Goal: Complete application form: Complete application form

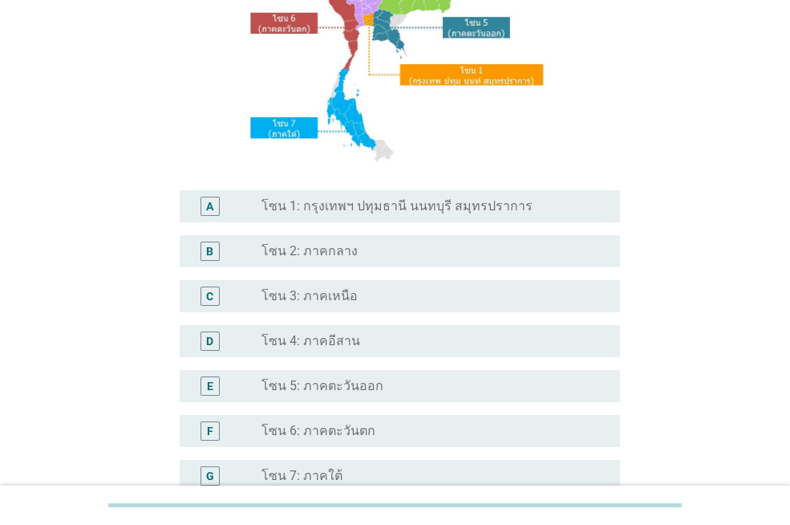
scroll to position [247, 0]
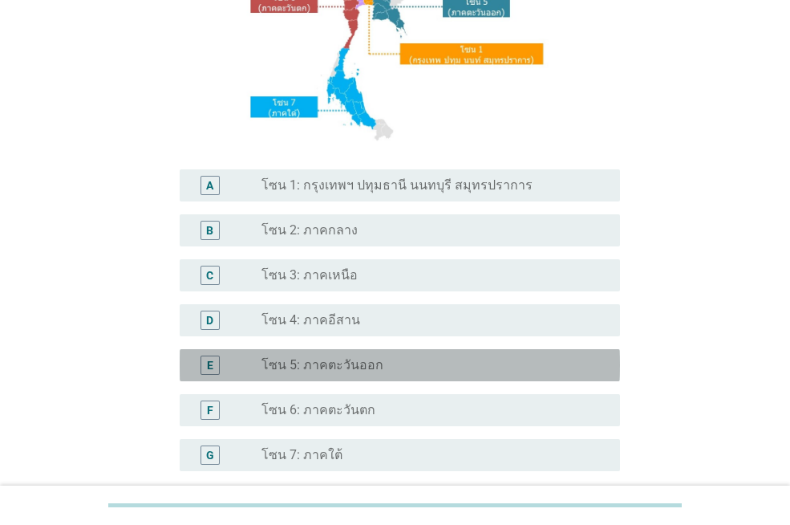
click at [391, 369] on div "radio_button_unchecked โซน 5: ภาคตะวันออก" at bounding box center [428, 365] width 333 height 16
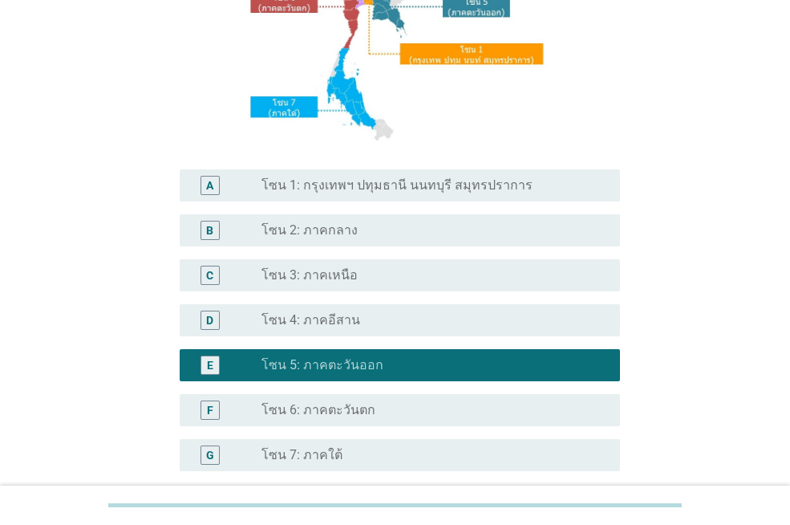
scroll to position [400, 0]
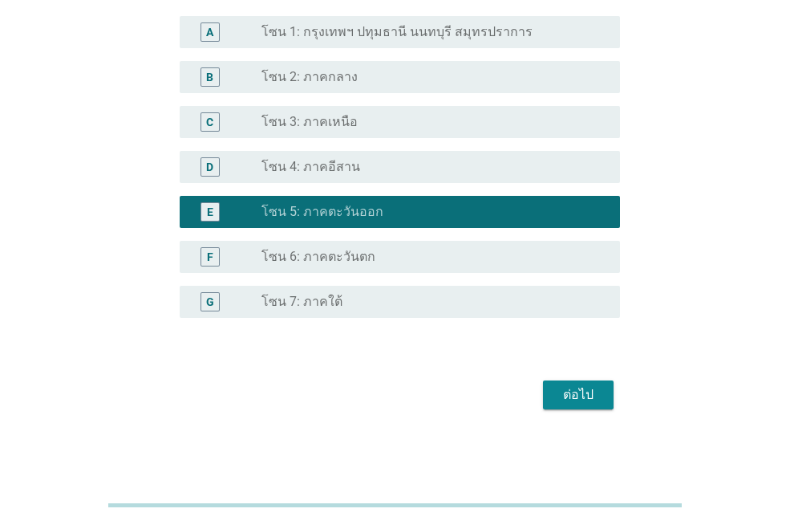
click at [559, 387] on div "ต่อไป" at bounding box center [578, 394] width 45 height 19
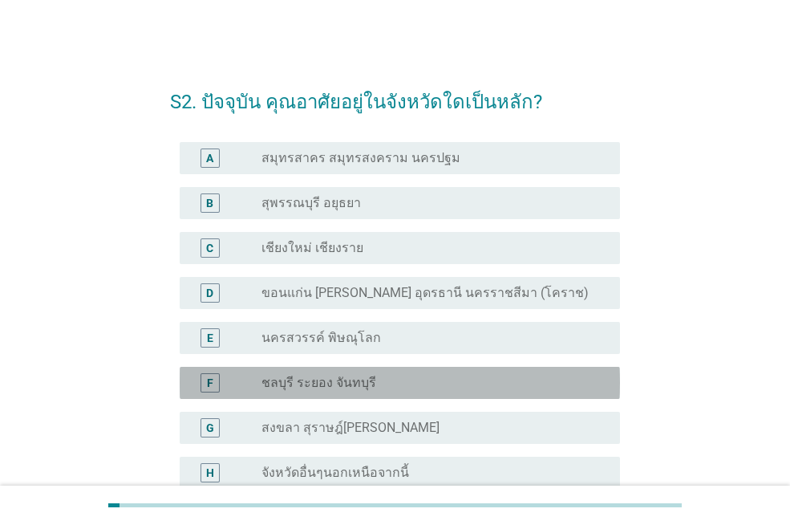
click at [427, 380] on div "radio_button_unchecked ชลบุรี ระยอง จันทบุรี" at bounding box center [428, 383] width 333 height 16
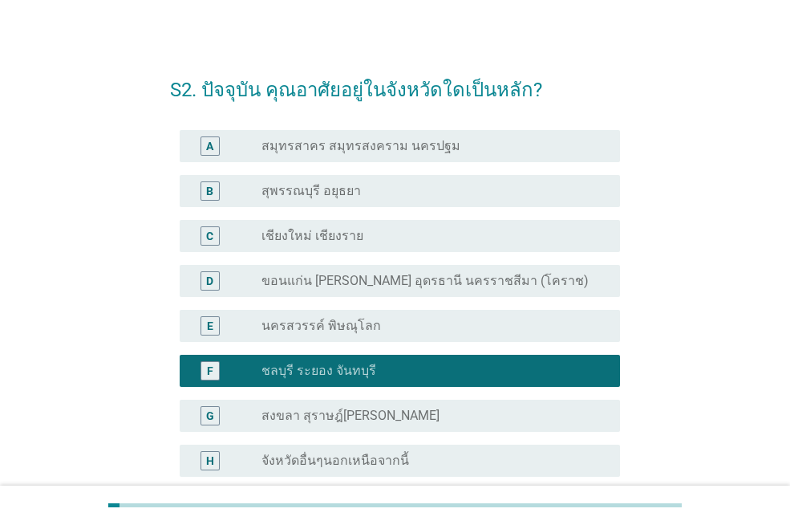
scroll to position [170, 0]
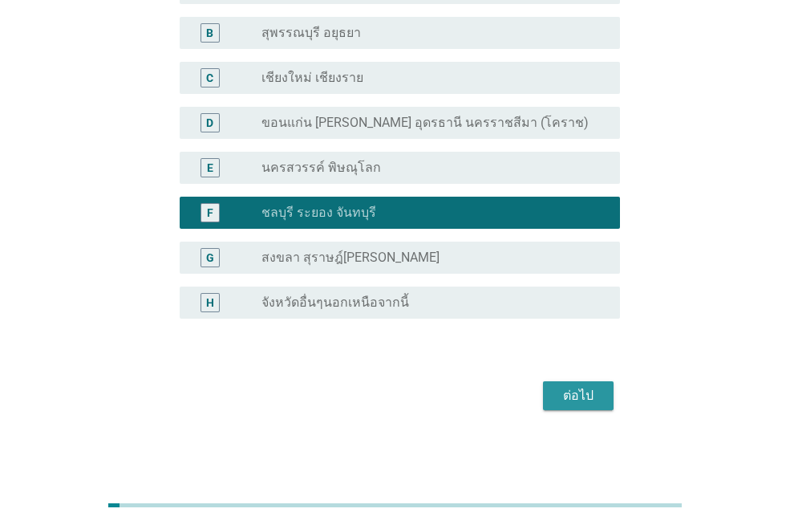
click at [580, 390] on div "ต่อไป" at bounding box center [578, 395] width 45 height 19
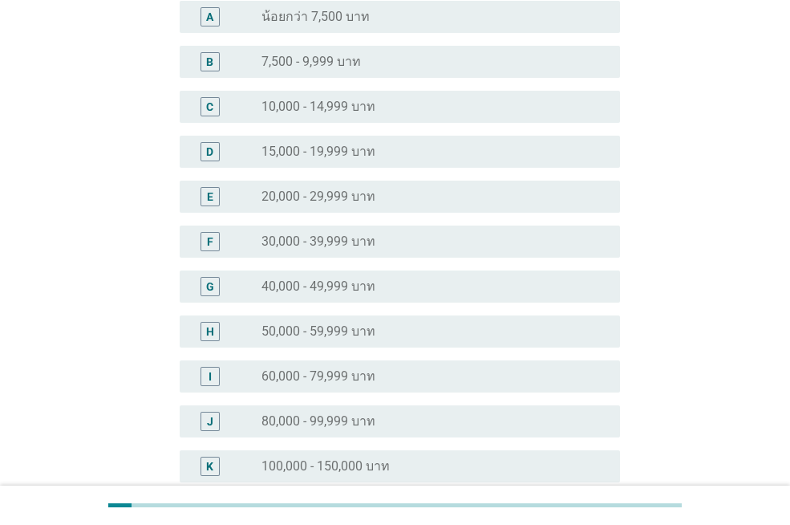
scroll to position [0, 0]
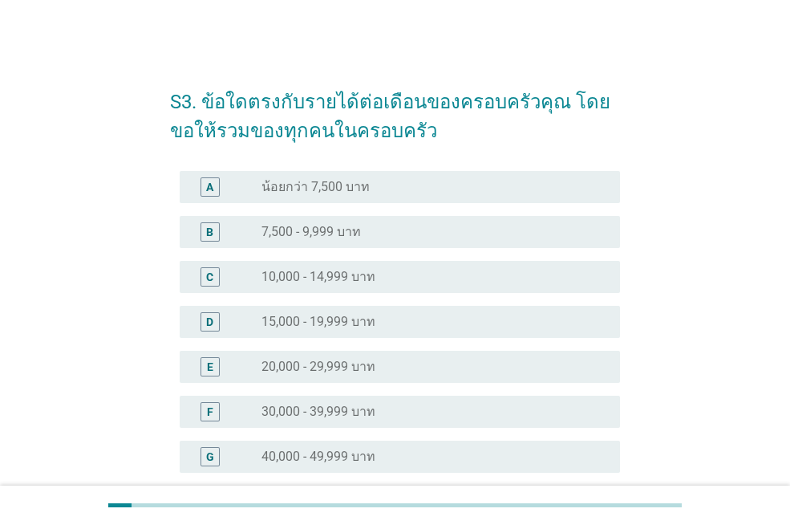
click at [423, 405] on div "radio_button_unchecked 30,000 - 39,999 บาท" at bounding box center [428, 412] width 333 height 16
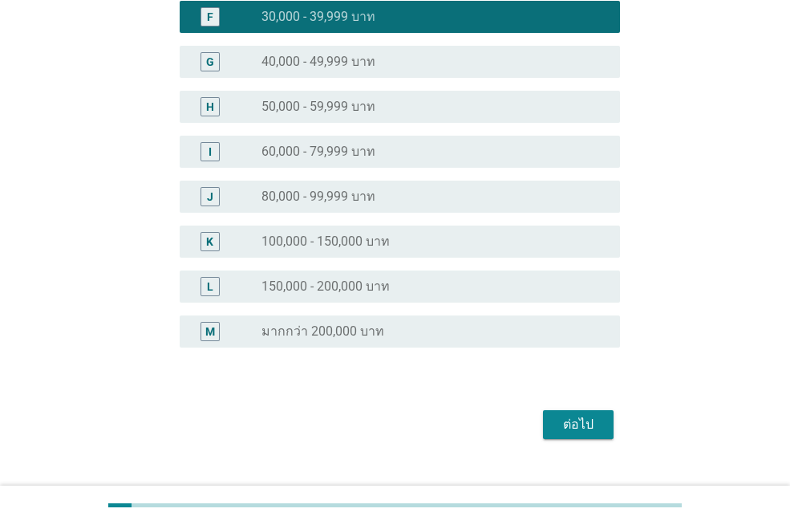
scroll to position [424, 0]
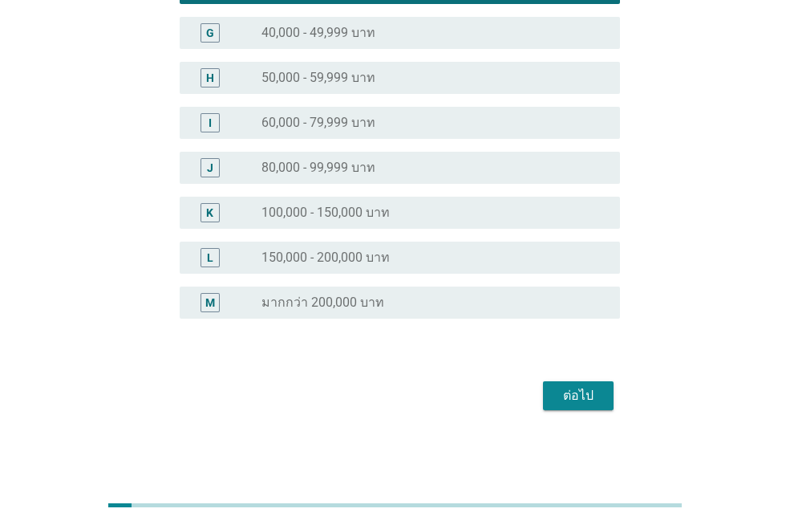
click at [576, 401] on div "ต่อไป" at bounding box center [578, 395] width 45 height 19
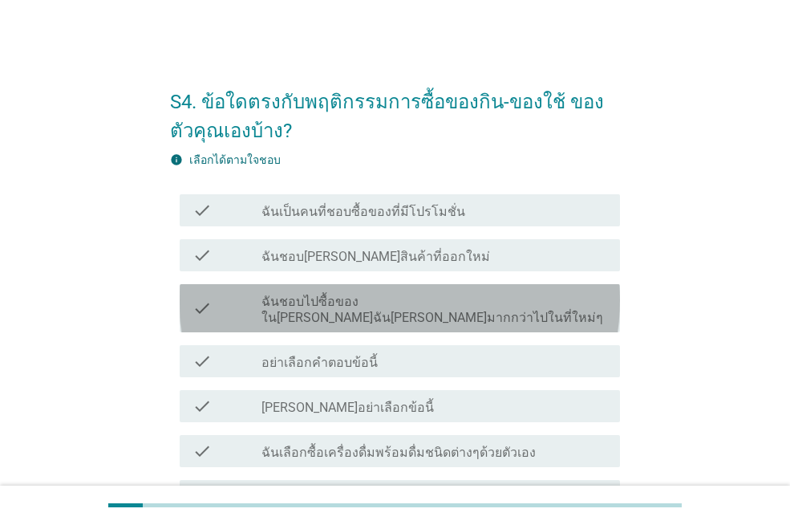
click at [339, 298] on label "ฉันชอบไปซื้อของใน[PERSON_NAME]ฉัน[PERSON_NAME]มากกว่าไปในที่ใหม่ๆ" at bounding box center [435, 310] width 346 height 32
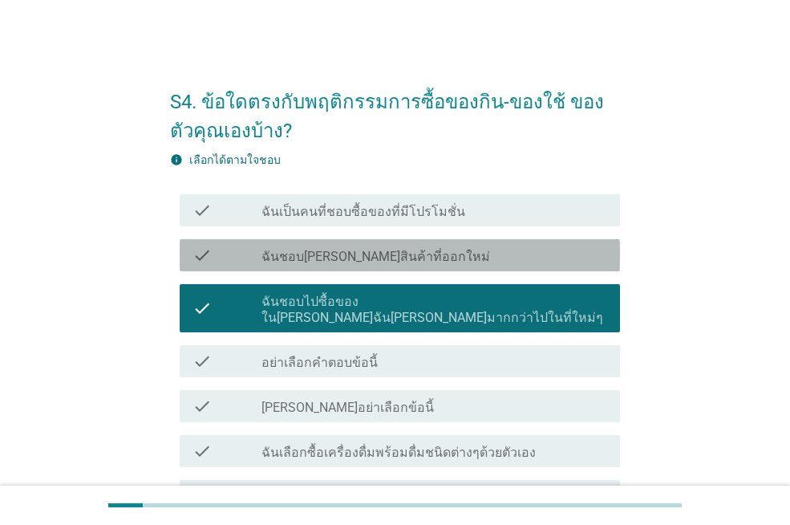
click at [333, 257] on label "ฉันชอบ[PERSON_NAME]สินค้าที่ออกใหม่" at bounding box center [376, 257] width 229 height 16
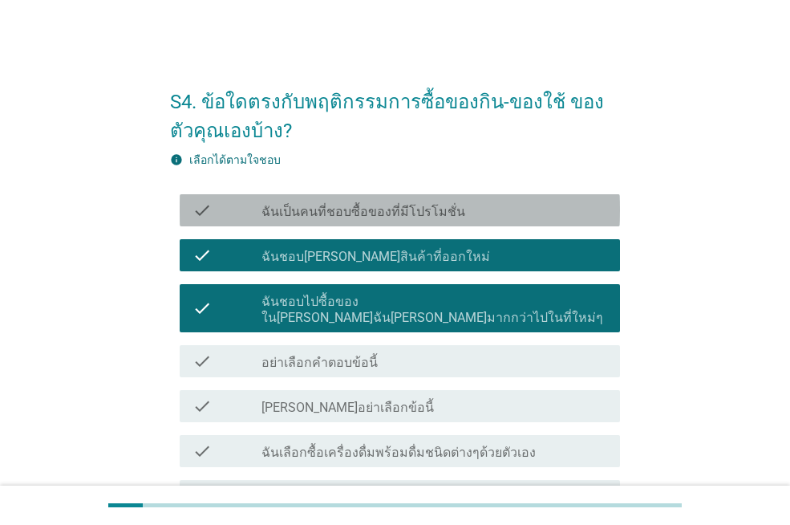
click at [326, 209] on label "ฉันเป็นคนที่ชอบซื้อของที่มีโปรโมชั่น" at bounding box center [364, 212] width 204 height 16
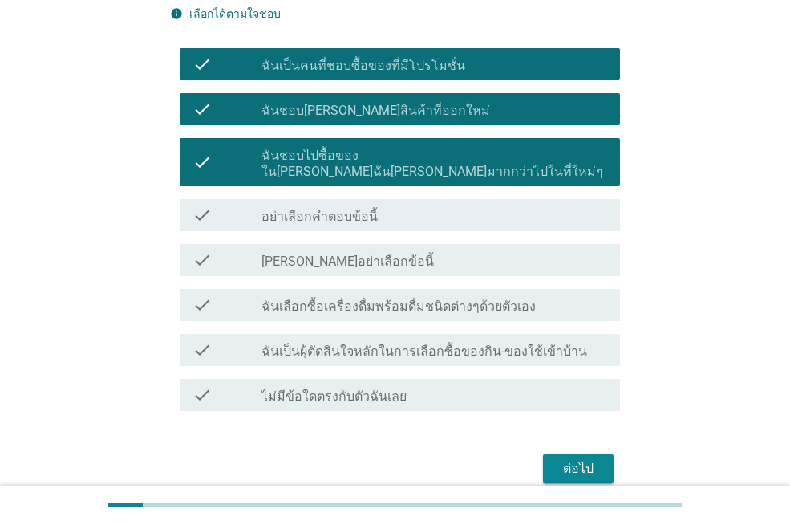
scroll to position [148, 0]
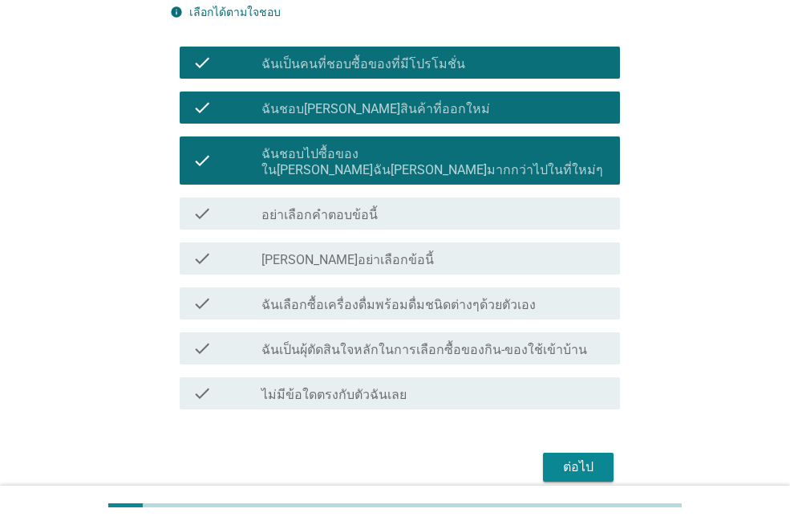
click at [445, 297] on label "ฉันเลือกซื้อเครื่องดื่มพร้อมดื่มชนิดต่างๆด้วยตัวเอง" at bounding box center [399, 305] width 274 height 16
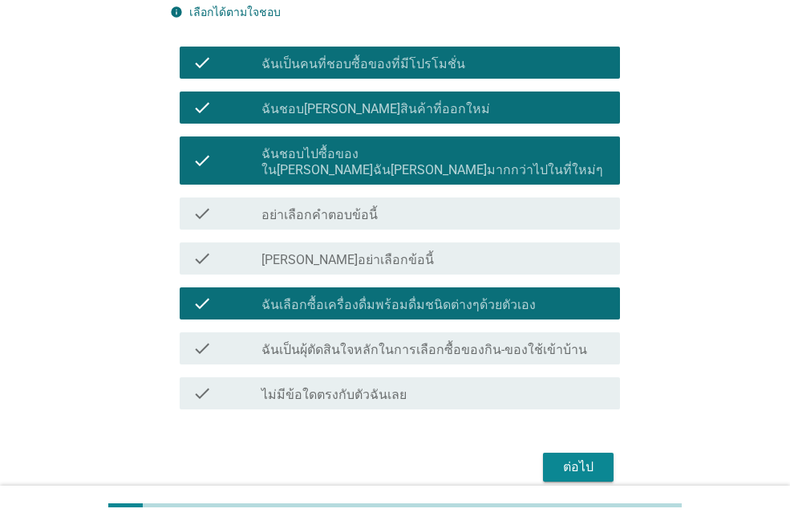
click at [437, 342] on label "ฉันเป็นผุ้ตัดสินใจหลักในการเลือกซื้อของกิน-ของใช้เข้าบ้าน" at bounding box center [425, 350] width 326 height 16
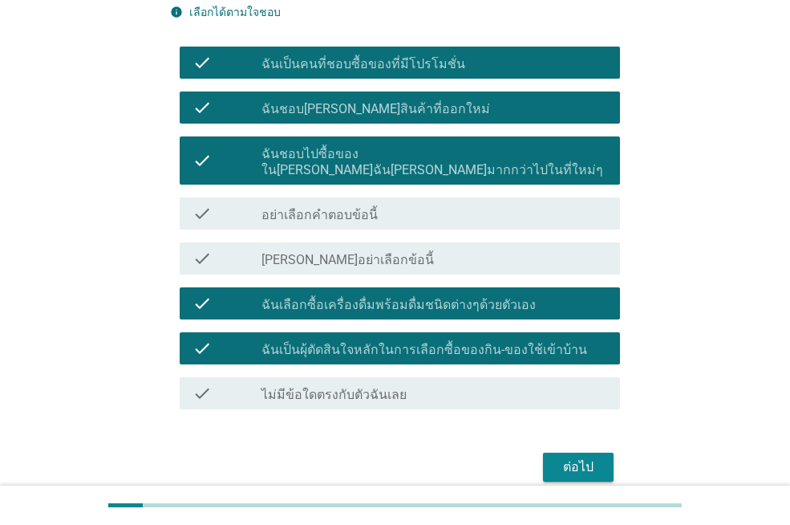
click at [579, 448] on div "ต่อไป" at bounding box center [395, 467] width 450 height 39
click at [590, 457] on div "ต่อไป" at bounding box center [578, 466] width 45 height 19
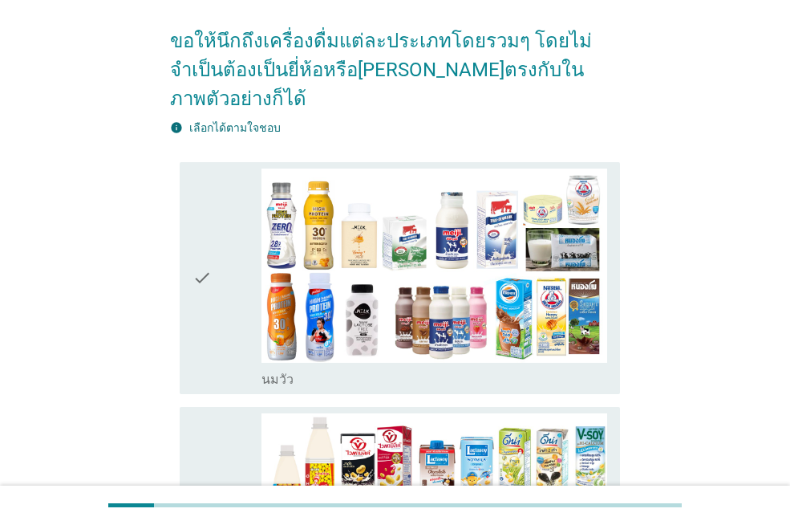
scroll to position [0, 0]
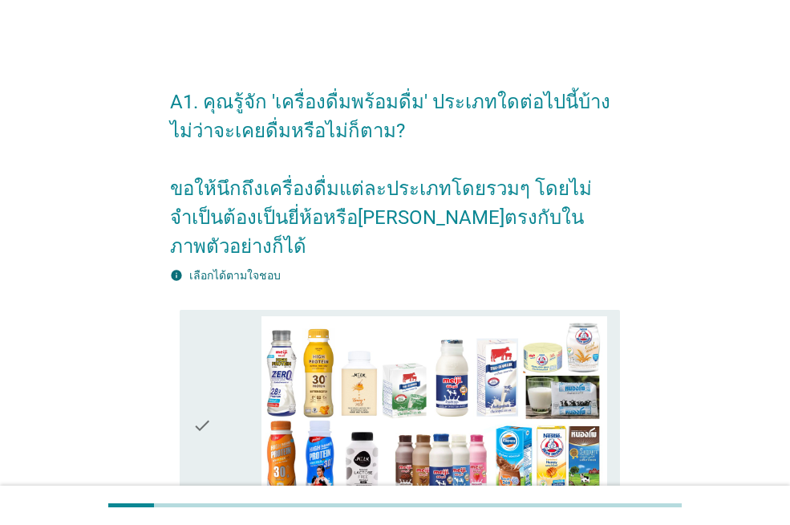
click at [190, 344] on div "check check_box_outline_blank [PERSON_NAME]" at bounding box center [400, 426] width 440 height 232
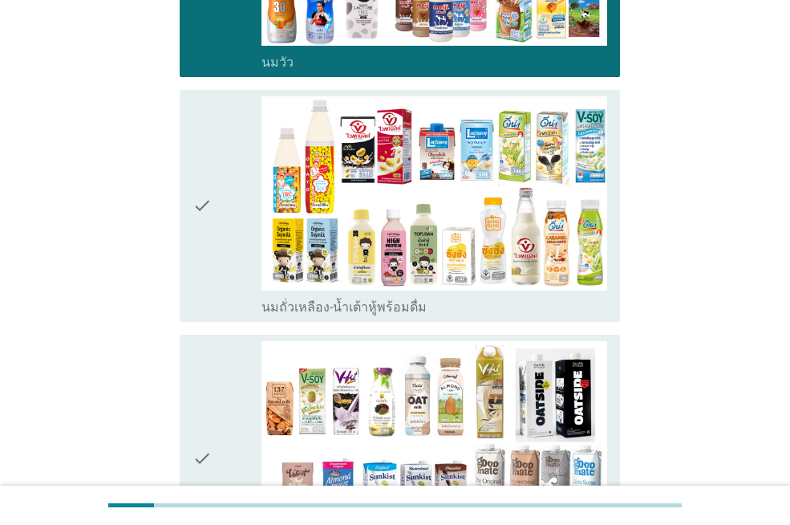
scroll to position [489, 0]
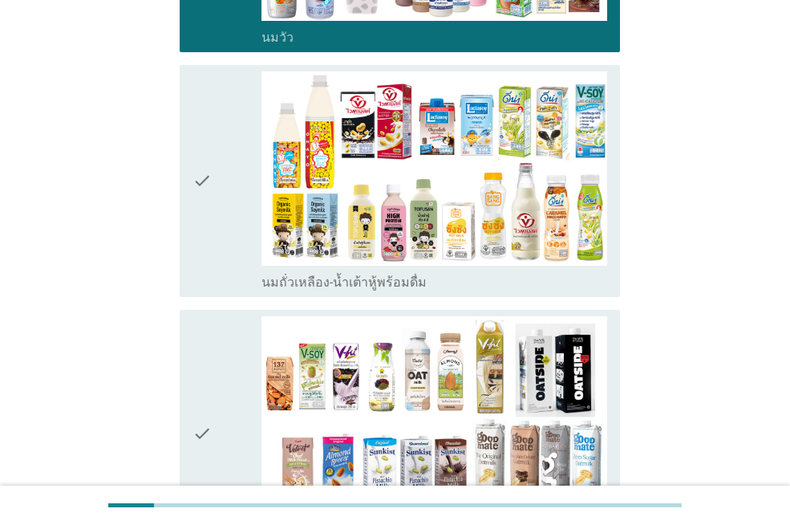
click at [197, 329] on icon "check" at bounding box center [202, 433] width 19 height 235
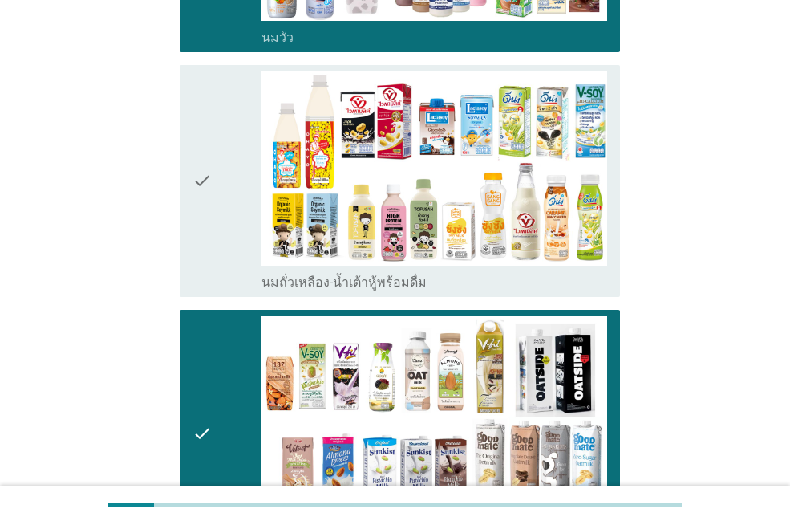
click at [201, 213] on icon "check" at bounding box center [202, 180] width 19 height 219
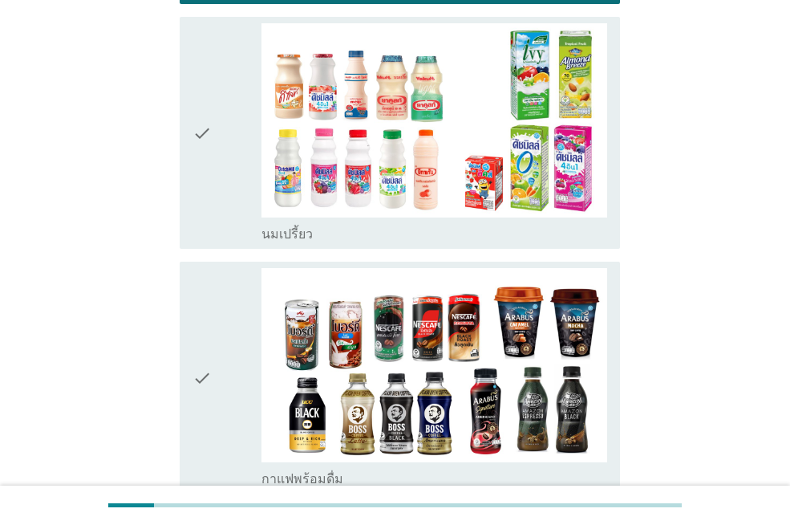
scroll to position [1030, 0]
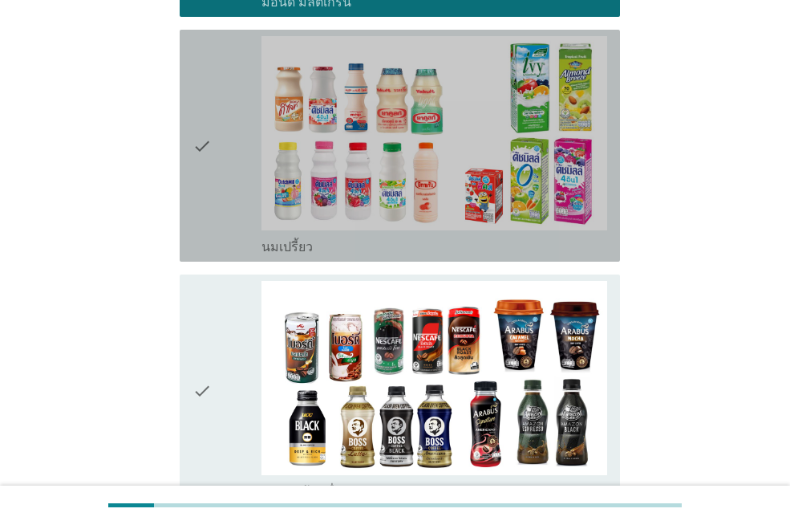
click at [209, 165] on icon "check" at bounding box center [202, 145] width 19 height 219
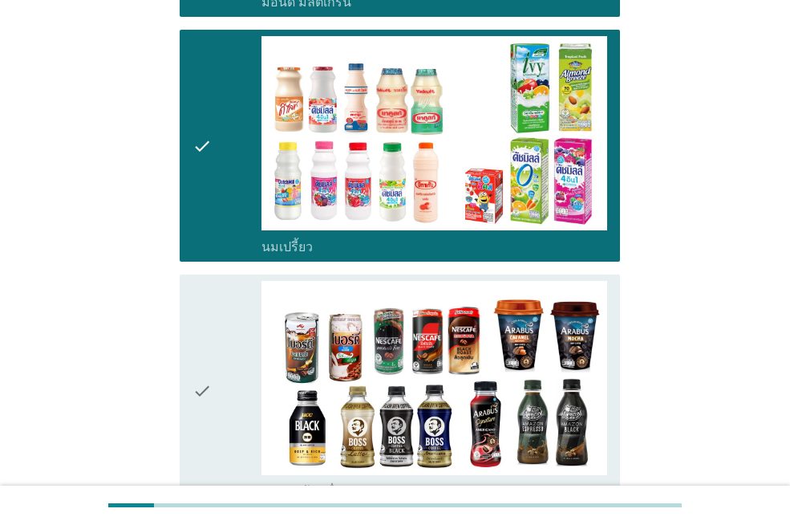
click at [206, 294] on icon "check" at bounding box center [202, 390] width 19 height 219
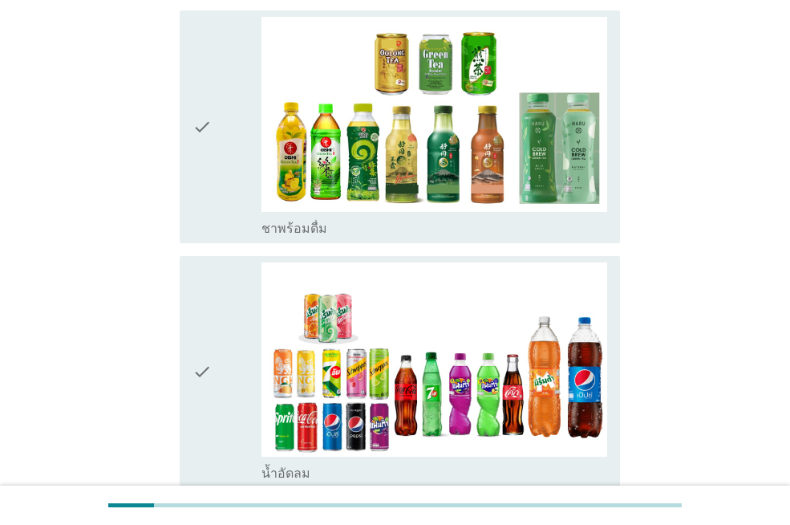
scroll to position [1527, 0]
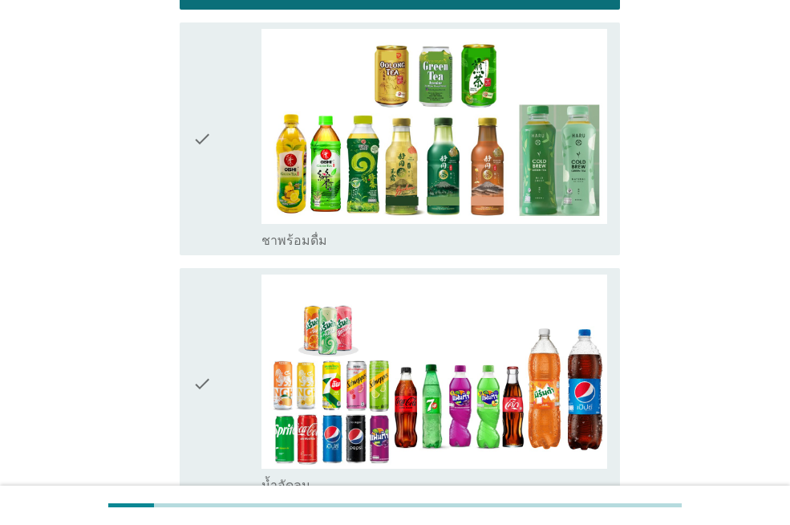
click at [189, 161] on div "check check_box_outline_blank ชาพร้อมดื่ม" at bounding box center [400, 138] width 440 height 232
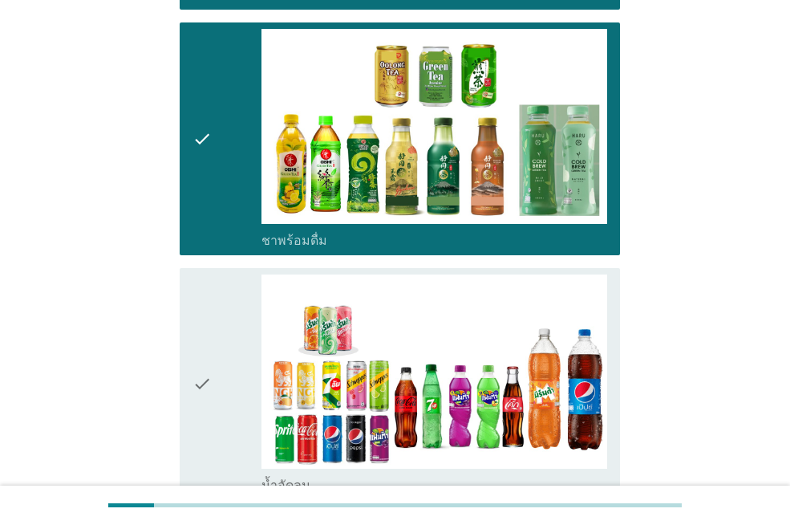
click at [200, 274] on icon "check" at bounding box center [202, 383] width 19 height 219
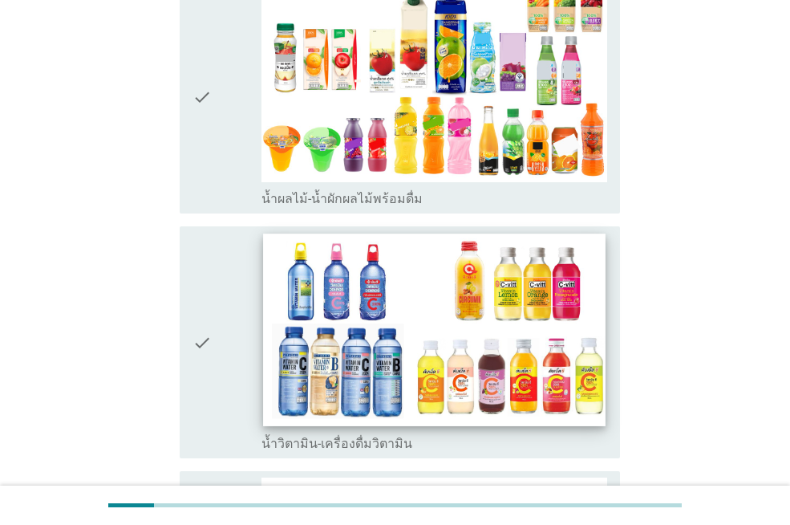
scroll to position [2296, 0]
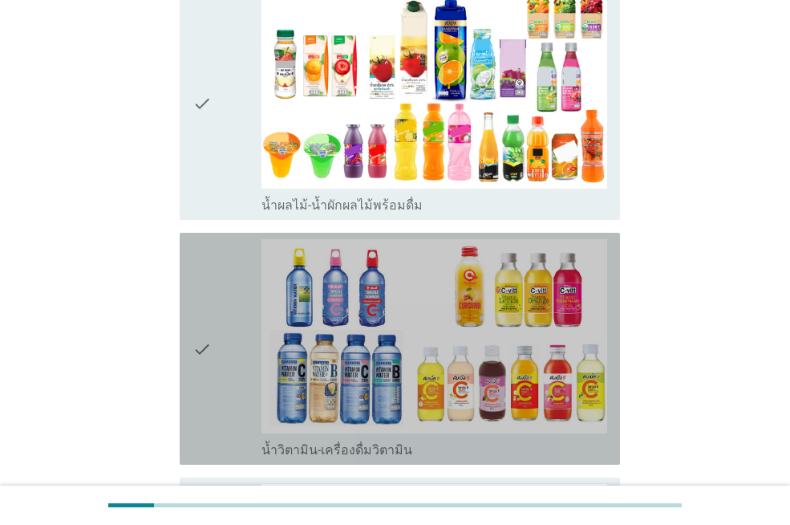
drag, startPoint x: 228, startPoint y: 216, endPoint x: 226, endPoint y: 197, distance: 18.5
click at [228, 239] on div "check" at bounding box center [227, 348] width 69 height 219
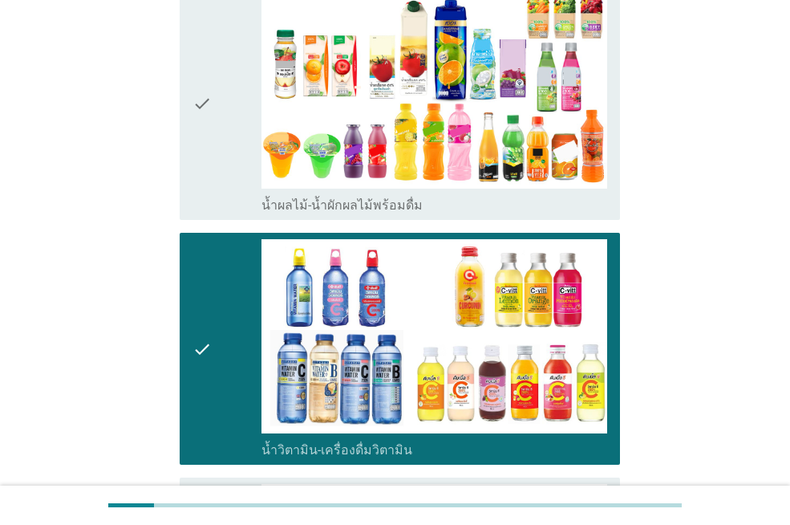
click at [217, 144] on div "check" at bounding box center [227, 103] width 69 height 219
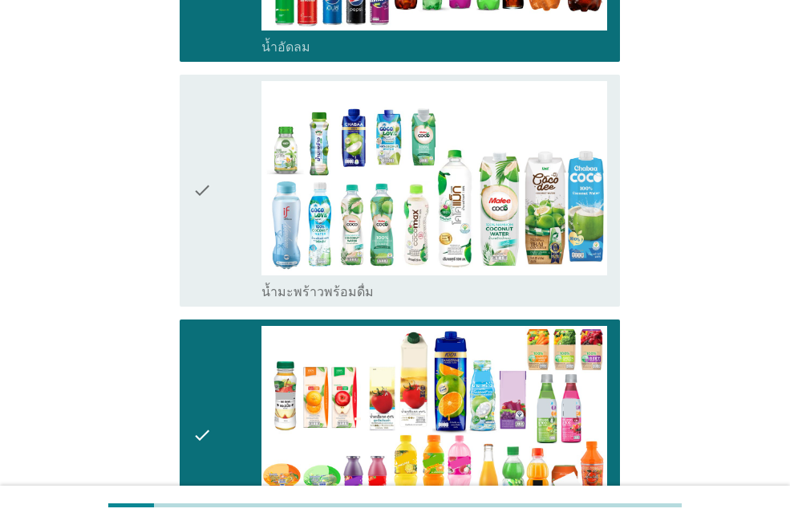
scroll to position [1959, 0]
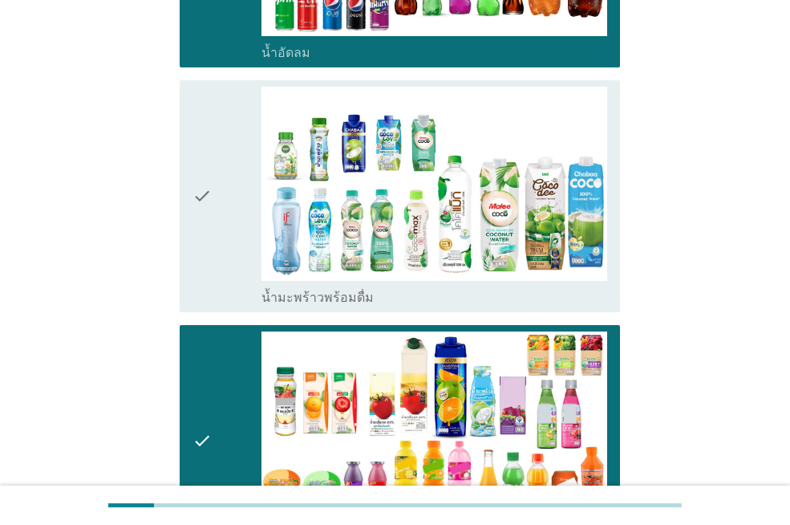
click at [213, 93] on div "check" at bounding box center [227, 196] width 69 height 219
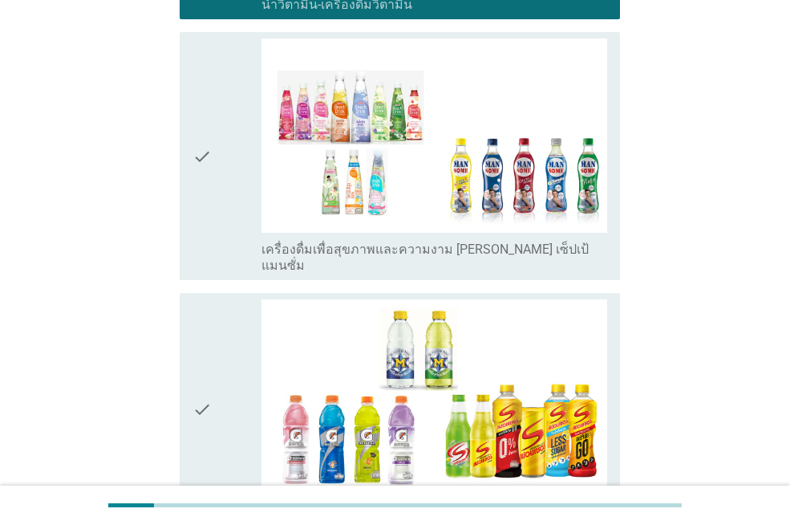
scroll to position [2735, 0]
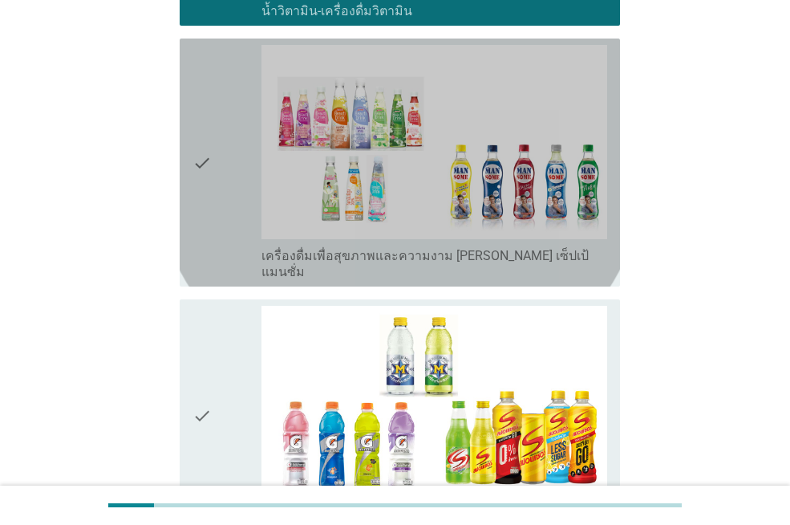
click at [197, 185] on icon "check" at bounding box center [202, 162] width 19 height 235
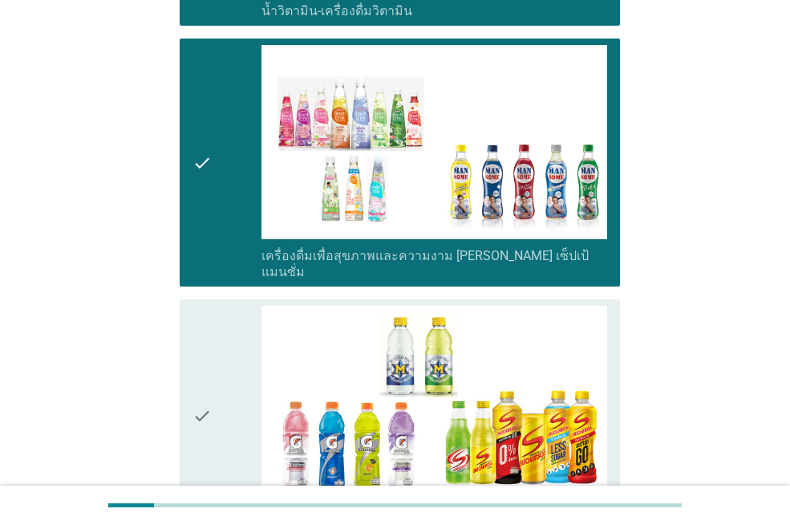
click at [204, 306] on icon "check" at bounding box center [202, 415] width 19 height 219
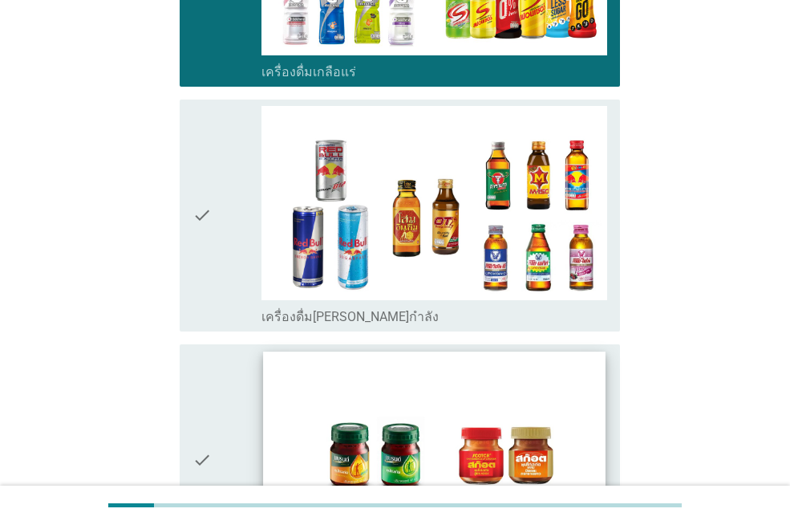
scroll to position [3167, 0]
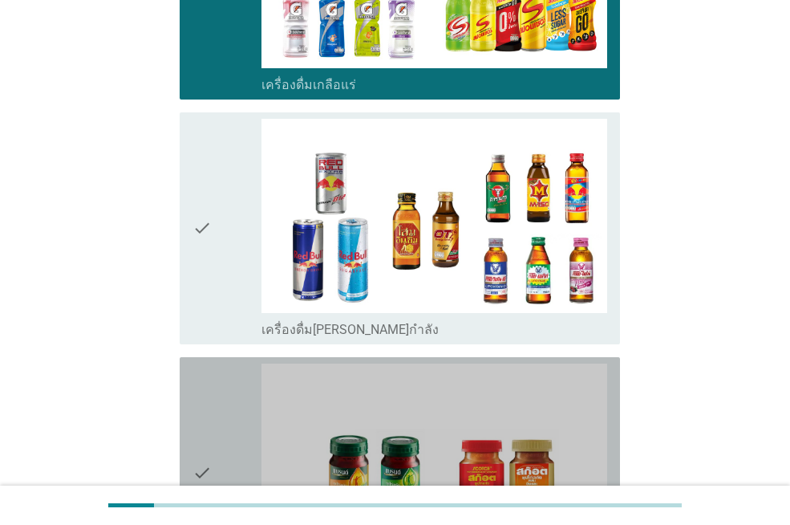
drag, startPoint x: 183, startPoint y: 326, endPoint x: 190, endPoint y: 310, distance: 16.9
click at [185, 357] on div "check check_box_outline_blank ซุปไก่สกัด-[PERSON_NAME]สำเร็จรูป" at bounding box center [400, 473] width 440 height 232
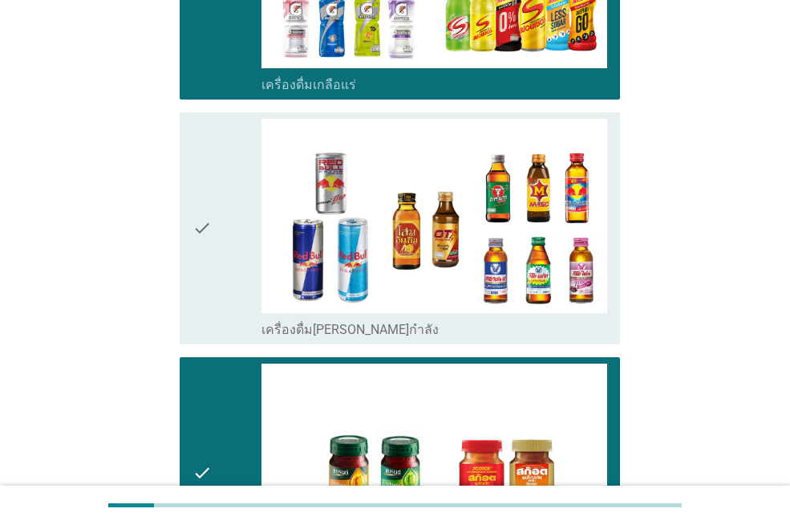
click at [201, 262] on icon "check" at bounding box center [202, 228] width 19 height 219
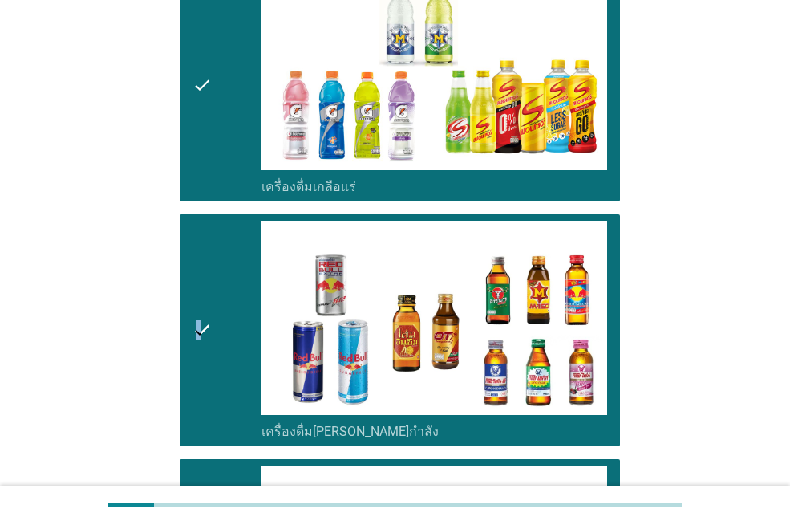
scroll to position [3402, 0]
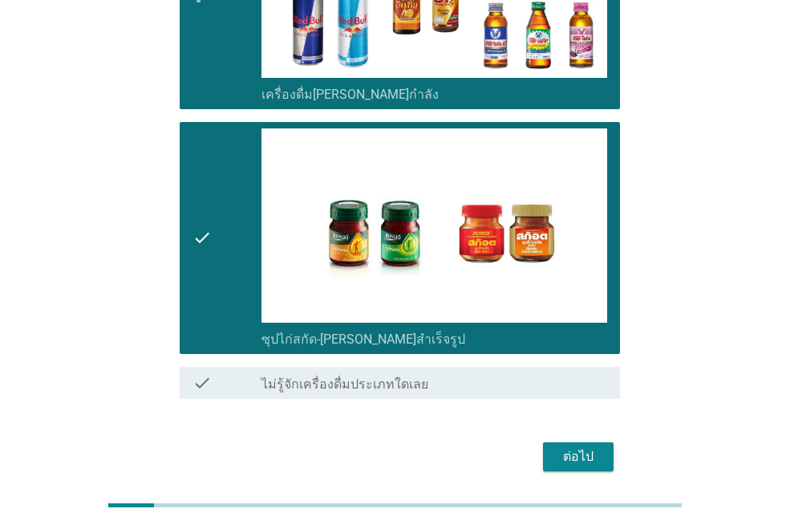
click at [570, 442] on button "ต่อไป" at bounding box center [578, 456] width 71 height 29
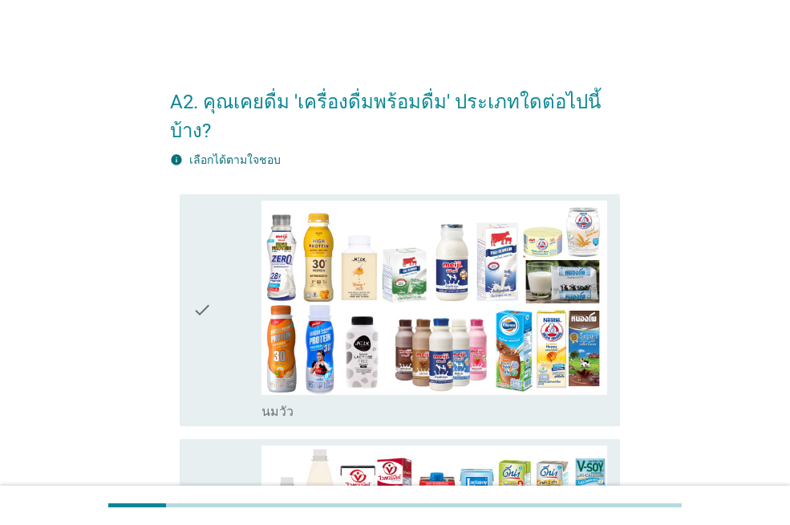
click at [212, 201] on icon "check" at bounding box center [202, 310] width 19 height 219
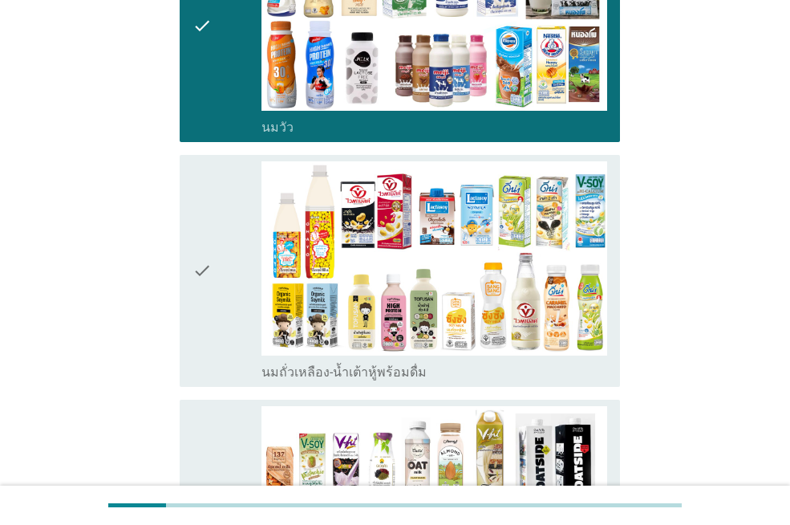
scroll to position [339, 0]
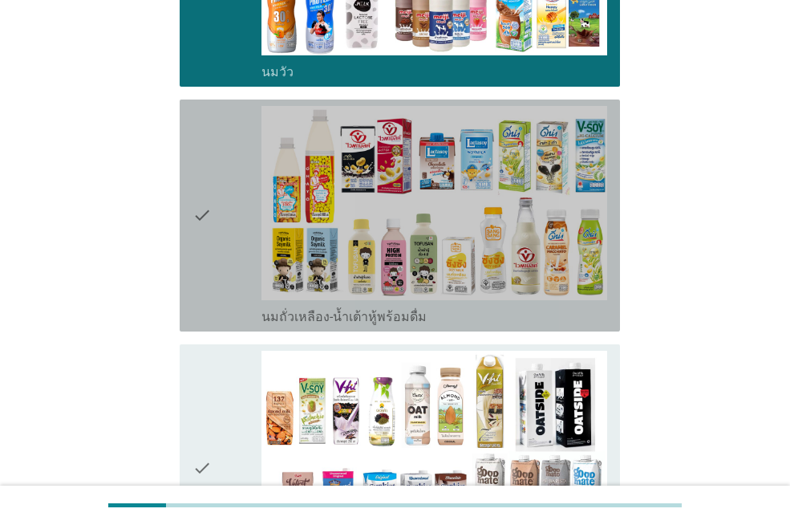
click at [187, 116] on div "check check_box_outline_blank นมถั่วเหลือง-น้ำเต้าหู้พร้อมดื่ม" at bounding box center [400, 215] width 440 height 232
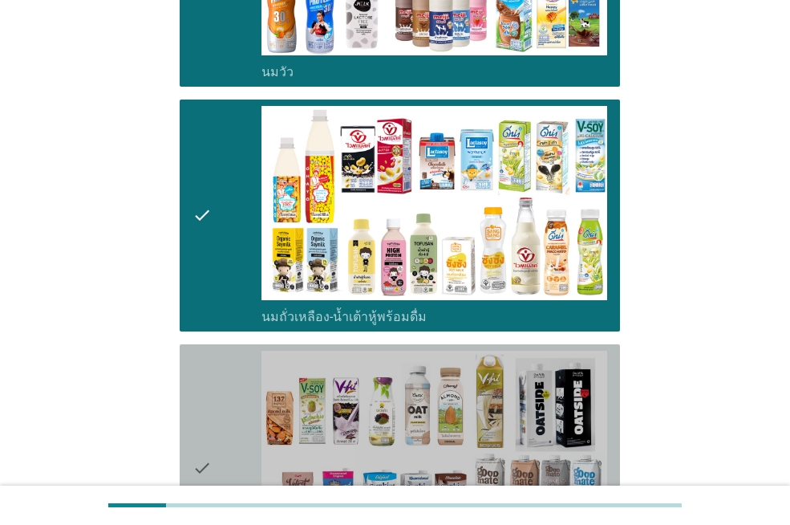
click at [200, 351] on icon "check" at bounding box center [202, 468] width 19 height 235
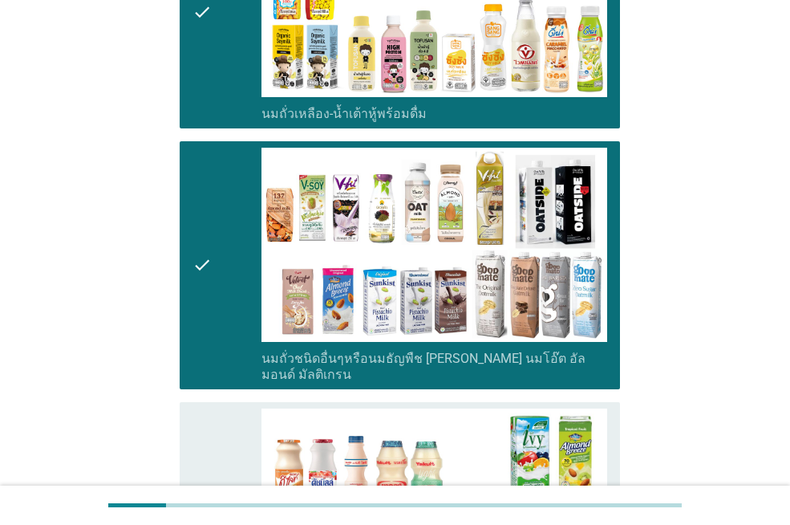
scroll to position [555, 0]
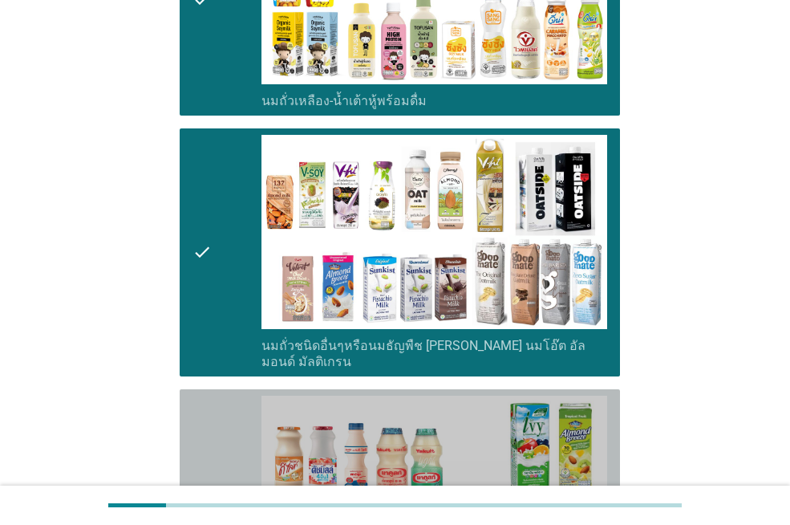
click at [185, 389] on div "check check_box_outline_blank นมเปรี้ยว" at bounding box center [400, 505] width 440 height 232
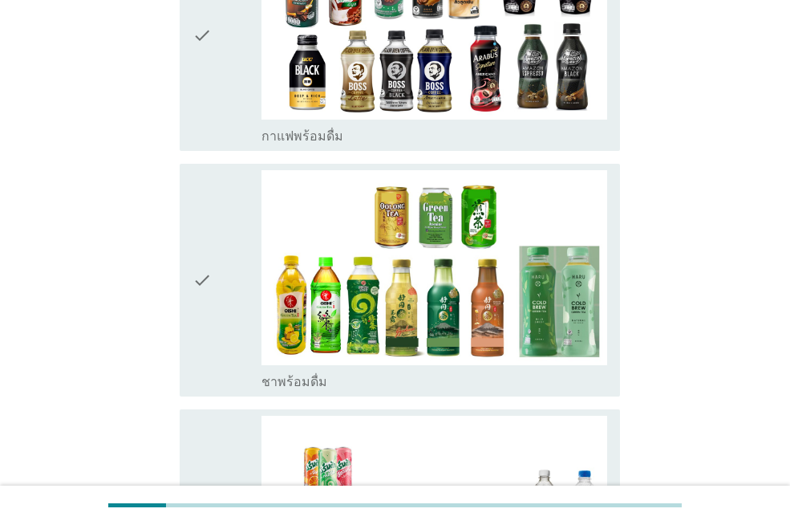
scroll to position [1369, 0]
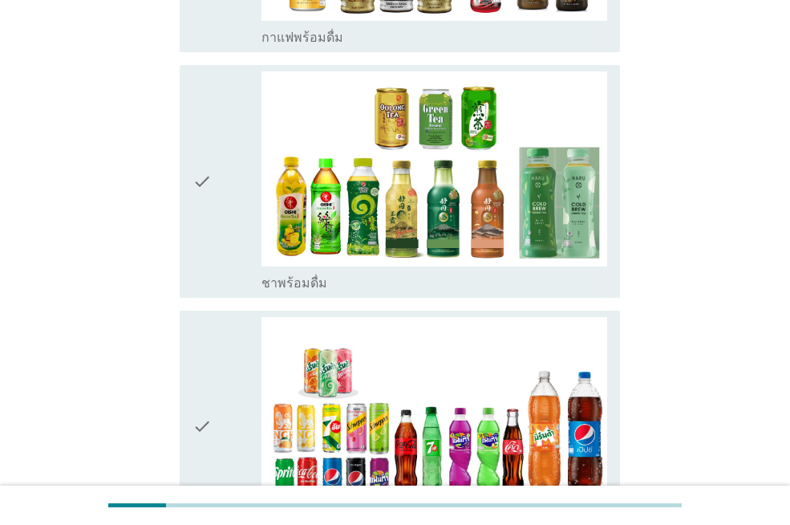
drag, startPoint x: 189, startPoint y: 310, endPoint x: 194, endPoint y: 299, distance: 12.2
click at [191, 310] on div "check check_box_outline_blank น้ำอัดลม" at bounding box center [400, 426] width 440 height 232
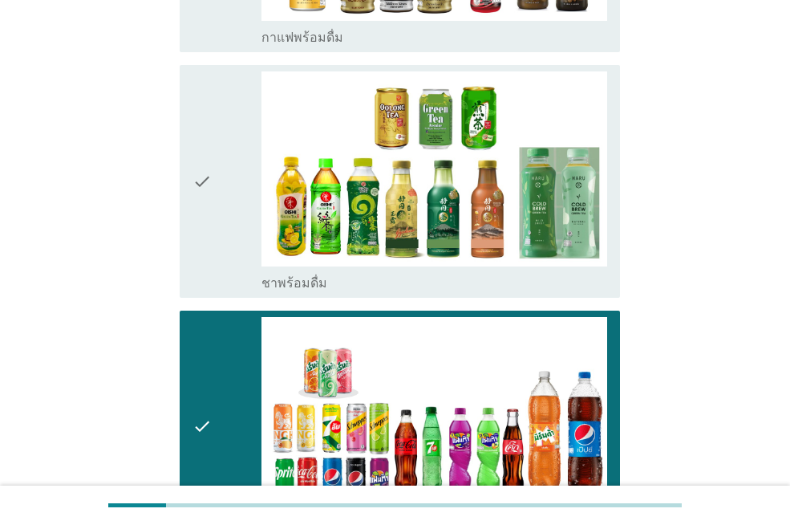
drag, startPoint x: 202, startPoint y: 202, endPoint x: 202, endPoint y: 169, distance: 32.9
click at [202, 198] on icon "check" at bounding box center [202, 180] width 19 height 219
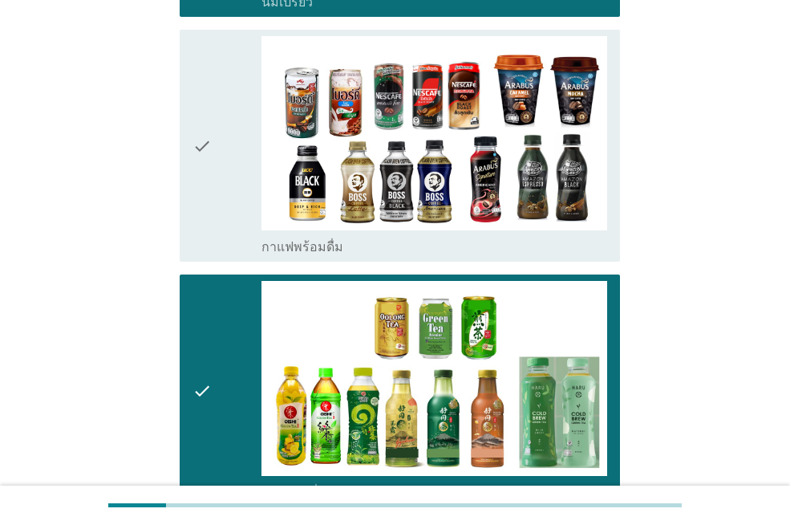
scroll to position [1122, 0]
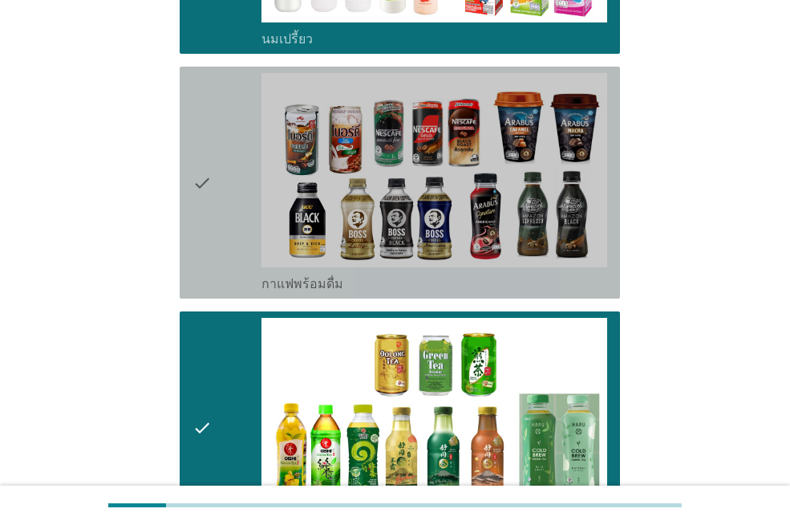
click at [227, 75] on div "check" at bounding box center [227, 182] width 69 height 219
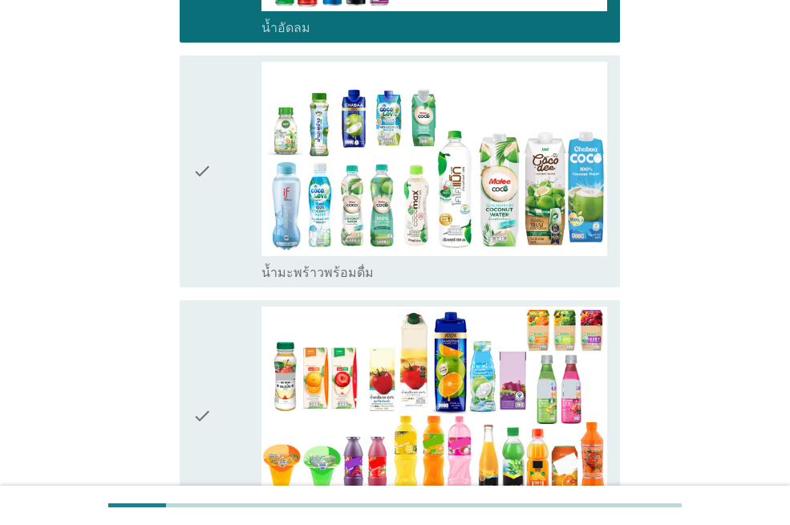
scroll to position [1868, 0]
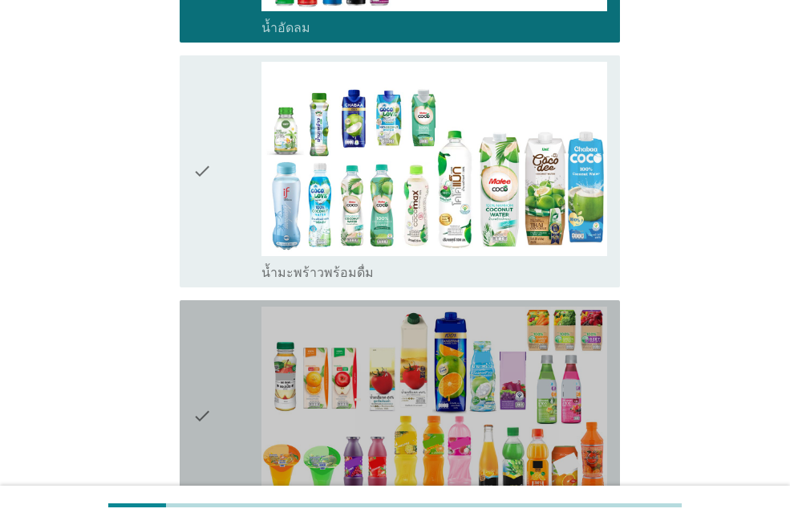
click at [217, 416] on div "check" at bounding box center [227, 415] width 69 height 219
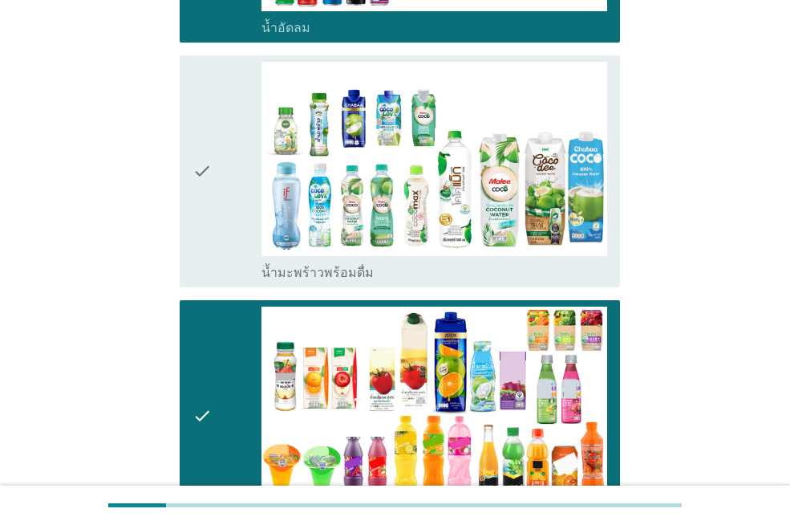
click at [206, 162] on icon "check" at bounding box center [202, 171] width 19 height 219
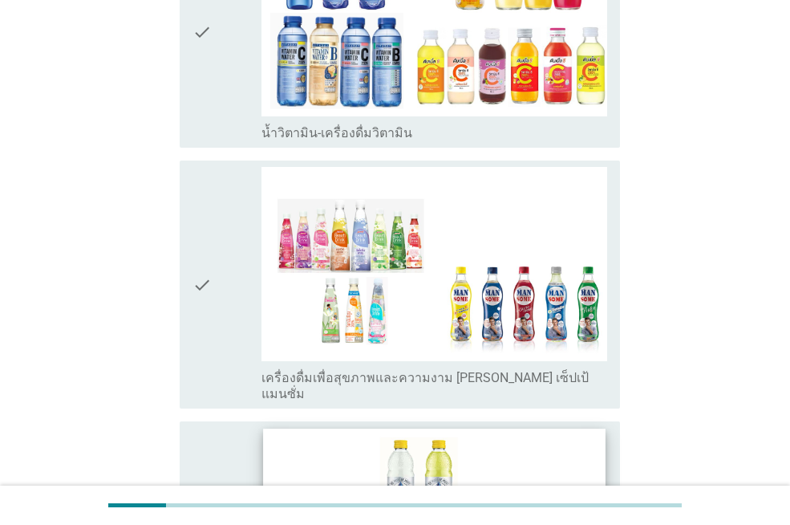
scroll to position [2491, 0]
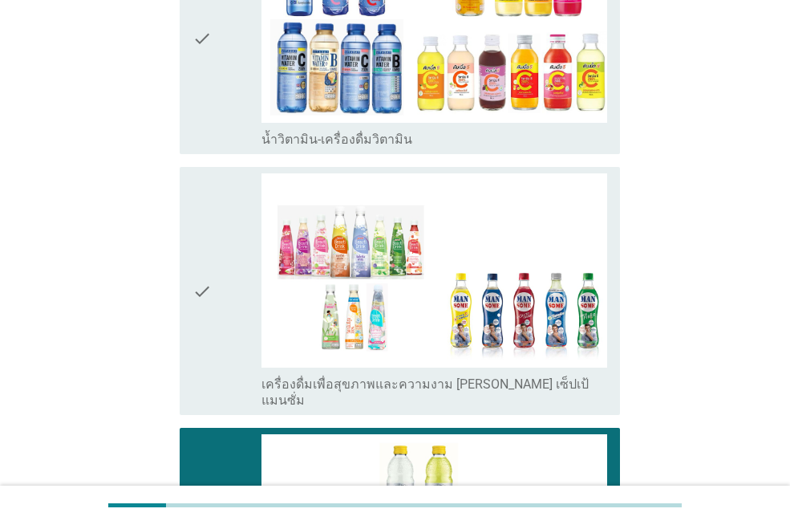
click at [212, 286] on icon "check" at bounding box center [202, 290] width 19 height 235
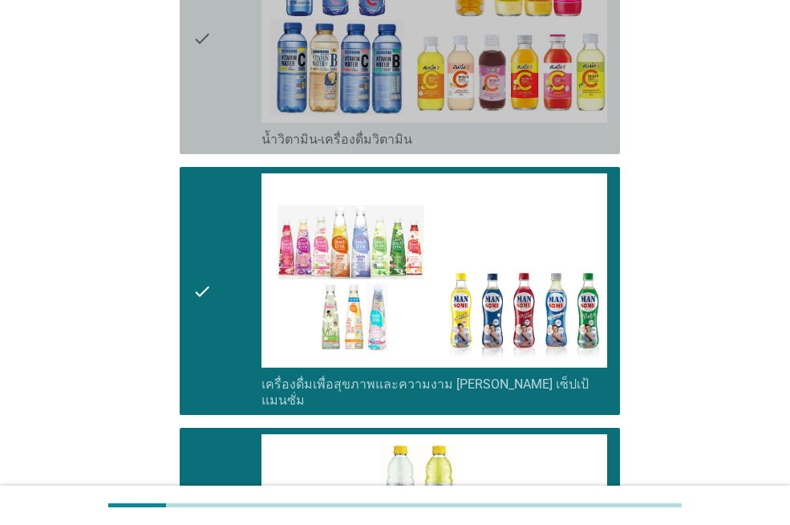
click at [188, 67] on div "check check_box_outline_blank น้ำวิตามิน-เครื่องดื่มวิตามิน" at bounding box center [400, 38] width 440 height 232
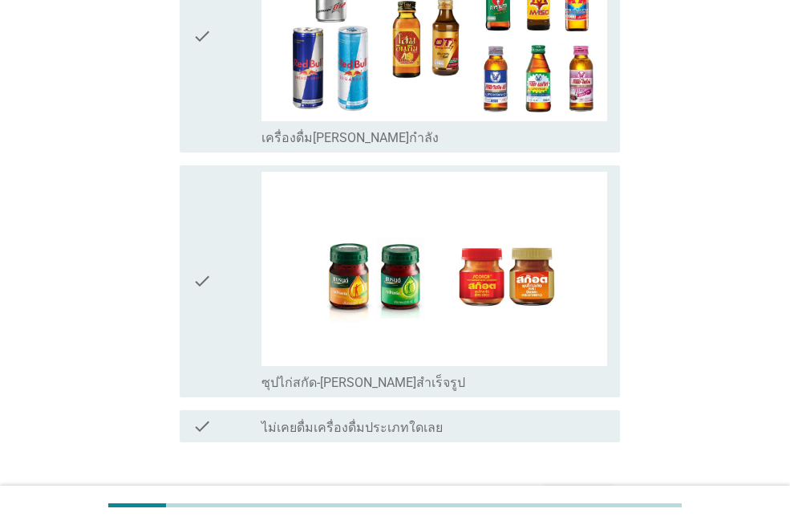
scroll to position [3287, 0]
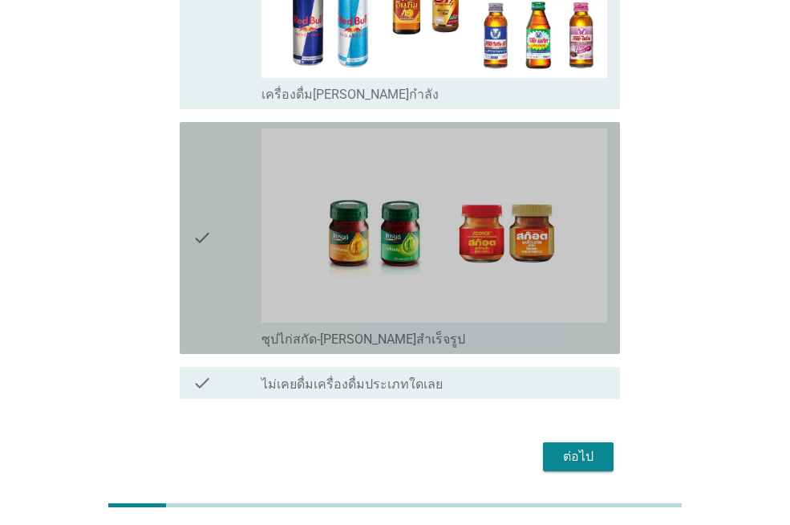
click at [229, 128] on div "check" at bounding box center [227, 237] width 69 height 219
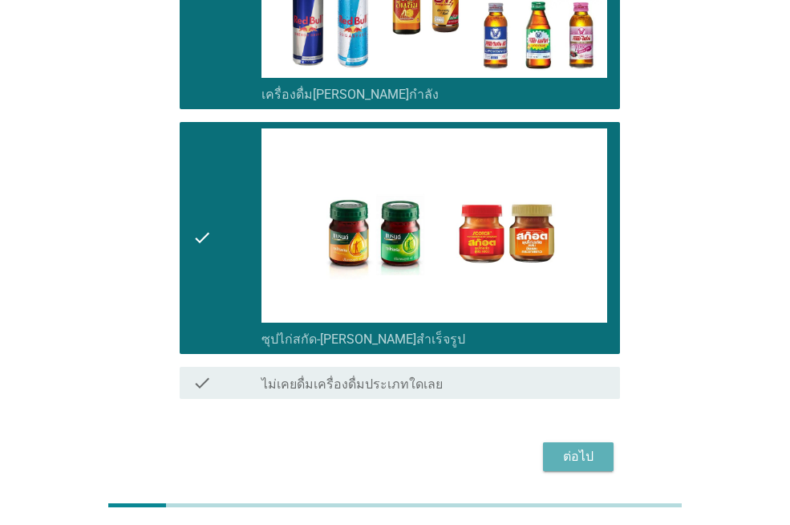
click at [571, 447] on div "ต่อไป" at bounding box center [578, 456] width 45 height 19
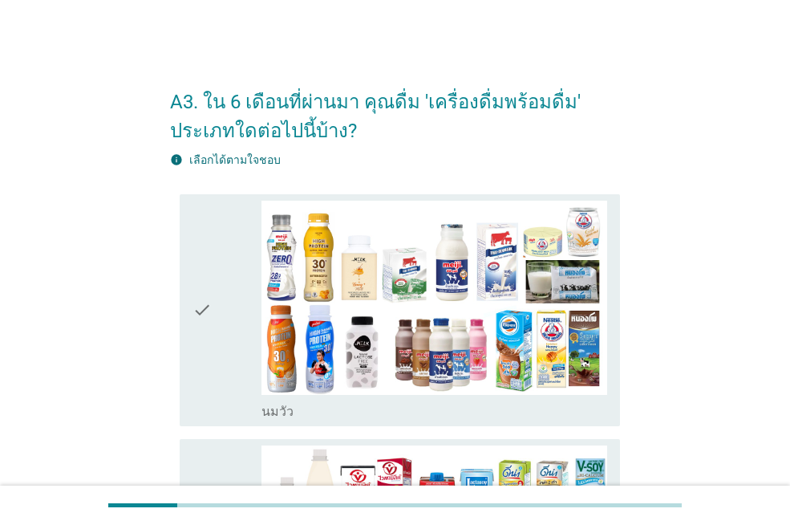
click at [193, 223] on icon "check" at bounding box center [202, 310] width 19 height 219
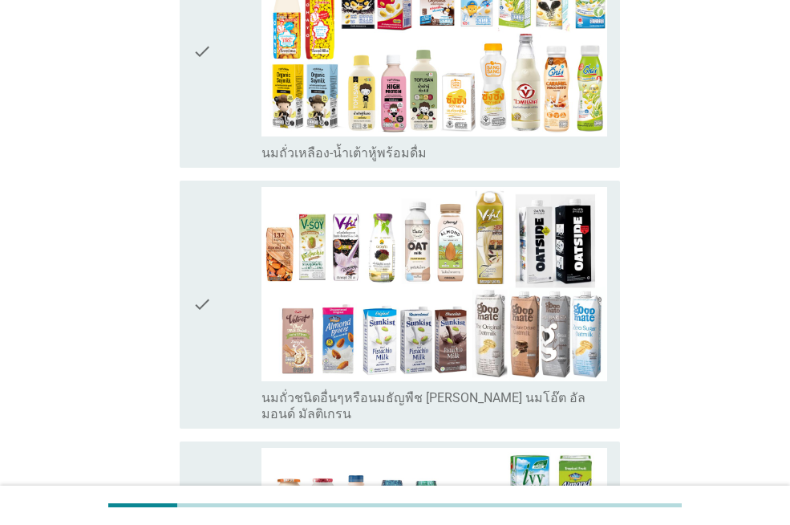
scroll to position [497, 0]
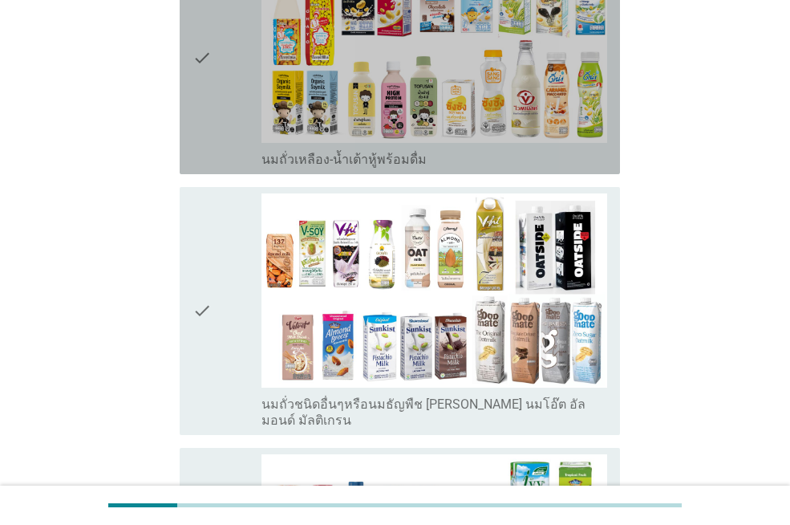
click at [201, 130] on icon "check" at bounding box center [202, 58] width 19 height 219
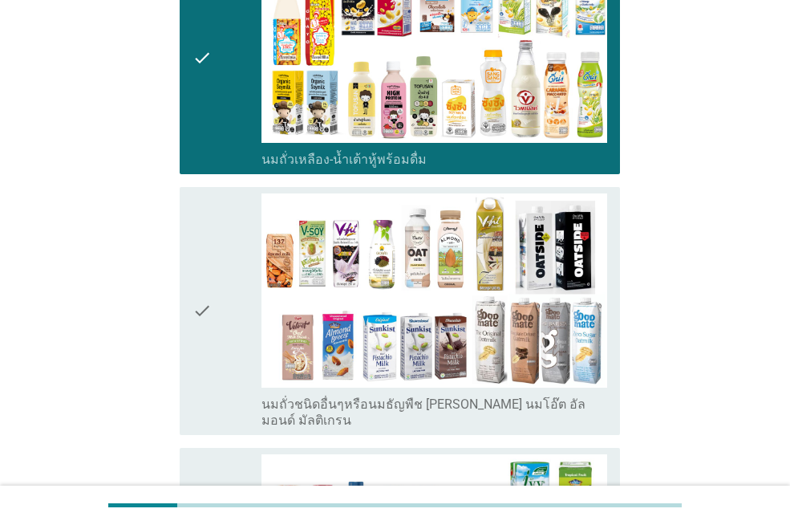
drag, startPoint x: 187, startPoint y: 207, endPoint x: 191, endPoint y: 218, distance: 11.9
click at [188, 207] on div "check check_box_outline_blank นมถั่วชนิดอื่นๆหรือนมธัญพืช [PERSON_NAME] นมโอ๊ต …" at bounding box center [400, 311] width 440 height 248
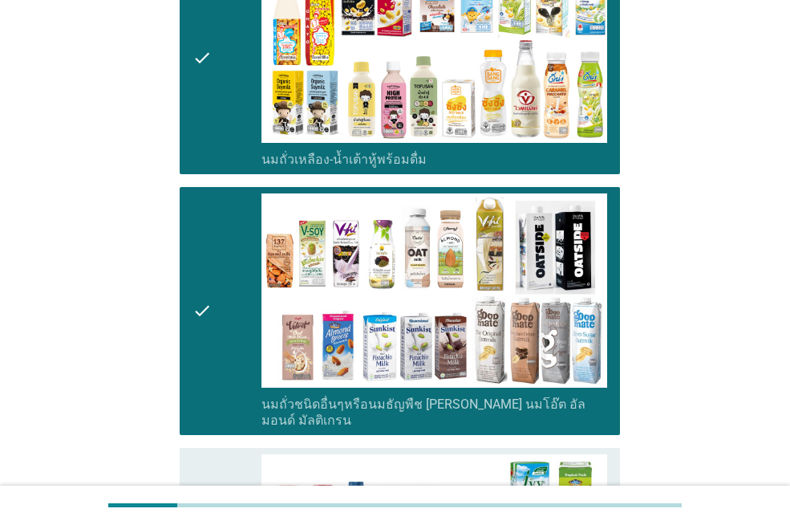
drag, startPoint x: 204, startPoint y: 469, endPoint x: 205, endPoint y: 458, distance: 10.5
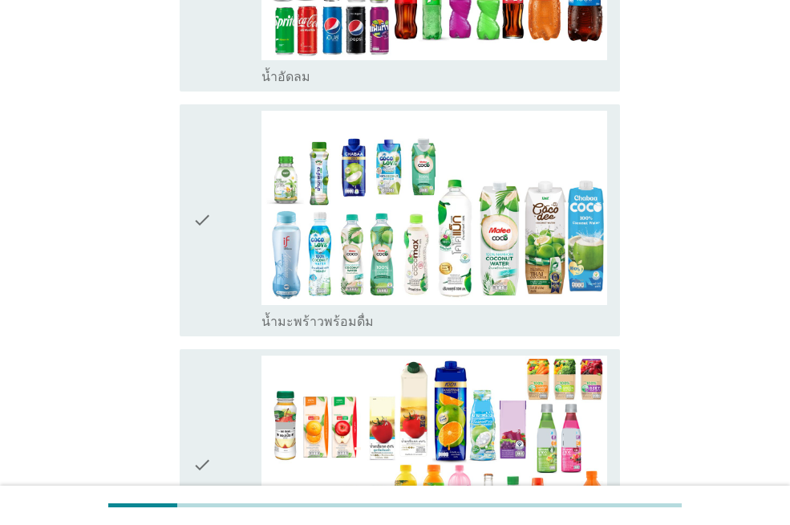
scroll to position [1801, 0]
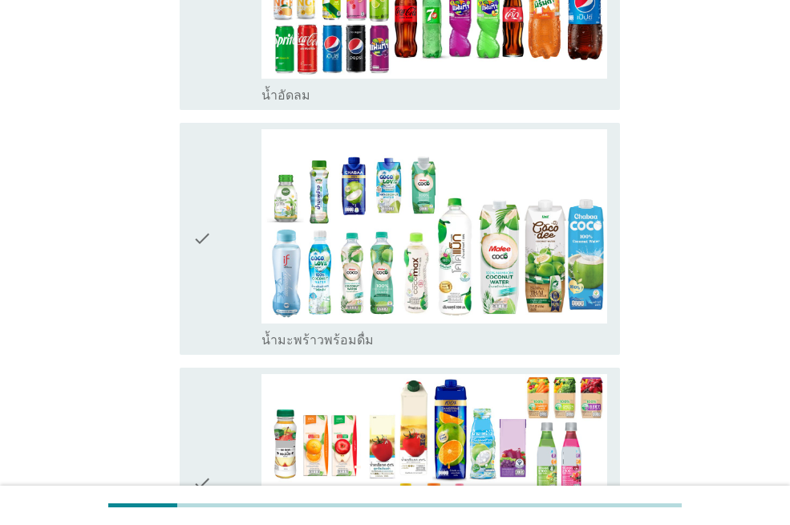
click at [200, 387] on icon "check" at bounding box center [202, 483] width 19 height 219
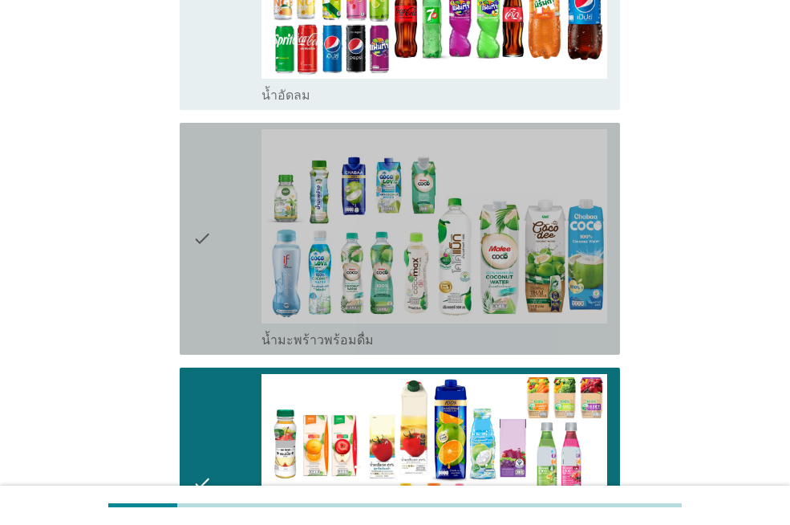
drag, startPoint x: 202, startPoint y: 298, endPoint x: 212, endPoint y: 233, distance: 65.7
click at [204, 297] on icon "check" at bounding box center [202, 238] width 19 height 219
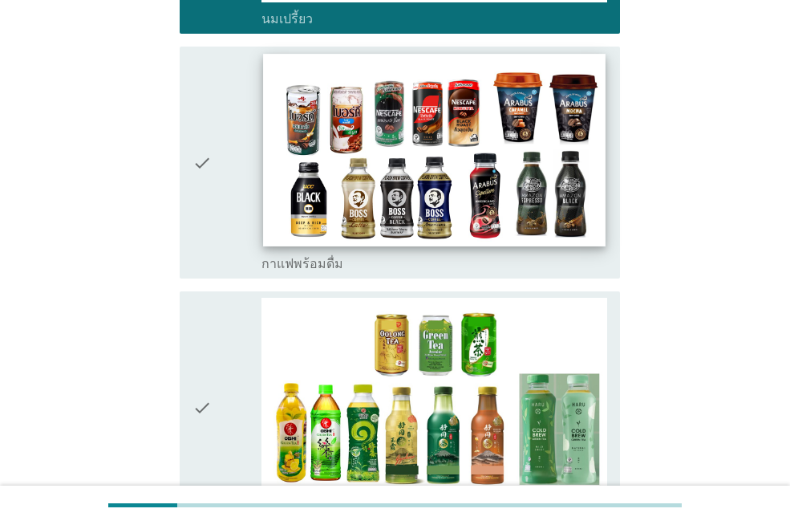
scroll to position [1149, 0]
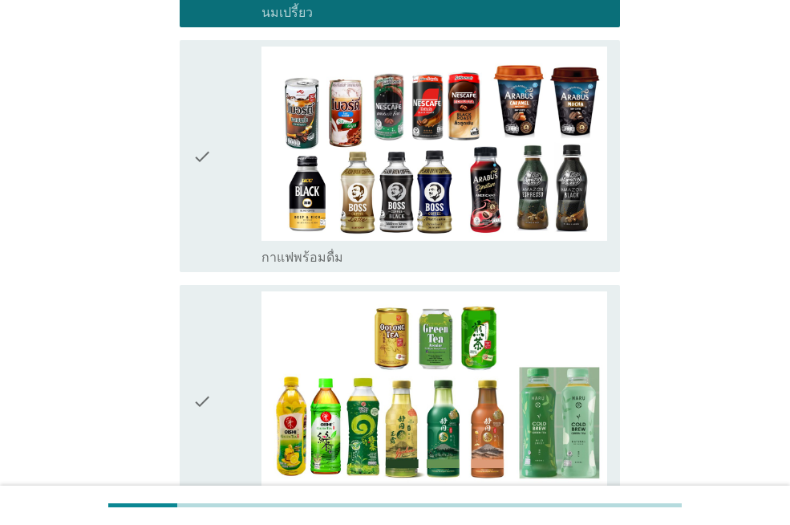
click at [201, 171] on icon "check" at bounding box center [202, 156] width 19 height 219
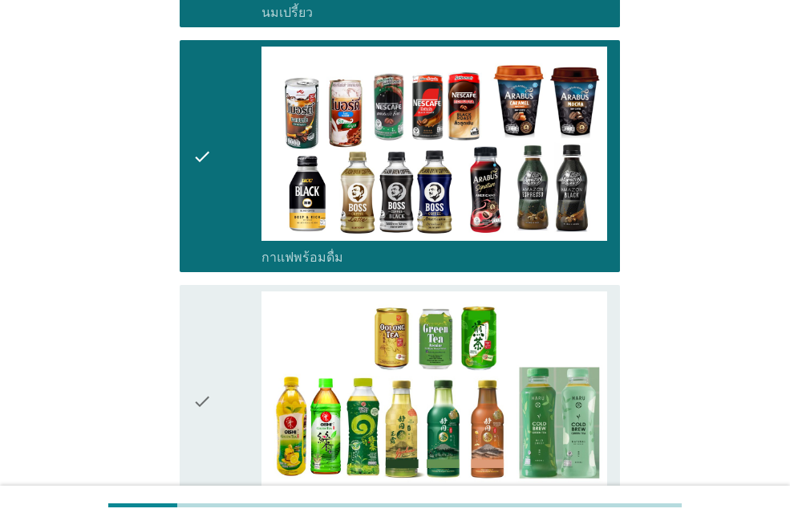
click at [205, 296] on icon "check" at bounding box center [202, 400] width 19 height 219
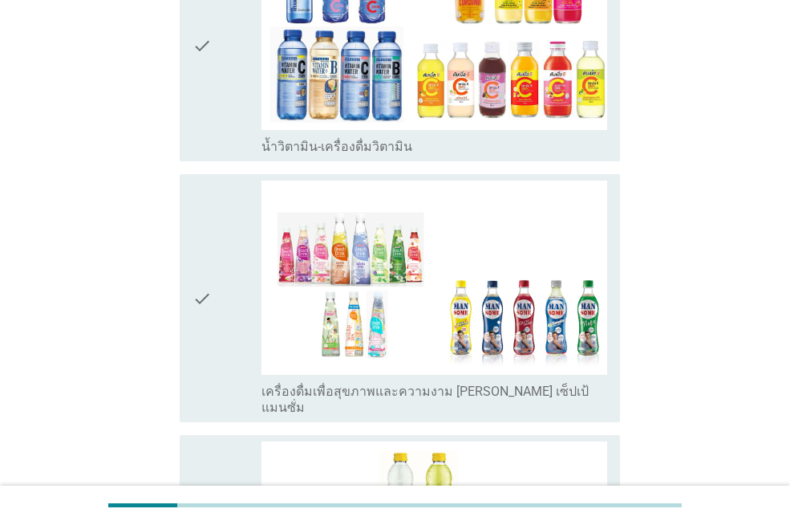
scroll to position [2471, 0]
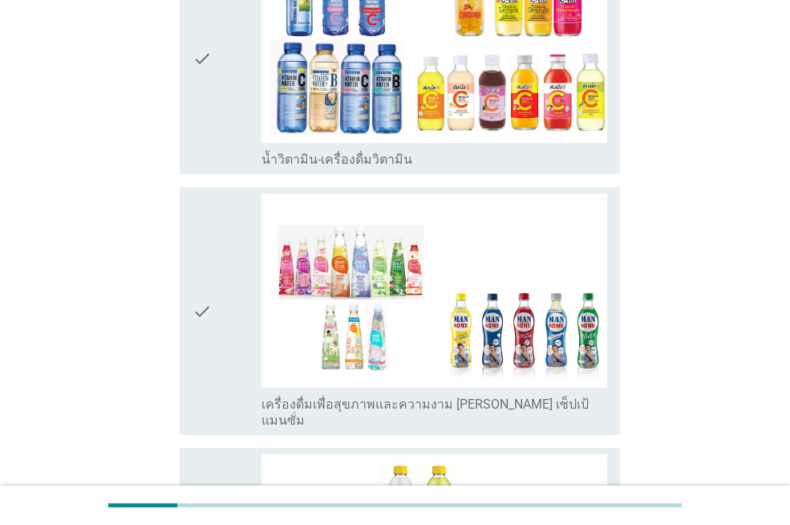
drag, startPoint x: 205, startPoint y: 343, endPoint x: 207, endPoint y: 278, distance: 64.2
click at [207, 342] on icon "check" at bounding box center [202, 310] width 19 height 235
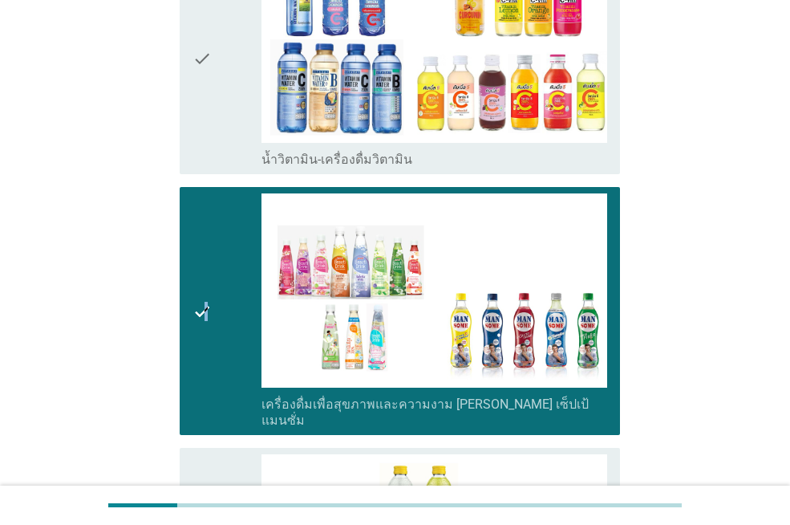
click at [217, 122] on div "check" at bounding box center [227, 58] width 69 height 219
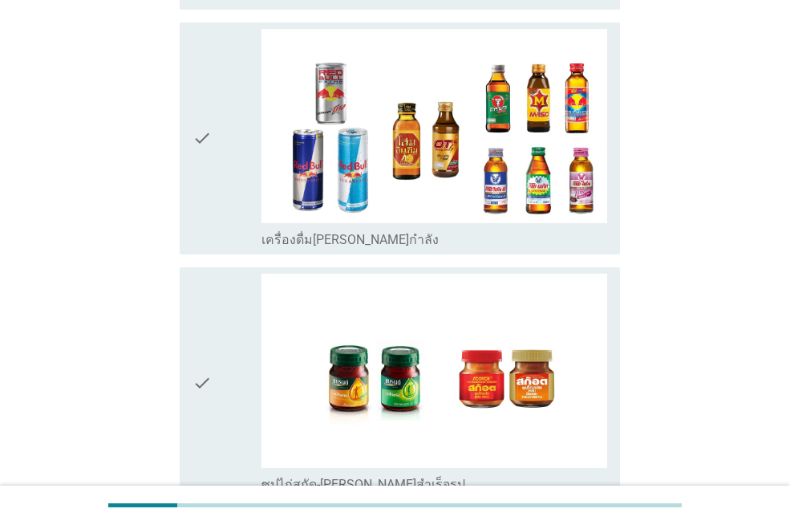
scroll to position [3123, 0]
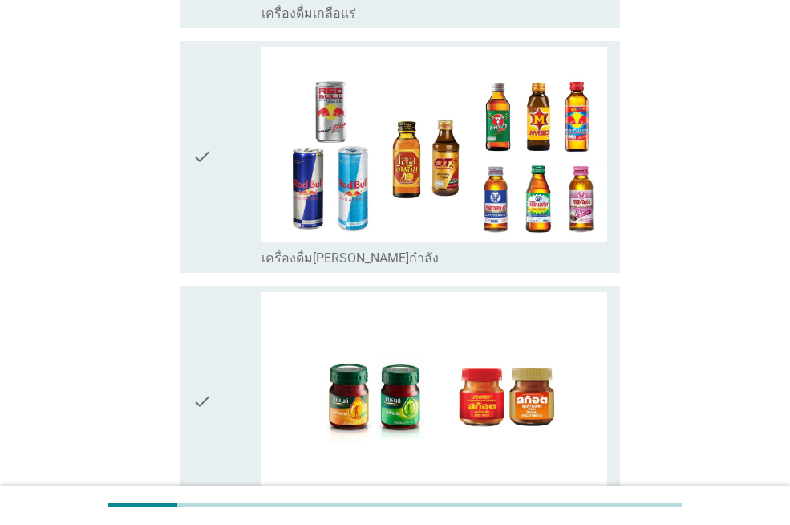
click at [212, 294] on icon "check" at bounding box center [202, 401] width 19 height 219
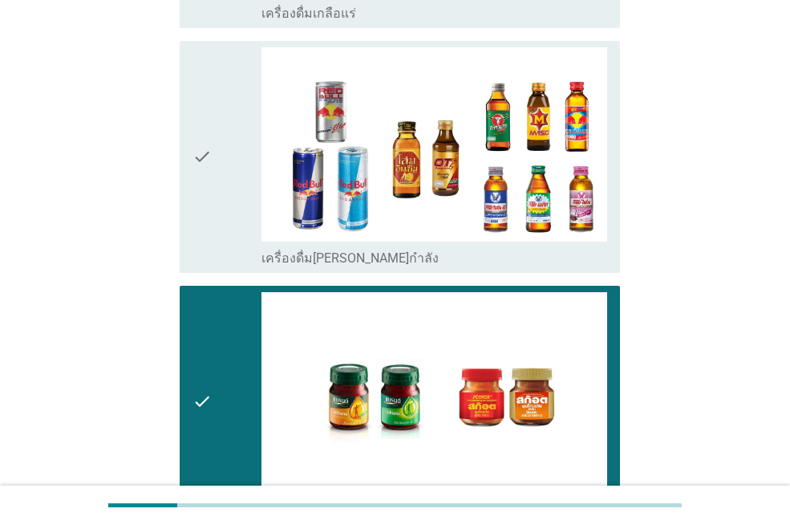
click at [197, 185] on icon "check" at bounding box center [202, 156] width 19 height 219
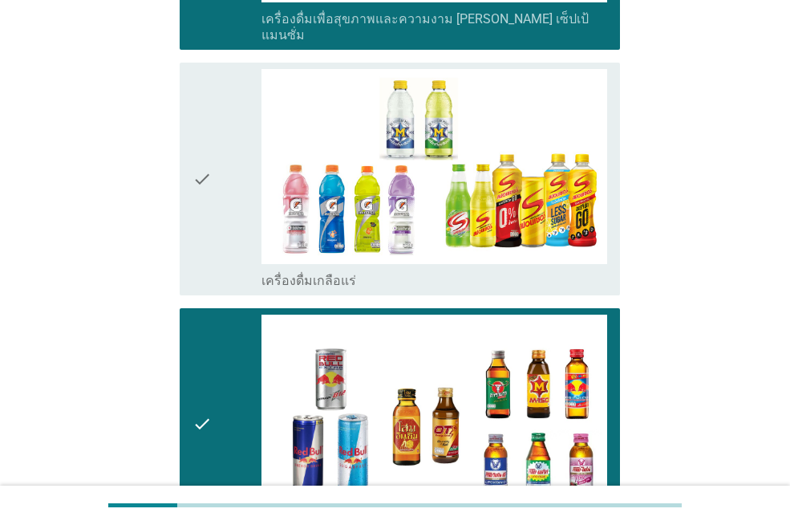
scroll to position [2831, 0]
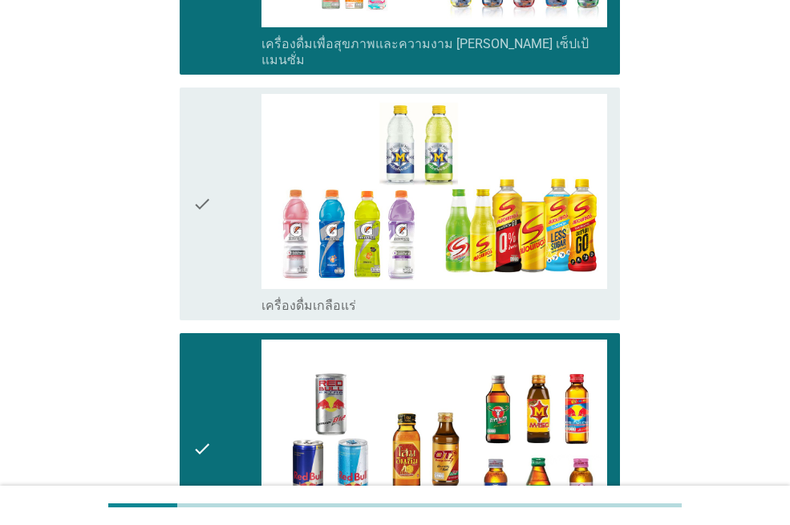
click at [215, 94] on div "check" at bounding box center [227, 203] width 69 height 219
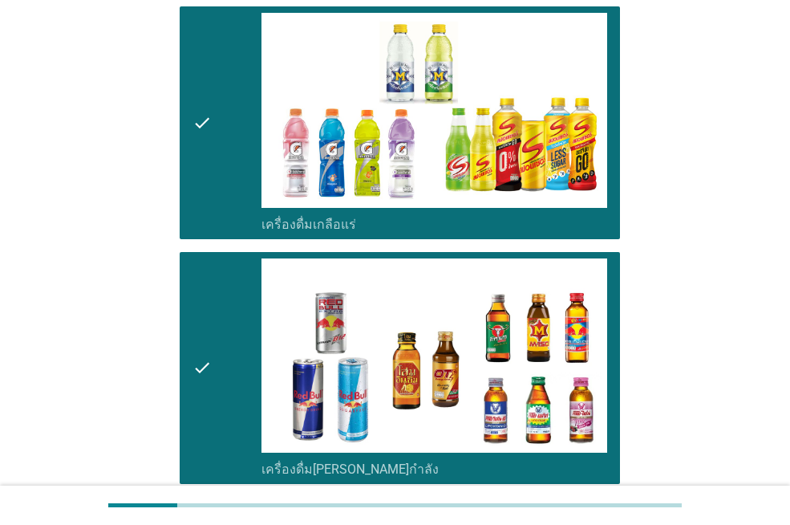
scroll to position [3316, 0]
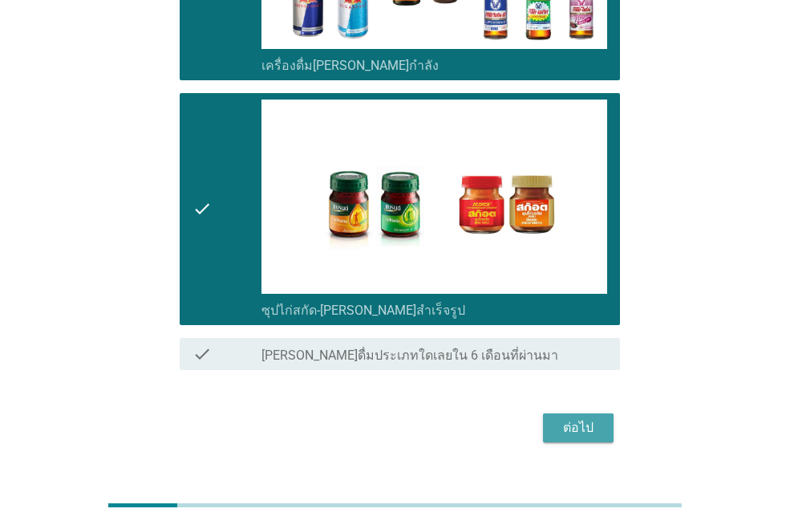
click at [581, 418] on div "ต่อไป" at bounding box center [578, 427] width 45 height 19
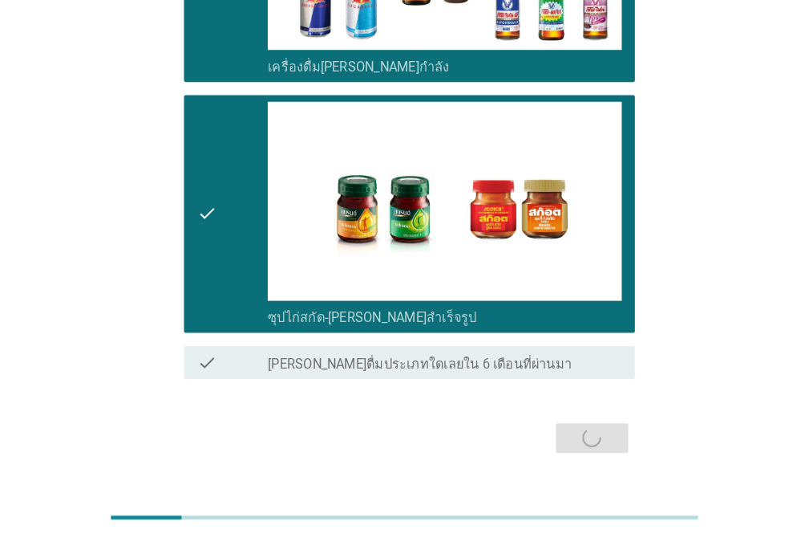
scroll to position [0, 0]
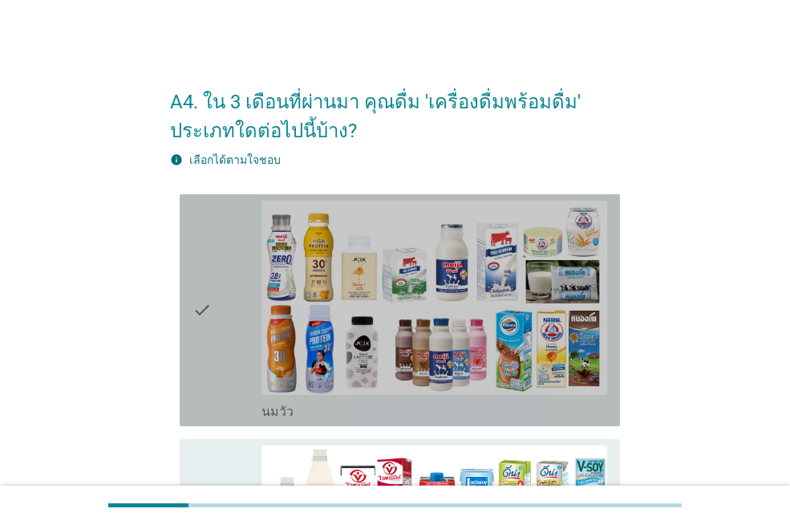
click at [197, 244] on icon "check" at bounding box center [202, 310] width 19 height 219
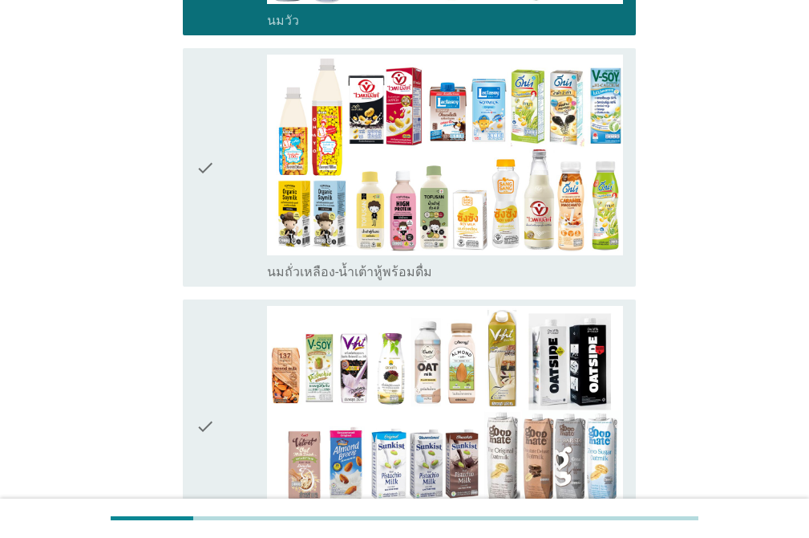
scroll to position [415, 0]
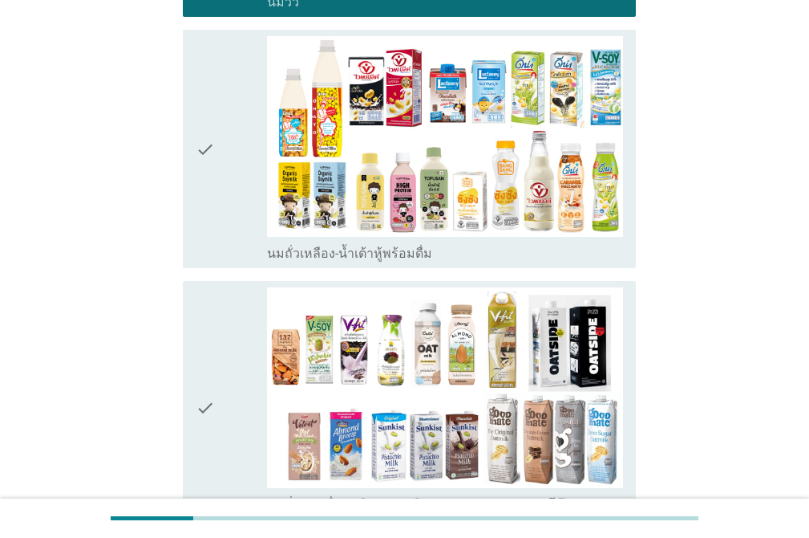
click at [231, 206] on div "check" at bounding box center [231, 148] width 71 height 225
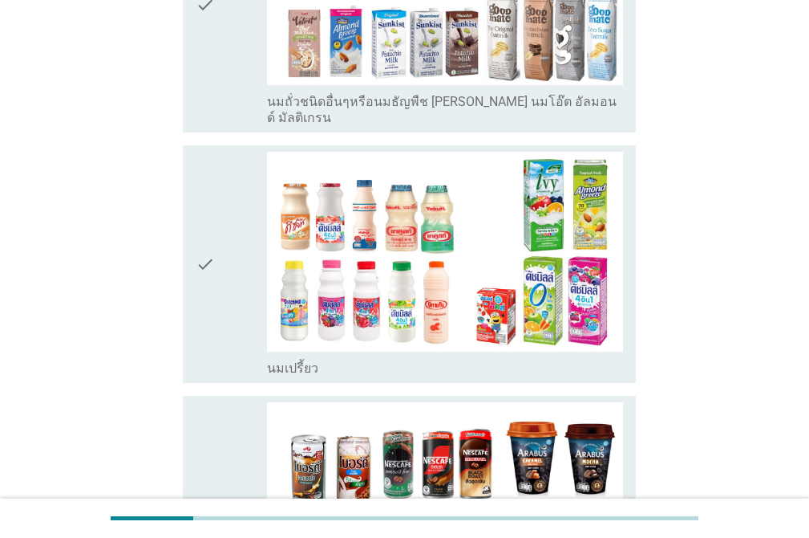
scroll to position [811, 0]
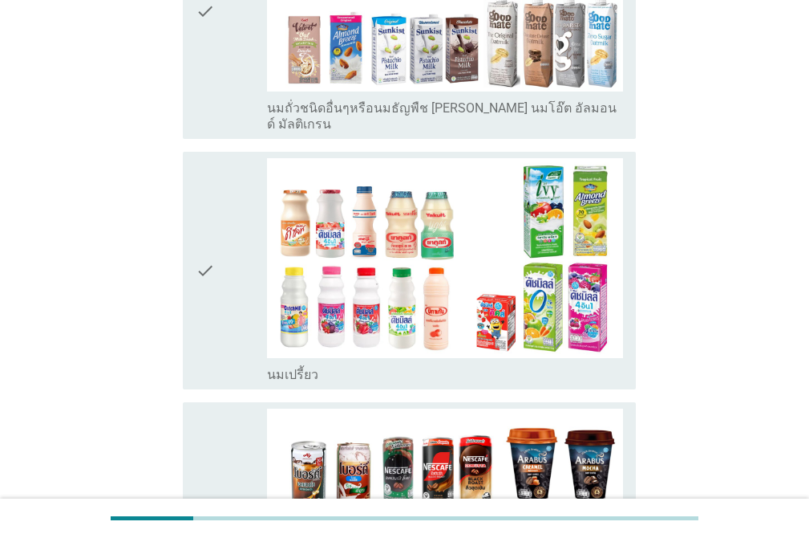
drag, startPoint x: 194, startPoint y: 187, endPoint x: 196, endPoint y: 172, distance: 14.5
click at [194, 186] on div "check check_box_outline_blank นมเปรี้ยว" at bounding box center [409, 271] width 453 height 238
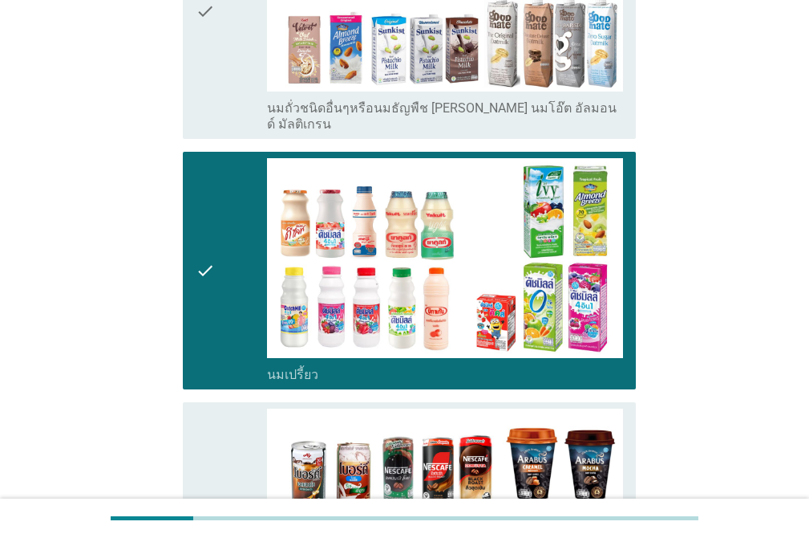
click at [214, 99] on icon "check" at bounding box center [205, 11] width 19 height 241
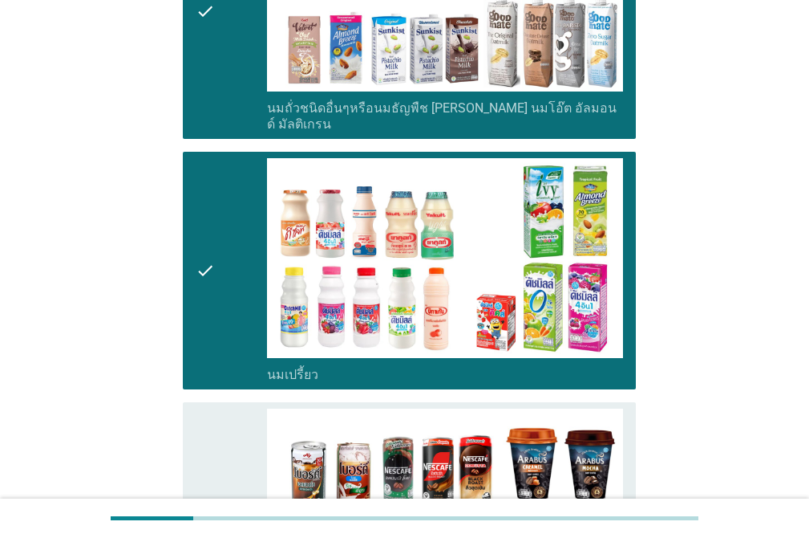
click at [205, 408] on icon "check" at bounding box center [205, 520] width 19 height 225
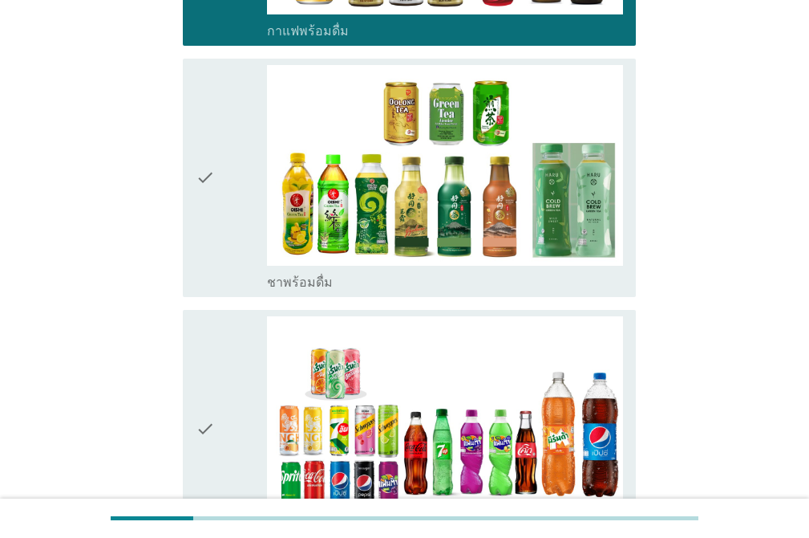
scroll to position [1387, 0]
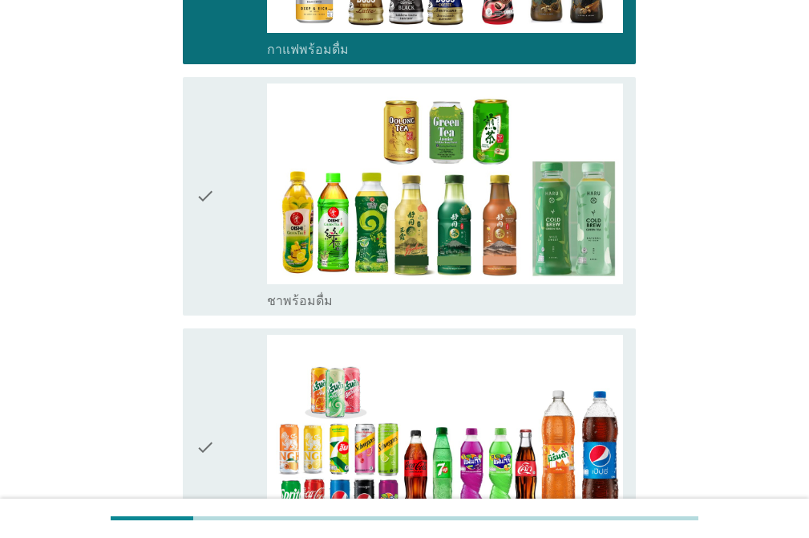
click at [213, 358] on icon "check" at bounding box center [205, 447] width 19 height 225
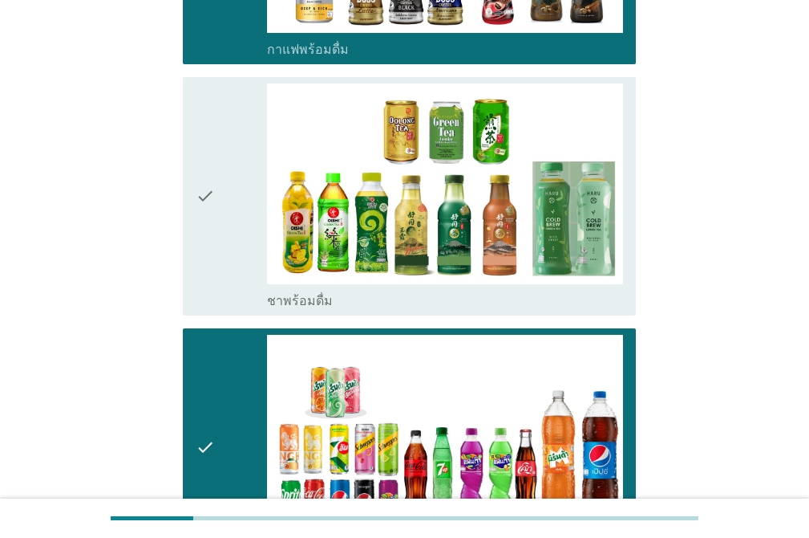
click at [228, 234] on div "check" at bounding box center [231, 195] width 71 height 225
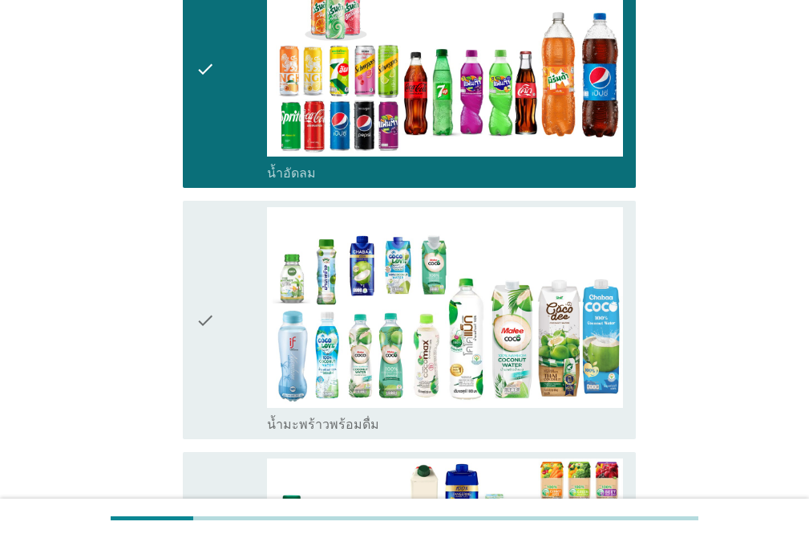
scroll to position [1913, 0]
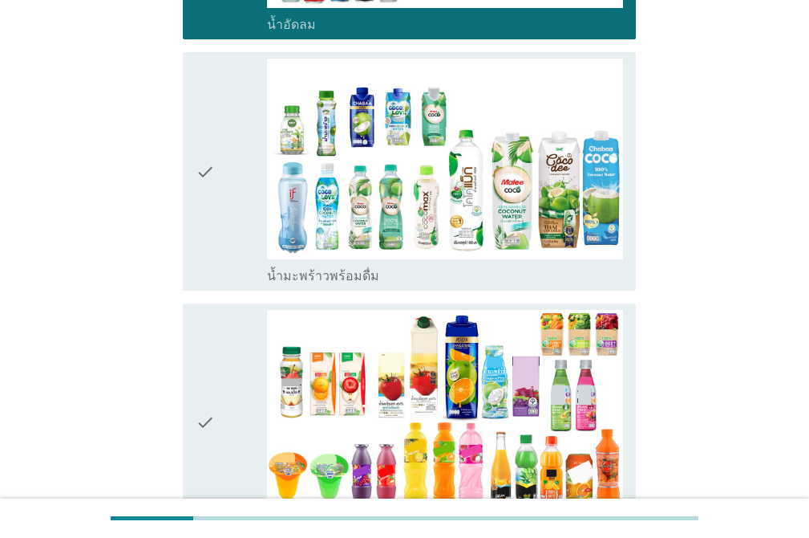
drag, startPoint x: 218, startPoint y: 323, endPoint x: 217, endPoint y: 314, distance: 8.2
click at [218, 323] on div "check" at bounding box center [231, 422] width 71 height 225
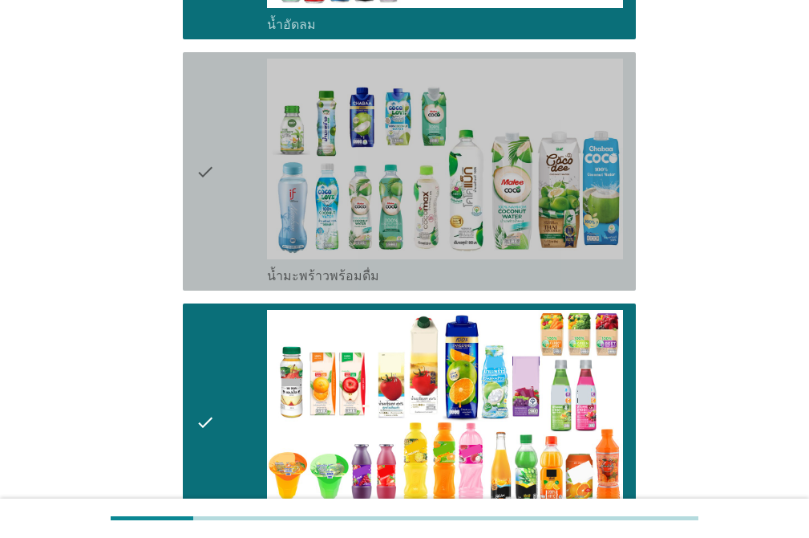
click at [227, 220] on div "check" at bounding box center [231, 171] width 71 height 225
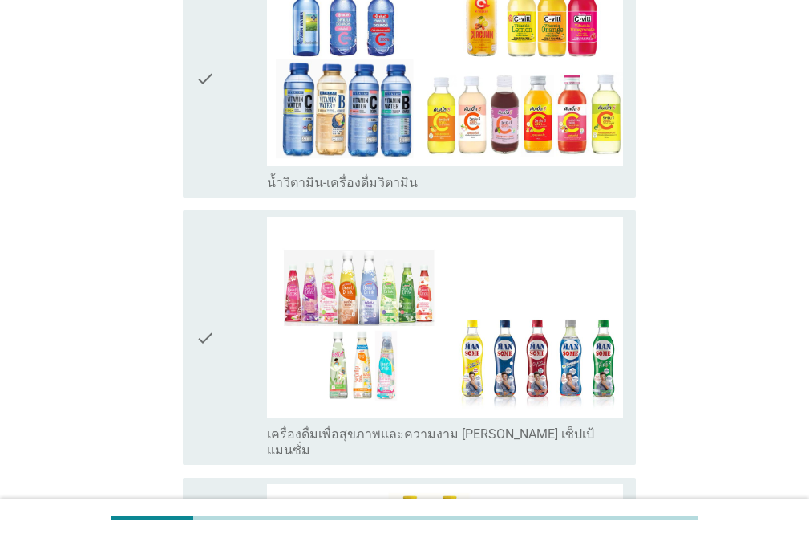
scroll to position [2501, 0]
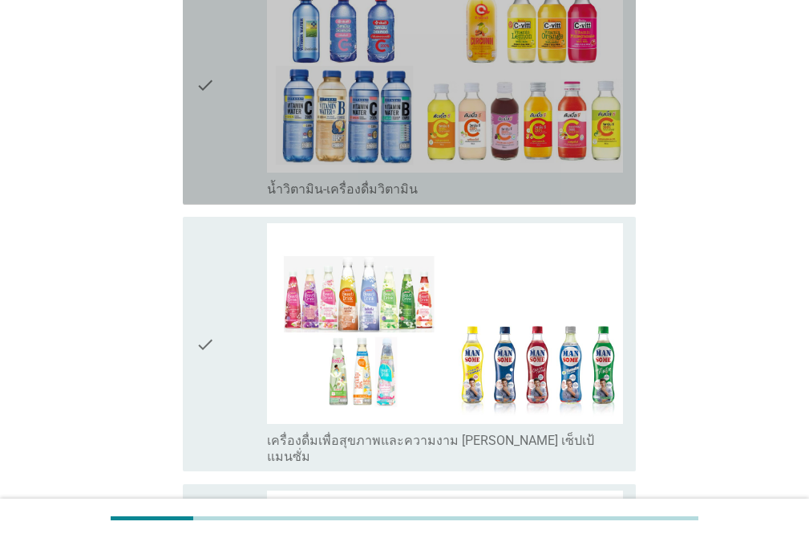
click at [218, 116] on div "check" at bounding box center [231, 85] width 71 height 225
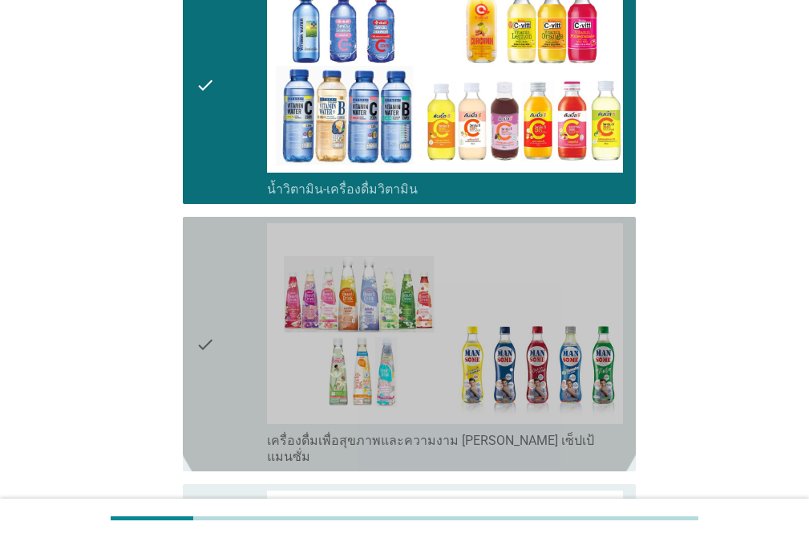
click at [218, 233] on div "check" at bounding box center [231, 343] width 71 height 241
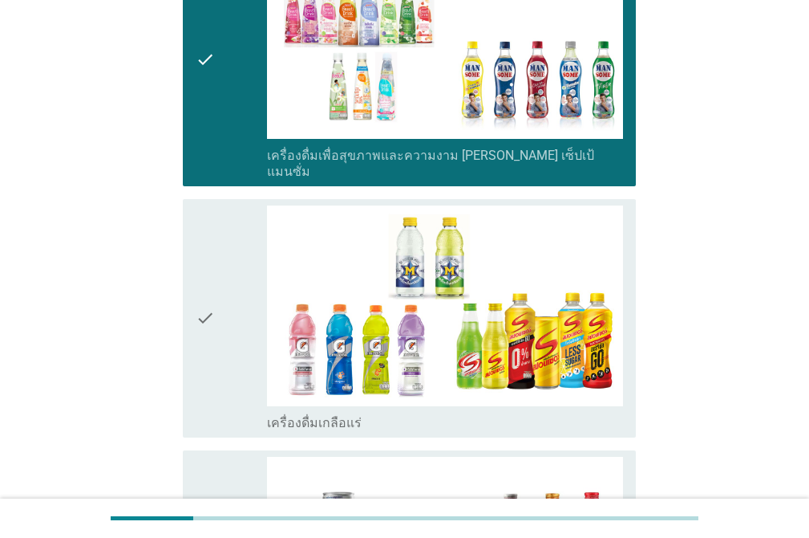
scroll to position [2916, 0]
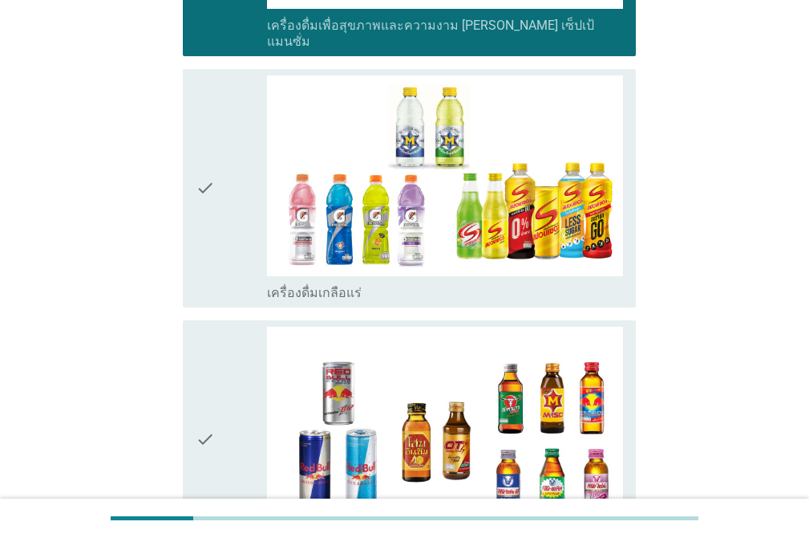
drag, startPoint x: 224, startPoint y: 214, endPoint x: 222, endPoint y: 225, distance: 10.6
click at [224, 215] on div "check" at bounding box center [231, 187] width 71 height 225
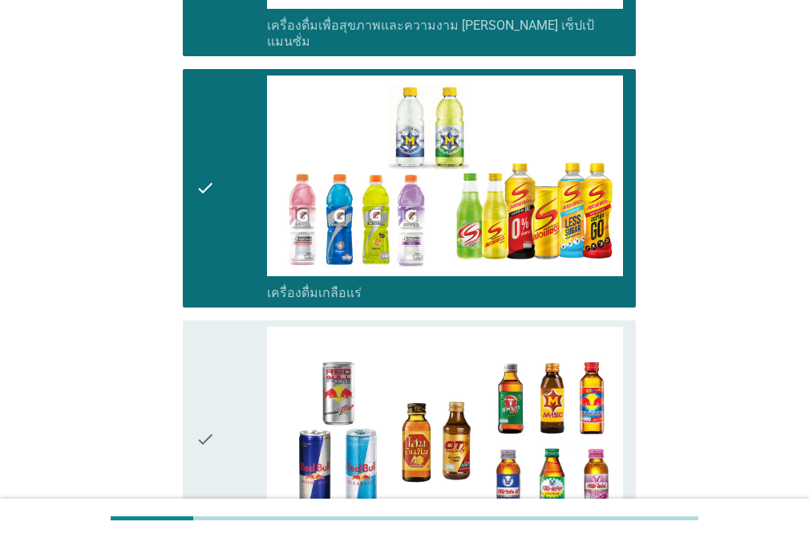
drag, startPoint x: 216, startPoint y: 316, endPoint x: 249, endPoint y: 322, distance: 34.2
click at [216, 327] on div "check" at bounding box center [231, 439] width 71 height 225
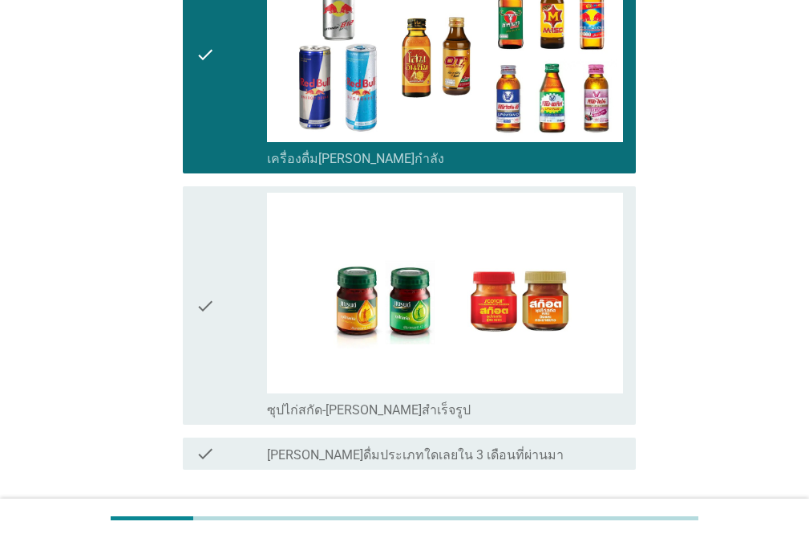
scroll to position [3282, 0]
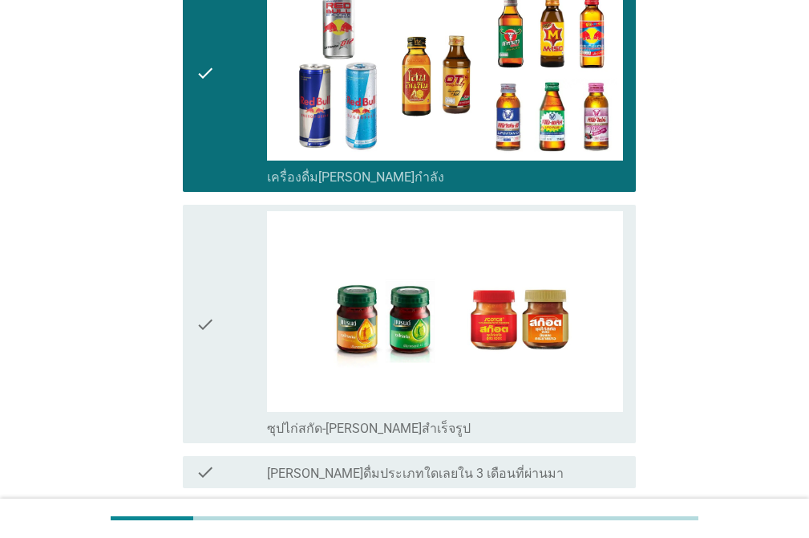
click at [218, 215] on div "check" at bounding box center [231, 323] width 71 height 225
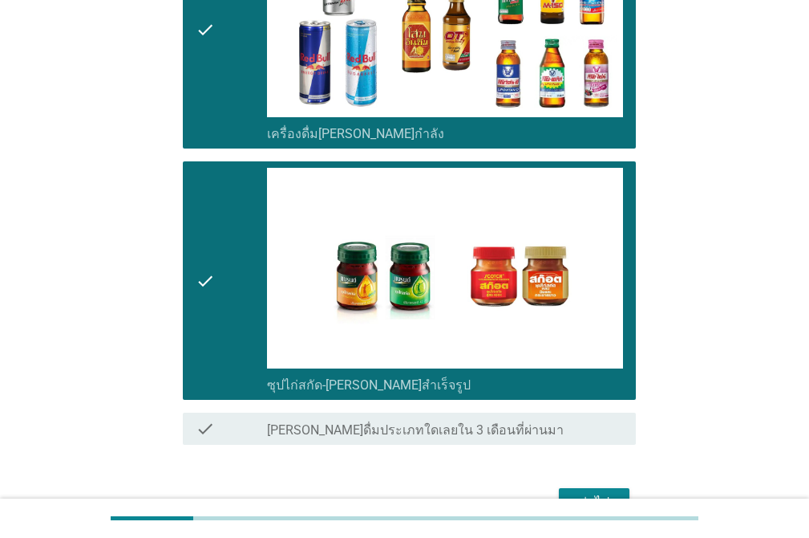
scroll to position [3387, 0]
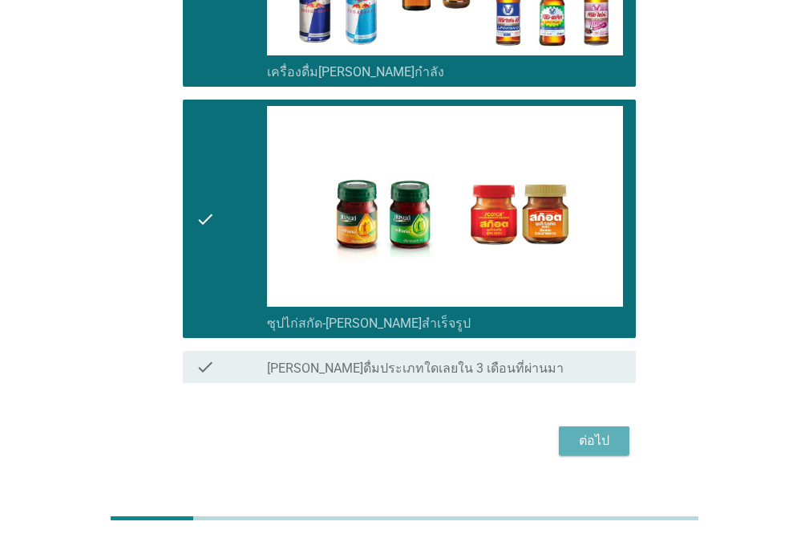
click at [607, 431] on div "ต่อไป" at bounding box center [594, 440] width 45 height 19
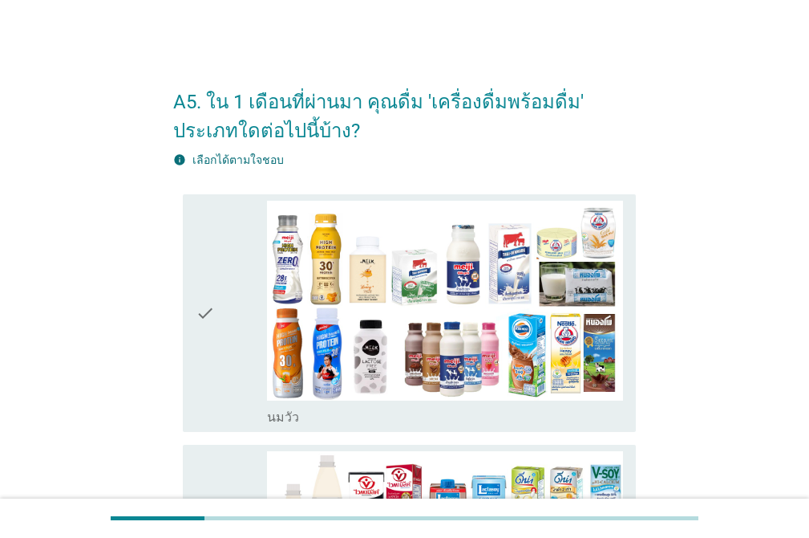
click at [197, 233] on icon "check" at bounding box center [205, 313] width 19 height 225
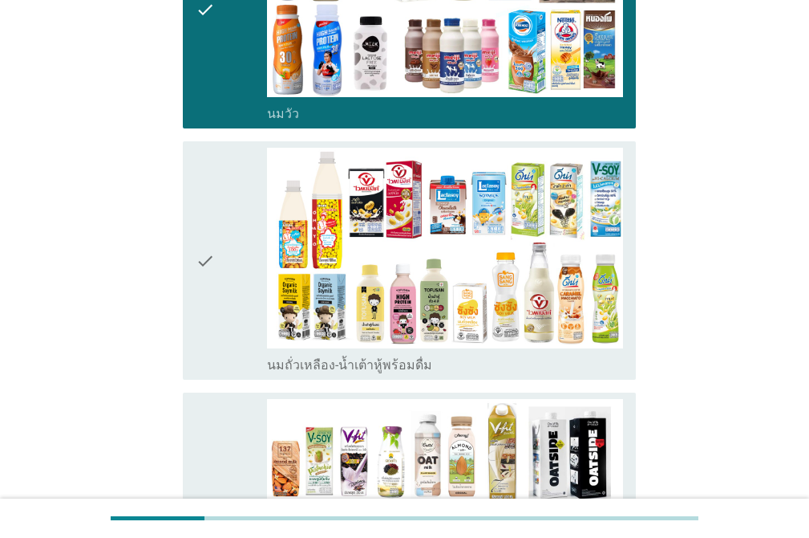
scroll to position [415, 0]
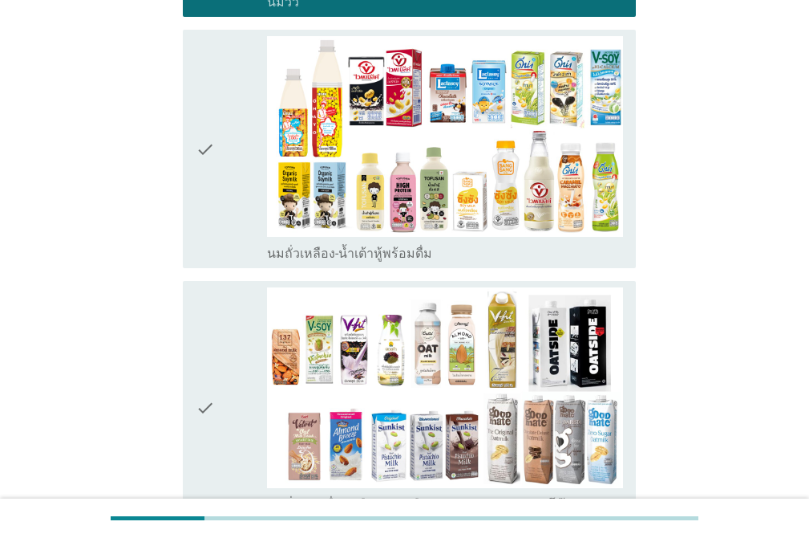
click at [201, 328] on icon "check" at bounding box center [205, 407] width 19 height 241
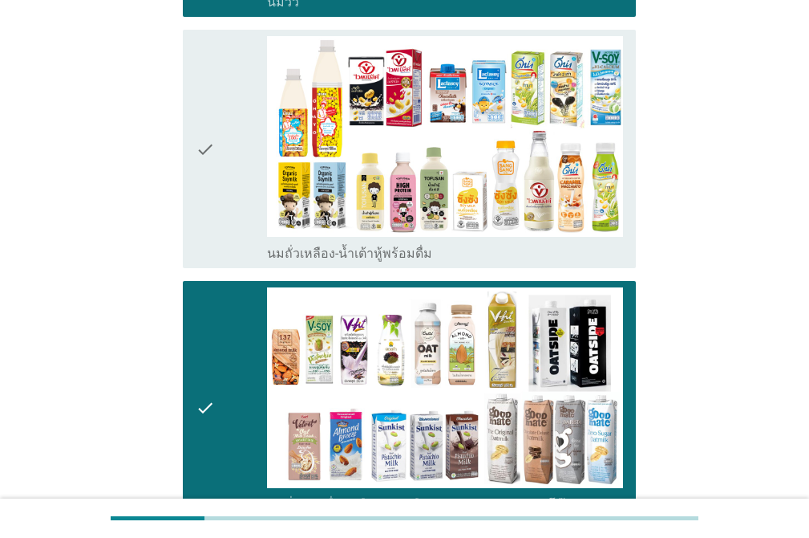
click at [213, 250] on icon "check" at bounding box center [205, 148] width 19 height 225
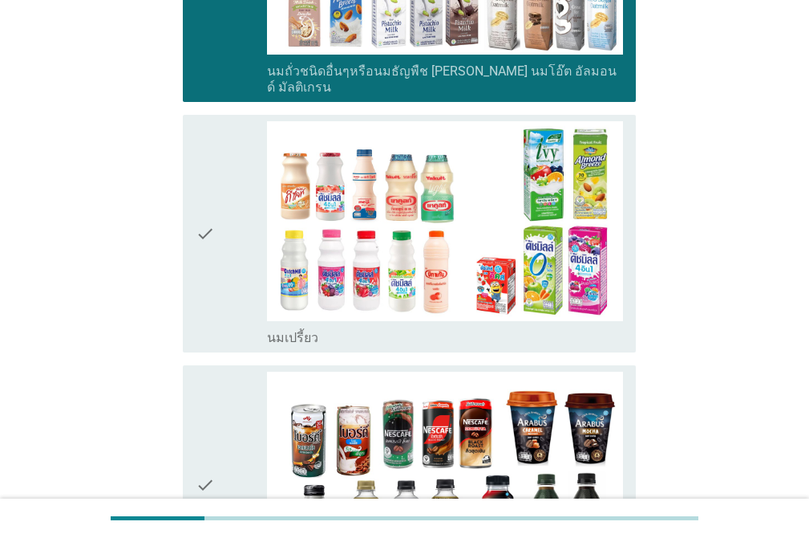
scroll to position [954, 0]
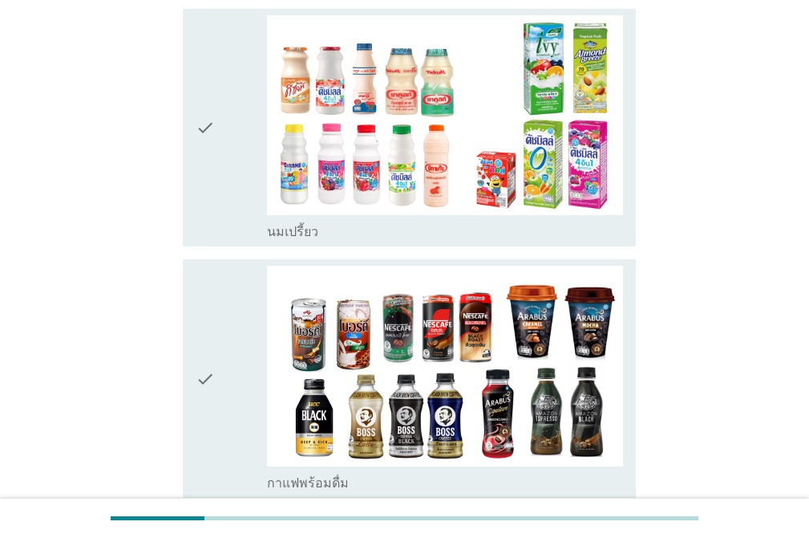
click at [199, 155] on icon "check" at bounding box center [205, 127] width 19 height 225
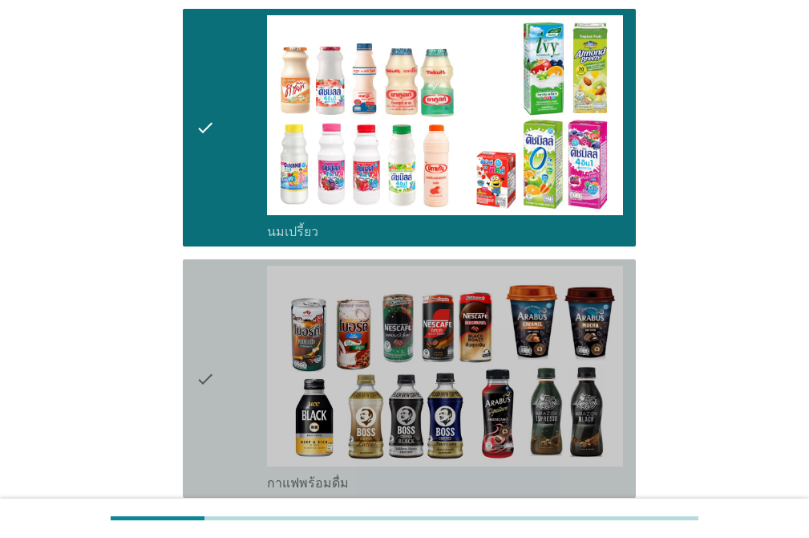
click at [215, 290] on icon "check" at bounding box center [205, 378] width 19 height 225
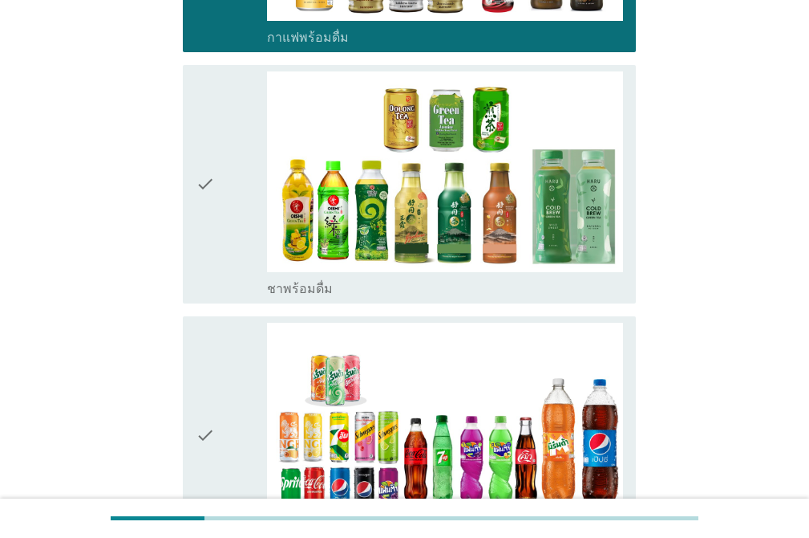
scroll to position [1424, 0]
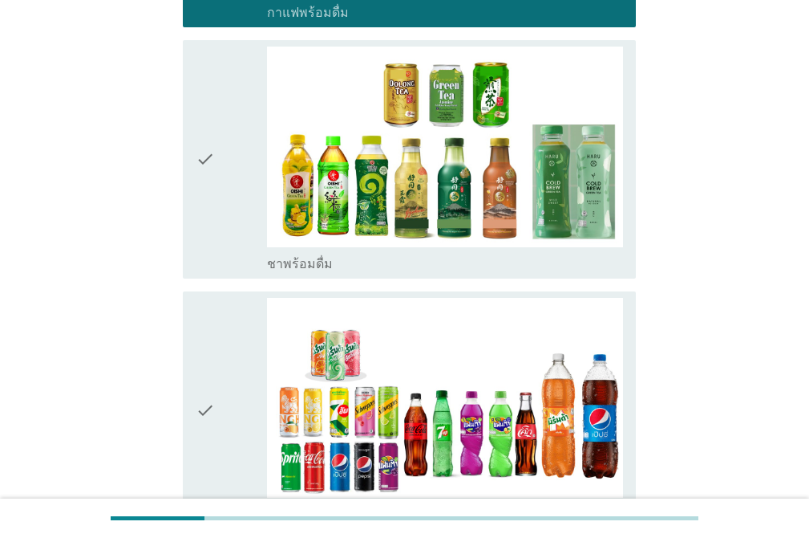
click at [201, 328] on icon "check" at bounding box center [205, 410] width 19 height 225
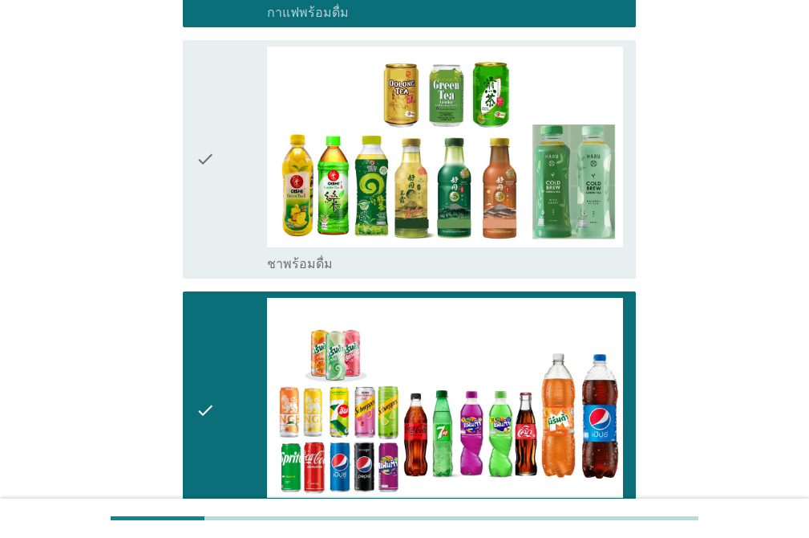
click at [209, 209] on icon "check" at bounding box center [205, 159] width 19 height 225
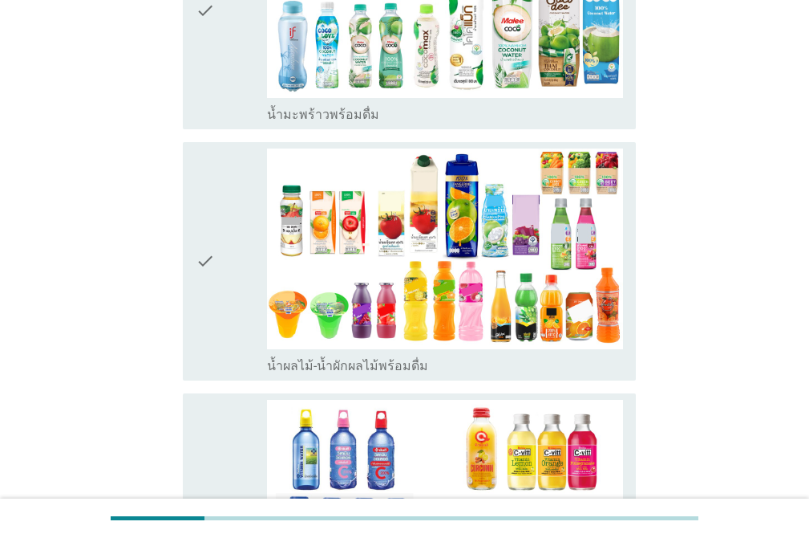
scroll to position [2062, 0]
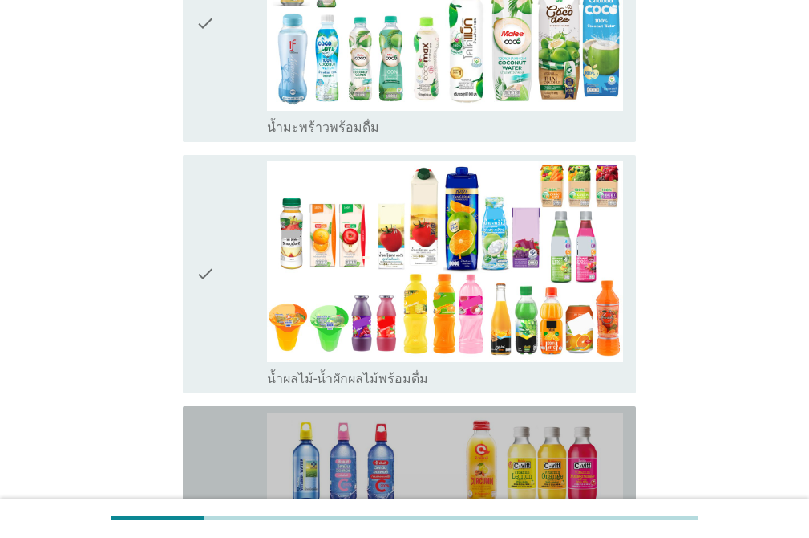
click at [202, 443] on icon "check" at bounding box center [205, 524] width 19 height 225
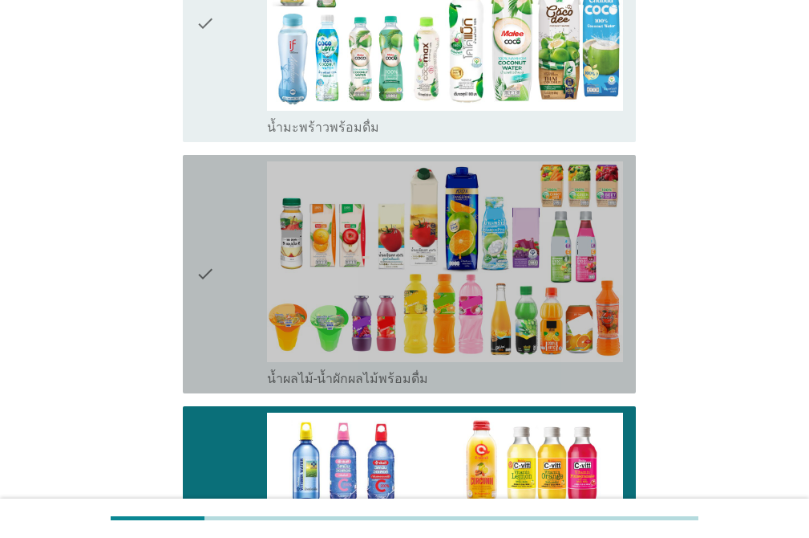
click at [213, 329] on icon "check" at bounding box center [205, 273] width 19 height 225
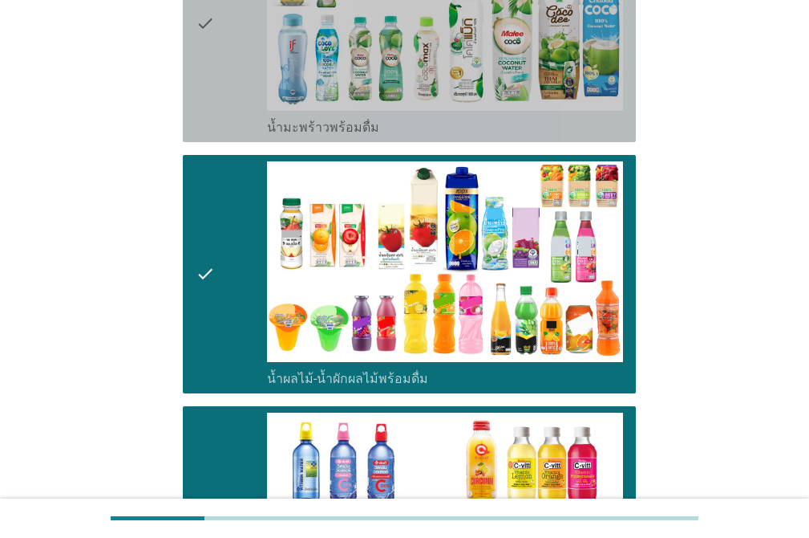
click at [225, 103] on div "check" at bounding box center [231, 22] width 71 height 225
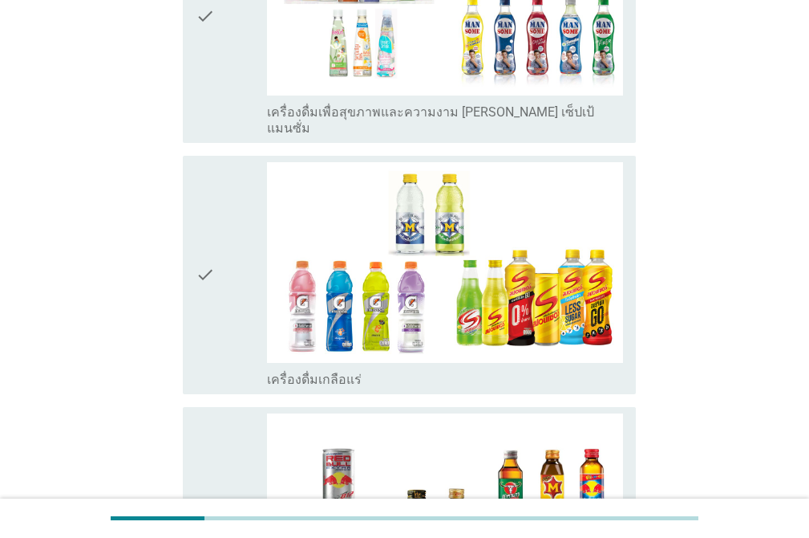
scroll to position [2817, 0]
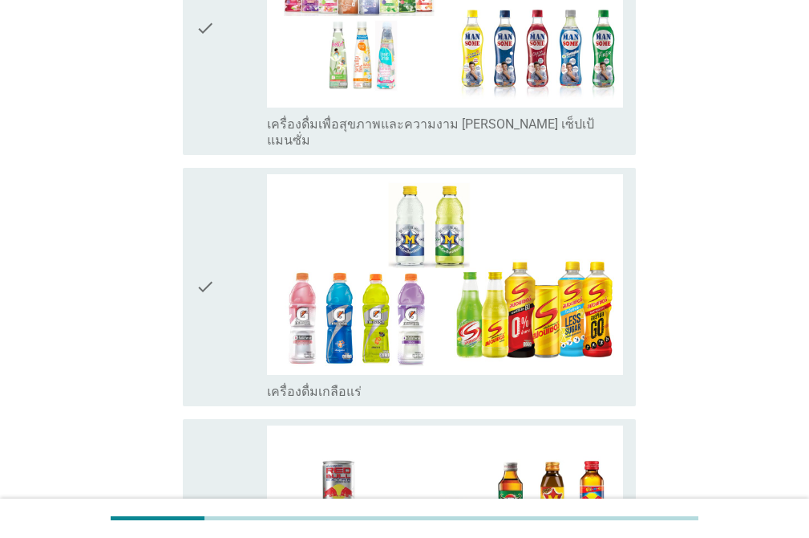
click at [225, 426] on div "check" at bounding box center [231, 537] width 71 height 225
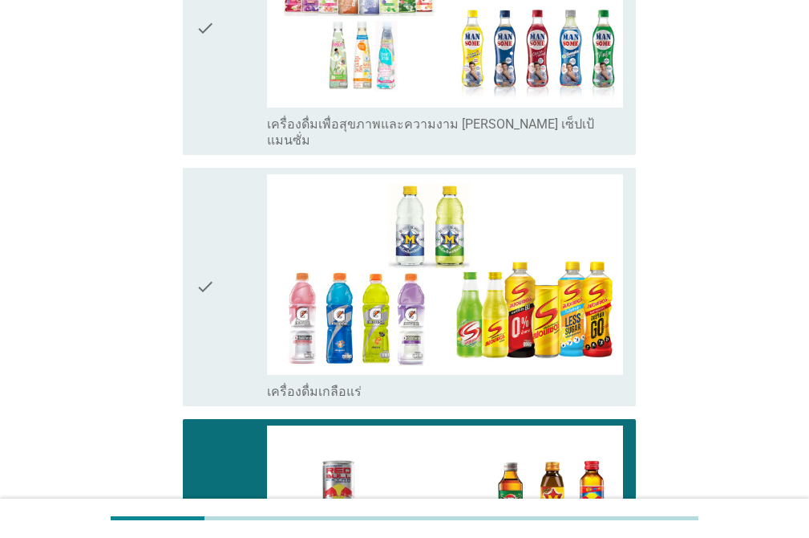
drag, startPoint x: 217, startPoint y: 336, endPoint x: 216, endPoint y: 324, distance: 12.1
click at [217, 334] on div "check" at bounding box center [231, 286] width 71 height 225
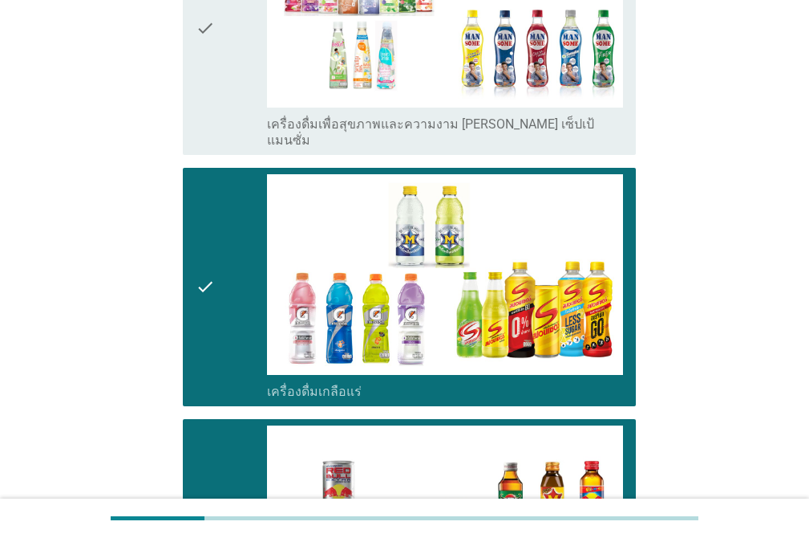
click at [197, 64] on icon "check" at bounding box center [205, 27] width 19 height 241
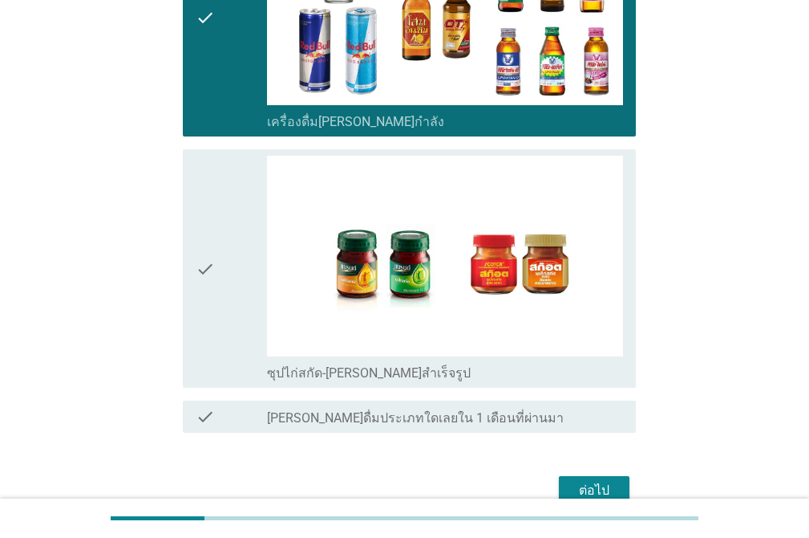
scroll to position [3387, 0]
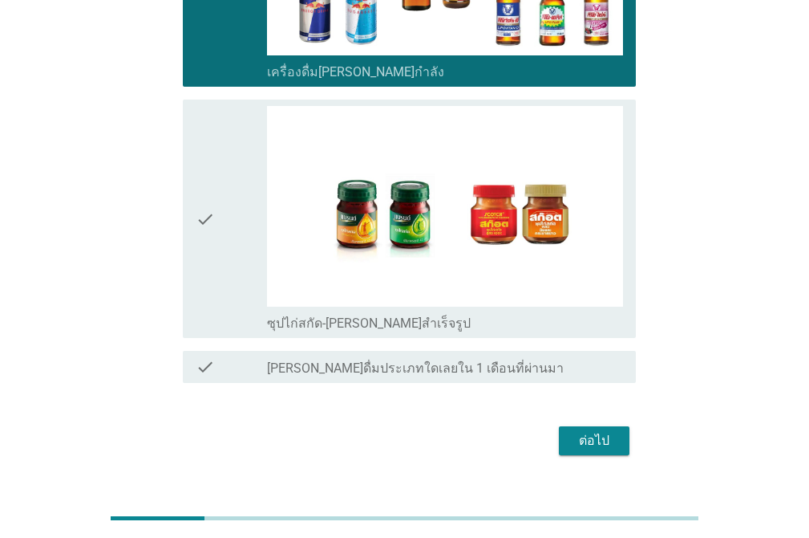
click at [210, 227] on icon "check" at bounding box center [205, 218] width 19 height 225
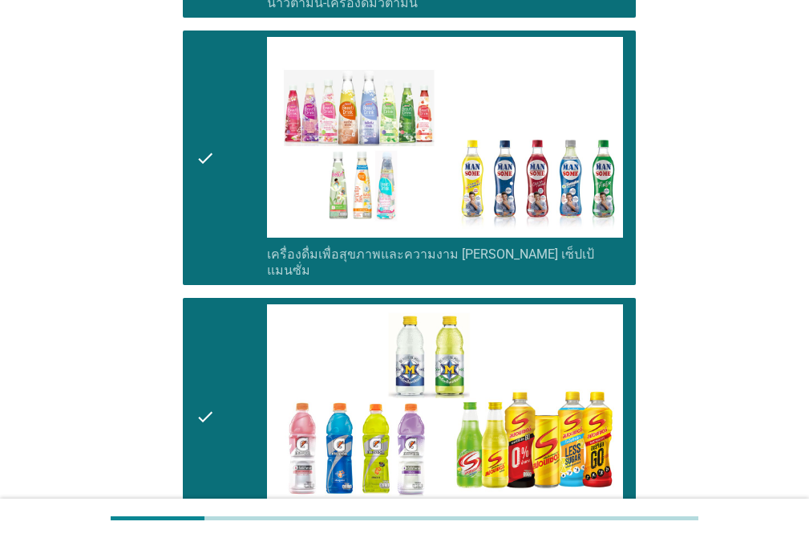
scroll to position [2656, 0]
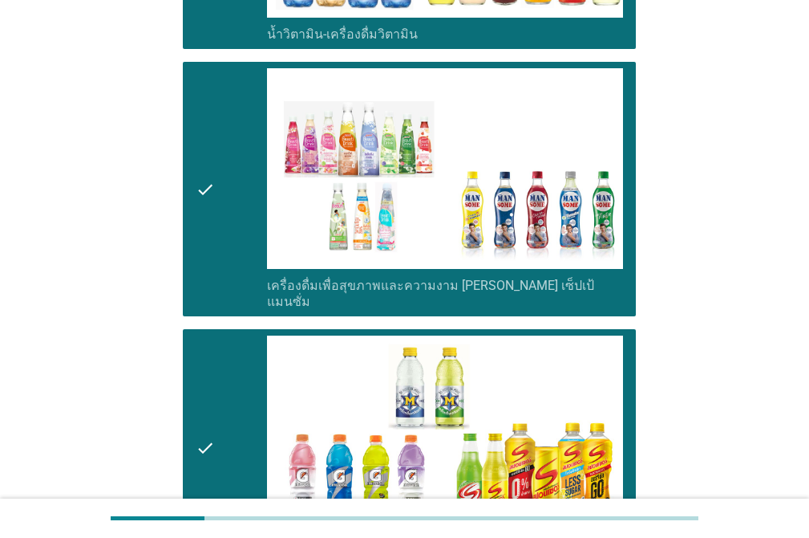
click at [202, 217] on icon "check" at bounding box center [205, 188] width 19 height 241
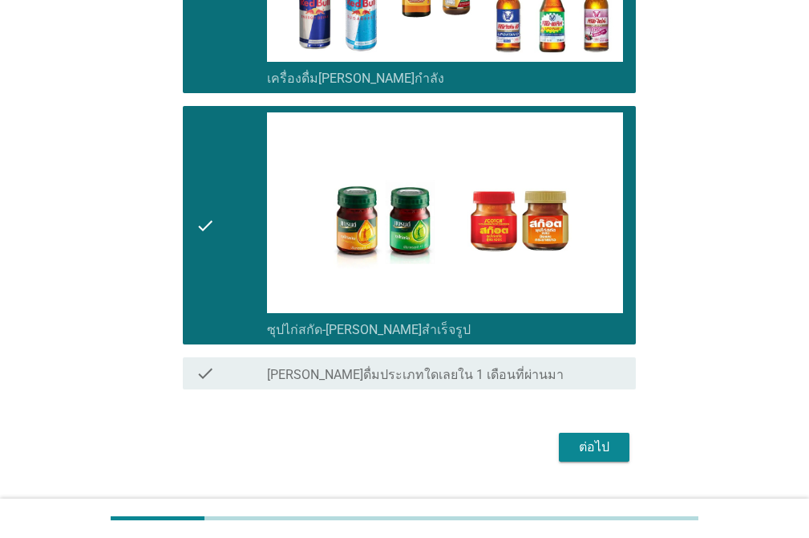
scroll to position [3387, 0]
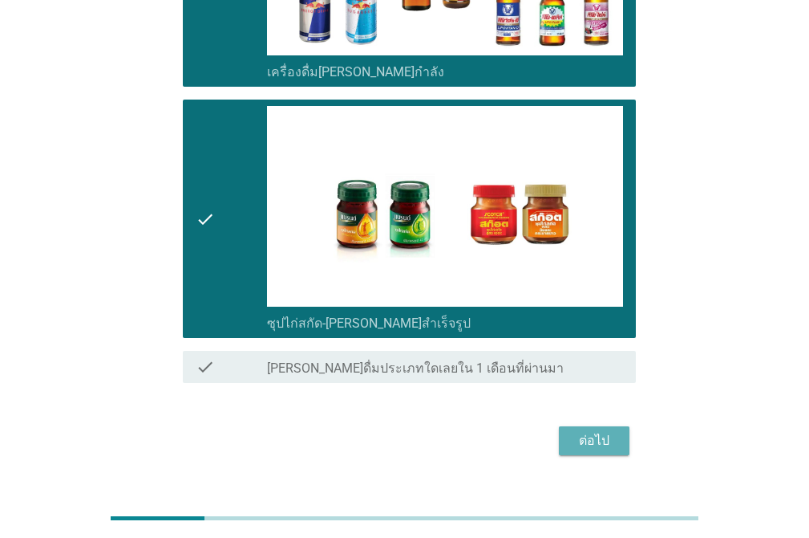
click at [594, 431] on div "ต่อไป" at bounding box center [594, 440] width 45 height 19
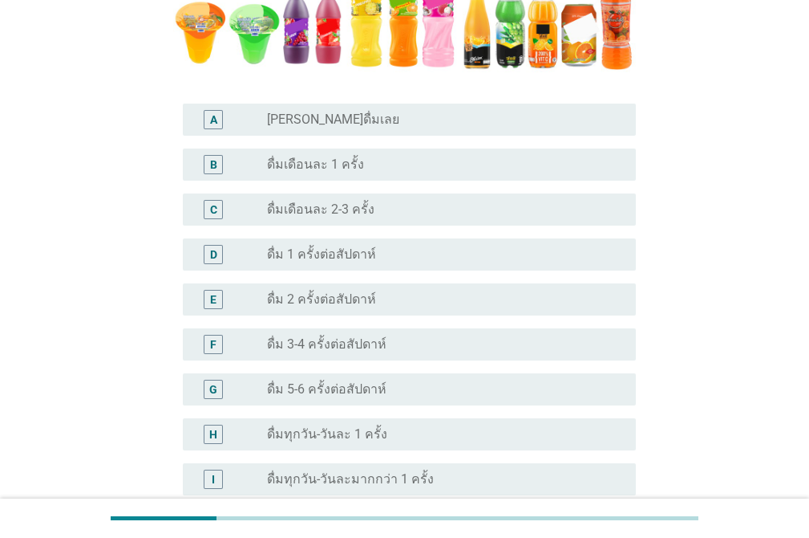
scroll to position [430, 0]
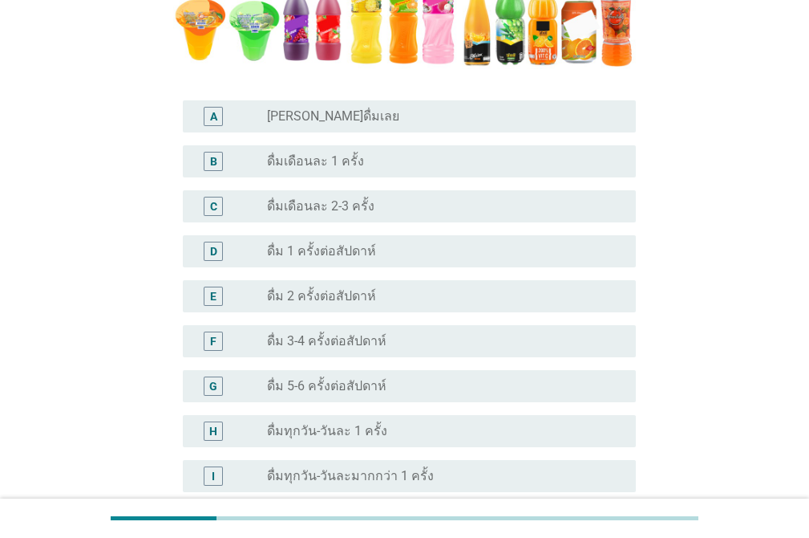
click at [359, 383] on label "ดื่ม 5-6 ครั้งต่อสัปดาห์" at bounding box center [327, 386] width 120 height 16
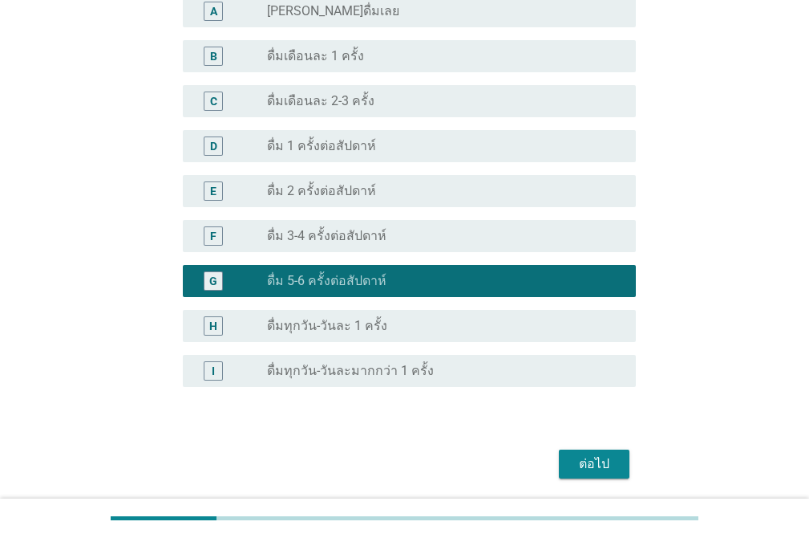
scroll to position [590, 0]
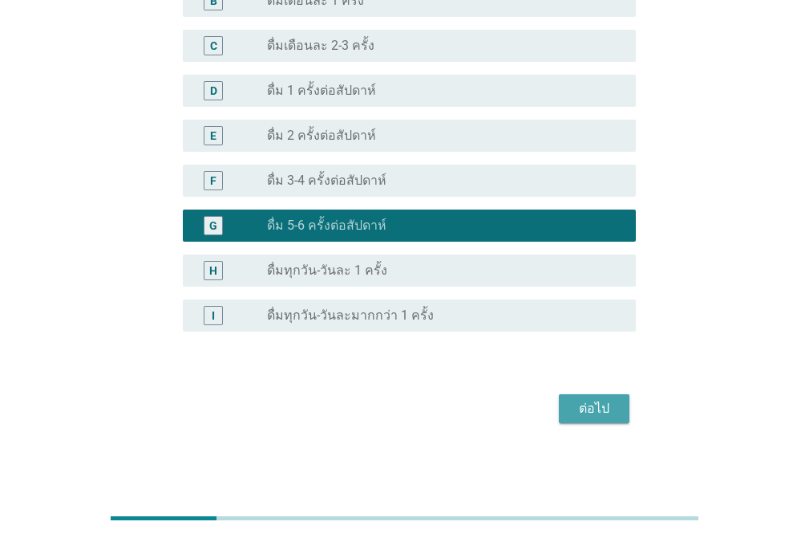
click at [611, 411] on div "ต่อไป" at bounding box center [594, 408] width 45 height 19
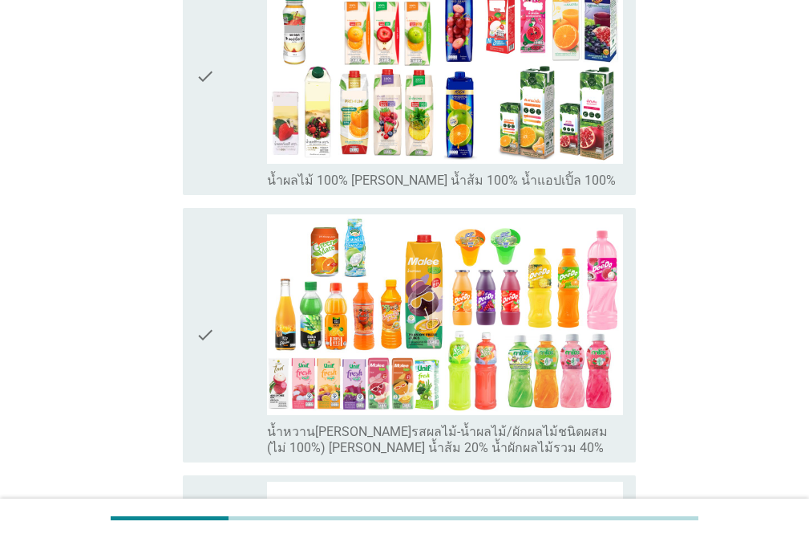
scroll to position [0, 0]
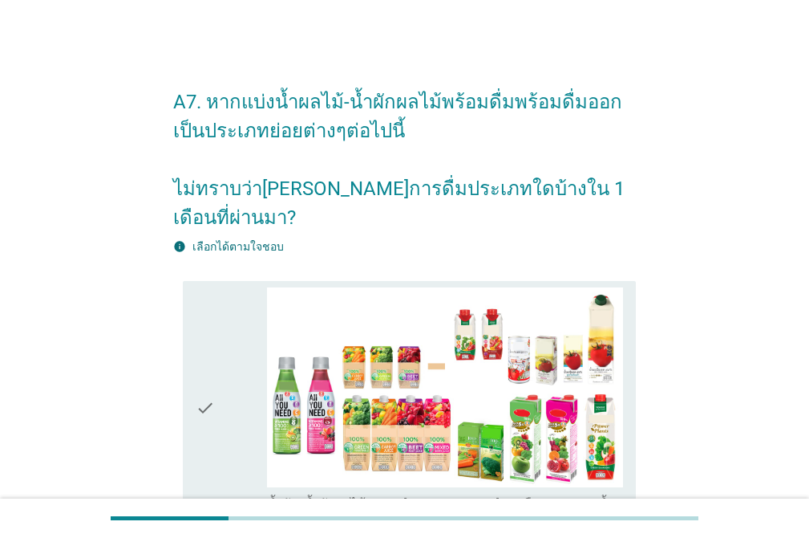
click at [207, 287] on icon "check" at bounding box center [205, 407] width 19 height 241
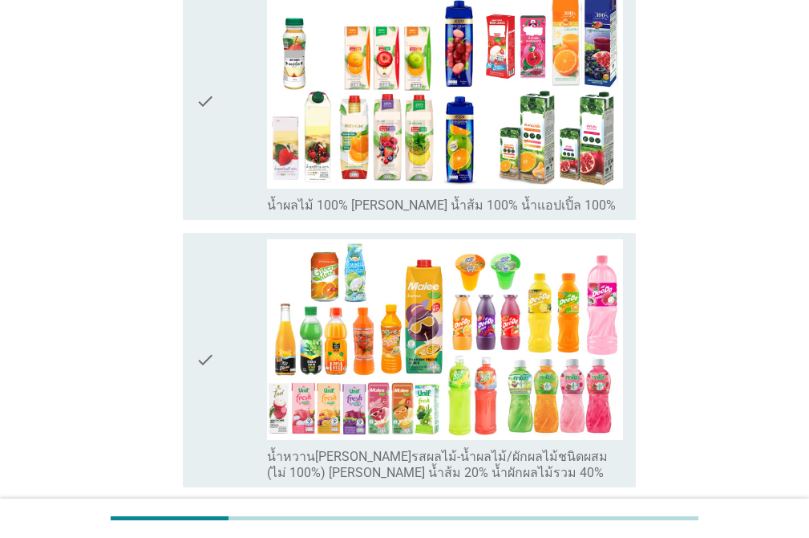
scroll to position [568, 0]
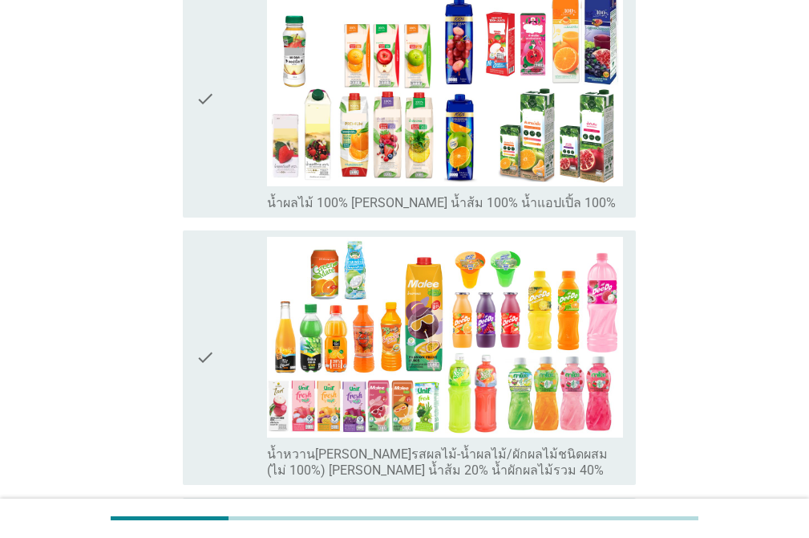
click at [202, 128] on icon "check" at bounding box center [205, 98] width 19 height 225
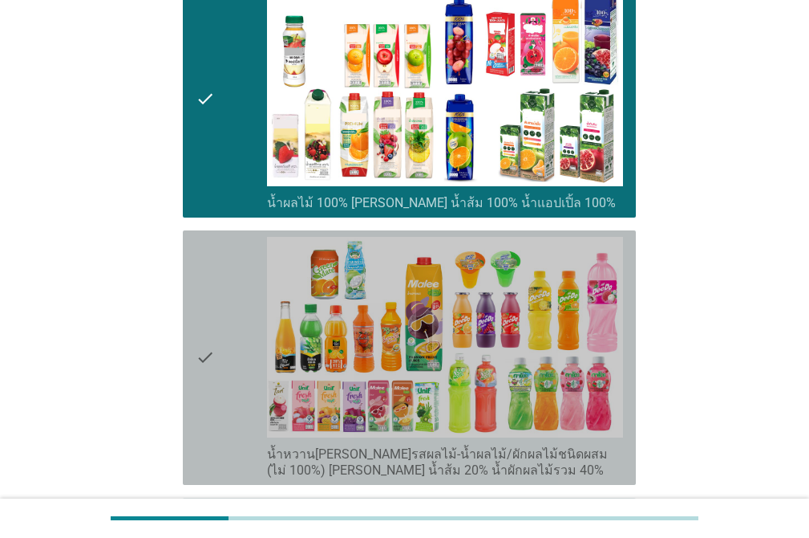
click at [205, 237] on icon "check" at bounding box center [205, 357] width 19 height 241
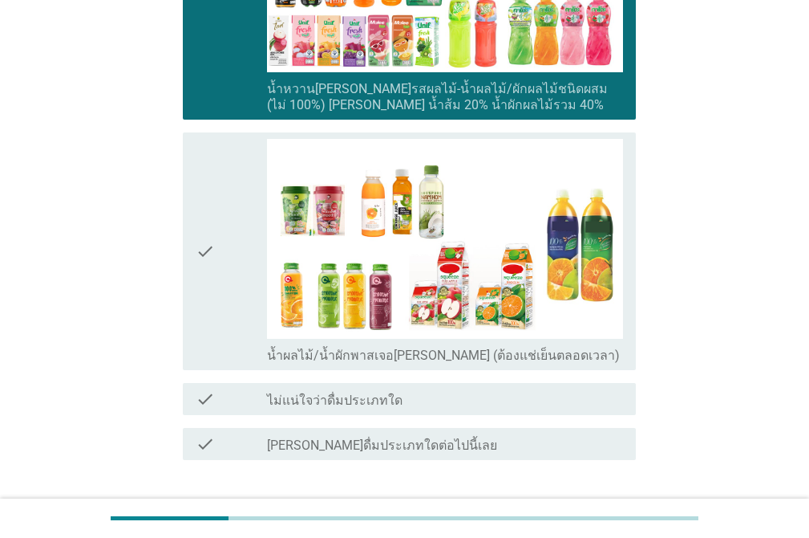
scroll to position [935, 0]
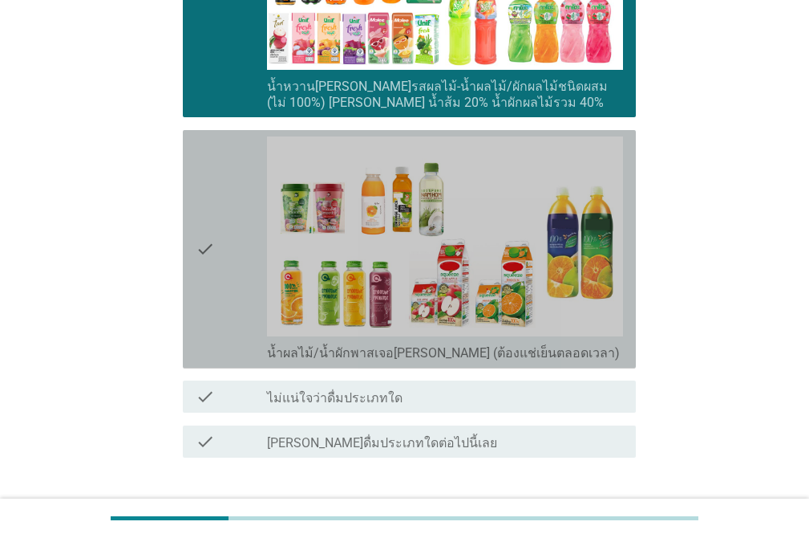
click at [209, 267] on icon "check" at bounding box center [205, 248] width 19 height 225
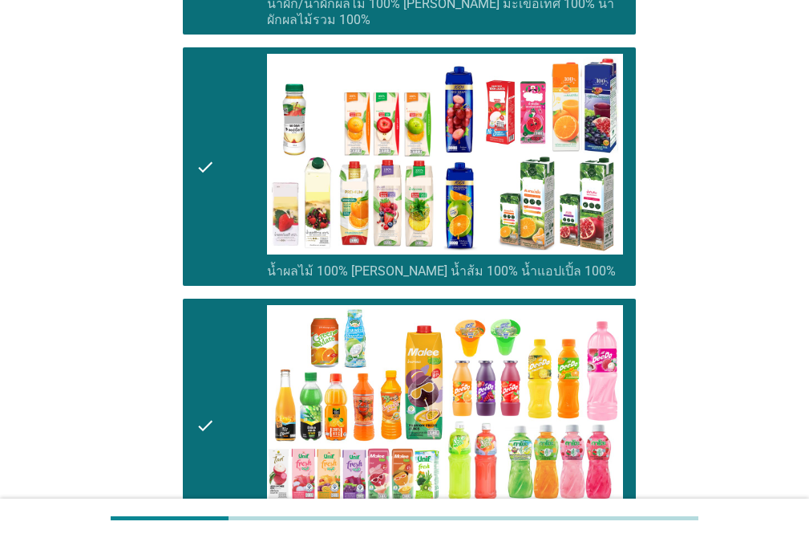
scroll to position [1014, 0]
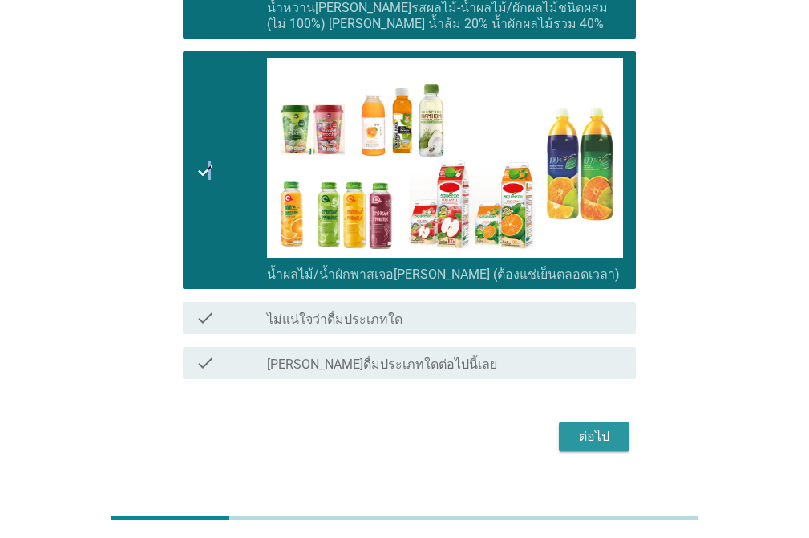
click at [613, 427] on div "ต่อไป" at bounding box center [594, 436] width 45 height 19
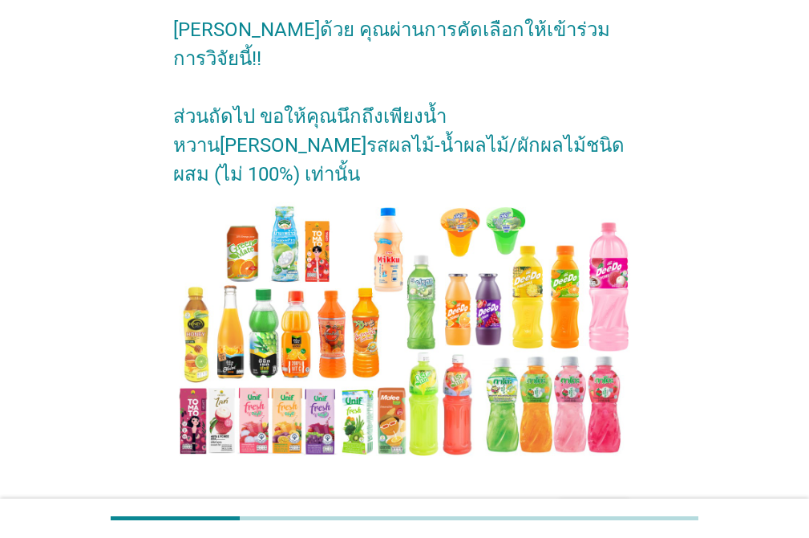
scroll to position [119, 0]
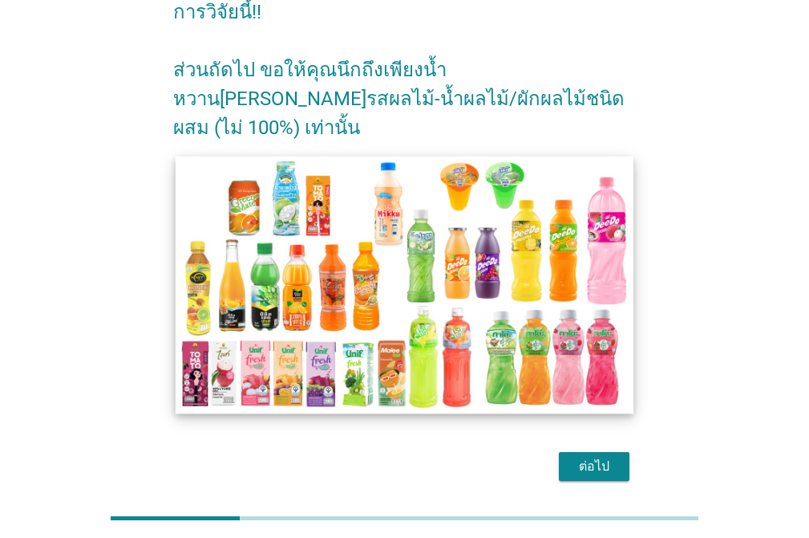
click at [262, 209] on img at bounding box center [405, 285] width 458 height 258
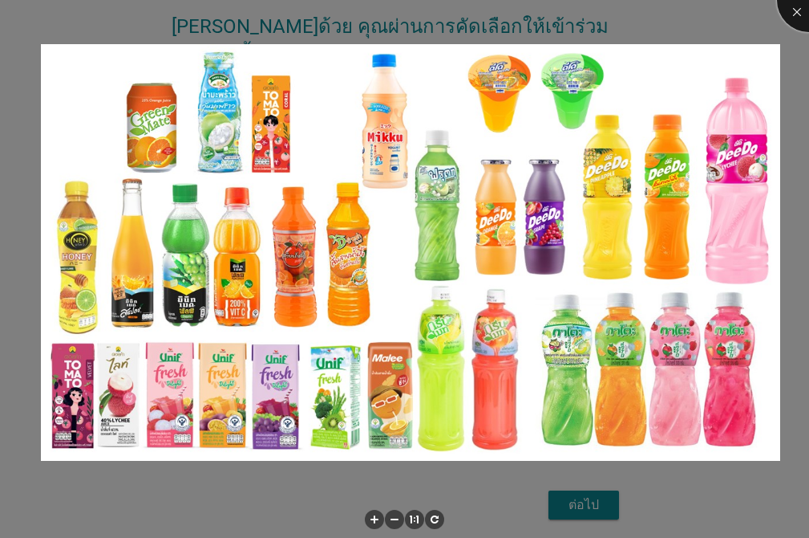
click at [789, 10] on div at bounding box center [809, 0] width 64 height 64
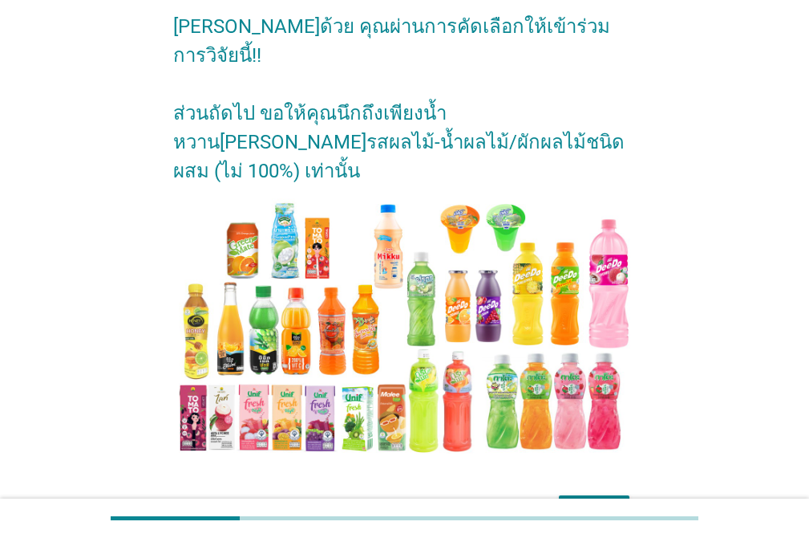
click at [585, 495] on button "ต่อไป" at bounding box center [594, 509] width 71 height 29
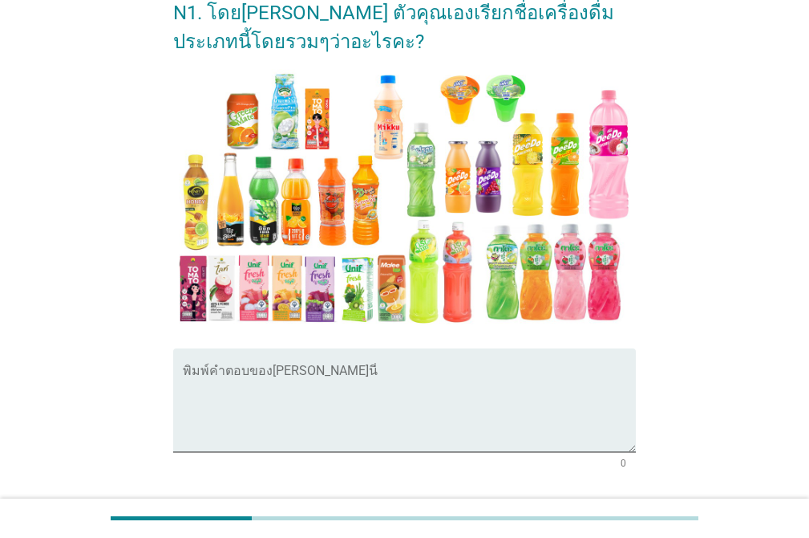
scroll to position [206, 0]
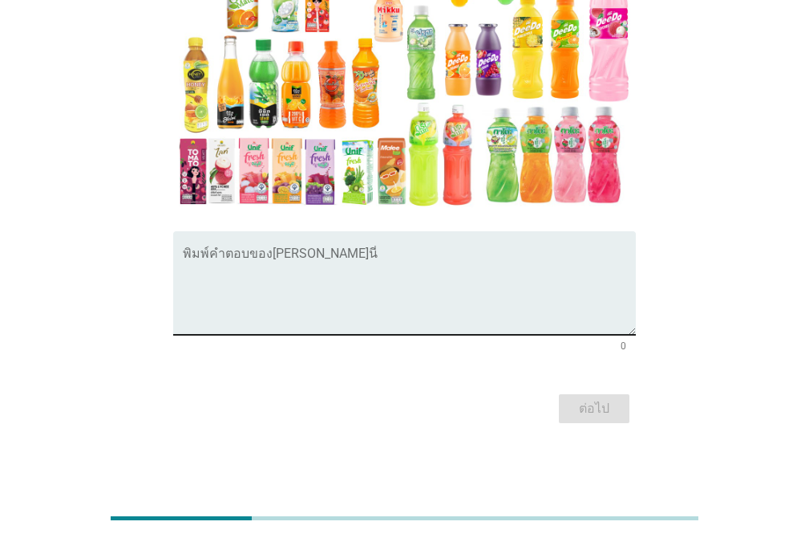
drag, startPoint x: 407, startPoint y: 279, endPoint x: 436, endPoint y: 271, distance: 30.7
click at [408, 279] on textarea "พิมพ์คำตอบของคุณ ที่นี่" at bounding box center [409, 292] width 453 height 84
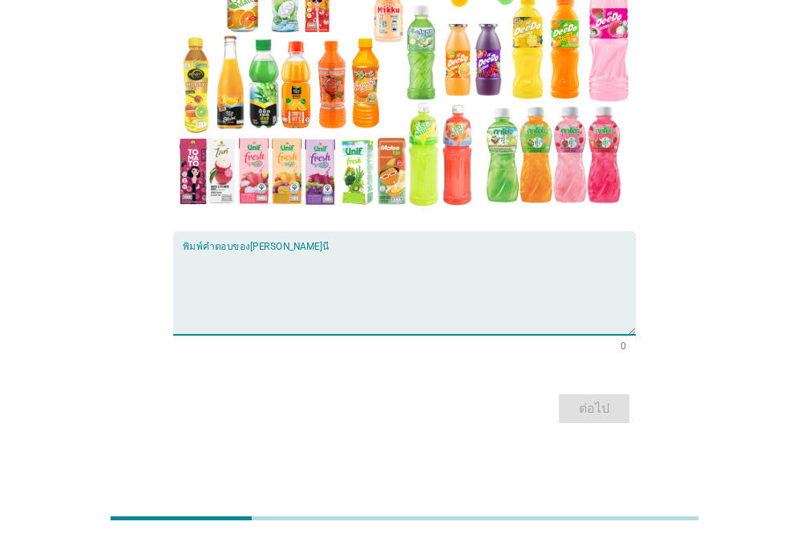
click at [319, 252] on textarea "พิมพ์คำตอบของคุณ ที่นี่" at bounding box center [409, 292] width 453 height 84
type textarea "น้ำผลไม้แท้"
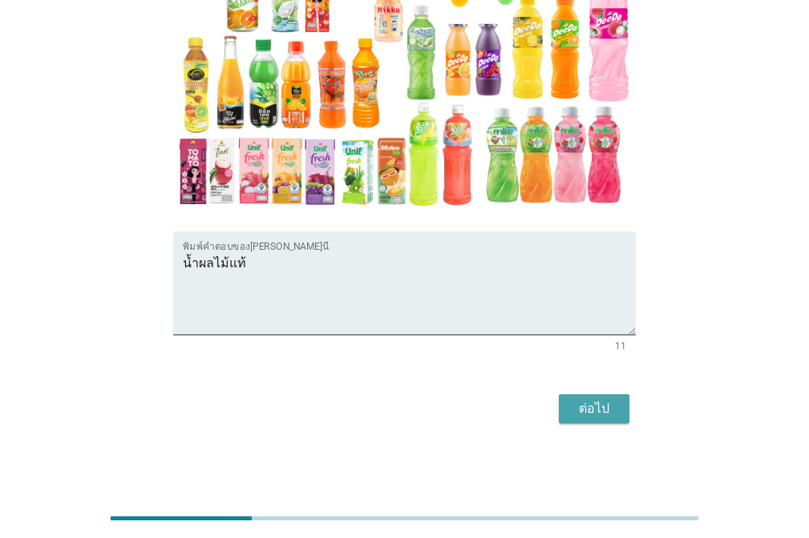
click at [588, 396] on button "ต่อไป" at bounding box center [594, 408] width 71 height 29
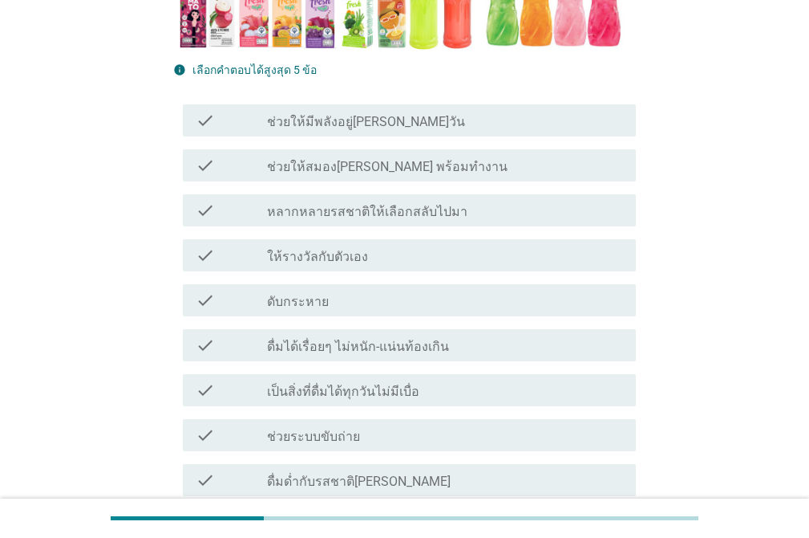
scroll to position [514, 0]
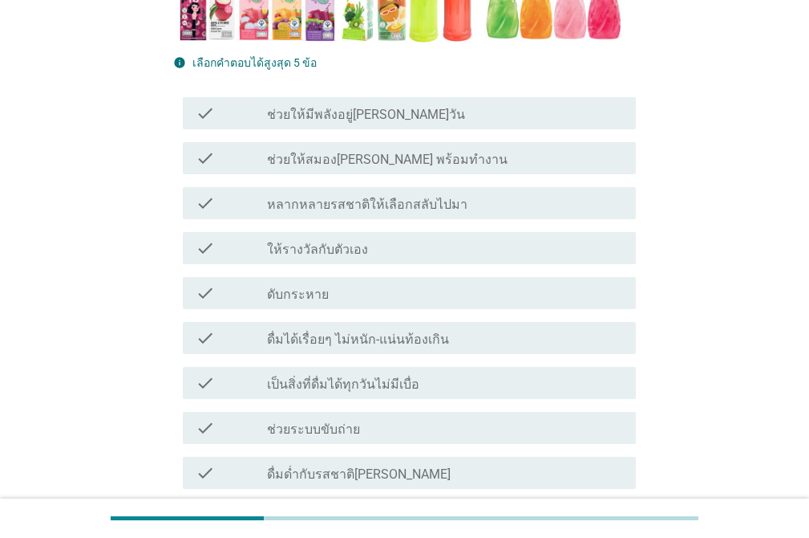
click at [375, 283] on div "check_box_outline_blank ดับกระหาย" at bounding box center [445, 292] width 356 height 19
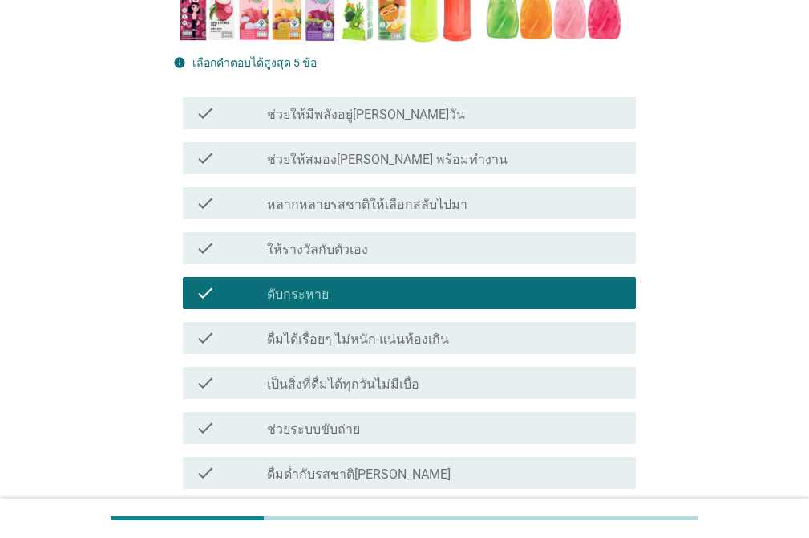
click at [442, 418] on div "check_box_outline_blank ช่วยระบบขับถ่าย" at bounding box center [445, 427] width 356 height 19
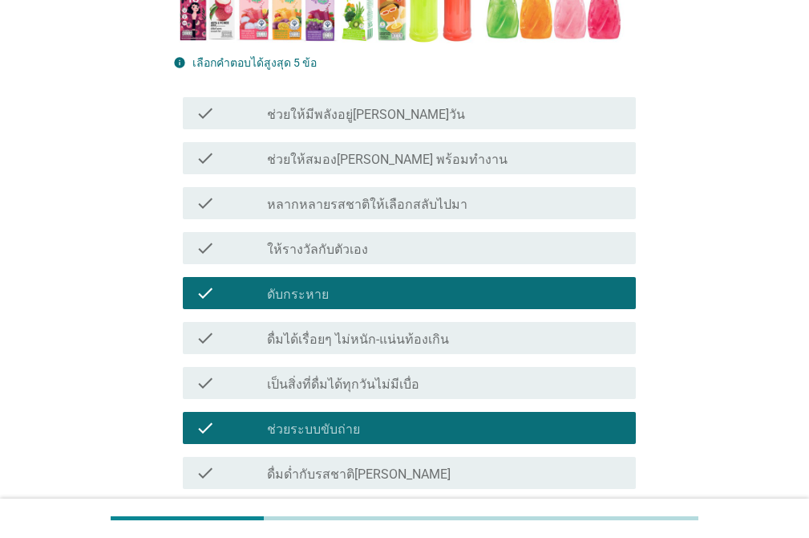
click at [489, 148] on div "check_box_outline_blank ช่วยให้สมอง[PERSON_NAME] พร้อมทำงาน" at bounding box center [445, 157] width 356 height 19
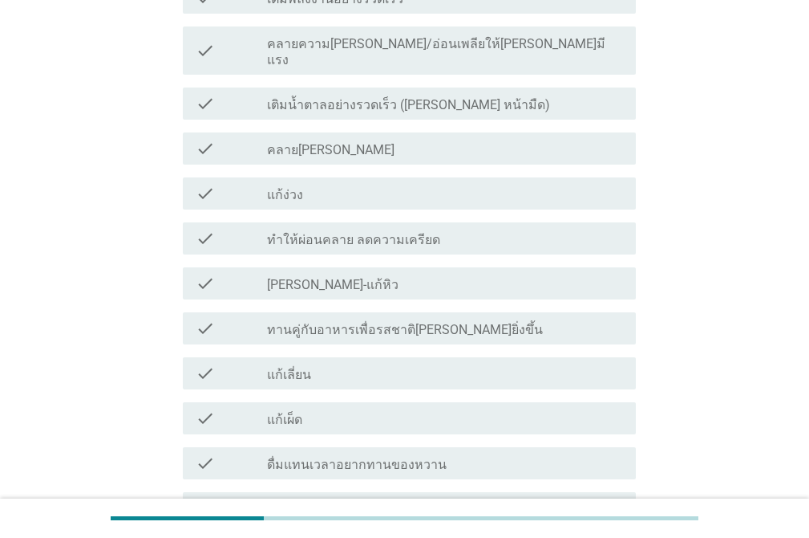
scroll to position [1128, 0]
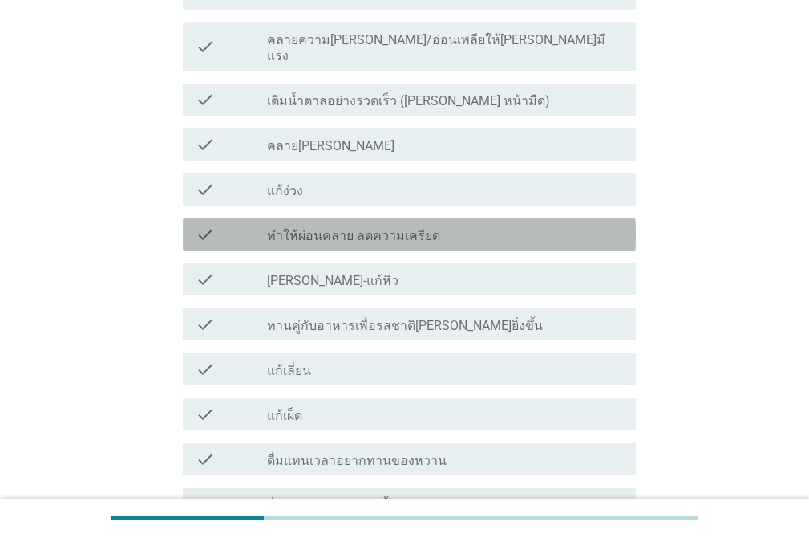
click at [552, 225] on div "check_box_outline_blank ทำให้ผ่อนคลาย ลดความเครียด" at bounding box center [445, 234] width 356 height 19
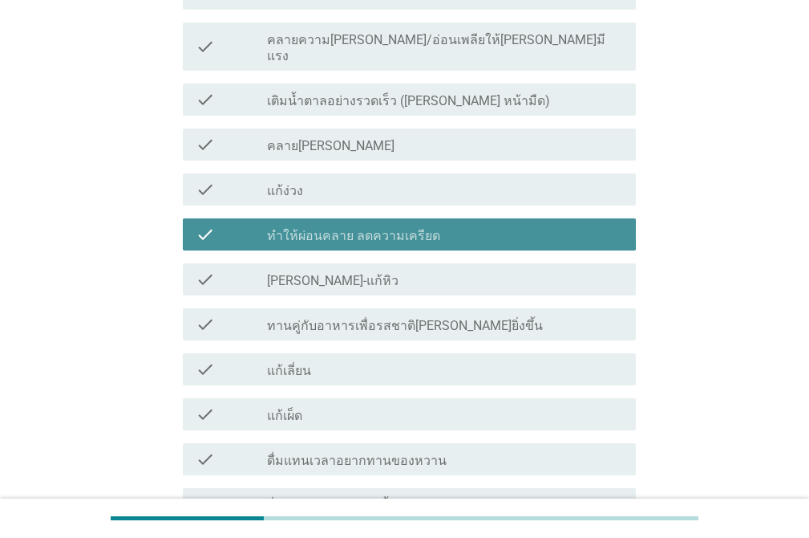
click at [554, 225] on div "check_box_outline_blank ทำให้ผ่อนคลาย ลดความเครียด" at bounding box center [445, 234] width 356 height 19
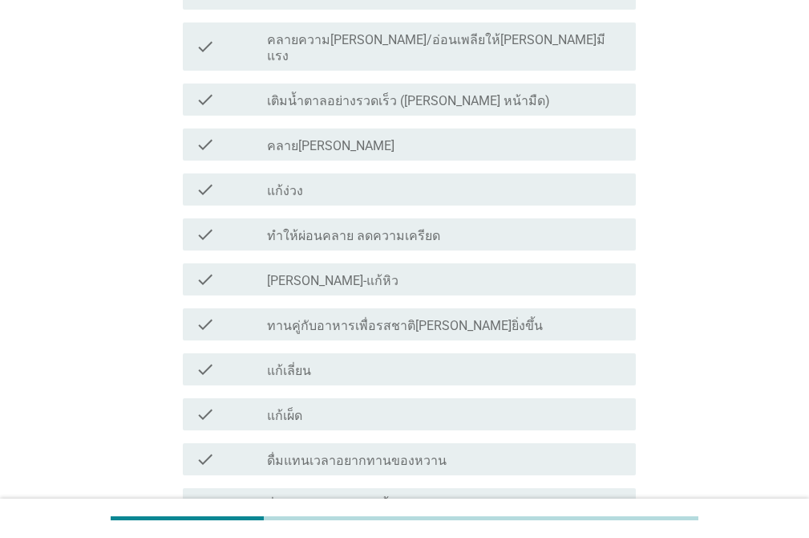
click at [490, 359] on div "check_box_outline_blank แก้เลี่ยน" at bounding box center [445, 368] width 356 height 19
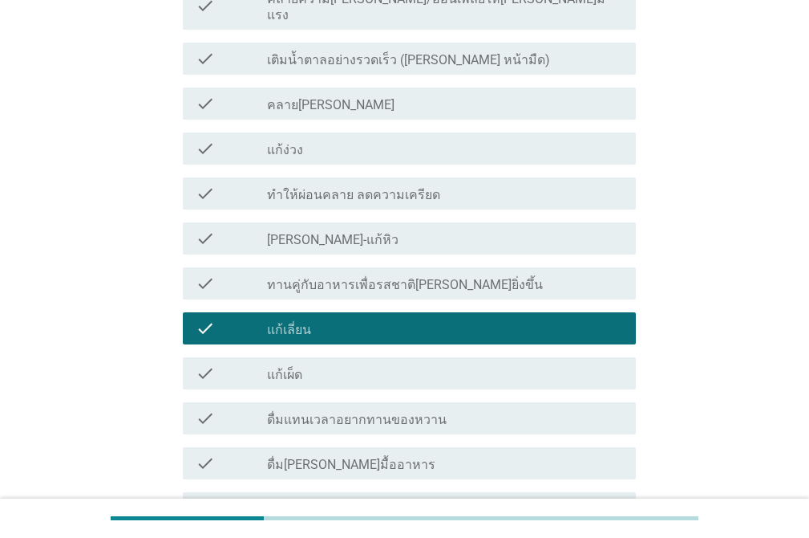
scroll to position [1635, 0]
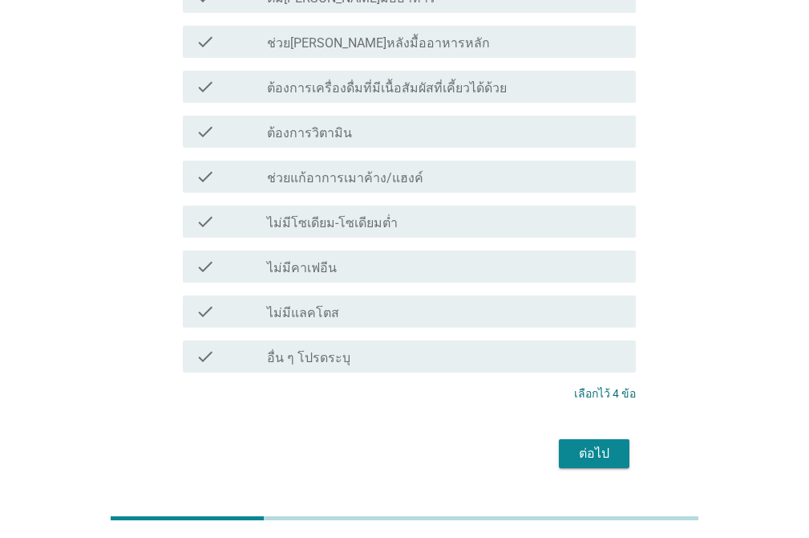
click at [606, 444] on div "ต่อไป" at bounding box center [594, 453] width 45 height 19
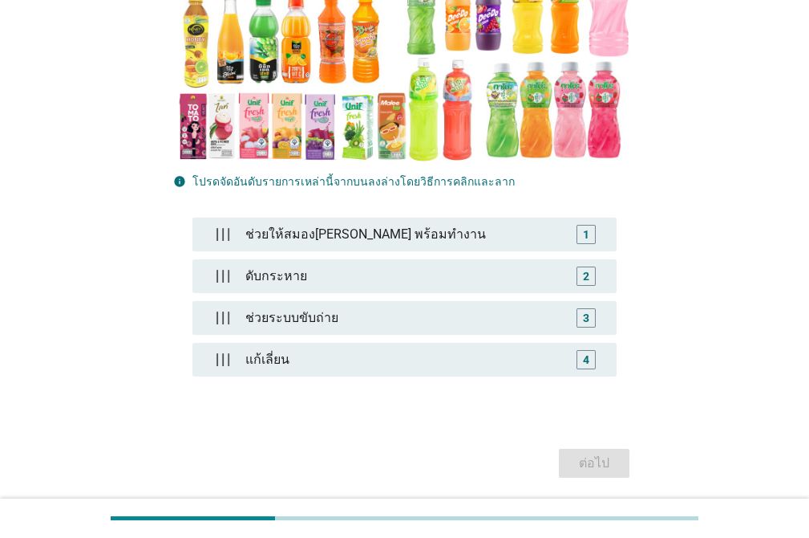
scroll to position [341, 0]
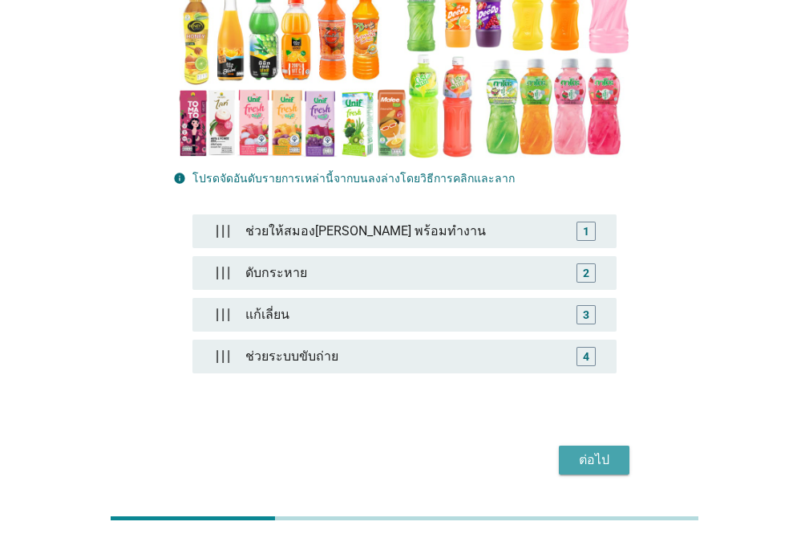
click at [576, 450] on div "ต่อไป" at bounding box center [594, 459] width 45 height 19
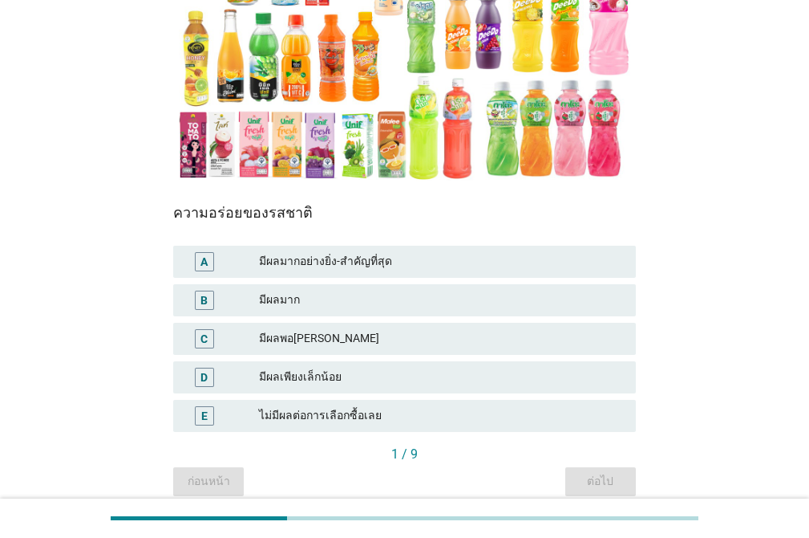
scroll to position [291, 0]
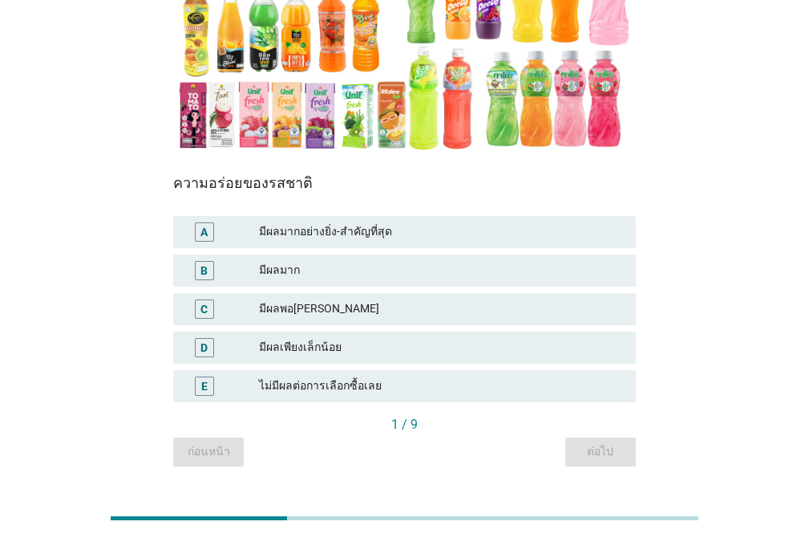
click at [389, 299] on div "มีผลพอ[PERSON_NAME]" at bounding box center [441, 308] width 364 height 19
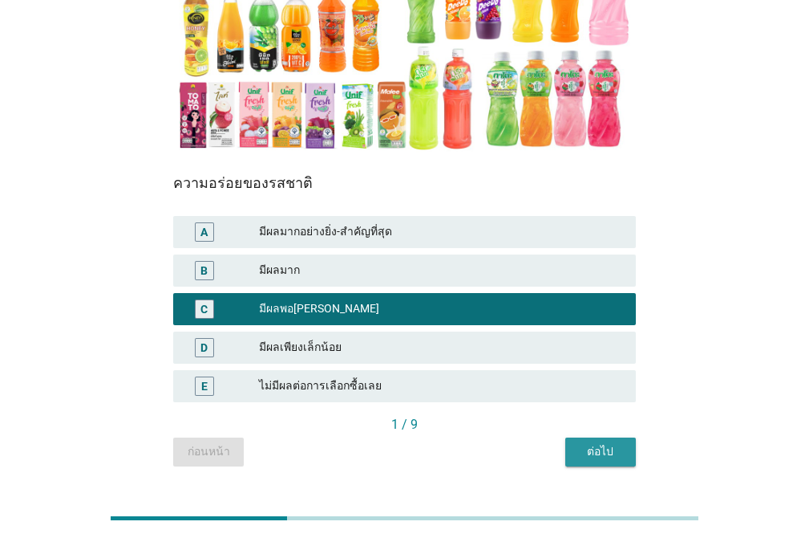
click at [590, 443] on div "ต่อไป" at bounding box center [600, 451] width 45 height 17
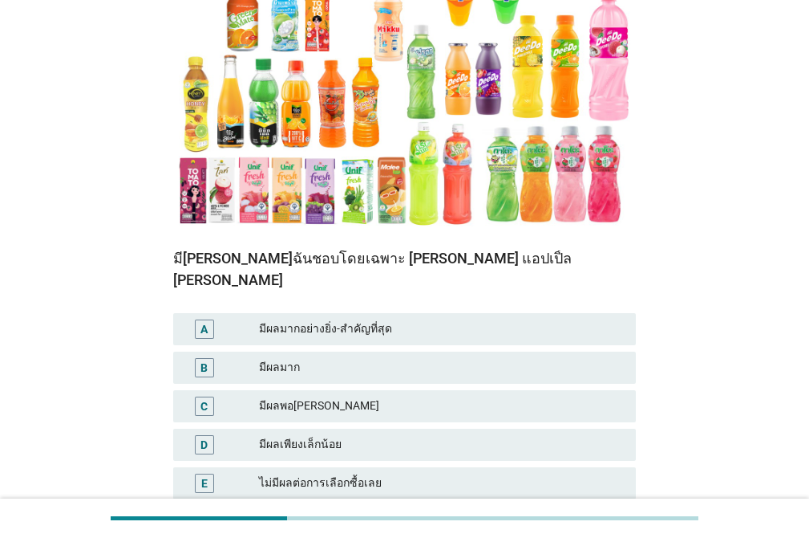
scroll to position [276, 0]
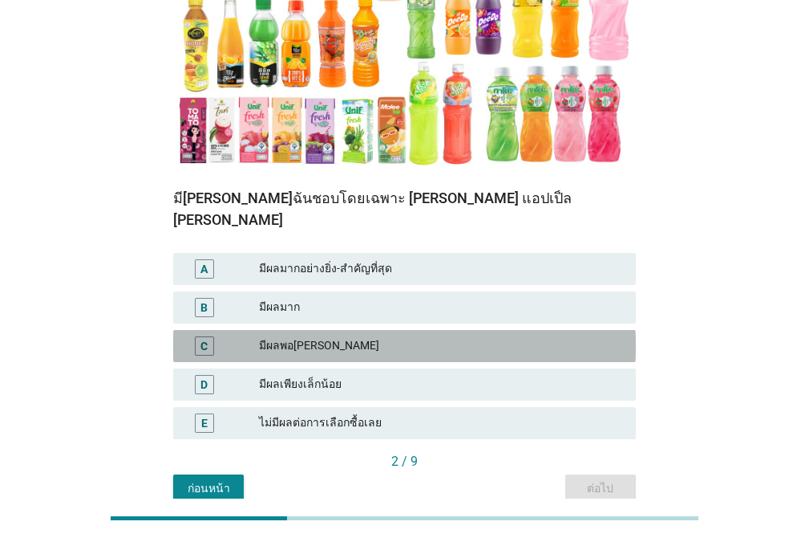
click at [500, 336] on div "มีผลพอ[PERSON_NAME]" at bounding box center [441, 345] width 364 height 19
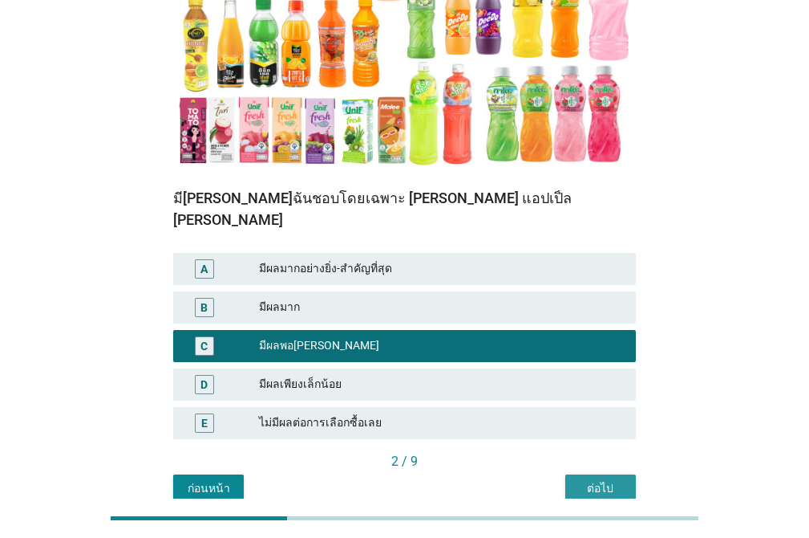
click at [592, 474] on button "ต่อไป" at bounding box center [601, 488] width 71 height 29
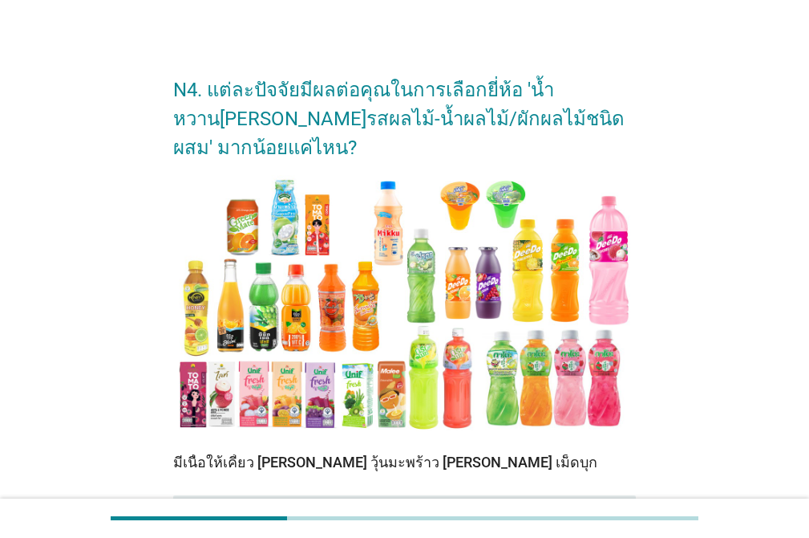
scroll to position [245, 0]
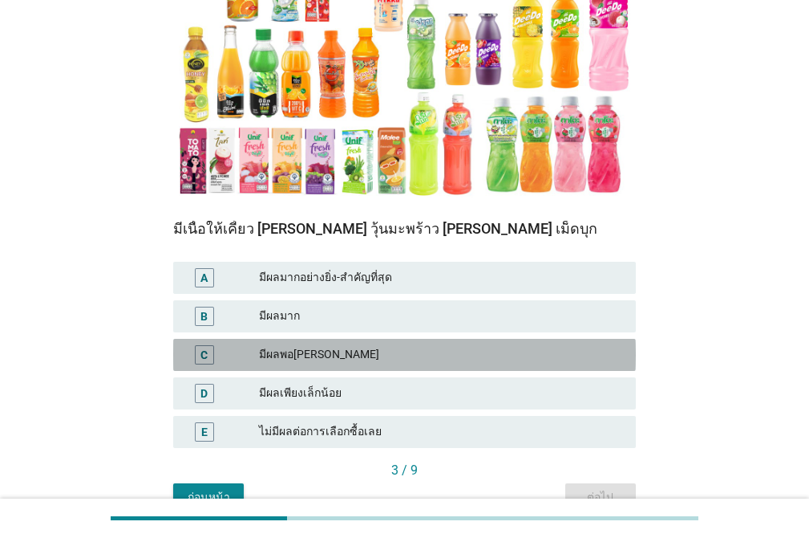
click at [438, 345] on div "มีผลพอ[PERSON_NAME]" at bounding box center [441, 354] width 364 height 19
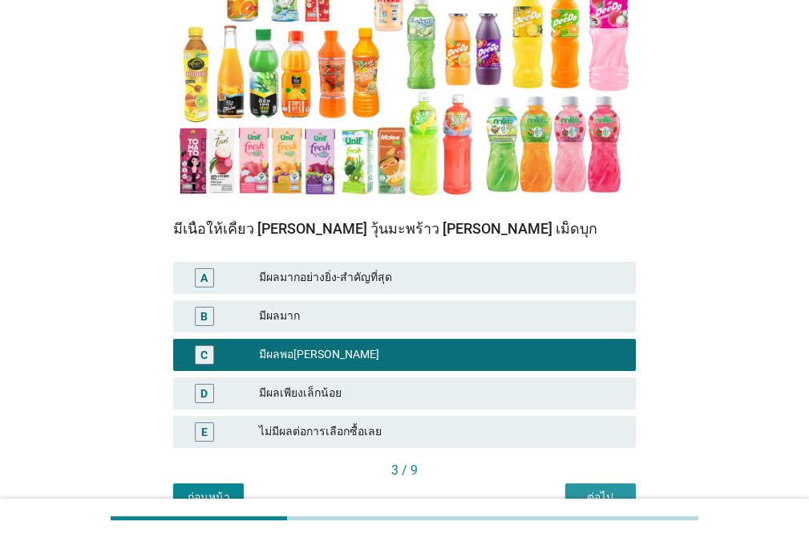
click at [606, 489] on div "ต่อไป" at bounding box center [600, 497] width 45 height 17
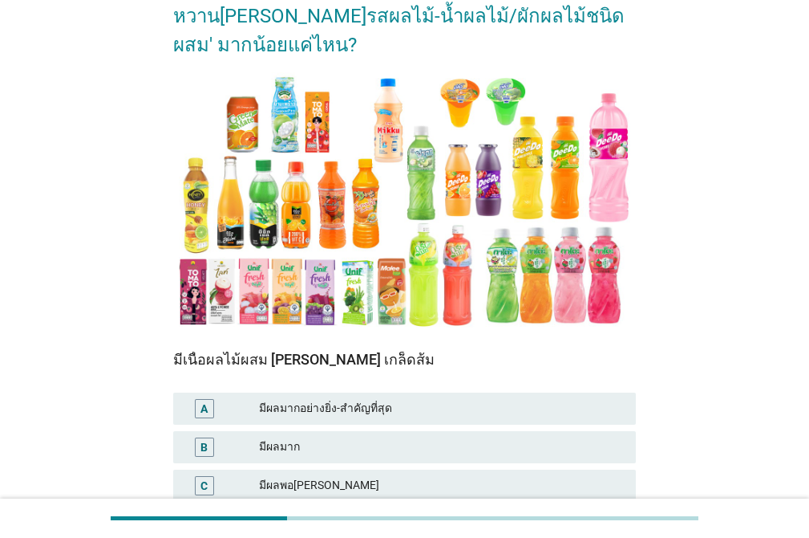
scroll to position [116, 0]
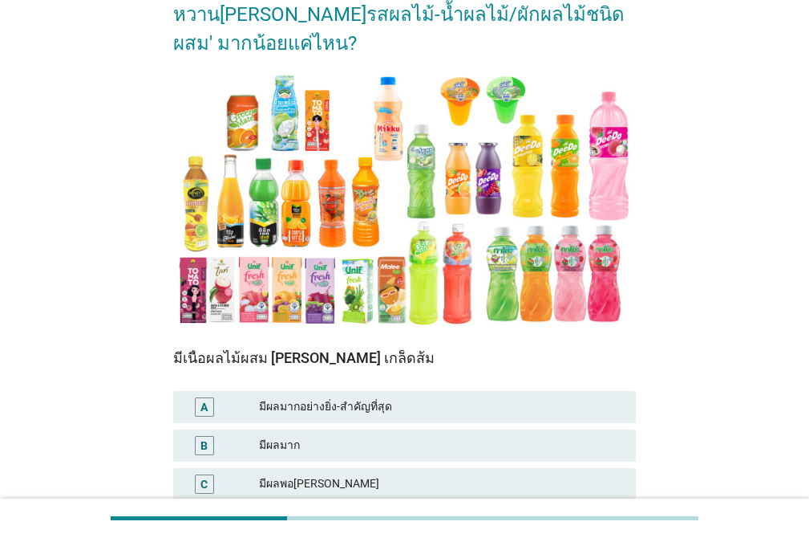
click at [497, 474] on div "มีผลพอ[PERSON_NAME]" at bounding box center [441, 483] width 364 height 19
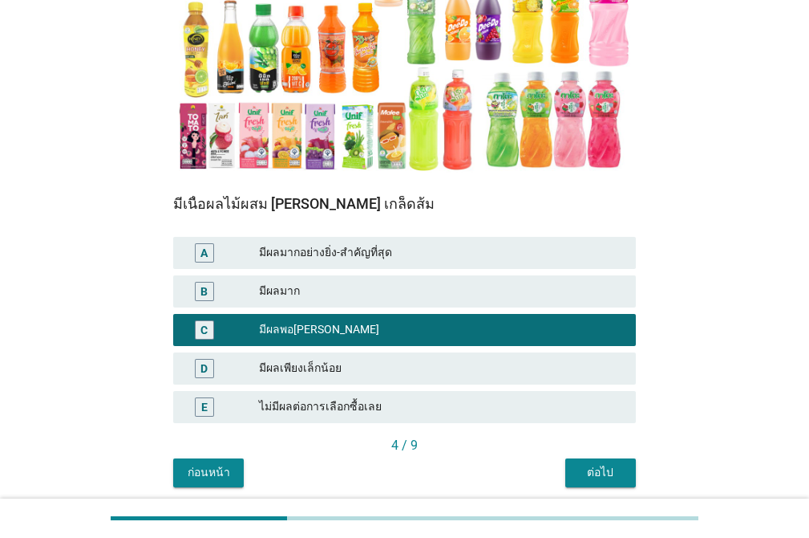
scroll to position [301, 0]
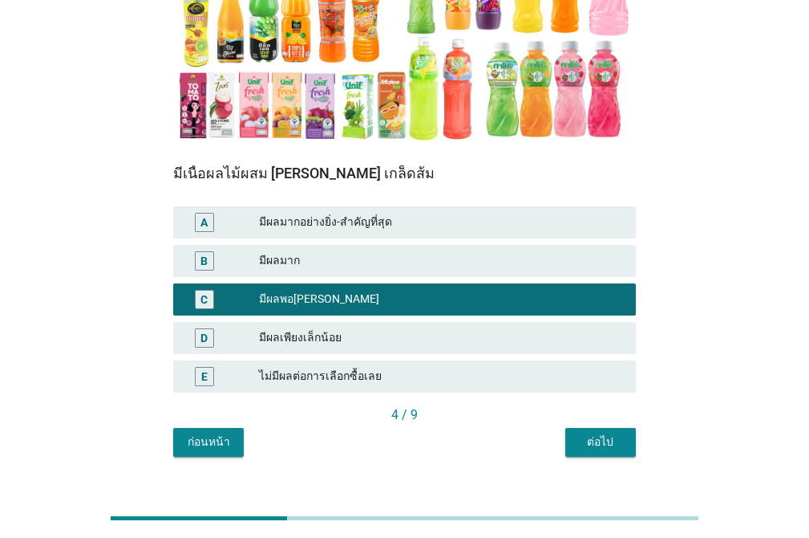
click at [619, 433] on div "ต่อไป" at bounding box center [600, 441] width 45 height 17
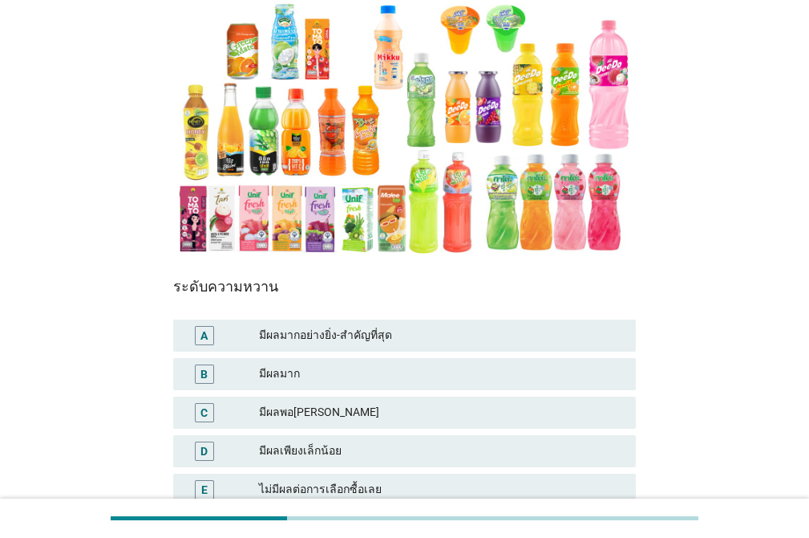
scroll to position [186, 0]
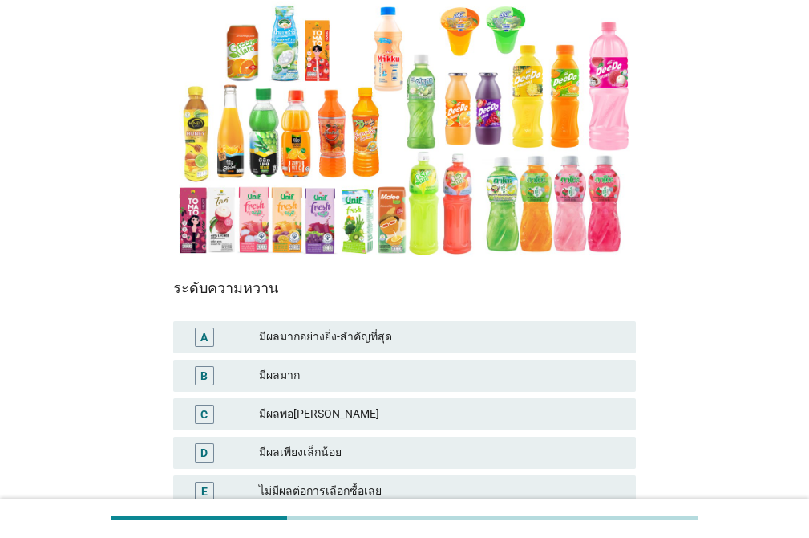
click at [416, 404] on div "มีผลพอ[PERSON_NAME]" at bounding box center [441, 413] width 364 height 19
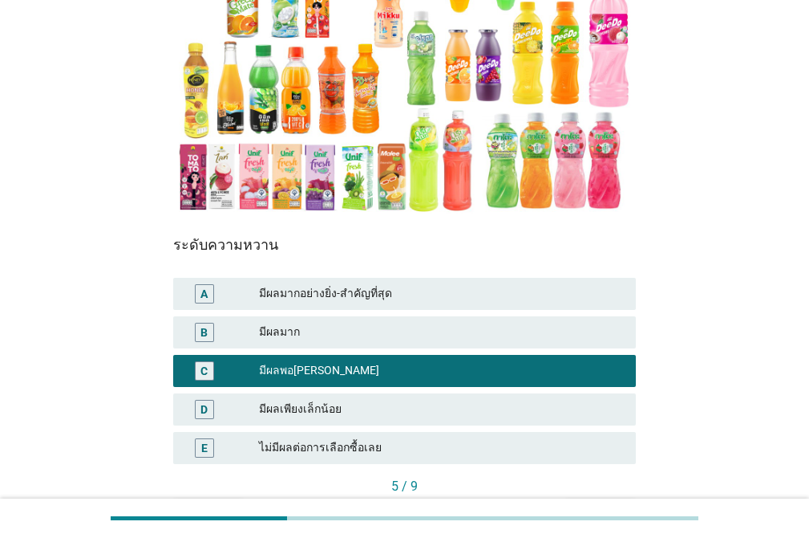
scroll to position [301, 0]
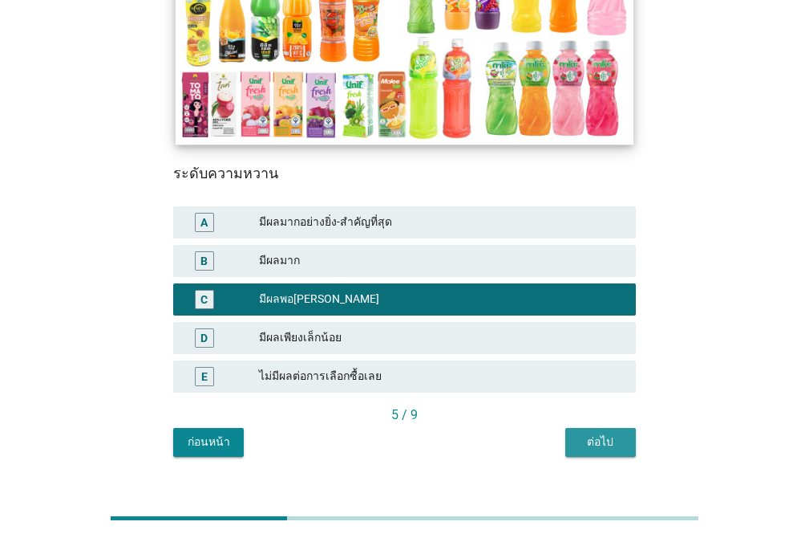
click at [598, 433] on div "ต่อไป" at bounding box center [600, 441] width 45 height 17
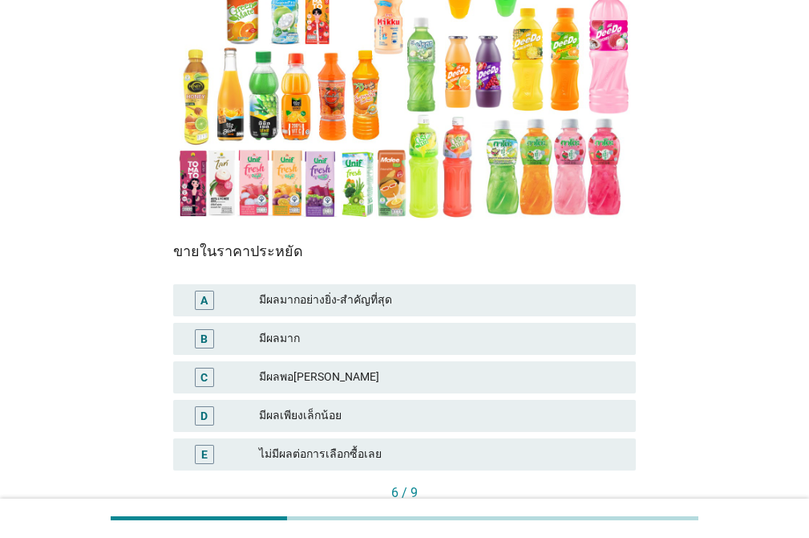
scroll to position [231, 0]
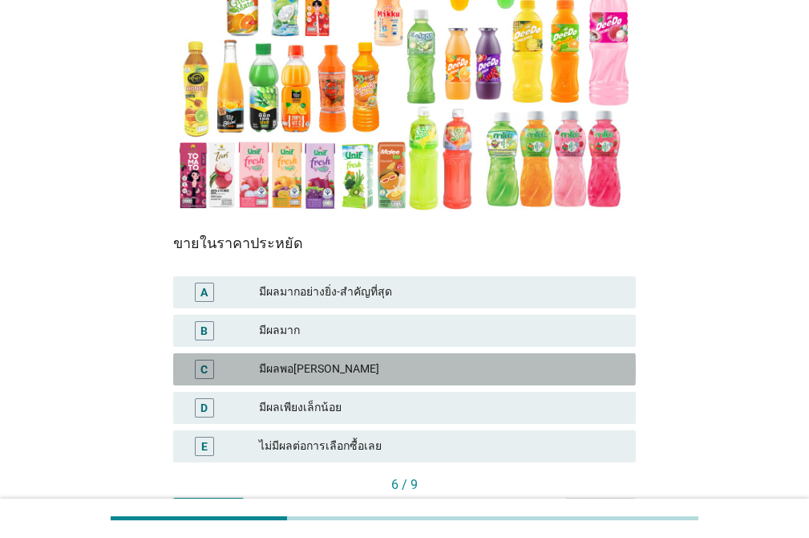
click at [485, 353] on div "C มีผลพอ[PERSON_NAME]" at bounding box center [404, 369] width 463 height 32
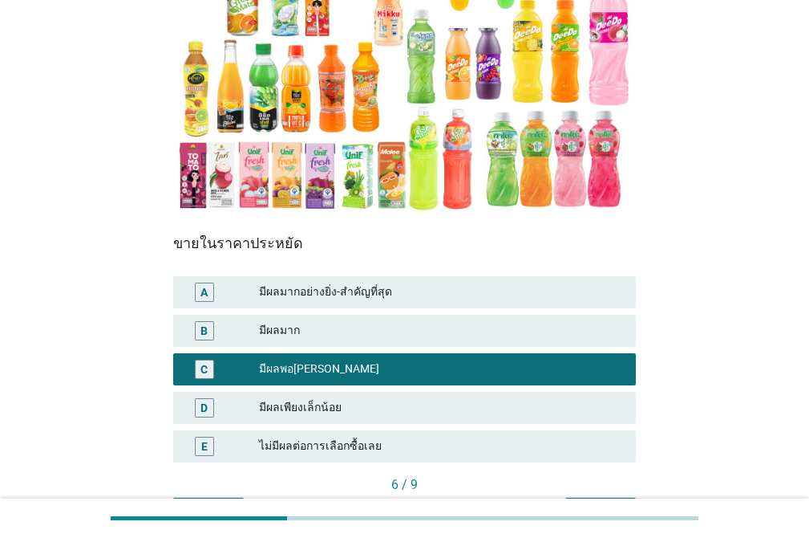
click at [598, 503] on div "ต่อไป" at bounding box center [600, 511] width 45 height 17
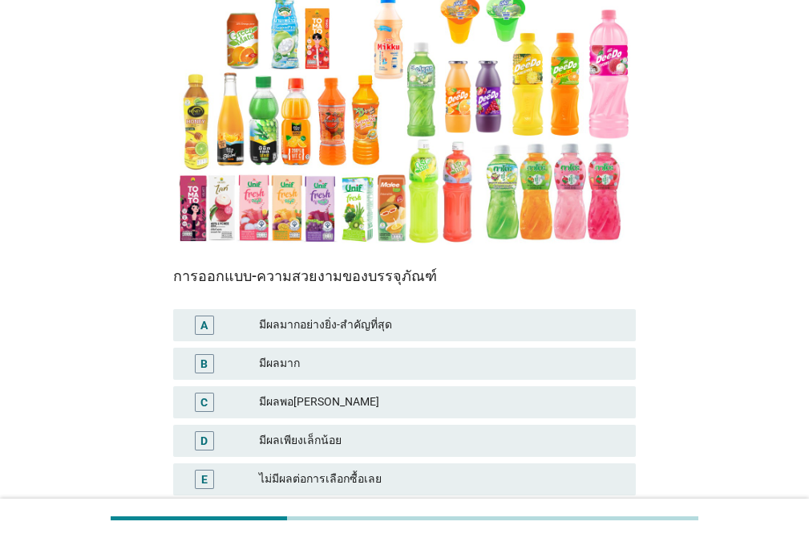
scroll to position [260, 0]
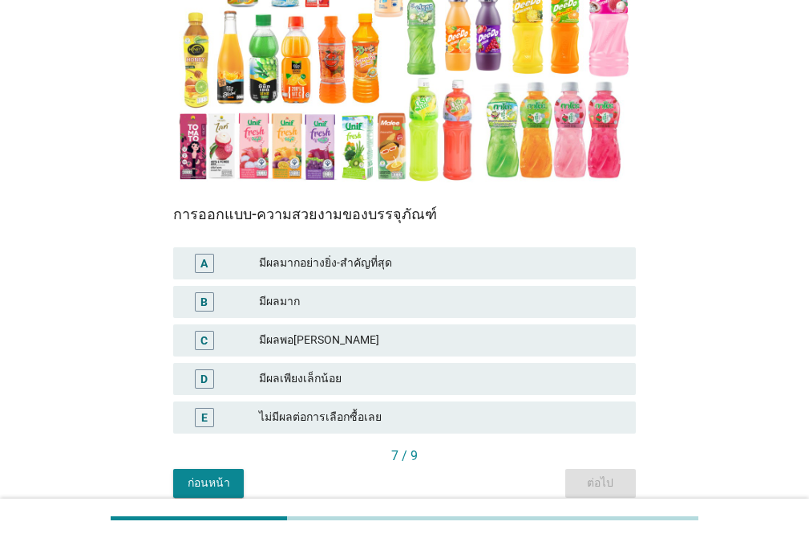
click at [450, 331] on div "มีผลพอ[PERSON_NAME]" at bounding box center [441, 340] width 364 height 19
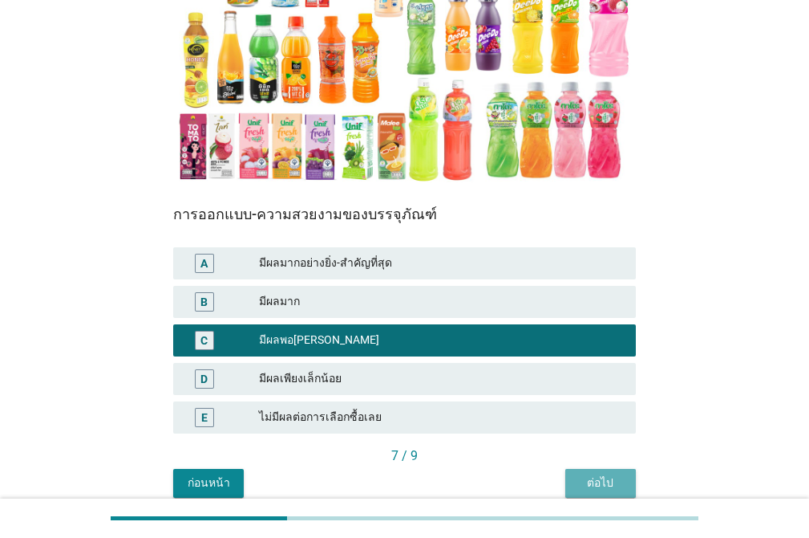
click at [600, 474] on div "ต่อไป" at bounding box center [600, 482] width 45 height 17
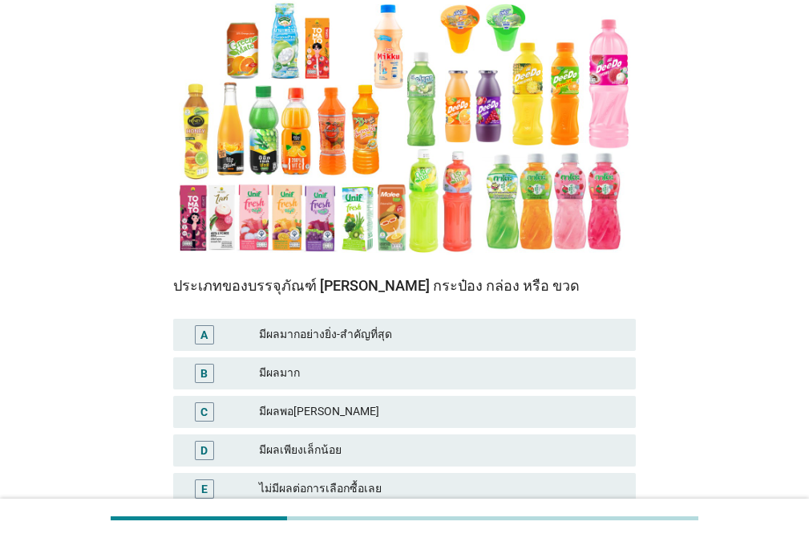
scroll to position [219, 0]
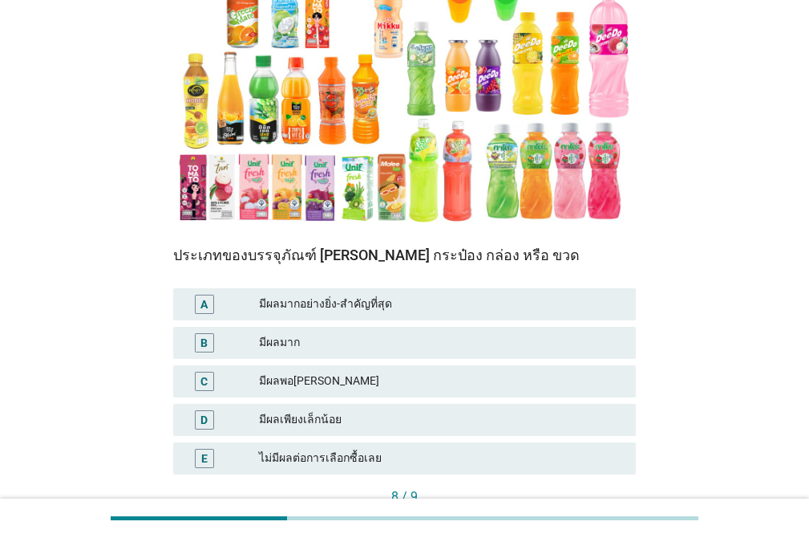
click at [431, 371] on div "มีผลพอ[PERSON_NAME]" at bounding box center [441, 380] width 364 height 19
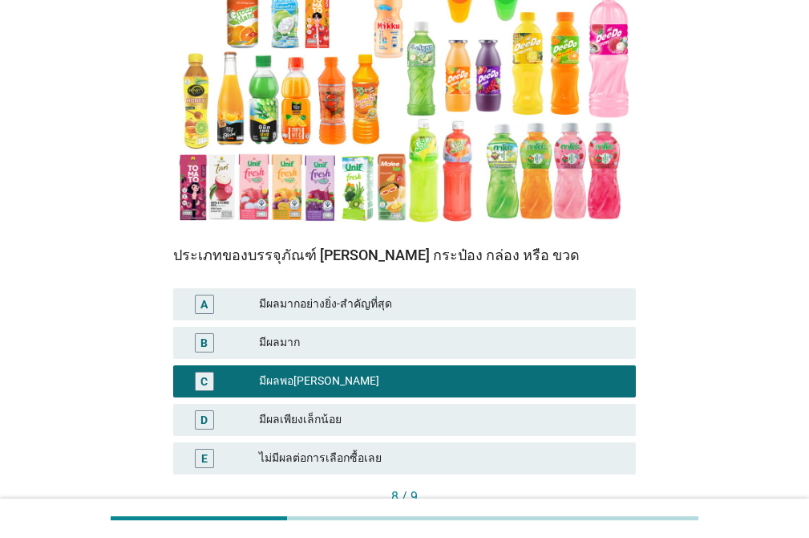
click at [605, 509] on button "ต่อไป" at bounding box center [601, 523] width 71 height 29
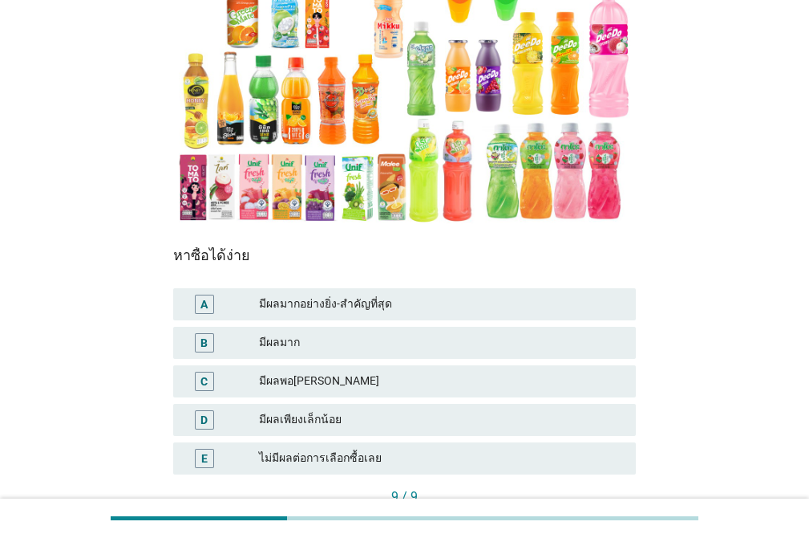
scroll to position [0, 0]
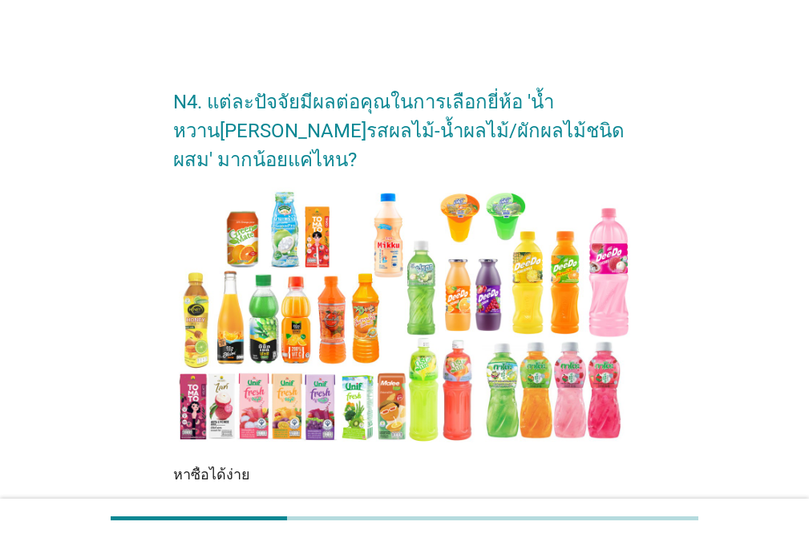
drag, startPoint x: 809, startPoint y: 329, endPoint x: 804, endPoint y: 379, distance: 50.0
click at [789, 449] on div "N4. แต่ละปัจจัยมีผลต่อคุณในการเลือกยี่ห้อ 'น้ำหวาน[PERSON_NAME]รสผลไม้-น้ำผลไม้…" at bounding box center [404, 414] width 809 height 828
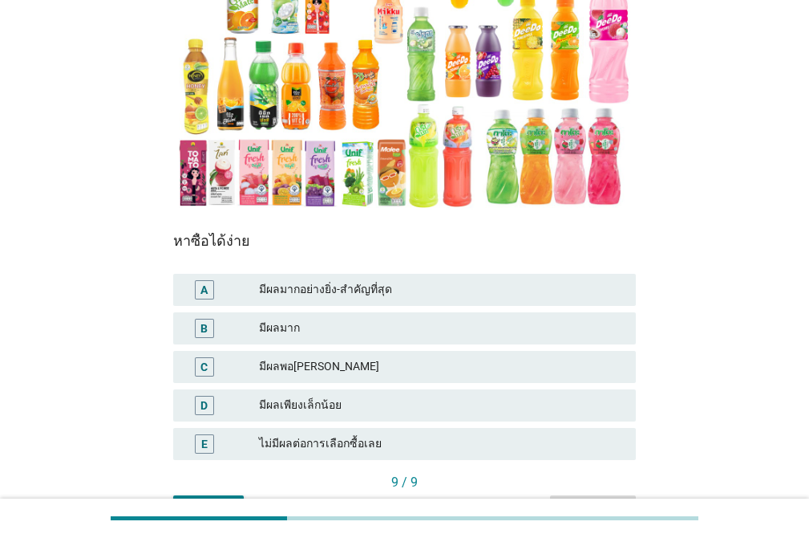
scroll to position [237, 0]
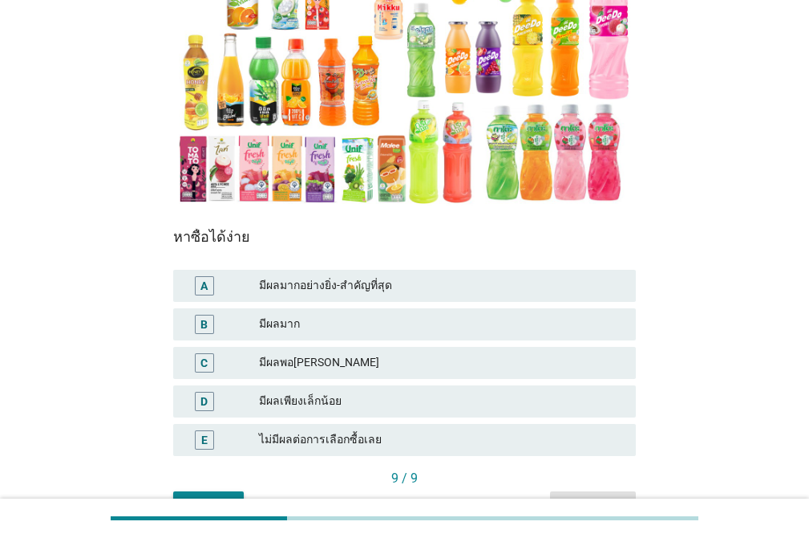
click at [456, 353] on div "มีผลพอ[PERSON_NAME]" at bounding box center [441, 362] width 364 height 19
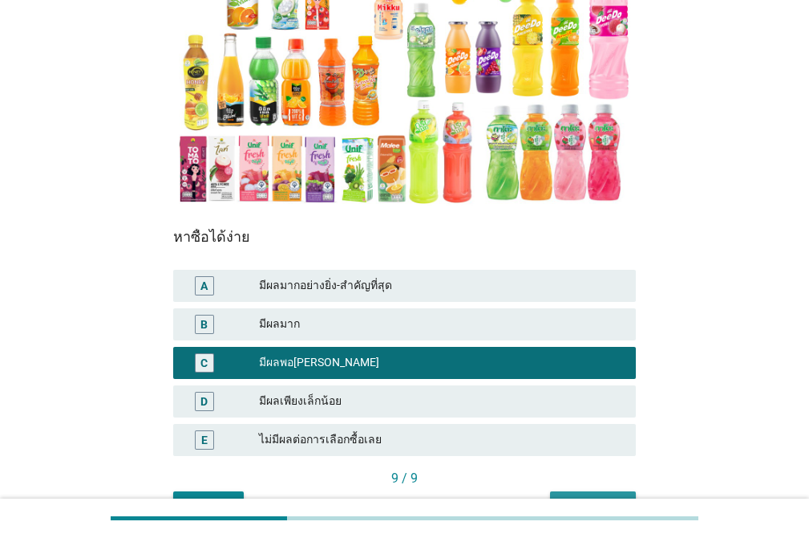
click at [587, 497] on div "คำถามต่อไป" at bounding box center [593, 505] width 60 height 17
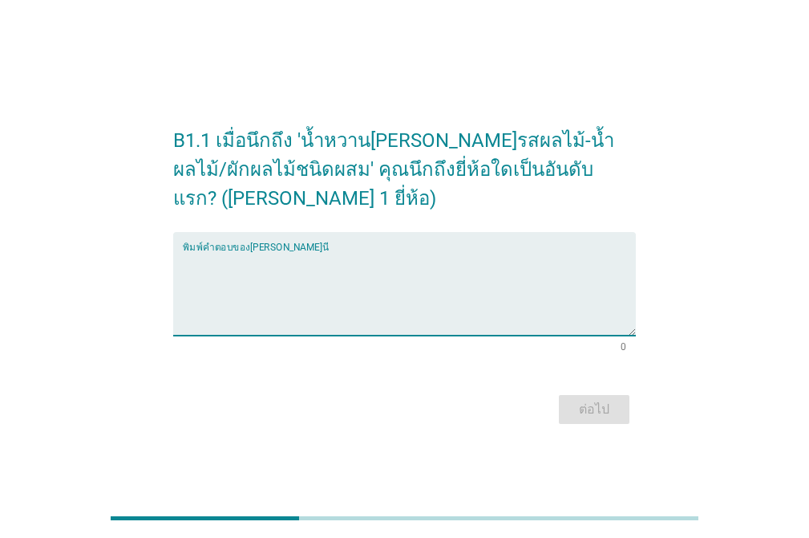
click at [407, 273] on textarea "พิมพ์คำตอบของคุณ ที่นี่" at bounding box center [409, 293] width 453 height 84
type textarea "ดอยคำ"
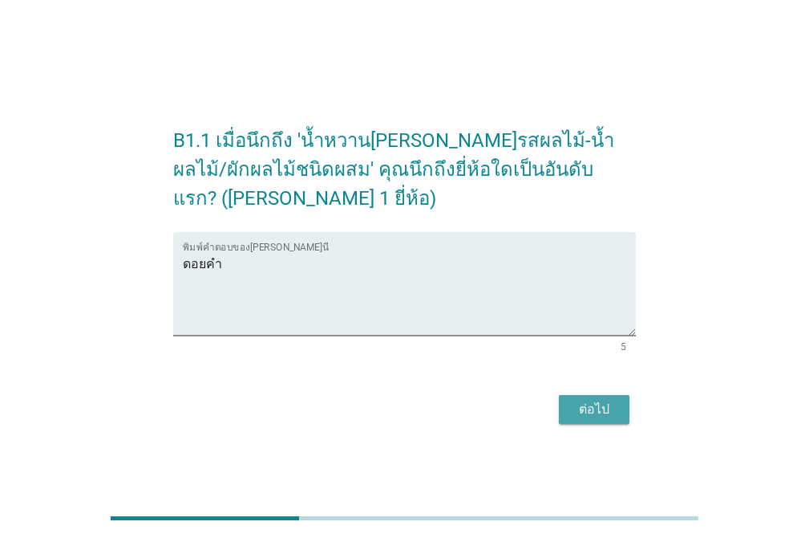
drag, startPoint x: 573, startPoint y: 403, endPoint x: 607, endPoint y: 241, distance: 165.7
click at [573, 402] on div "ต่อไป" at bounding box center [594, 409] width 45 height 19
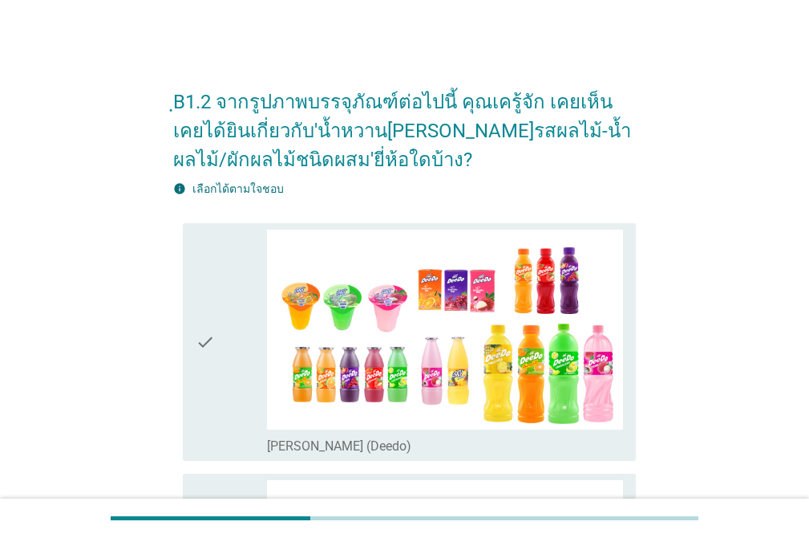
scroll to position [470, 0]
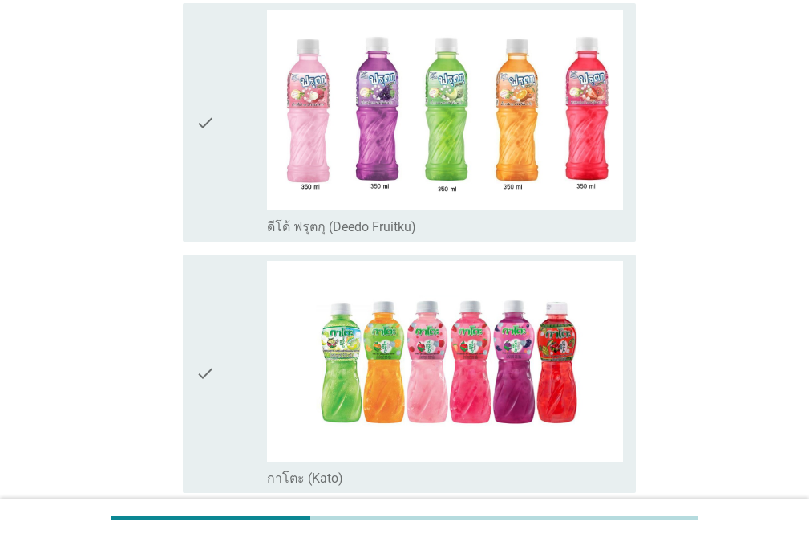
click at [211, 317] on icon "check" at bounding box center [205, 373] width 19 height 225
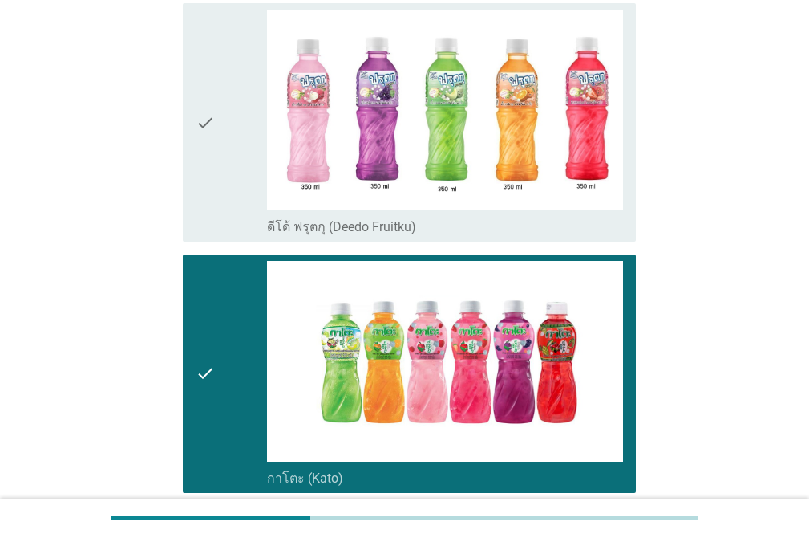
click at [197, 199] on icon "check" at bounding box center [205, 122] width 19 height 225
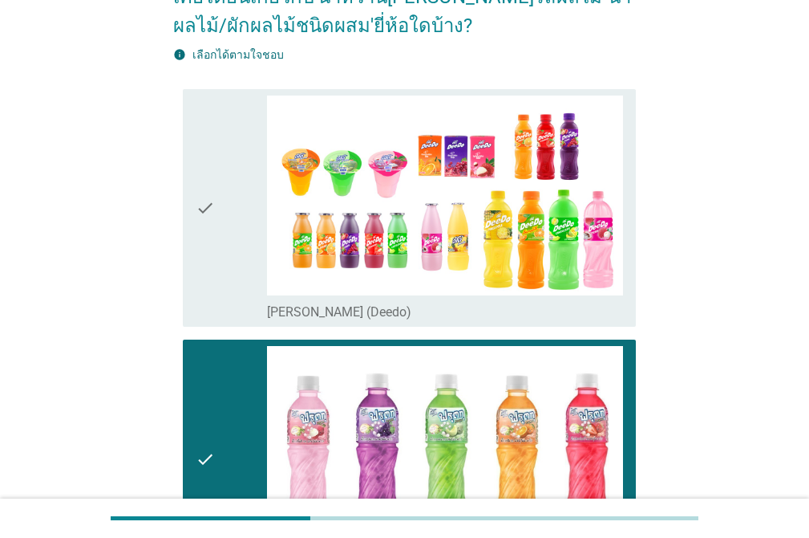
scroll to position [118, 0]
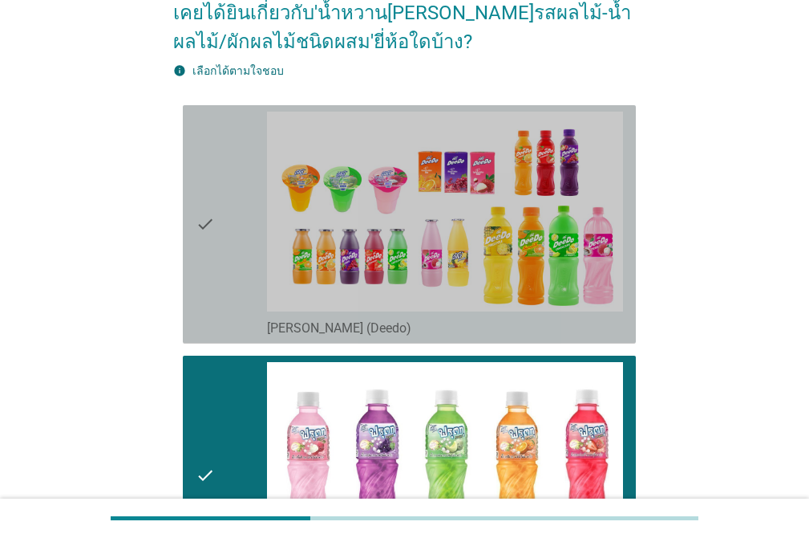
click at [192, 148] on div "check check_box_outline_blank [PERSON_NAME] (Deedo)" at bounding box center [409, 224] width 453 height 238
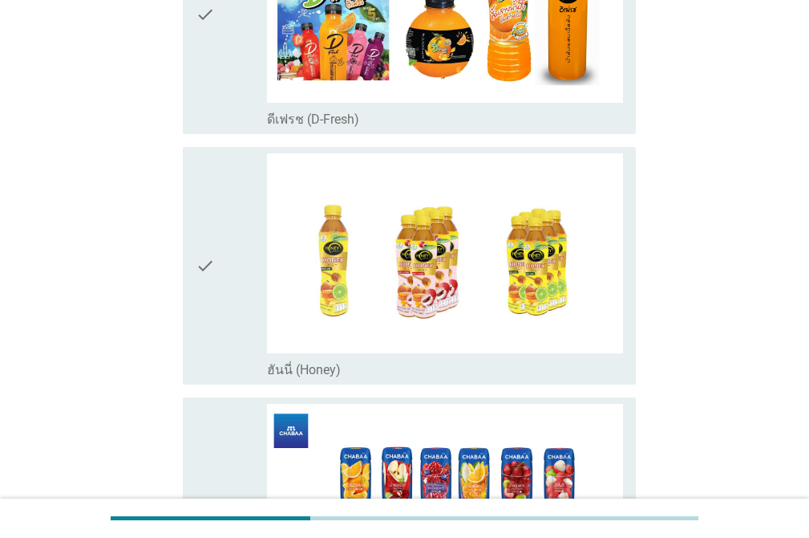
scroll to position [1573, 0]
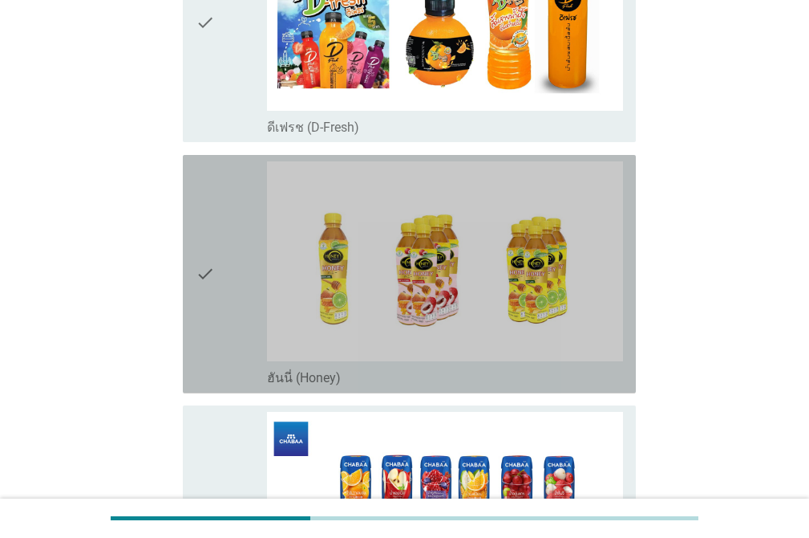
click at [217, 184] on div "check" at bounding box center [231, 273] width 71 height 225
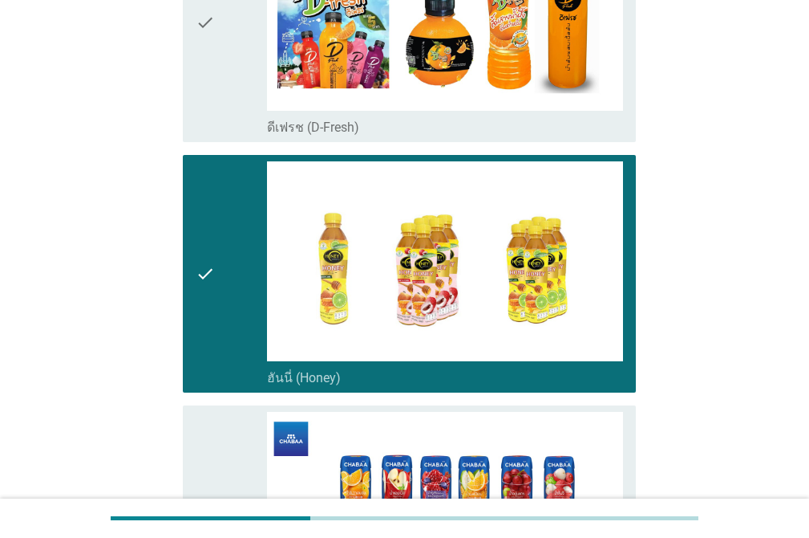
click at [214, 100] on icon "check" at bounding box center [205, 22] width 19 height 225
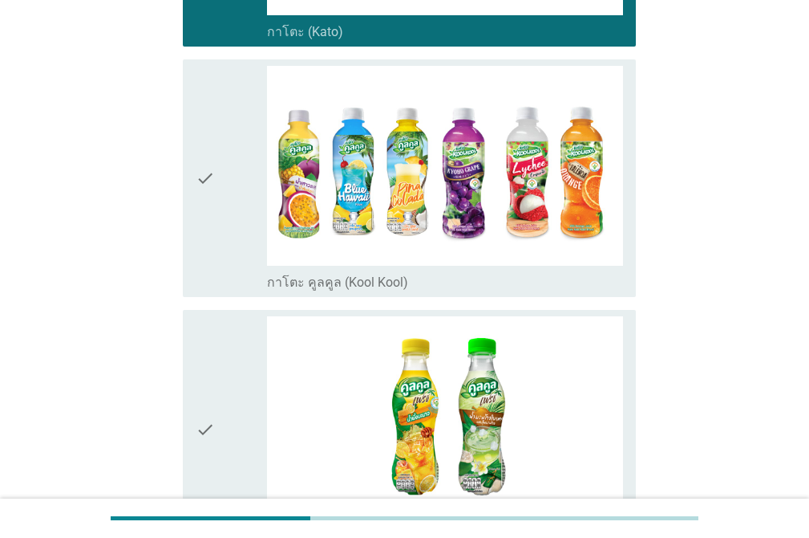
scroll to position [893, 0]
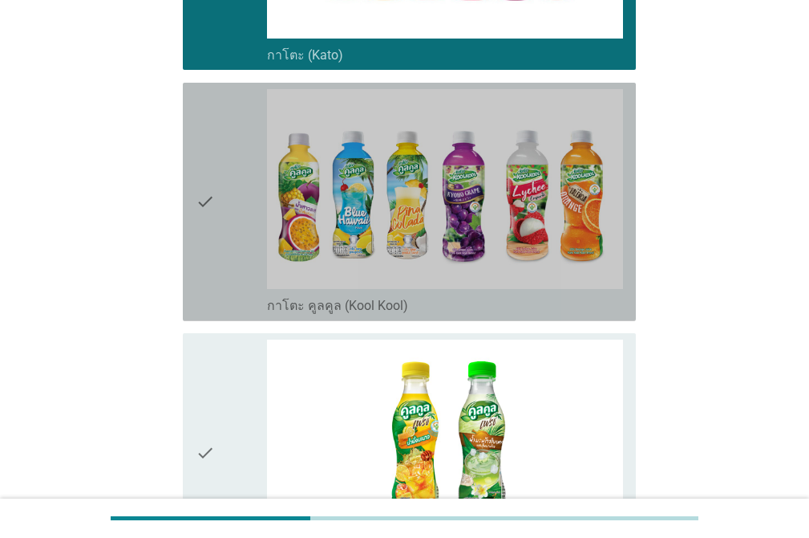
click at [203, 132] on icon "check" at bounding box center [205, 201] width 19 height 225
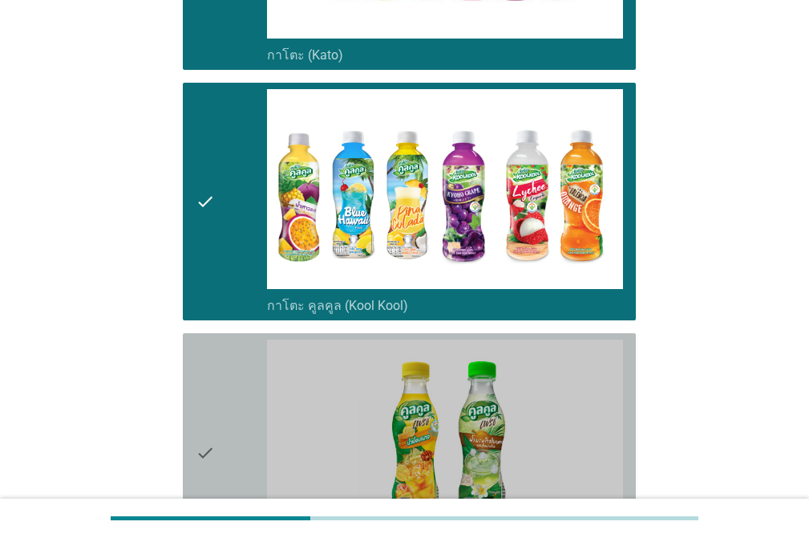
click at [212, 369] on icon "check" at bounding box center [205, 451] width 19 height 225
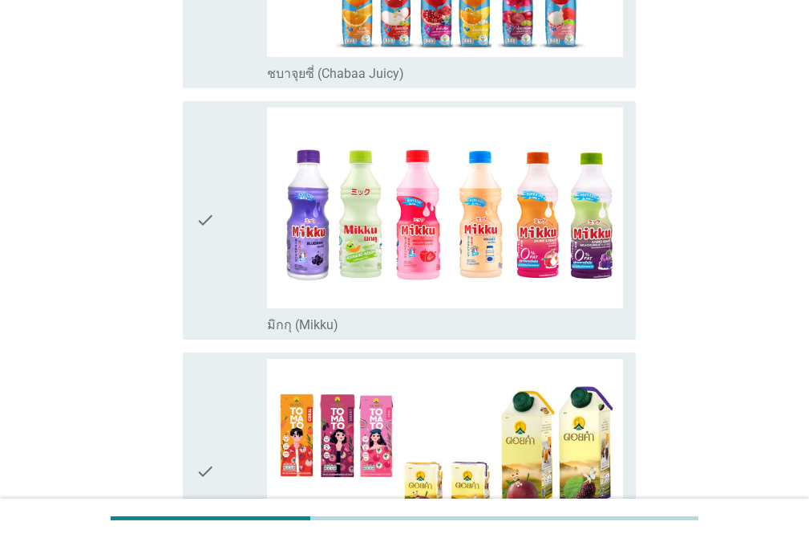
scroll to position [2120, 0]
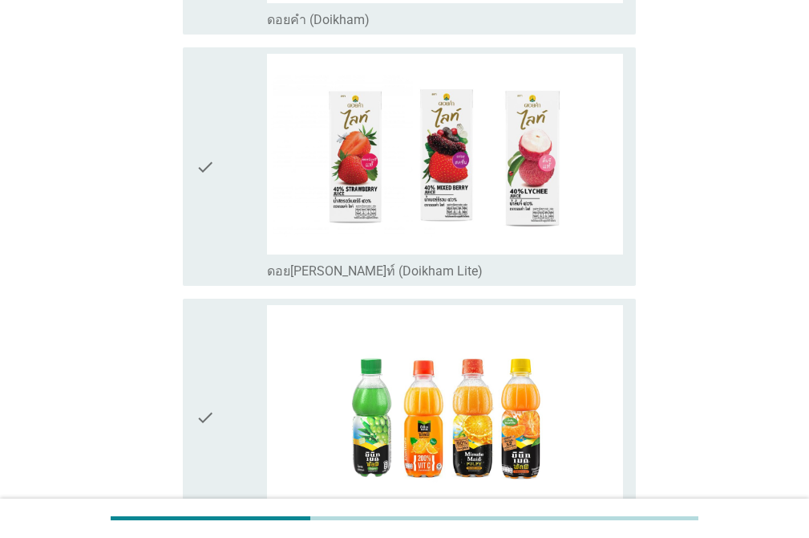
scroll to position [2715, 0]
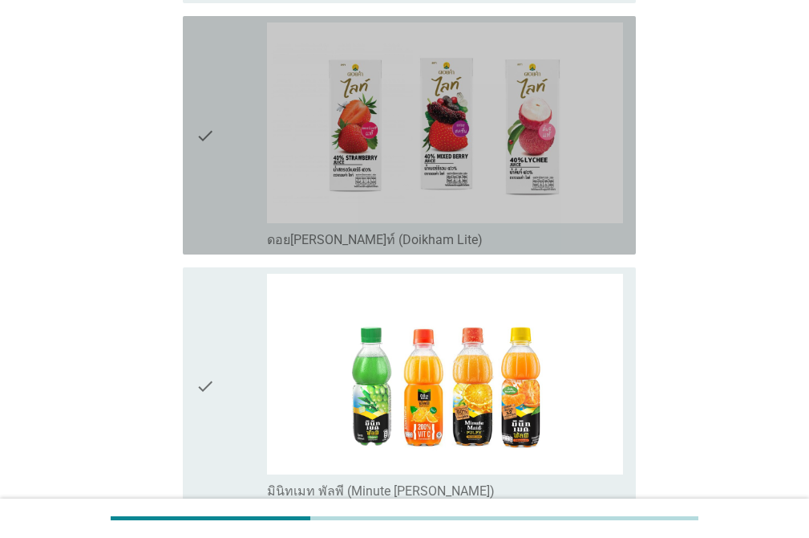
click at [219, 183] on div "check" at bounding box center [231, 134] width 71 height 225
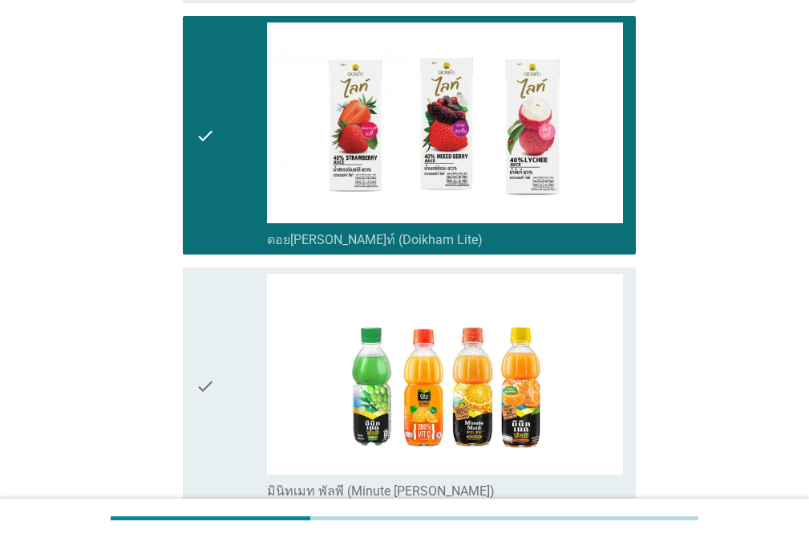
click at [201, 306] on icon "check" at bounding box center [205, 386] width 19 height 225
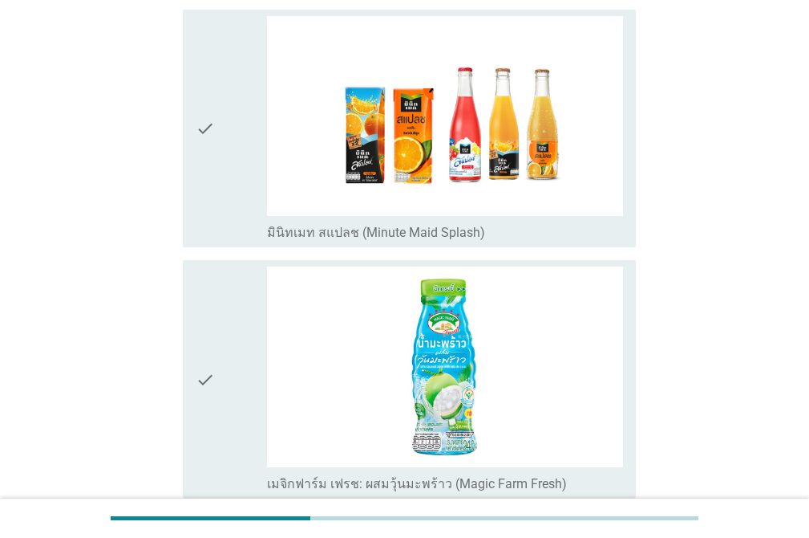
scroll to position [3208, 0]
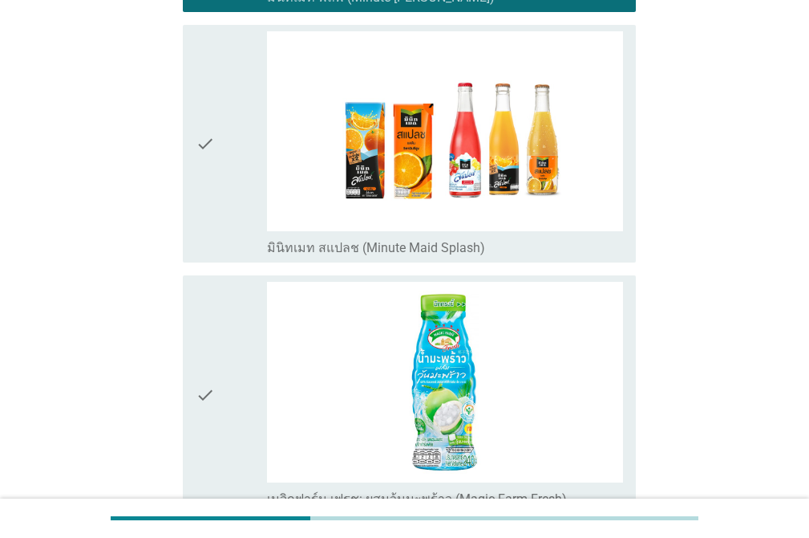
click at [212, 309] on icon "check" at bounding box center [205, 394] width 19 height 225
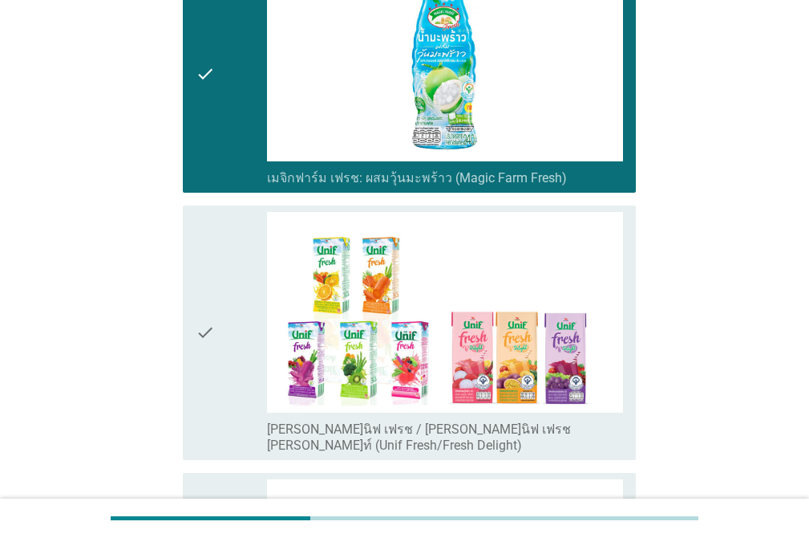
scroll to position [3576, 0]
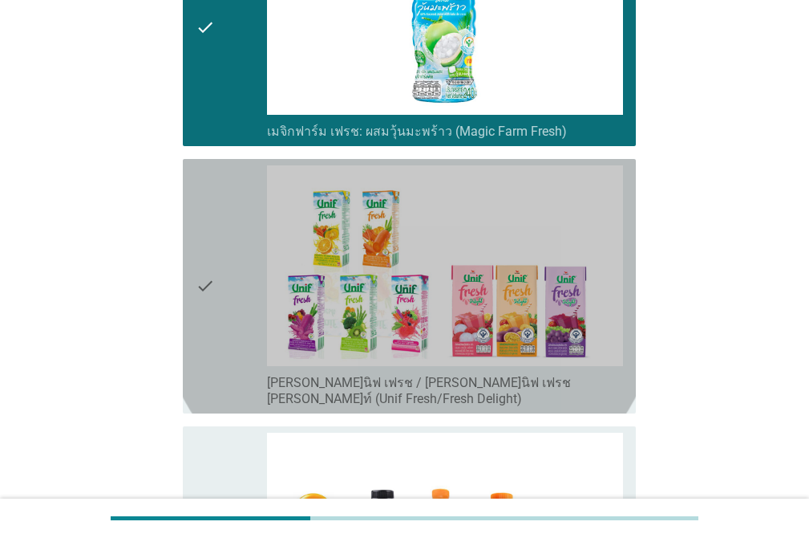
drag, startPoint x: 226, startPoint y: 176, endPoint x: 235, endPoint y: 177, distance: 9.0
click at [228, 176] on div "check" at bounding box center [231, 285] width 71 height 241
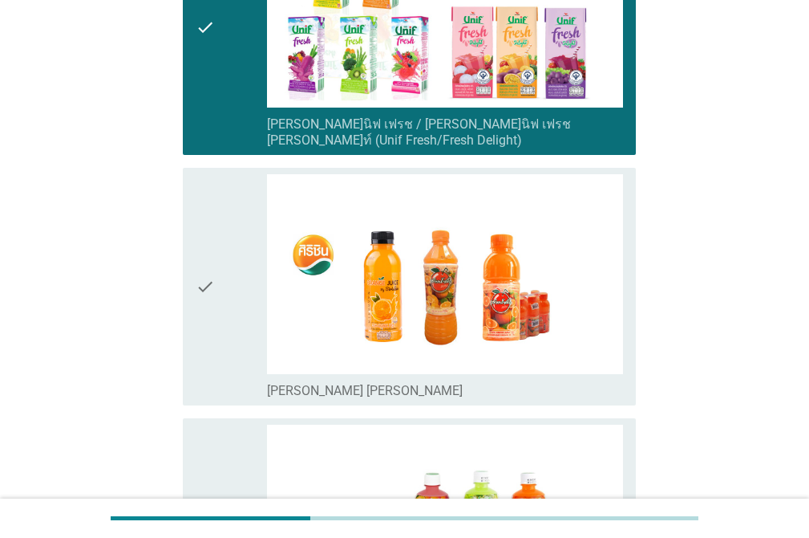
scroll to position [3818, 0]
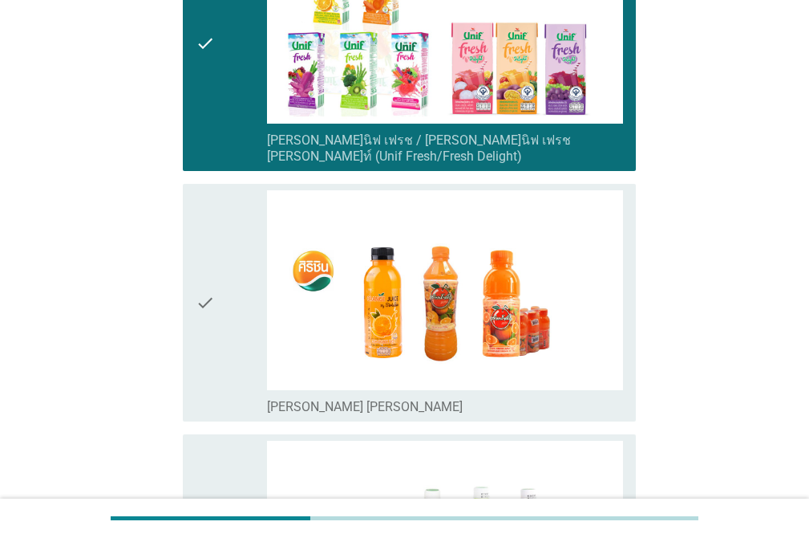
click at [209, 343] on icon "check" at bounding box center [205, 302] width 19 height 225
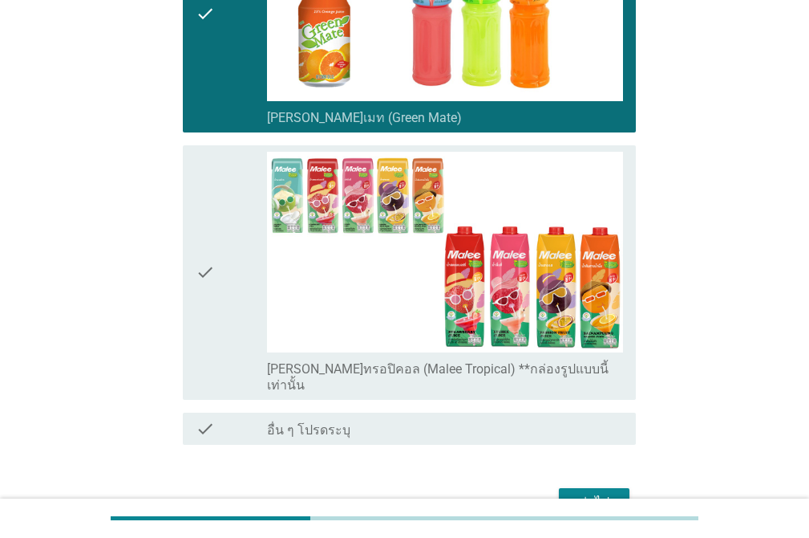
scroll to position [4420, 0]
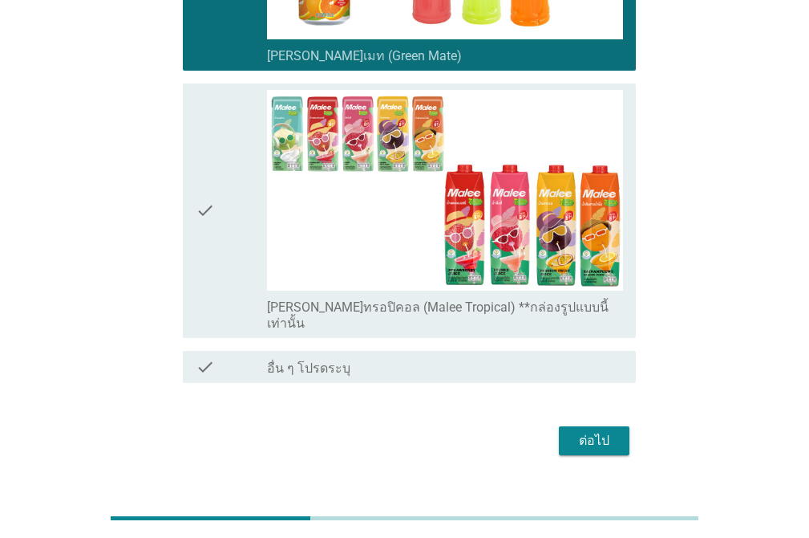
click at [198, 240] on icon "check" at bounding box center [205, 210] width 19 height 241
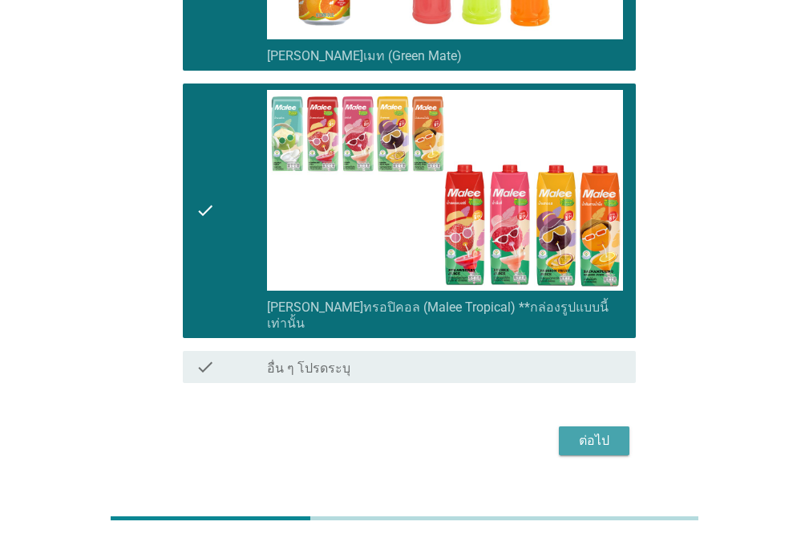
click at [577, 431] on div "ต่อไป" at bounding box center [594, 440] width 45 height 19
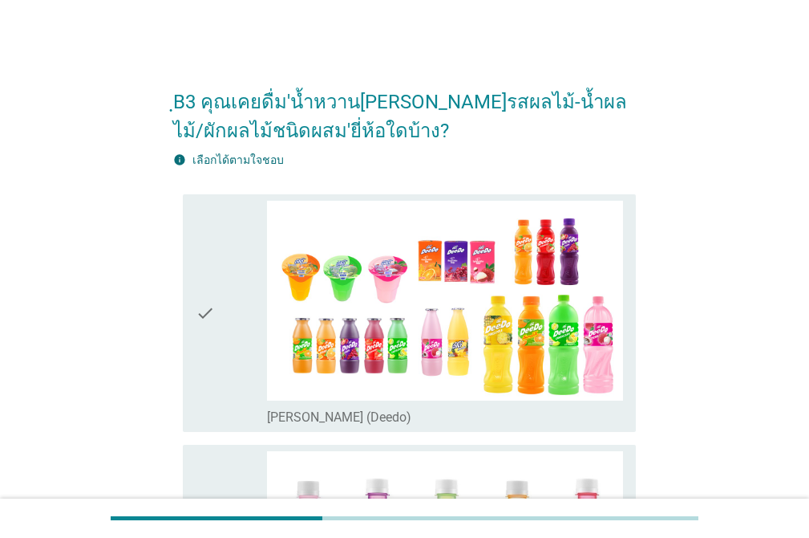
scroll to position [470, 0]
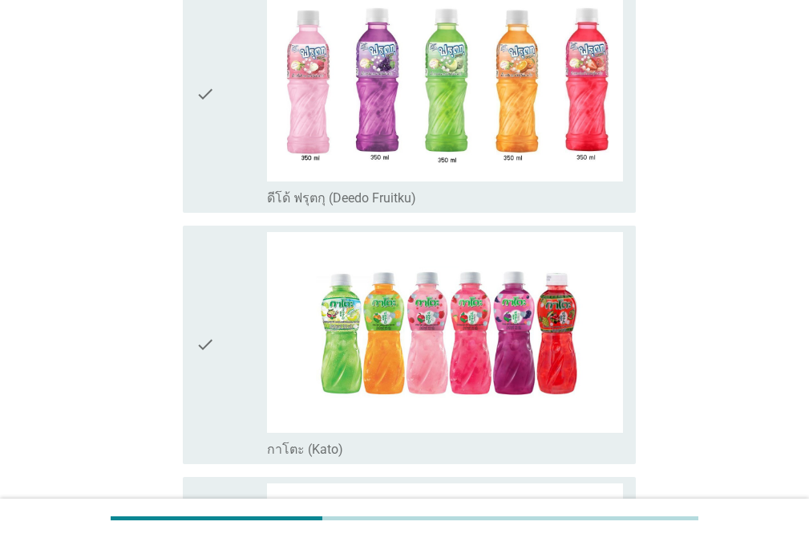
click at [227, 158] on div "check" at bounding box center [231, 93] width 71 height 225
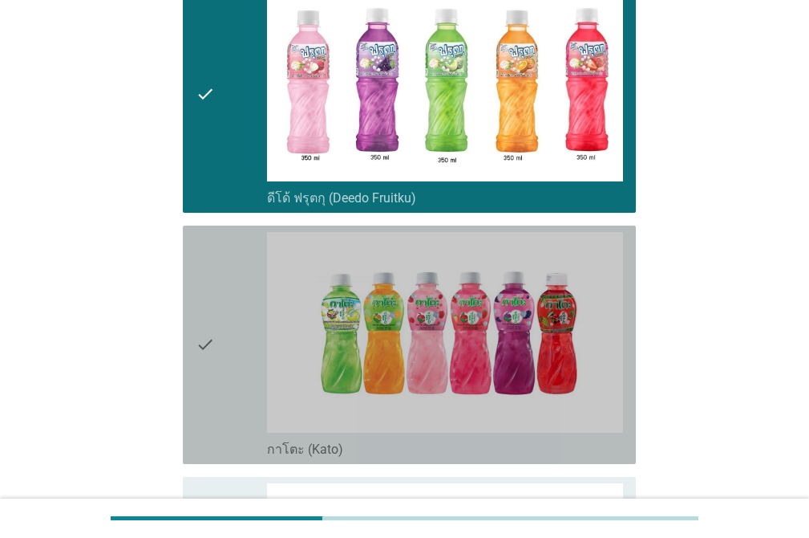
click at [203, 260] on icon "check" at bounding box center [205, 344] width 19 height 225
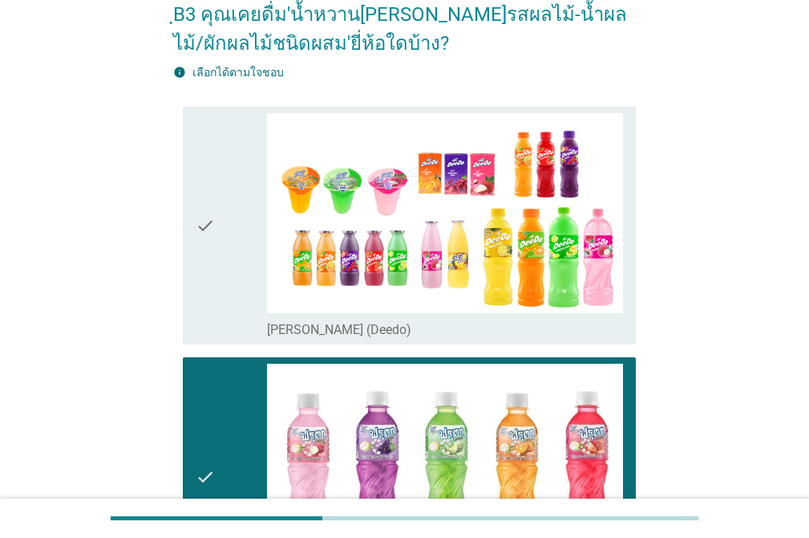
scroll to position [75, 0]
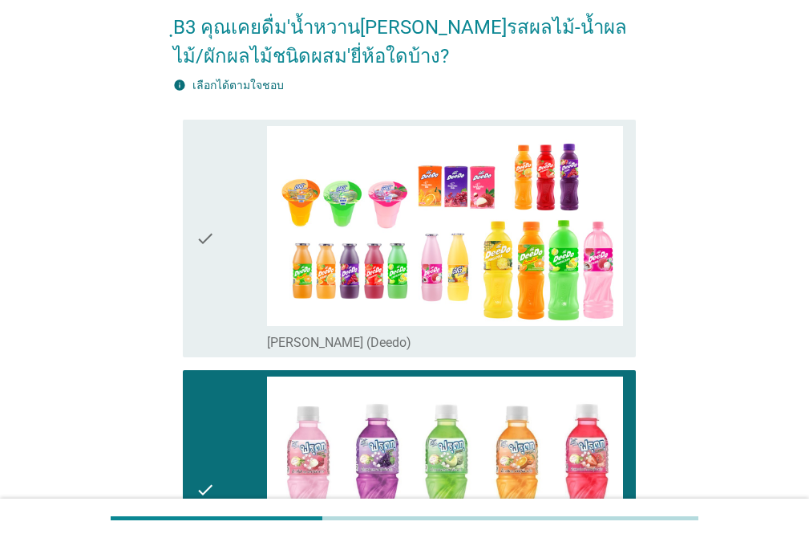
click at [200, 134] on icon "check" at bounding box center [205, 238] width 19 height 225
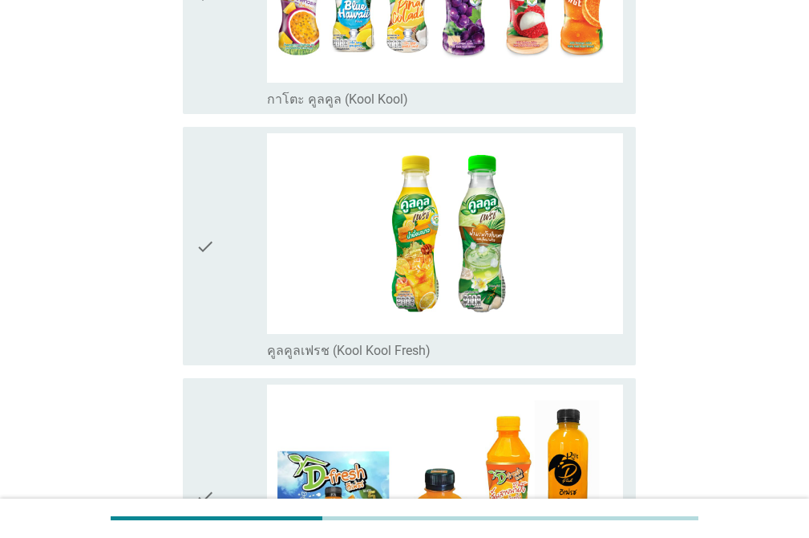
scroll to position [1077, 0]
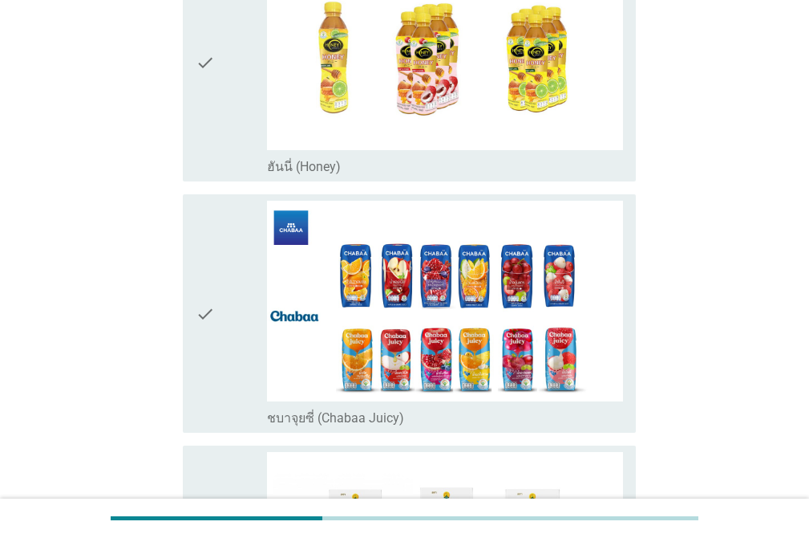
scroll to position [1782, 0]
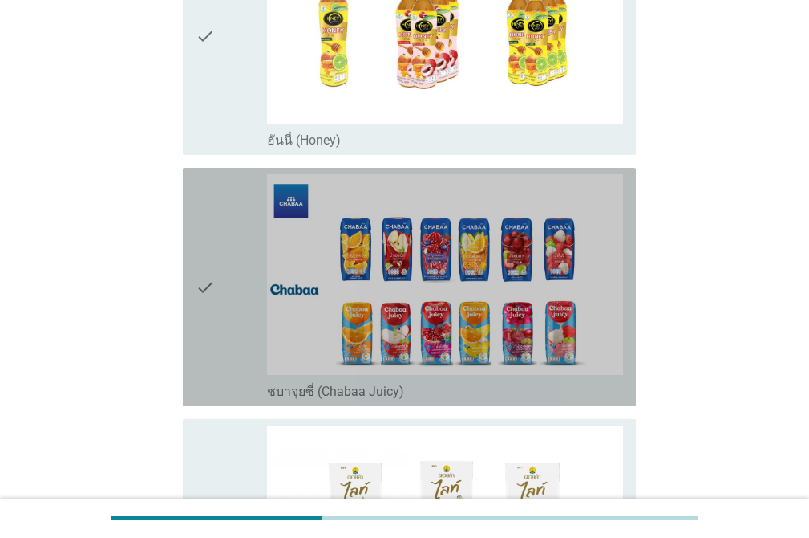
click at [208, 200] on icon "check" at bounding box center [205, 286] width 19 height 225
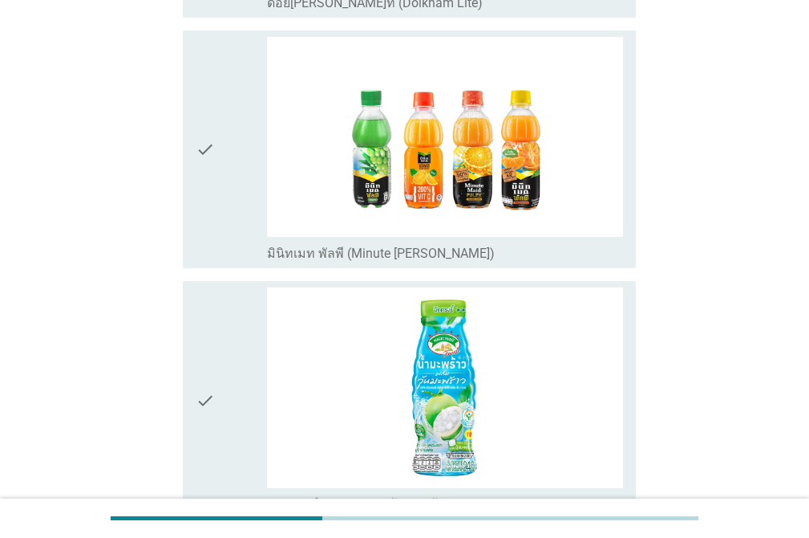
scroll to position [2481, 0]
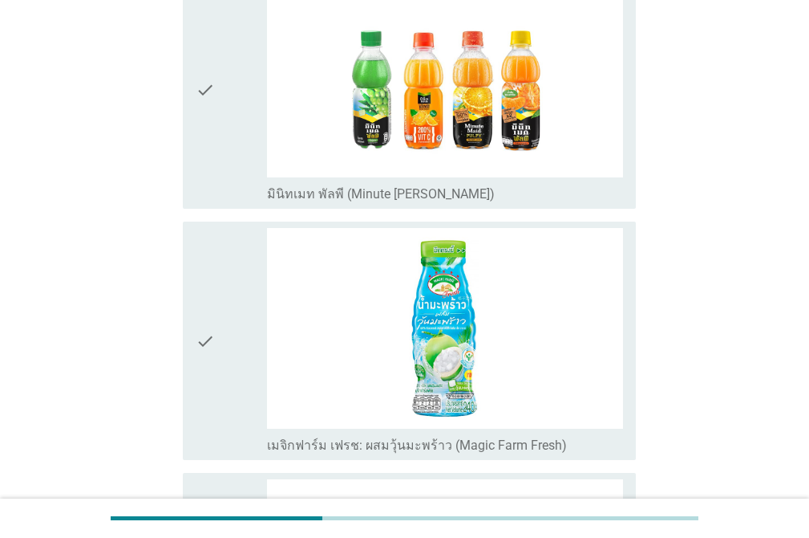
click at [221, 164] on div "check" at bounding box center [231, 90] width 71 height 225
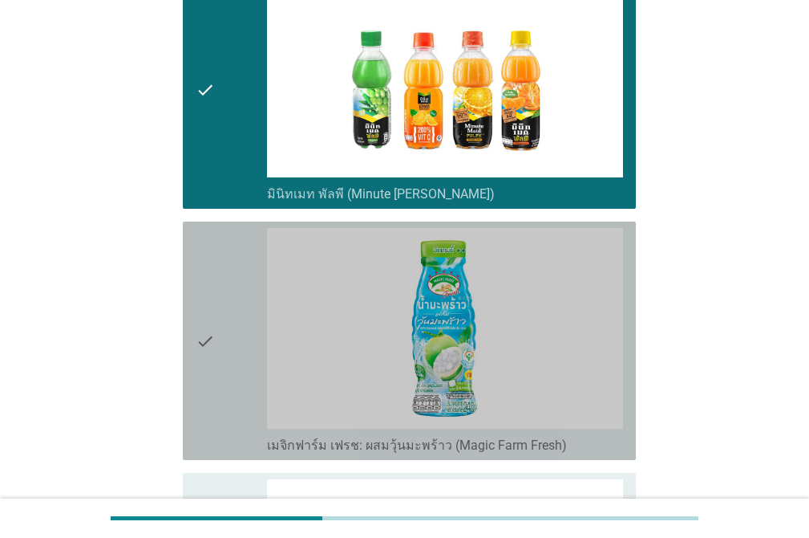
click at [225, 283] on div "check" at bounding box center [231, 340] width 71 height 225
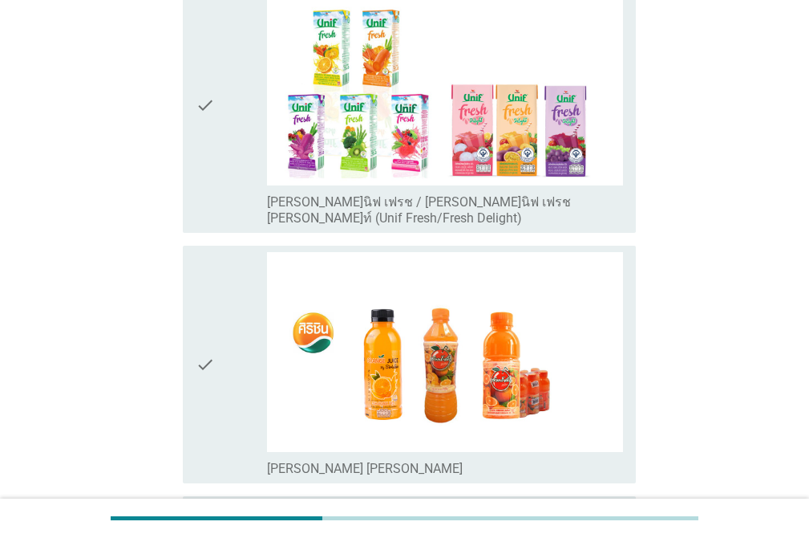
scroll to position [3008, 0]
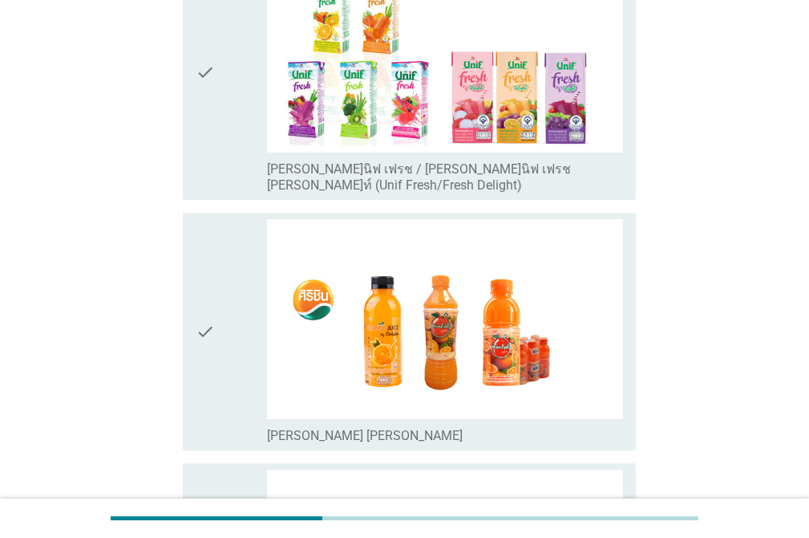
click at [205, 232] on icon "check" at bounding box center [205, 331] width 19 height 225
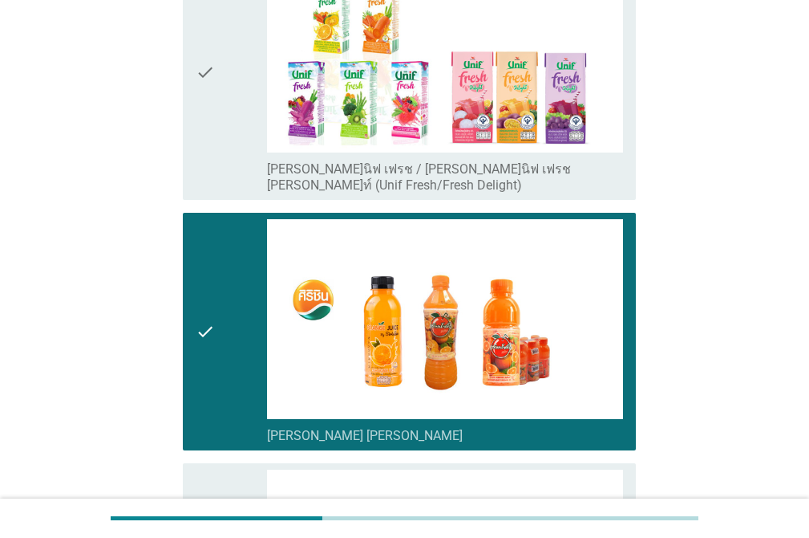
click at [217, 116] on div "check" at bounding box center [231, 72] width 71 height 241
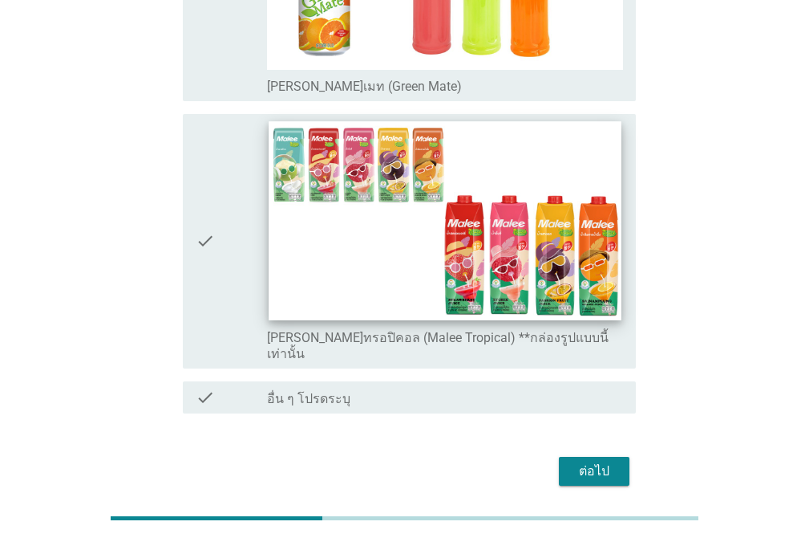
scroll to position [3600, 0]
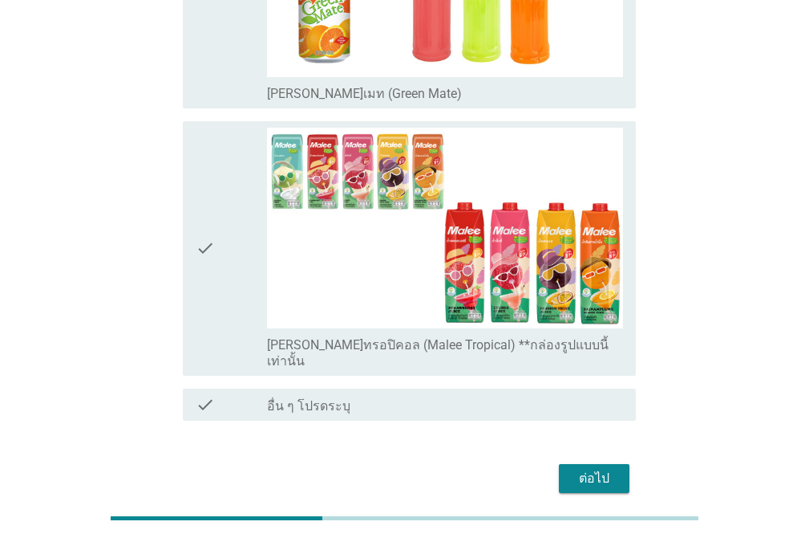
click at [196, 136] on icon "check" at bounding box center [205, 248] width 19 height 241
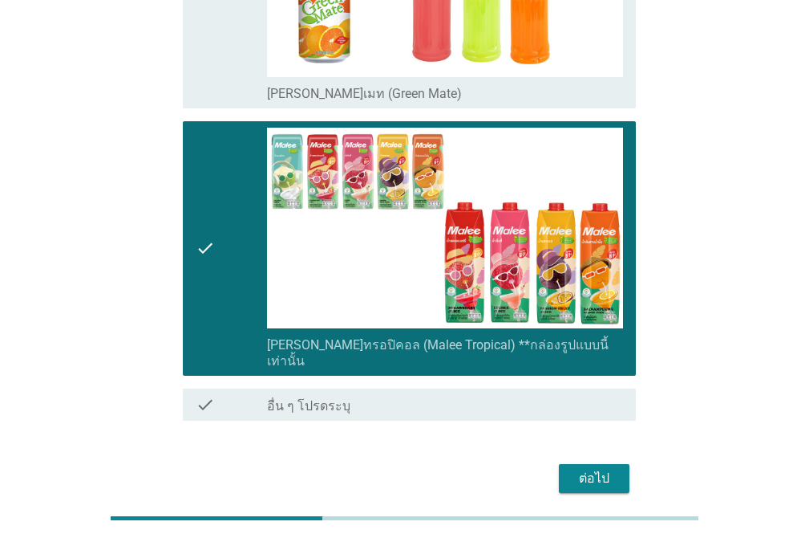
click at [606, 469] on div "ต่อไป" at bounding box center [594, 478] width 45 height 19
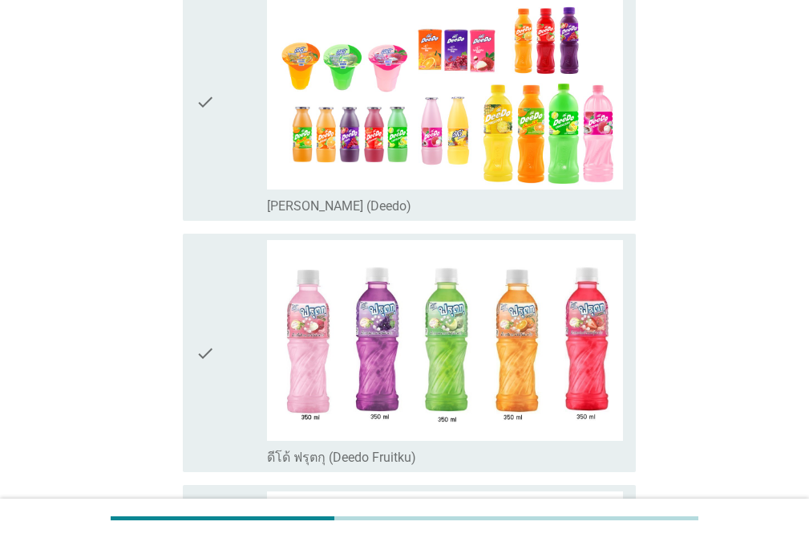
scroll to position [249, 0]
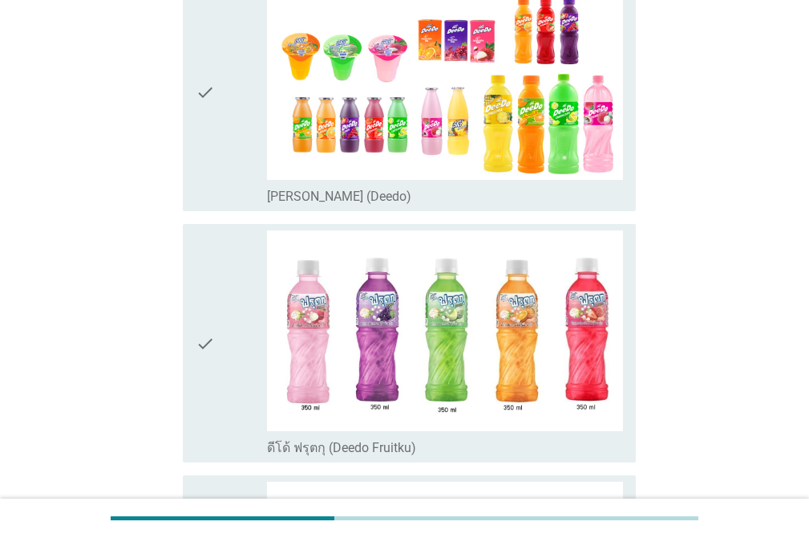
click at [209, 150] on icon "check" at bounding box center [205, 92] width 19 height 225
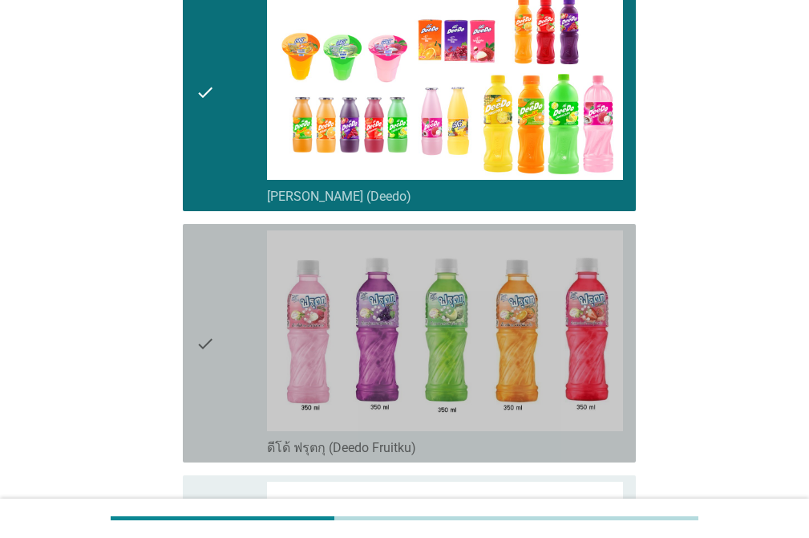
click at [206, 243] on icon "check" at bounding box center [205, 342] width 19 height 225
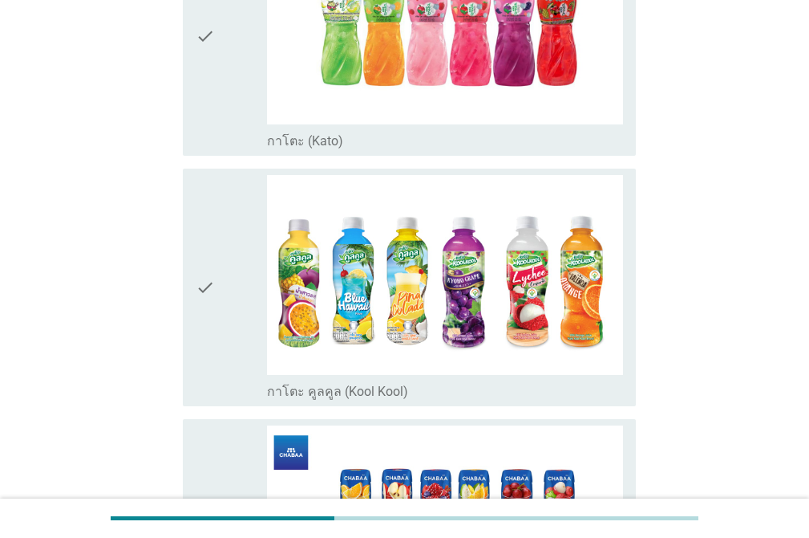
scroll to position [803, 0]
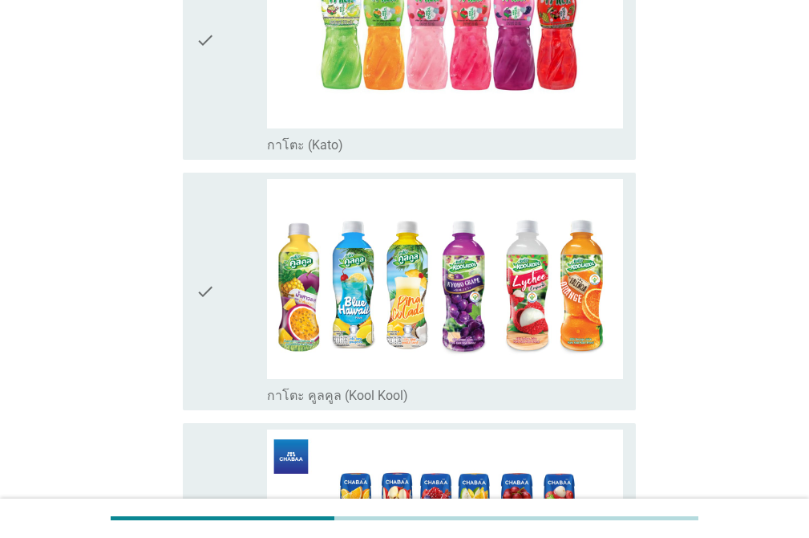
click at [221, 65] on div "check" at bounding box center [231, 40] width 71 height 225
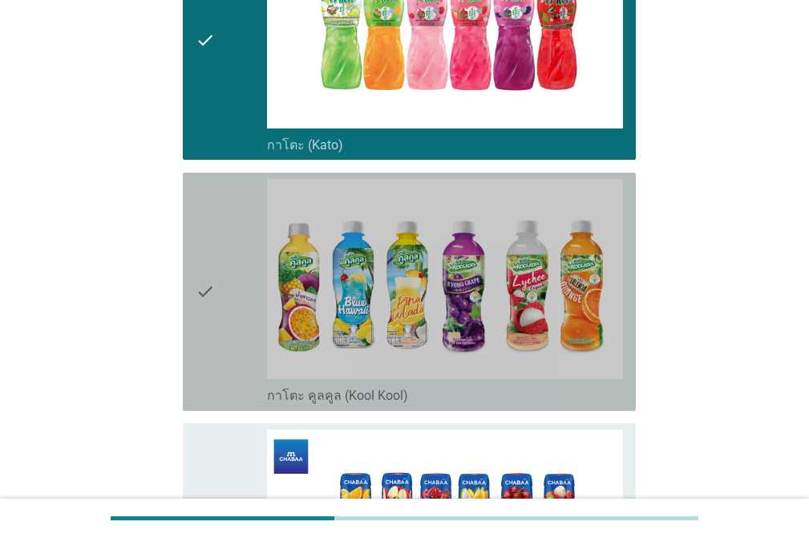
click at [189, 202] on div "check check_box_outline_blank กาโตะ คูลคูล (Kool Kool)" at bounding box center [409, 291] width 453 height 238
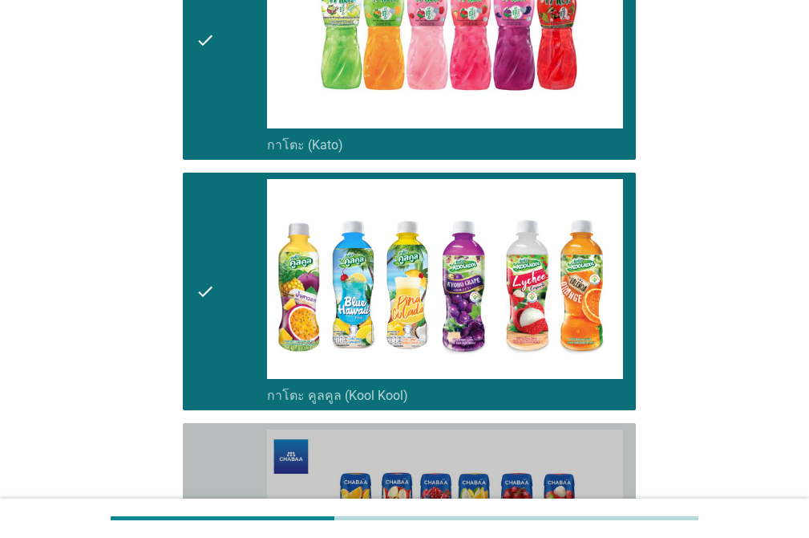
click at [215, 433] on div "check" at bounding box center [231, 541] width 71 height 225
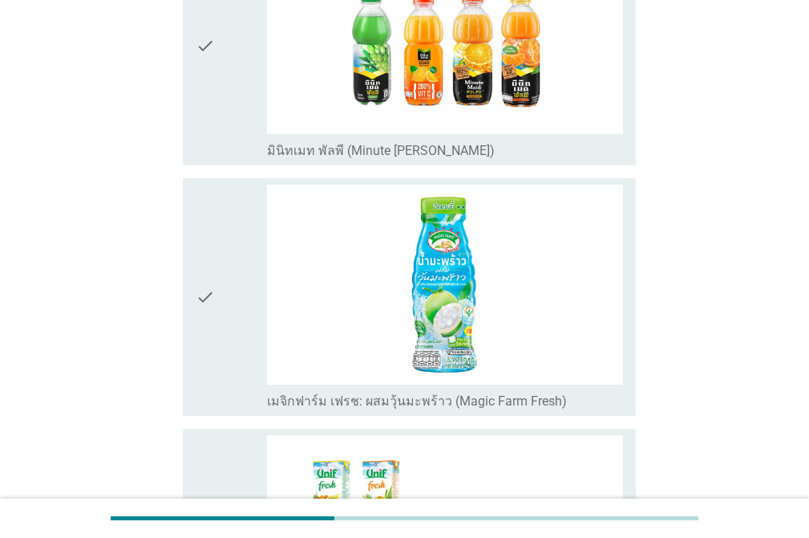
scroll to position [1559, 0]
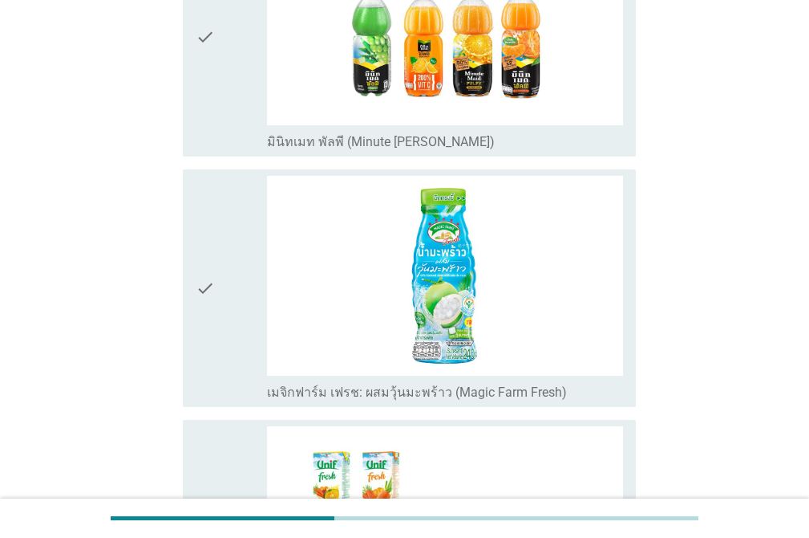
click at [202, 60] on icon "check" at bounding box center [205, 37] width 19 height 225
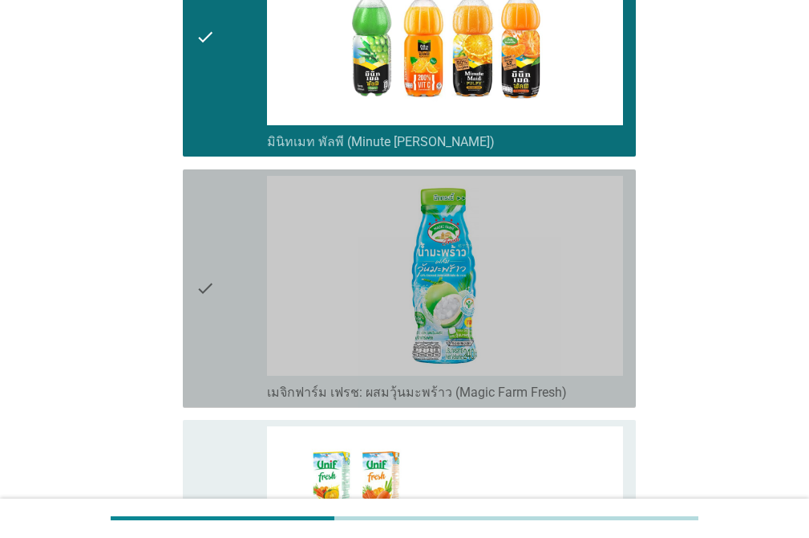
click at [217, 176] on div "check" at bounding box center [231, 288] width 71 height 225
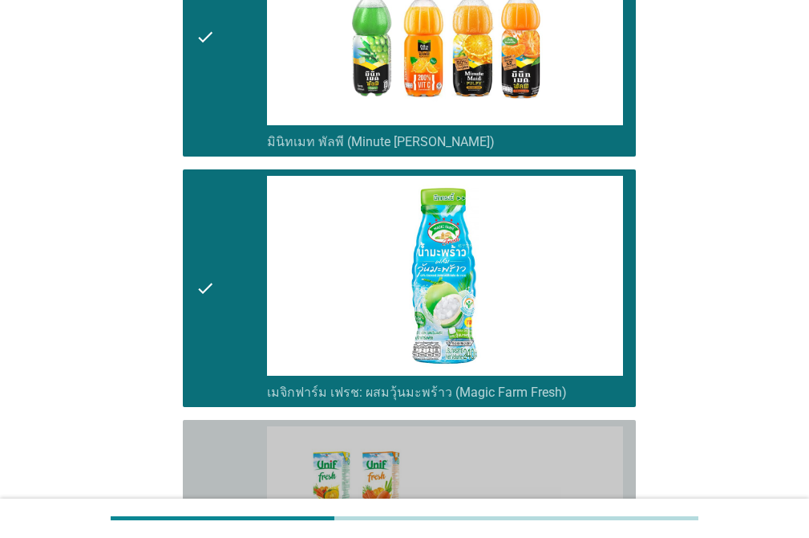
click at [201, 426] on icon "check" at bounding box center [205, 546] width 19 height 241
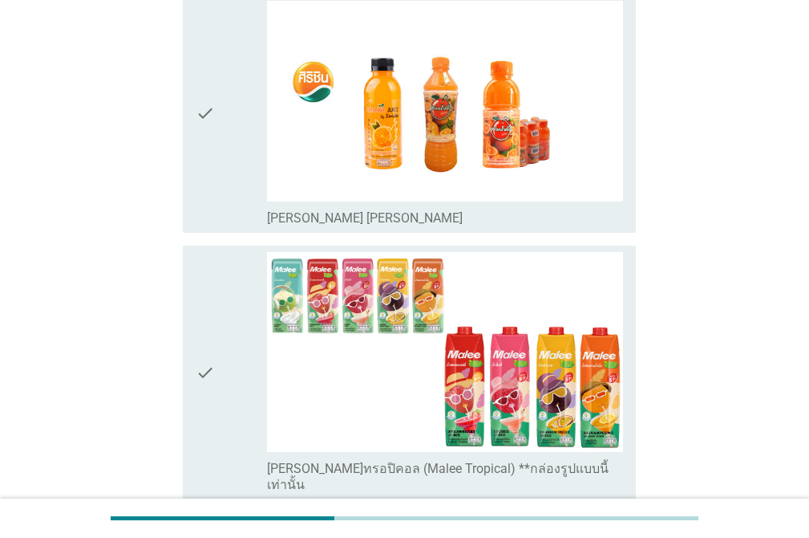
scroll to position [2255, 0]
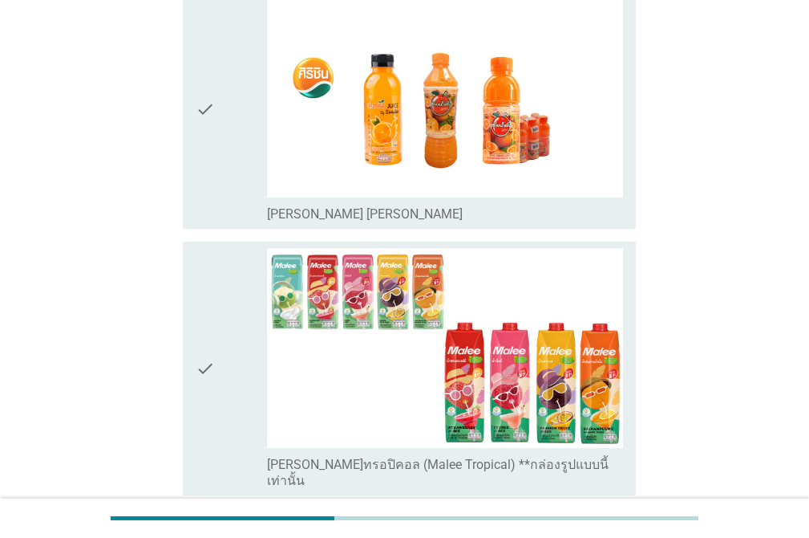
click at [227, 248] on div "check" at bounding box center [231, 368] width 71 height 241
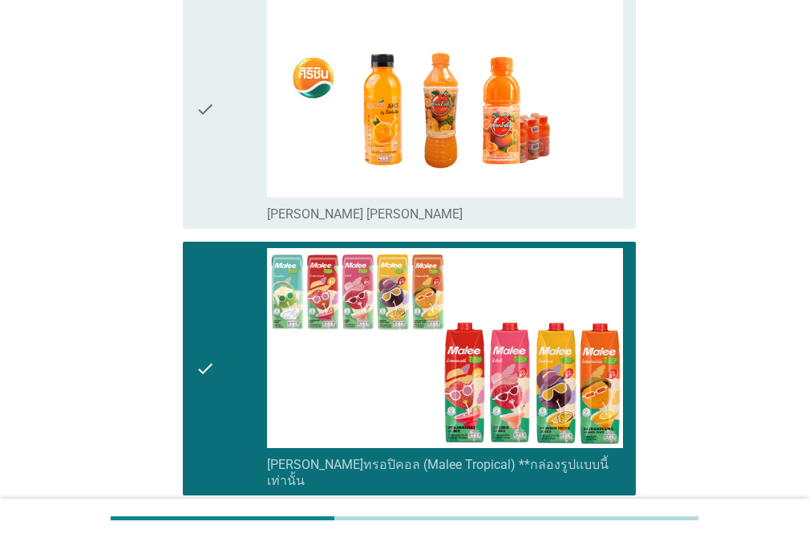
click at [206, 138] on icon "check" at bounding box center [205, 109] width 19 height 225
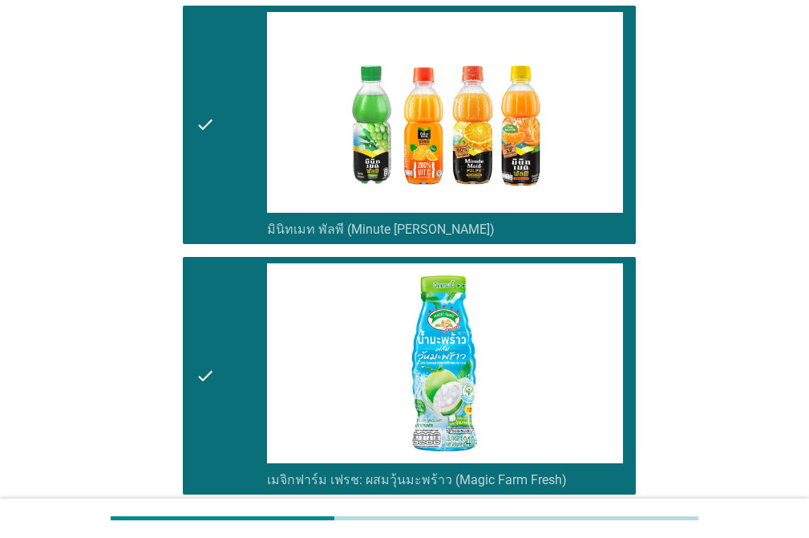
scroll to position [2384, 0]
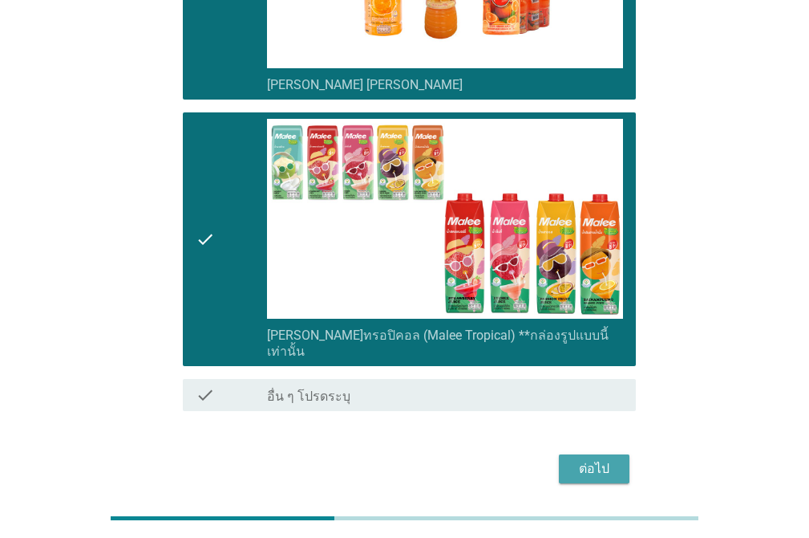
click at [601, 454] on button "ต่อไป" at bounding box center [594, 468] width 71 height 29
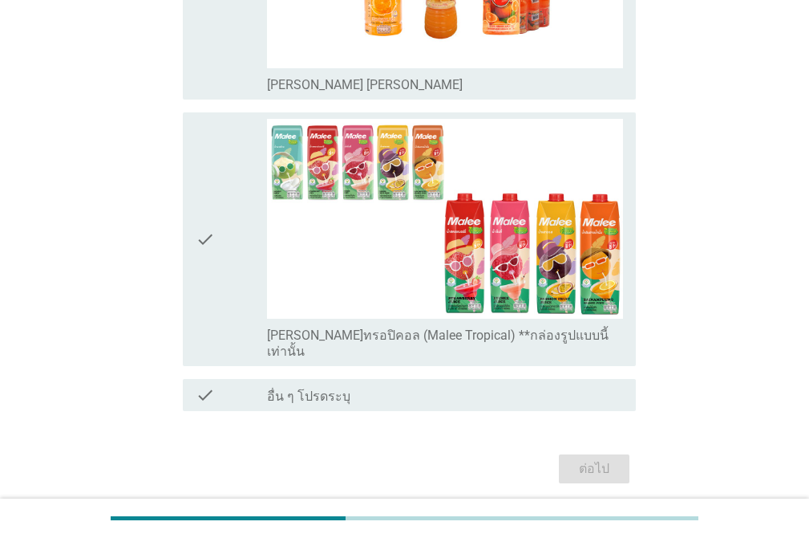
scroll to position [0, 0]
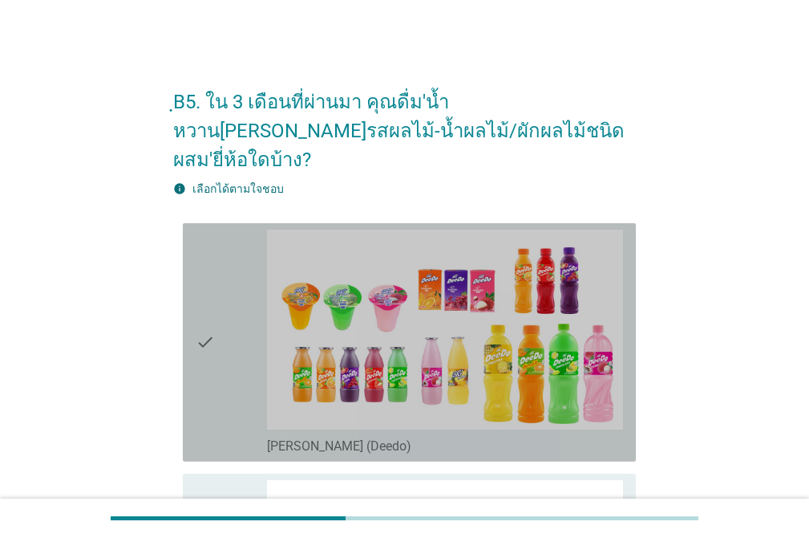
click at [200, 229] on icon "check" at bounding box center [205, 341] width 19 height 225
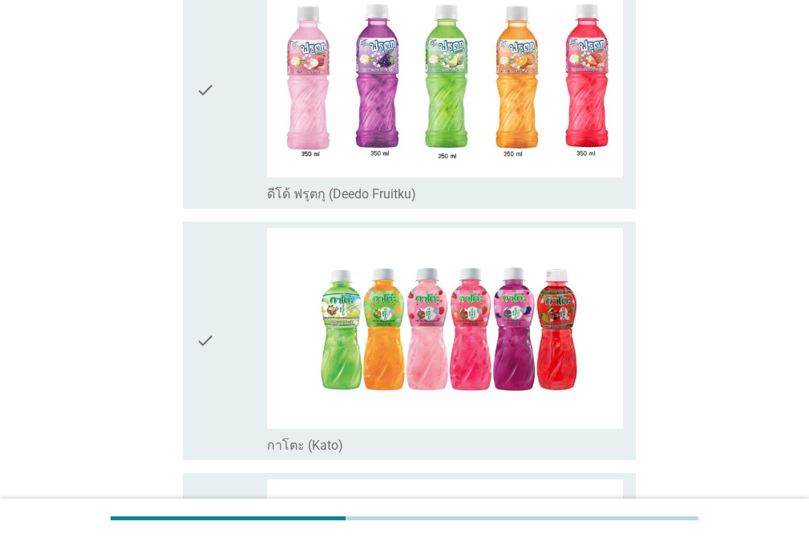
scroll to position [535, 0]
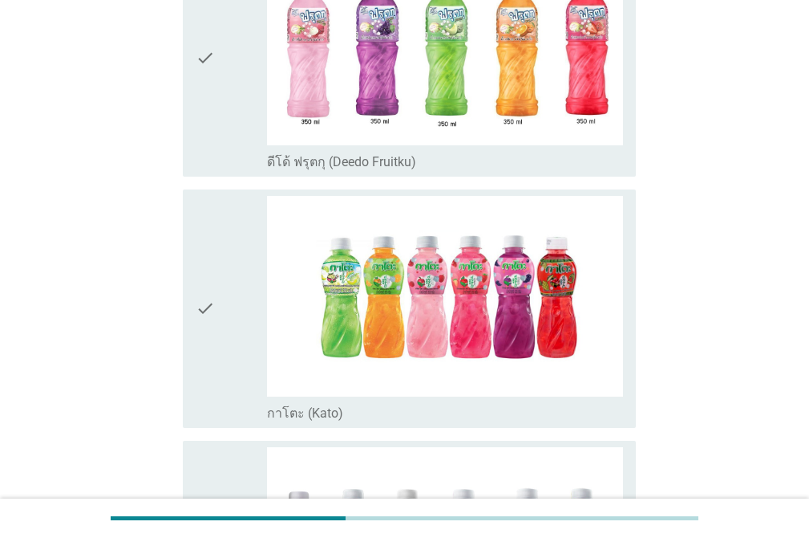
click at [212, 203] on icon "check" at bounding box center [205, 308] width 19 height 225
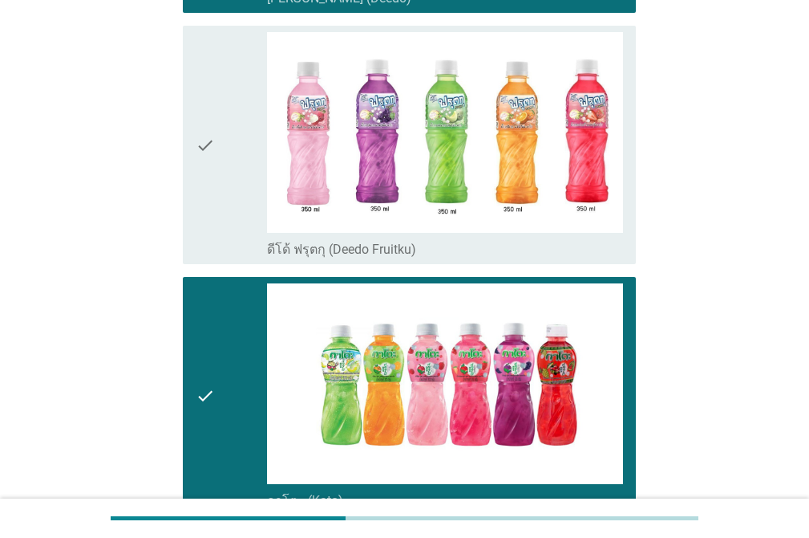
scroll to position [452, 0]
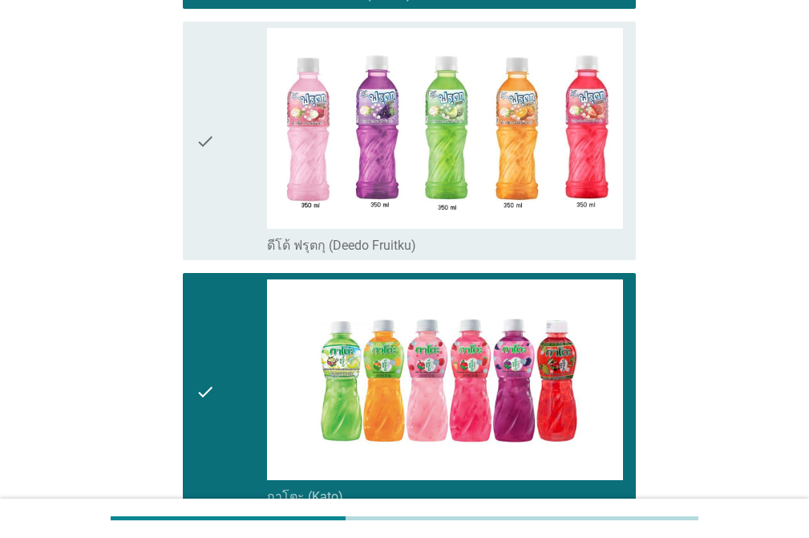
click at [203, 147] on icon "check" at bounding box center [205, 140] width 19 height 225
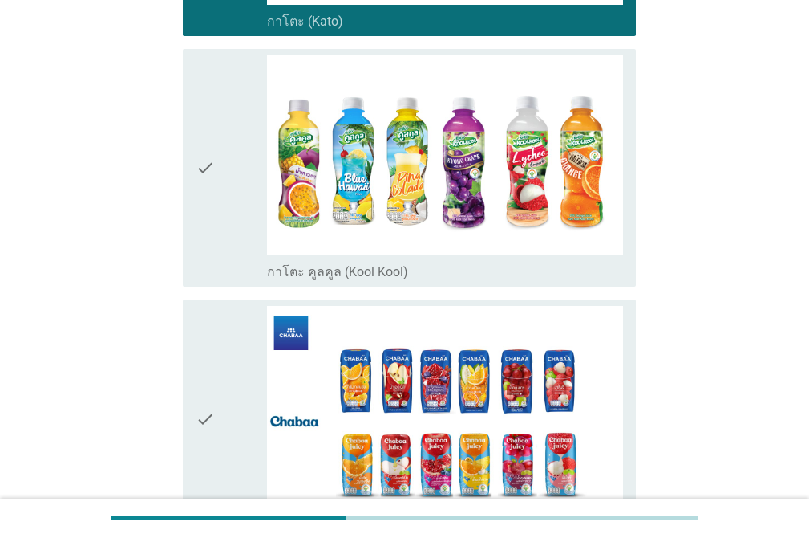
scroll to position [1042, 0]
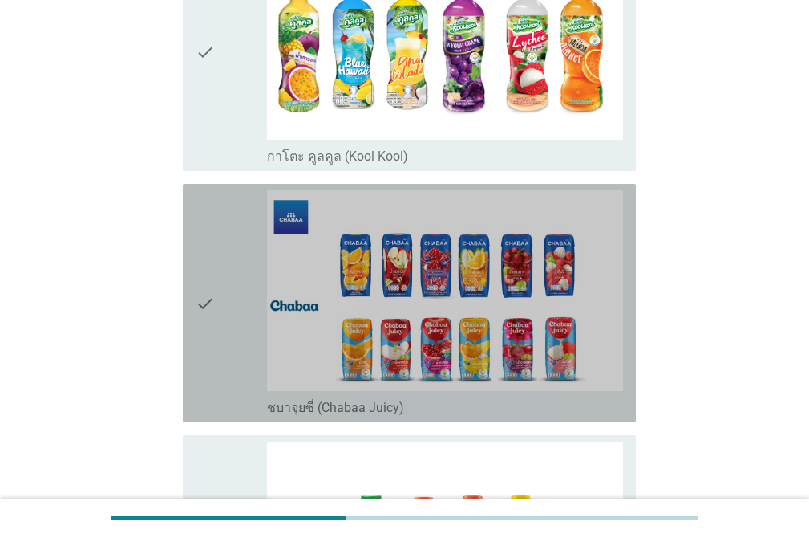
click at [200, 354] on icon "check" at bounding box center [205, 302] width 19 height 225
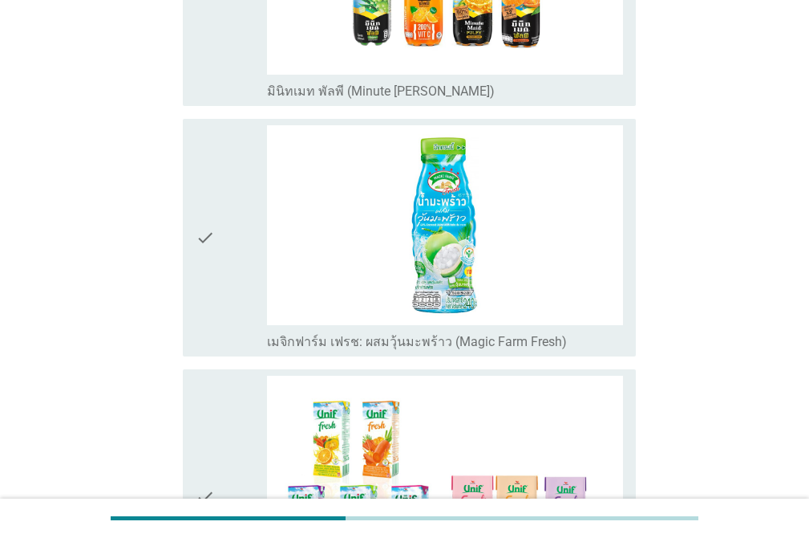
scroll to position [1656, 0]
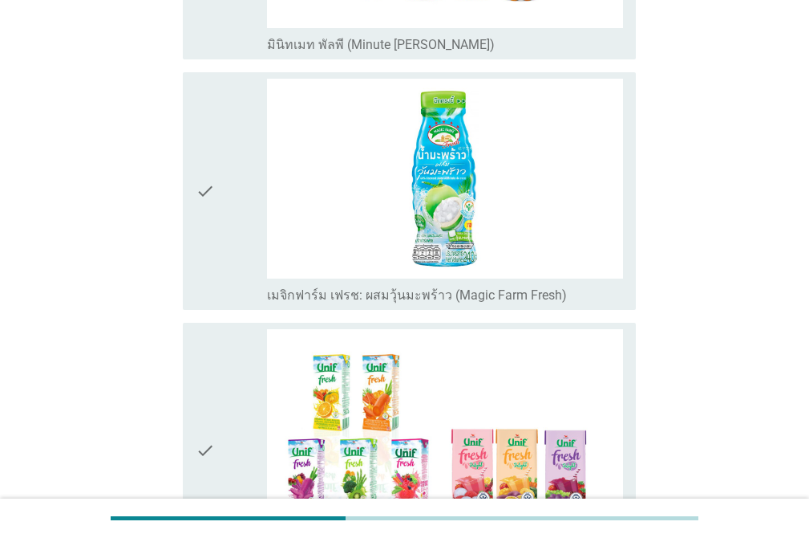
click at [207, 234] on icon "check" at bounding box center [205, 191] width 19 height 225
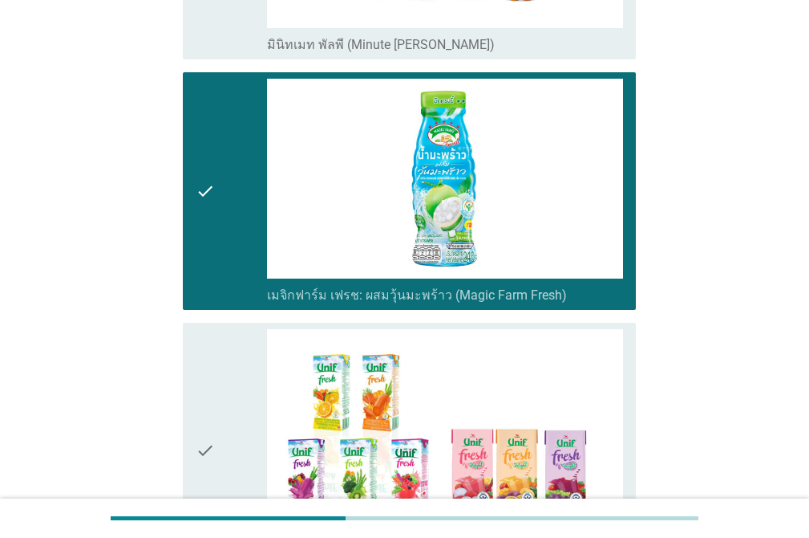
click at [208, 358] on icon "check" at bounding box center [205, 449] width 19 height 241
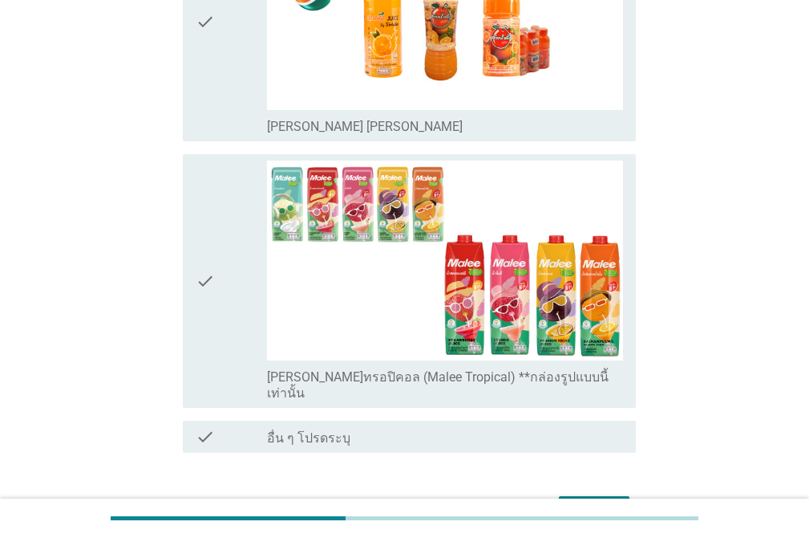
scroll to position [2357, 0]
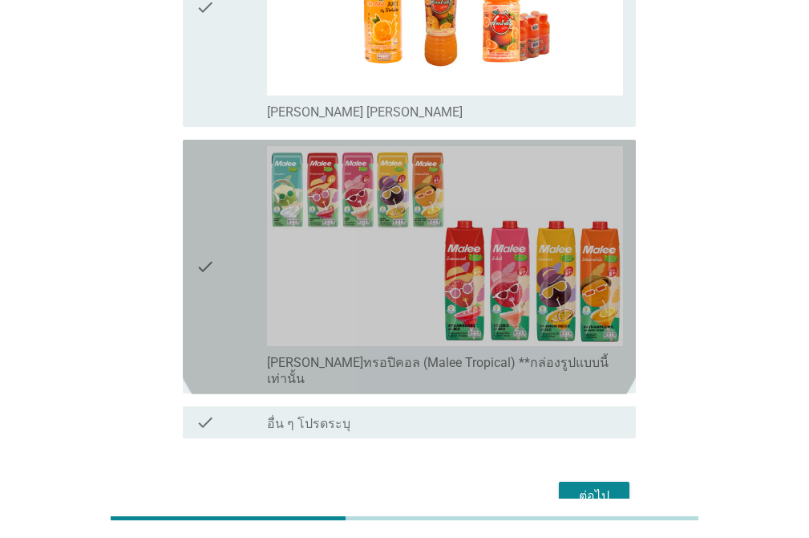
click at [204, 146] on icon "check" at bounding box center [205, 266] width 19 height 241
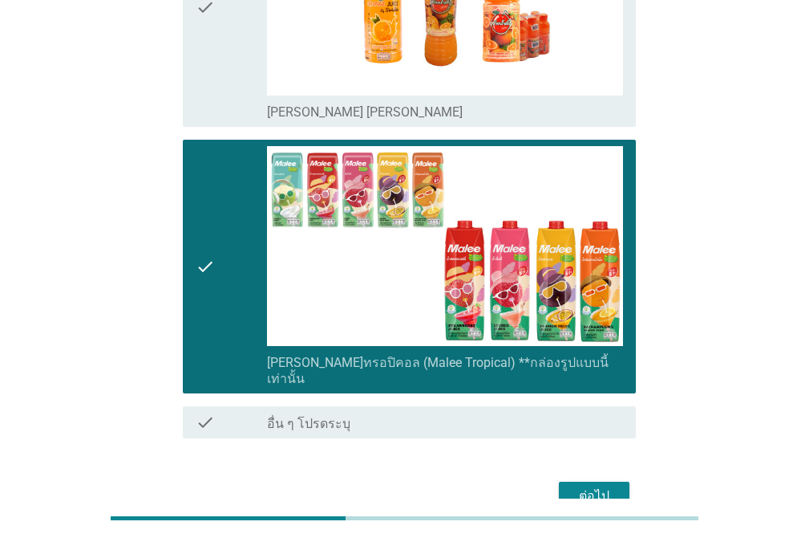
click at [209, 29] on icon "check" at bounding box center [205, 7] width 19 height 225
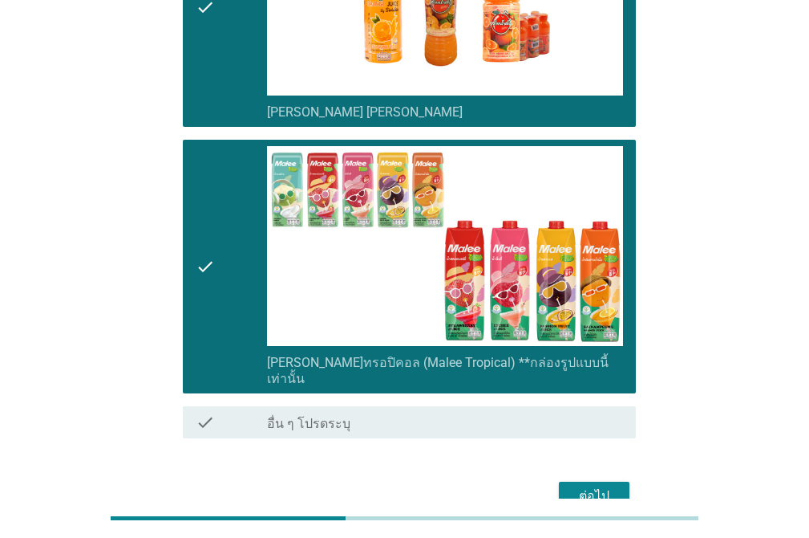
click at [592, 486] on div "ต่อไป" at bounding box center [594, 495] width 45 height 19
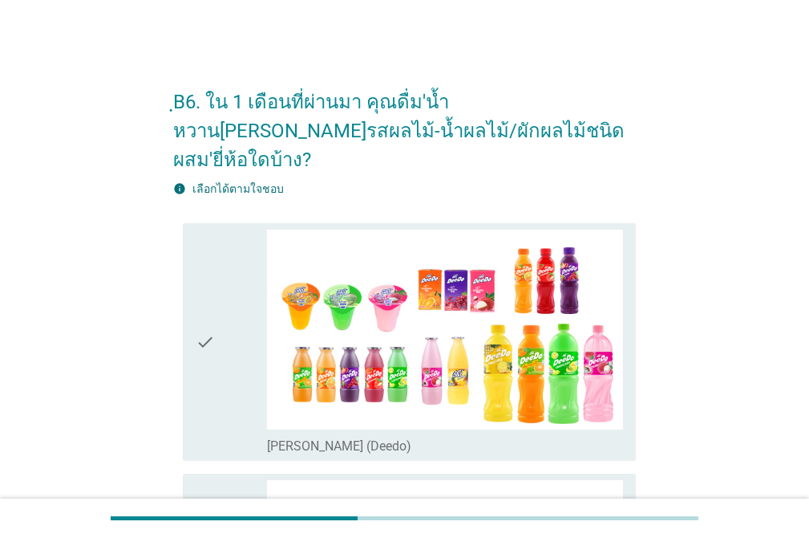
click at [194, 240] on div "check check_box_outline_blank [PERSON_NAME] (Deedo)" at bounding box center [409, 342] width 453 height 238
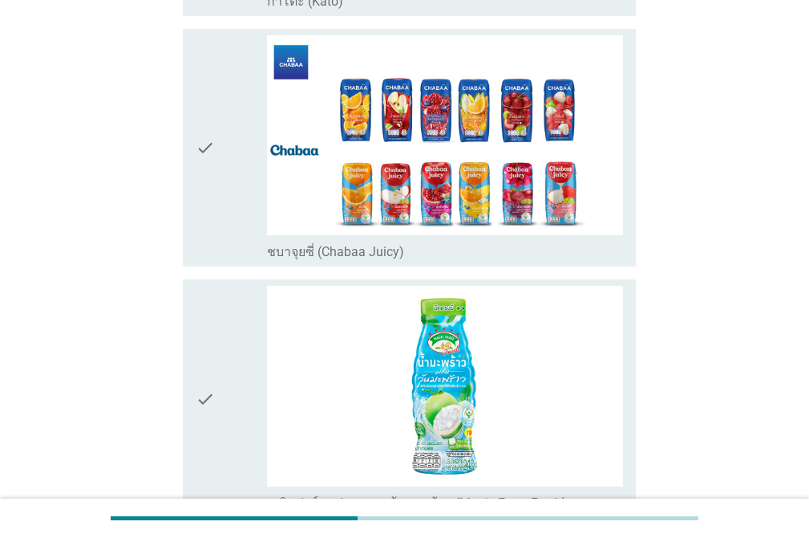
scroll to position [955, 0]
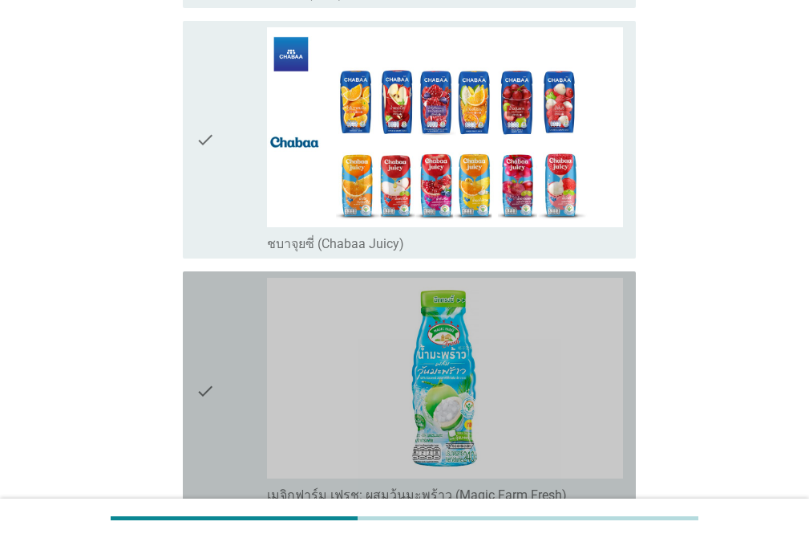
click at [199, 286] on icon "check" at bounding box center [205, 390] width 19 height 225
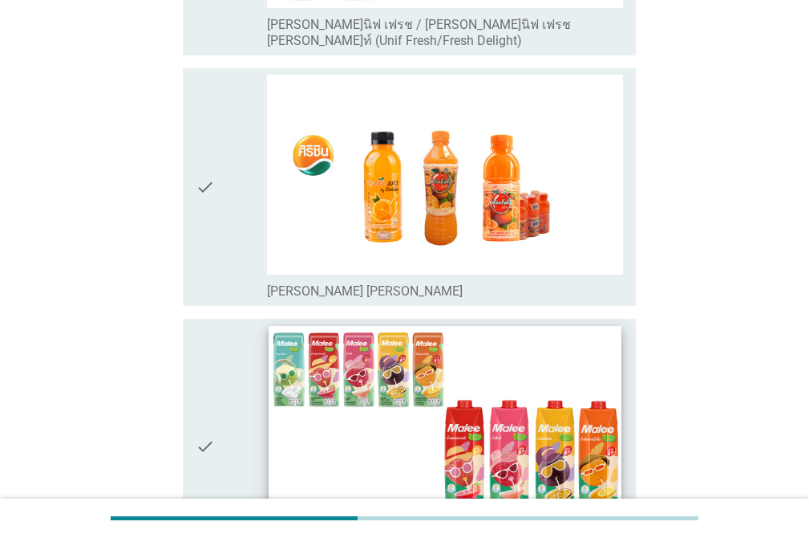
scroll to position [1672, 0]
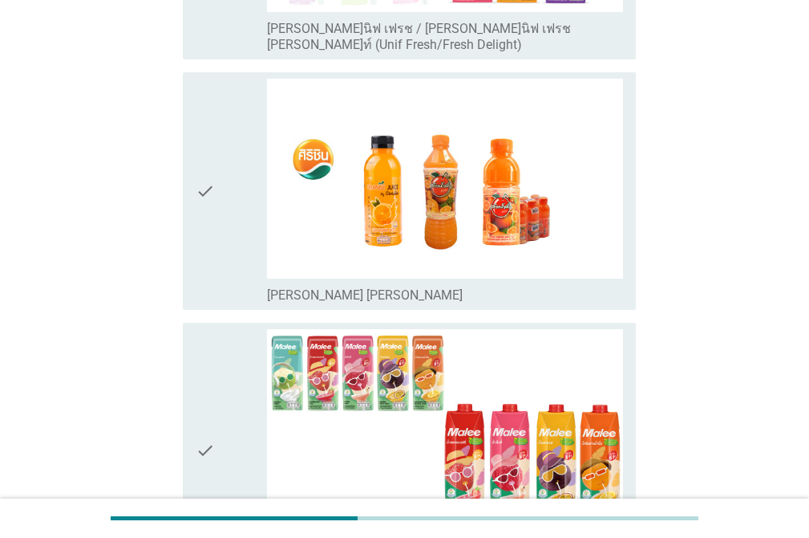
click at [197, 184] on icon "check" at bounding box center [205, 191] width 19 height 225
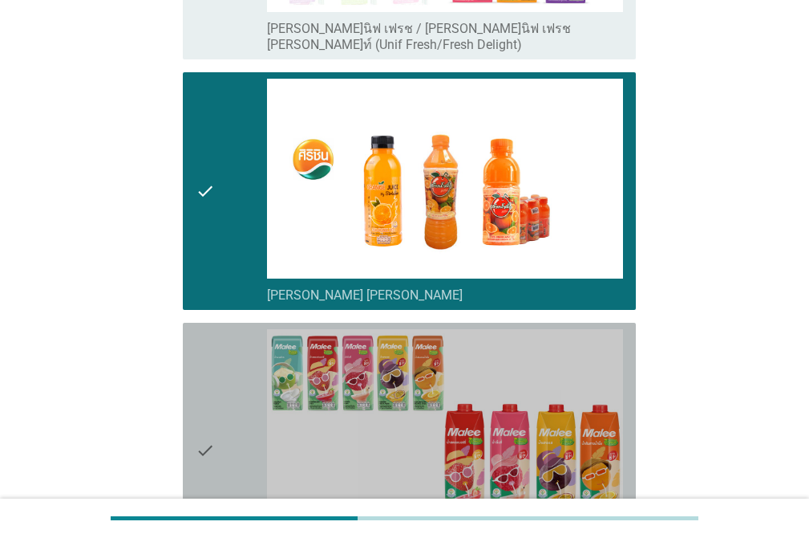
click at [207, 345] on icon "check" at bounding box center [205, 449] width 19 height 241
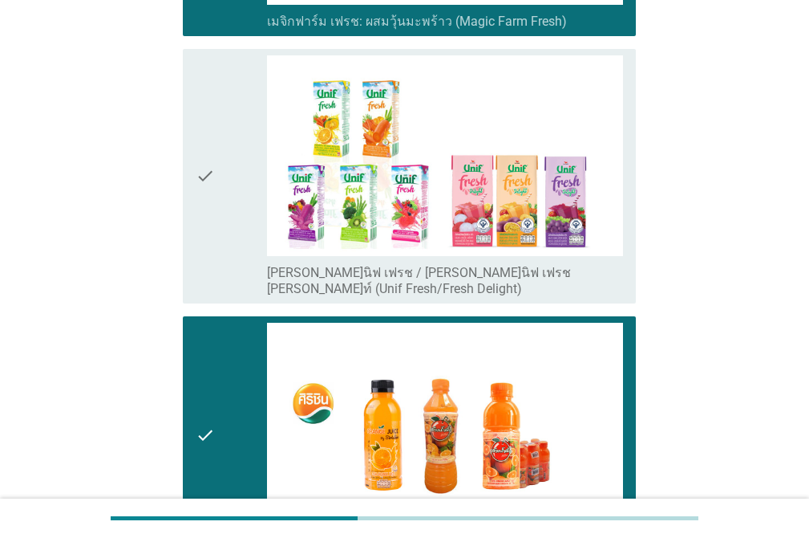
scroll to position [1413, 0]
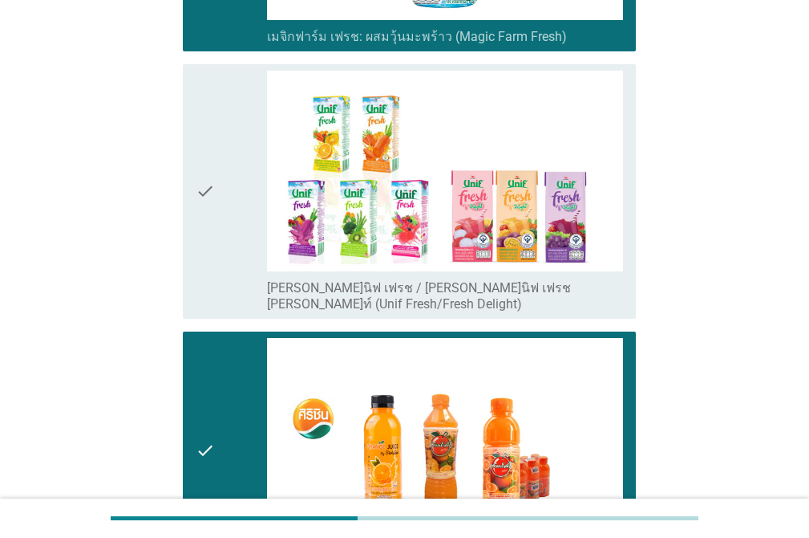
click at [233, 71] on div "check" at bounding box center [231, 191] width 71 height 241
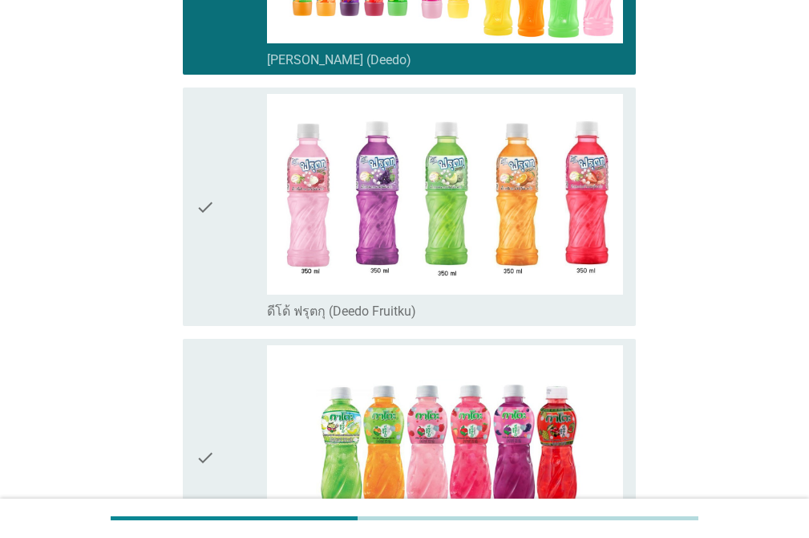
scroll to position [371, 0]
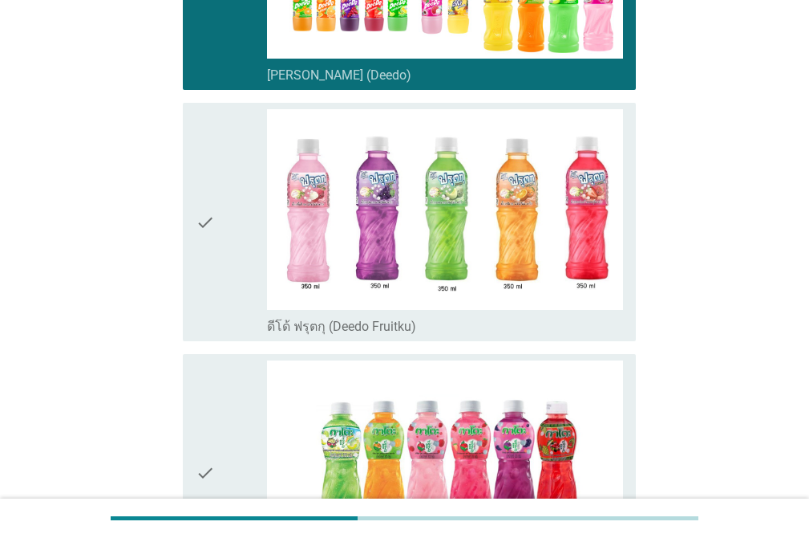
click at [205, 109] on icon "check" at bounding box center [205, 221] width 19 height 225
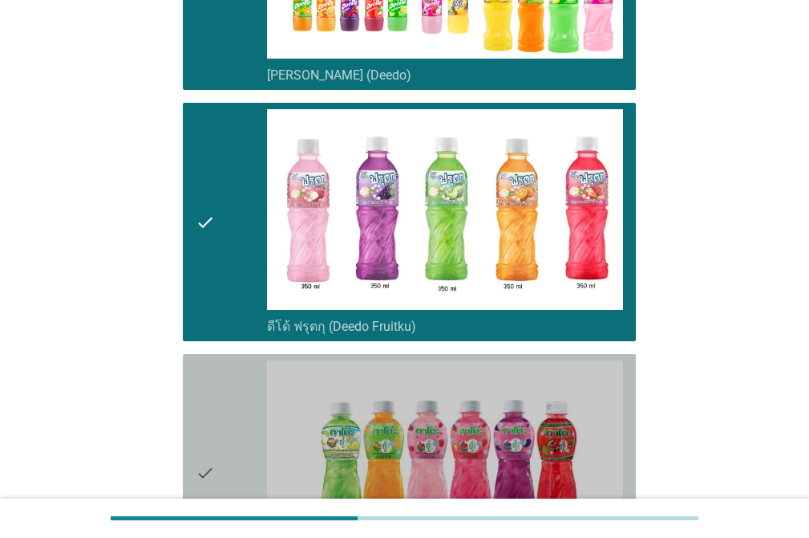
drag, startPoint x: 197, startPoint y: 335, endPoint x: 466, endPoint y: 306, distance: 271.0
click at [198, 360] on icon "check" at bounding box center [205, 472] width 19 height 225
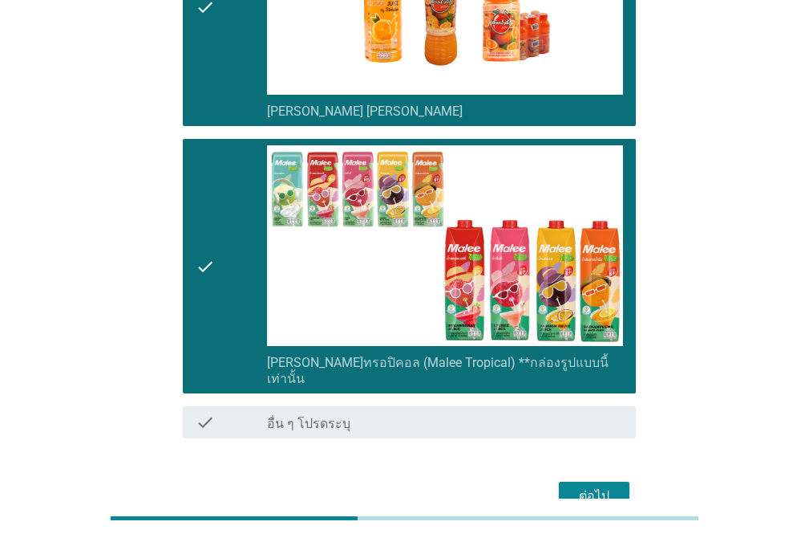
scroll to position [1859, 0]
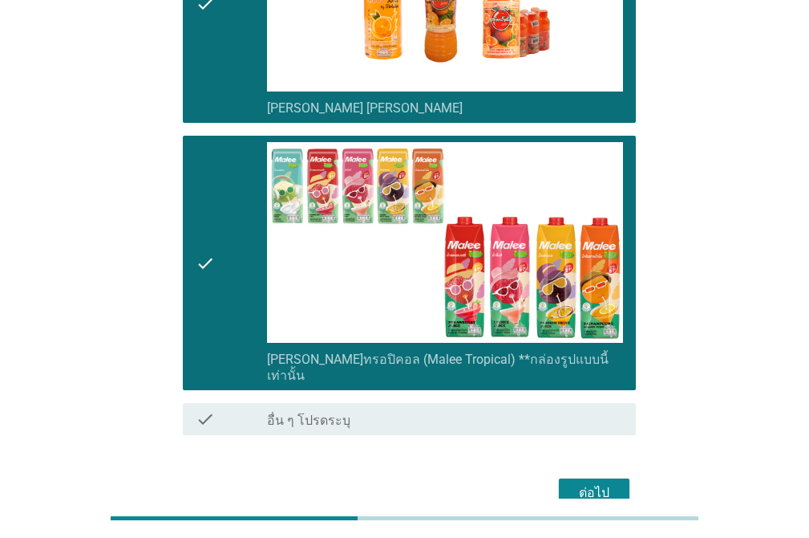
click at [590, 478] on button "ต่อไป" at bounding box center [594, 492] width 71 height 29
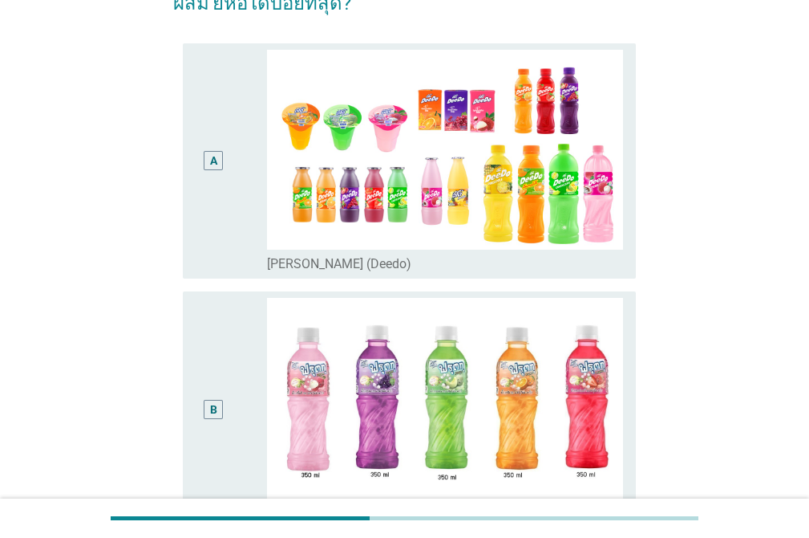
scroll to position [170, 0]
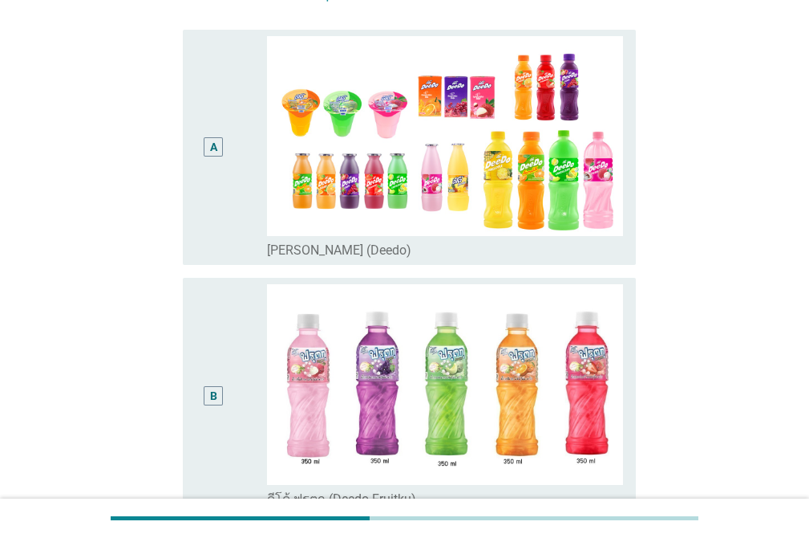
click at [214, 165] on div "A" at bounding box center [213, 147] width 35 height 223
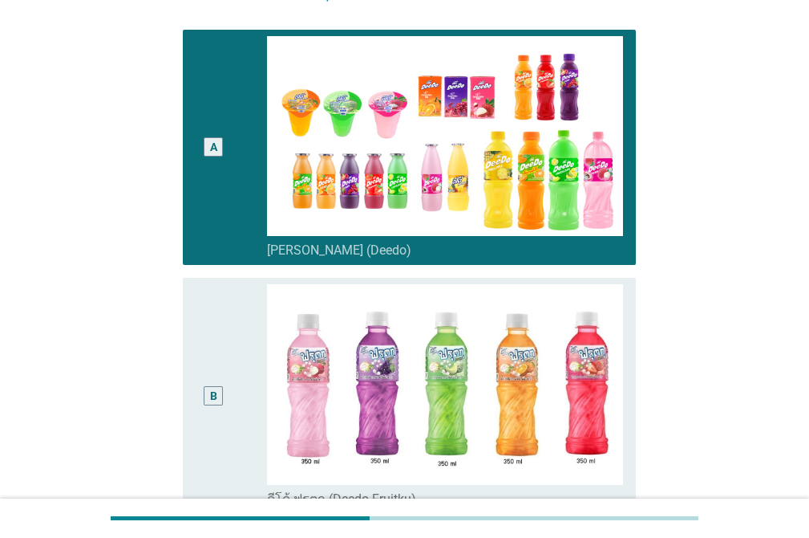
click at [210, 287] on div "B" at bounding box center [213, 395] width 35 height 223
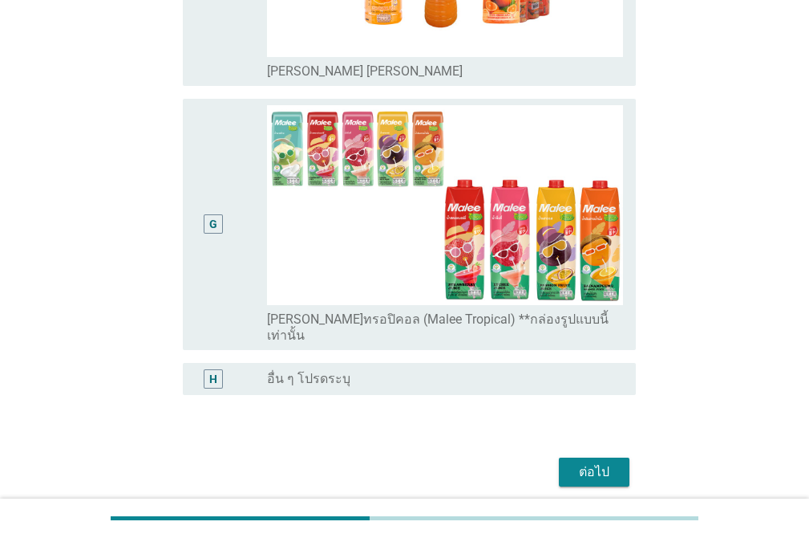
scroll to position [1611, 0]
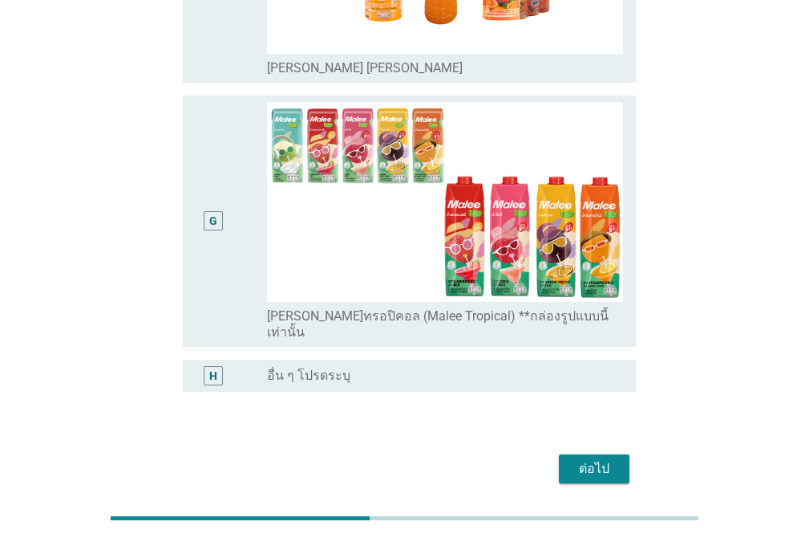
click at [197, 102] on div "G" at bounding box center [213, 221] width 35 height 239
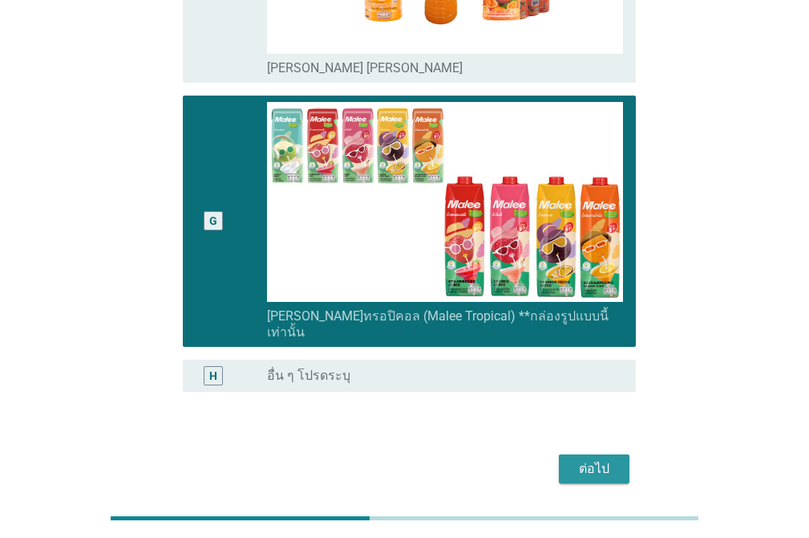
click at [609, 459] on div "ต่อไป" at bounding box center [594, 468] width 45 height 19
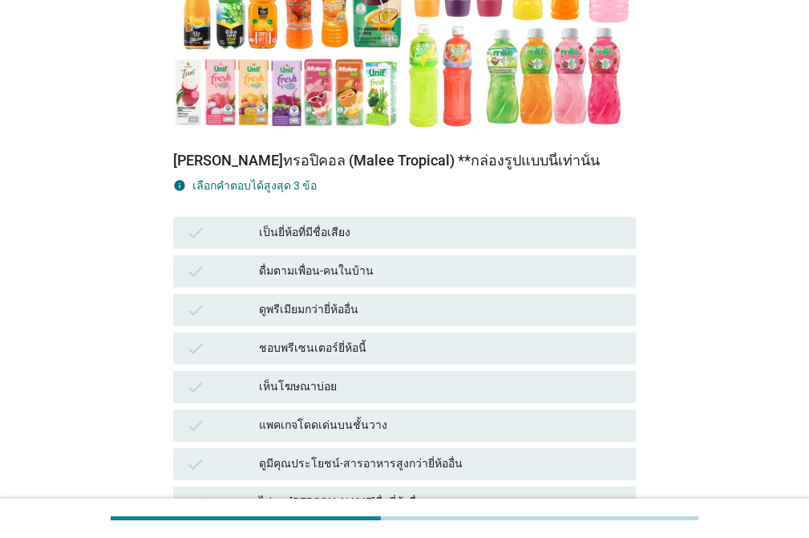
scroll to position [347, 0]
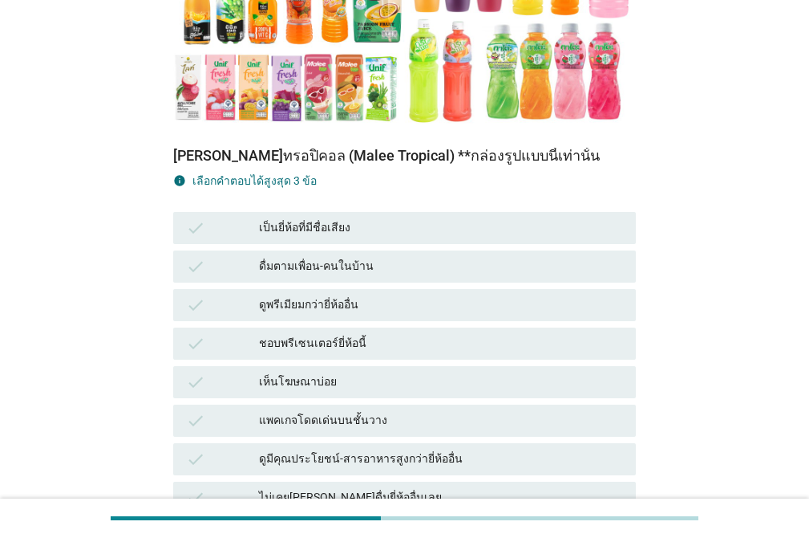
click at [324, 372] on div "เห็นโฆษณาบ่อย" at bounding box center [441, 381] width 364 height 19
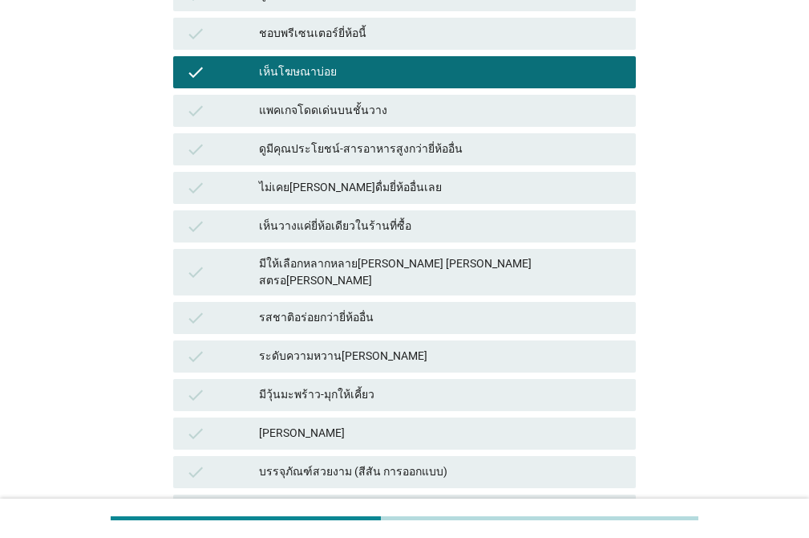
scroll to position [679, 0]
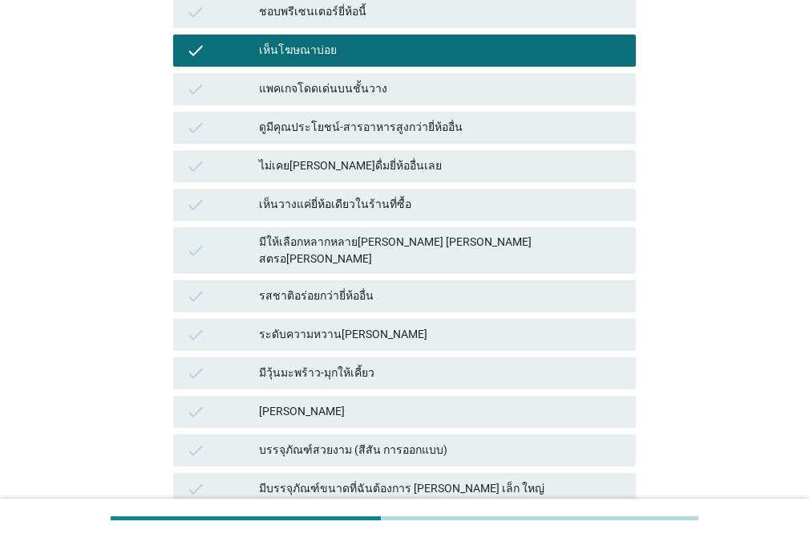
click at [436, 325] on div "ระดับความหวาน[PERSON_NAME]" at bounding box center [441, 334] width 364 height 19
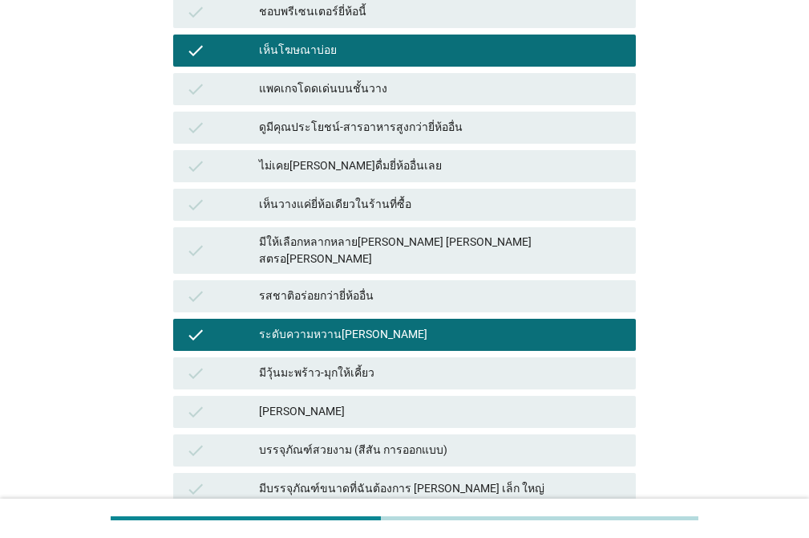
click at [453, 402] on div "[PERSON_NAME]" at bounding box center [441, 411] width 364 height 19
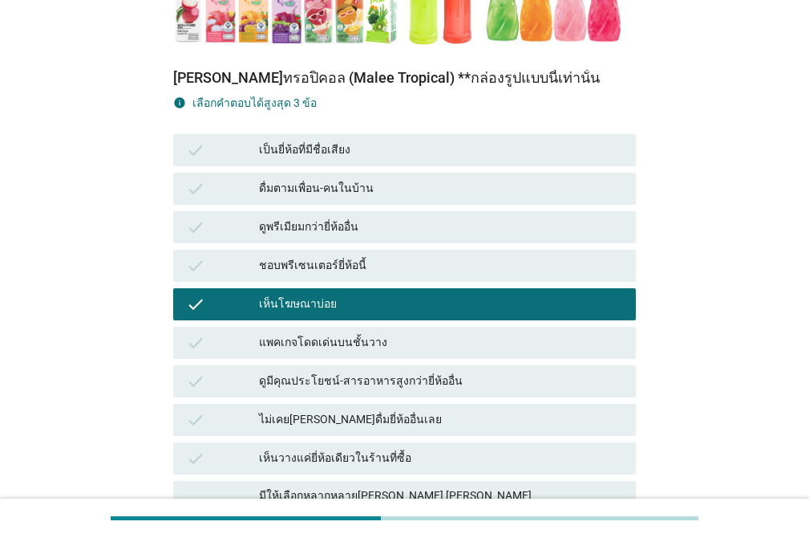
scroll to position [992, 0]
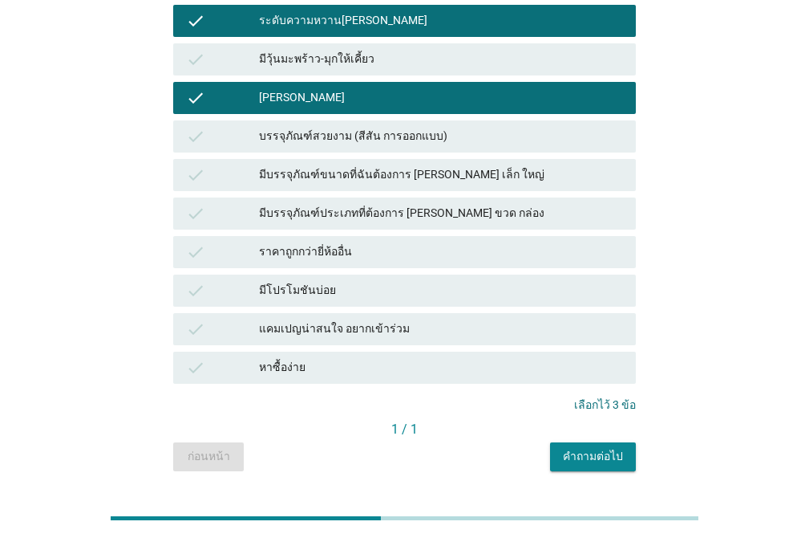
click at [602, 448] on div "คำถามต่อไป" at bounding box center [593, 456] width 60 height 17
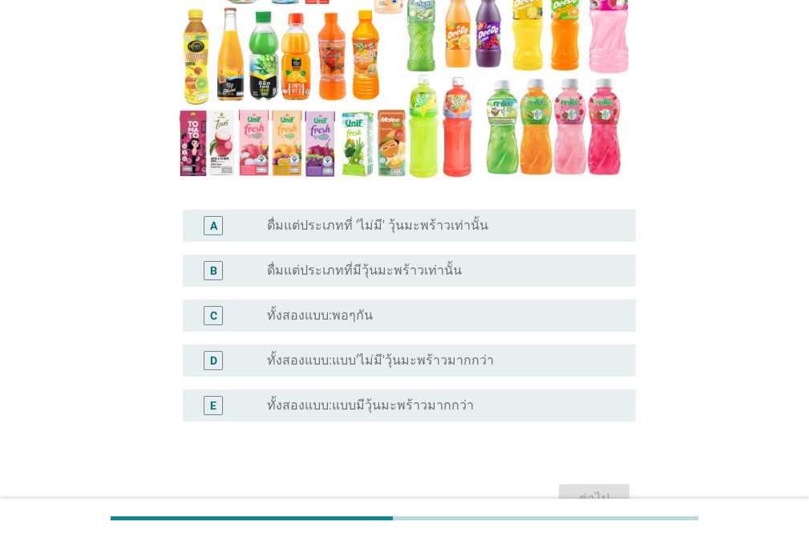
scroll to position [282, 0]
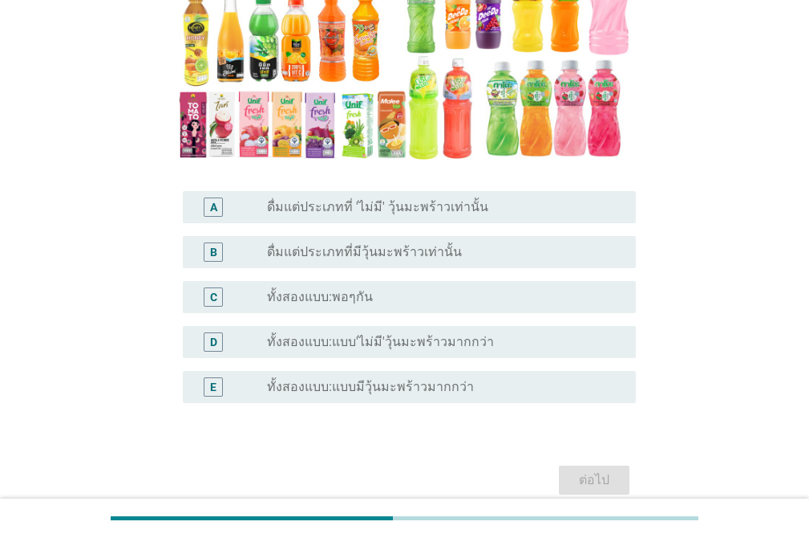
click at [421, 298] on div "radio_button_unchecked ทั้งสองแบบ:พอๆกัน" at bounding box center [438, 297] width 343 height 16
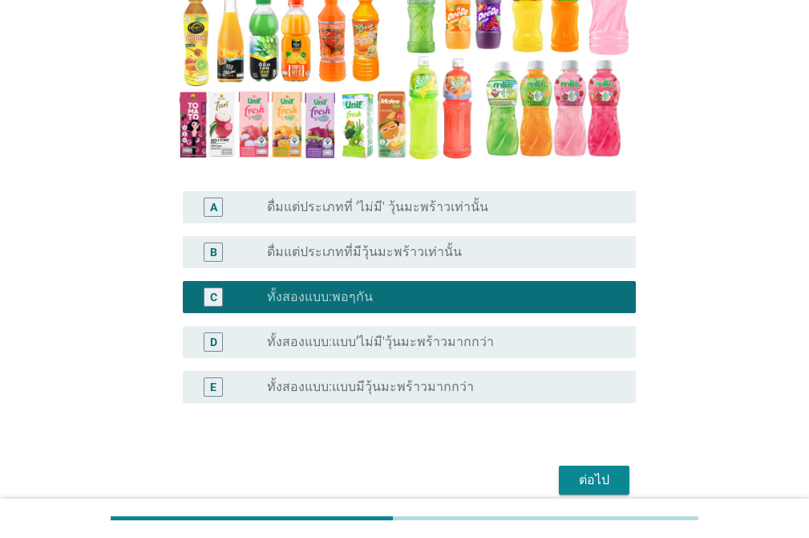
click at [574, 471] on div "ต่อไป" at bounding box center [594, 479] width 45 height 19
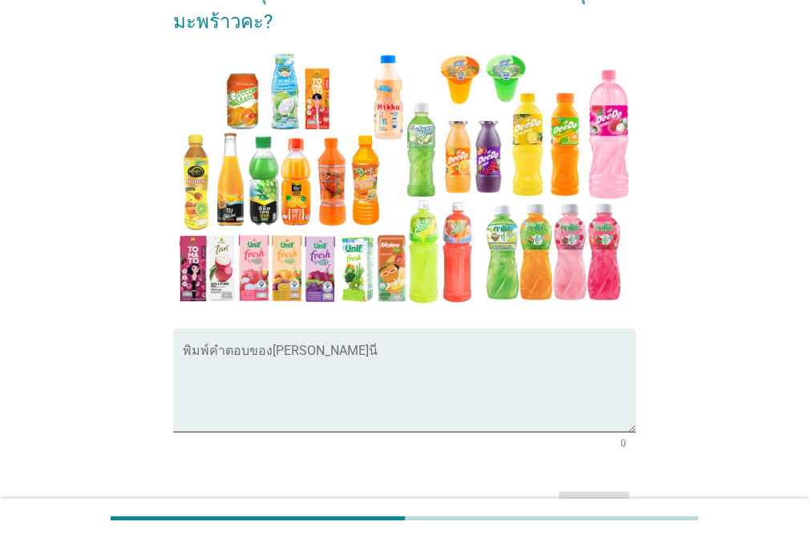
scroll to position [222, 0]
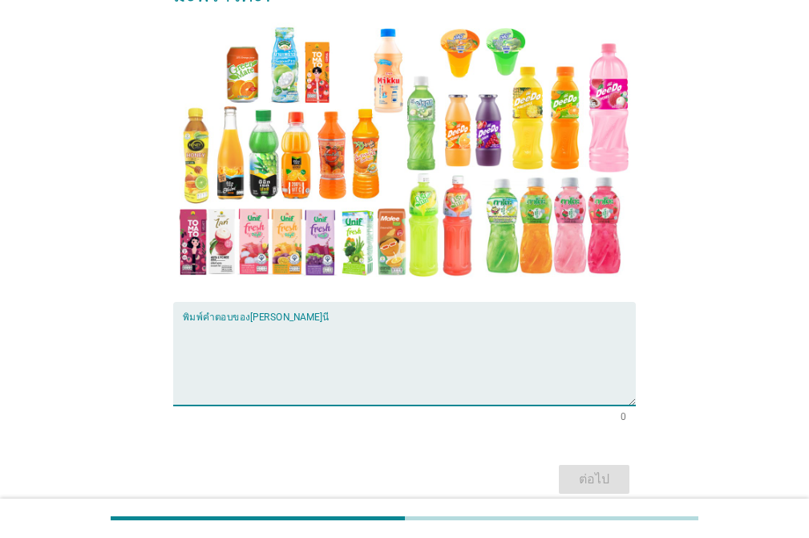
click at [270, 321] on textarea "พิมพ์คำตอบของคุณ ที่นี่" at bounding box center [409, 363] width 453 height 84
click at [220, 321] on textarea "ดื่ม[PERSON_NAME]วิตามิน" at bounding box center [409, 363] width 453 height 84
click at [301, 321] on textarea "ดื่ม[PERSON_NAME]เเร่ธาติวิตามิน" at bounding box center [409, 363] width 453 height 84
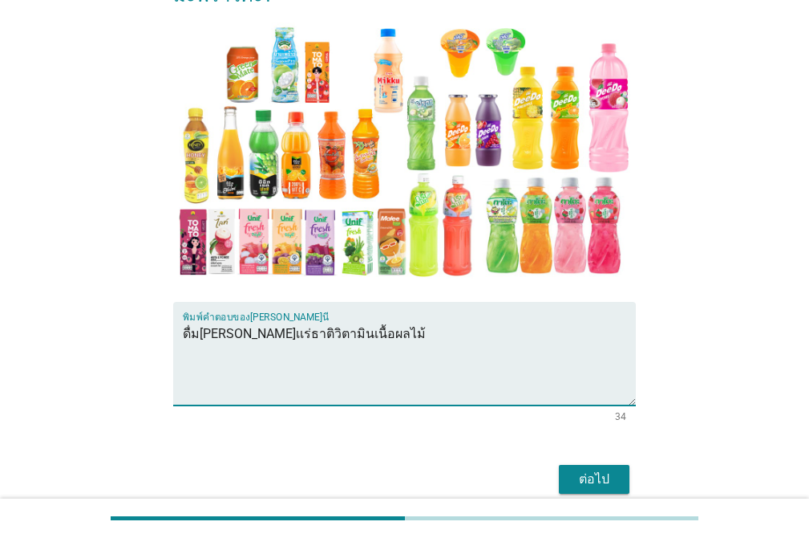
click at [287, 321] on textarea "ดื่ม[PERSON_NAME]เเร่ธาติวิตามินเนื้อผลไม้" at bounding box center [409, 363] width 453 height 84
click at [392, 321] on textarea "ดื่ม[PERSON_NAME]เเร่ธาติวิตามินผสมเนื้อผลไม้" at bounding box center [409, 363] width 453 height 84
drag, startPoint x: 407, startPoint y: 310, endPoint x: 400, endPoint y: 306, distance: 8.3
click at [406, 321] on textarea "ดื่ม[PERSON_NAME]เเร่ธาติวิตามินผสมเนื้อผลไม้" at bounding box center [409, 363] width 453 height 84
type textarea "ดื่ม[PERSON_NAME]เเร่ธาติวิตามินผสมเนื้อผลไม้ดีดีต่อสุขภาพ"
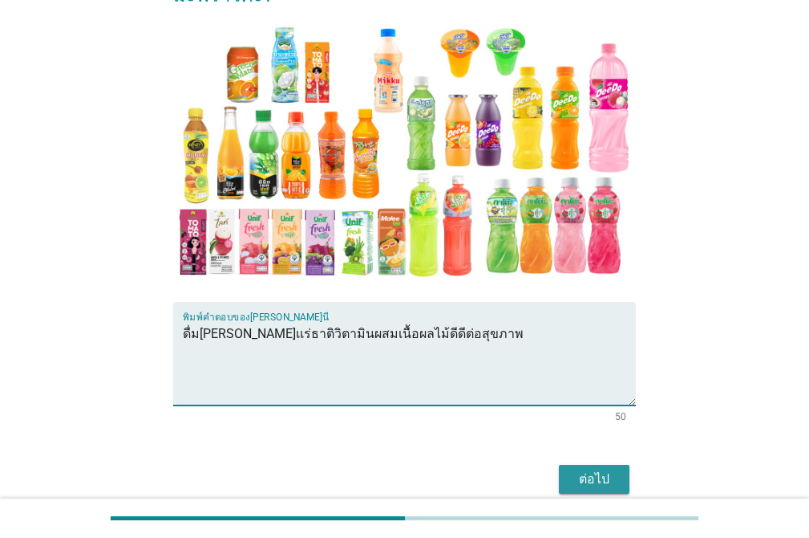
click at [606, 465] on button "ต่อไป" at bounding box center [594, 479] width 71 height 29
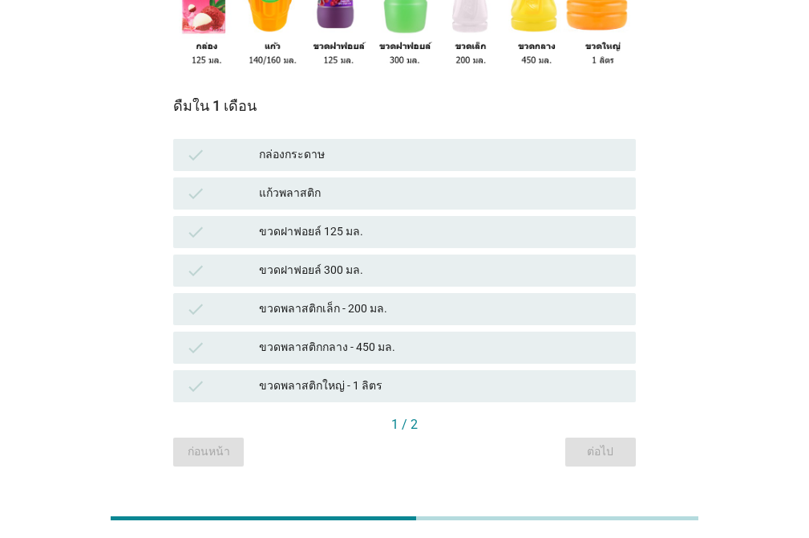
scroll to position [347, 0]
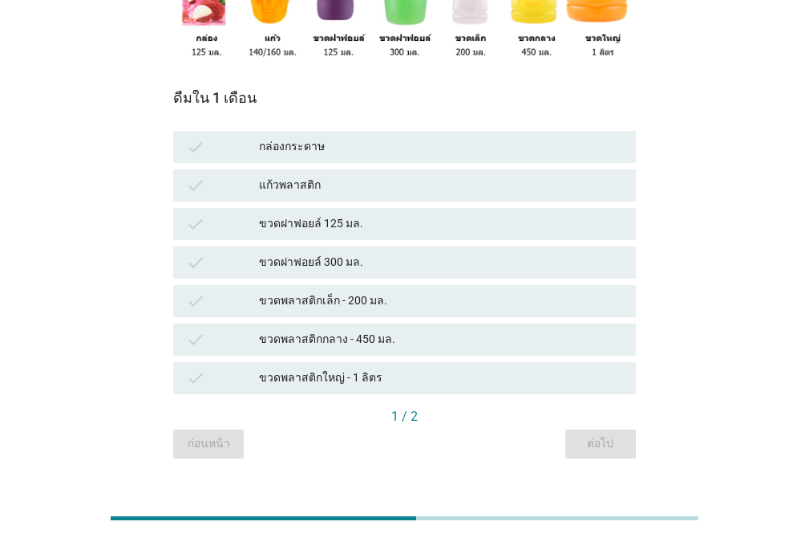
click at [392, 253] on div "ขวดฝาฟอยล์ 300 มล." at bounding box center [441, 262] width 364 height 19
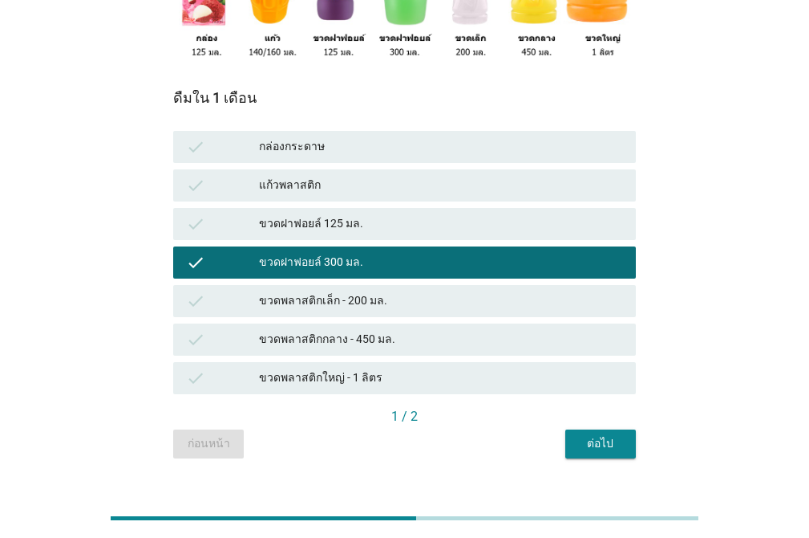
click at [412, 368] on div "ขวดพลาสติกใหญ่ - 1 ลิตร" at bounding box center [441, 377] width 364 height 19
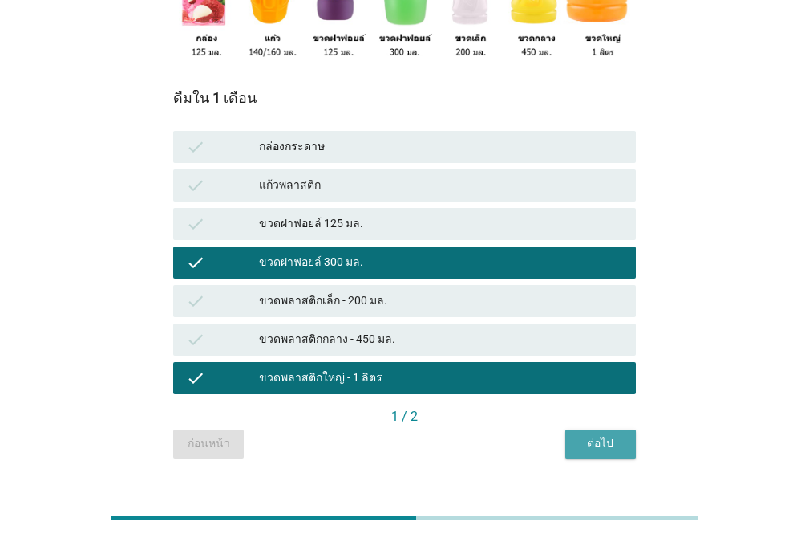
click at [591, 435] on div "ต่อไป" at bounding box center [600, 443] width 45 height 17
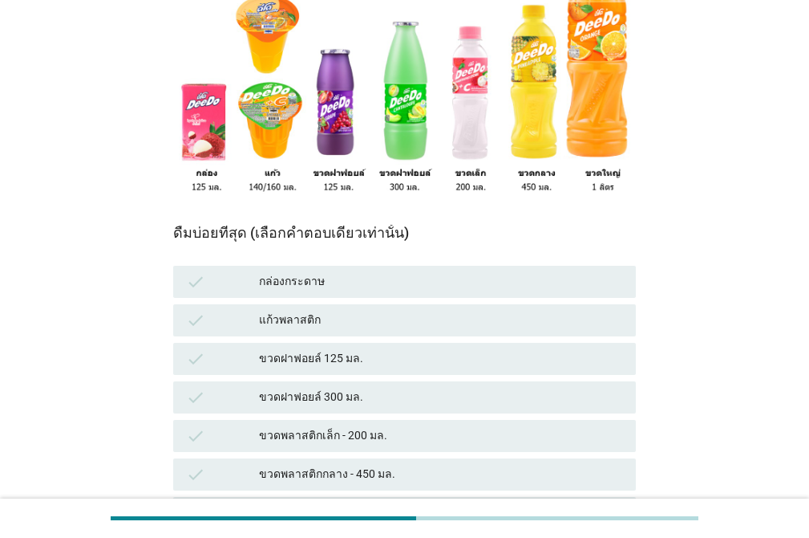
scroll to position [219, 0]
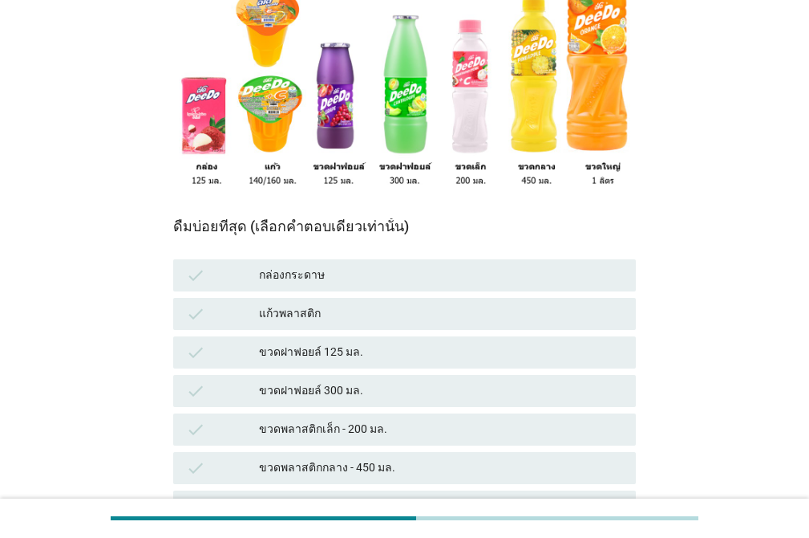
click at [381, 381] on div "ขวดฝาฟอยล์ 300 มล." at bounding box center [441, 390] width 364 height 19
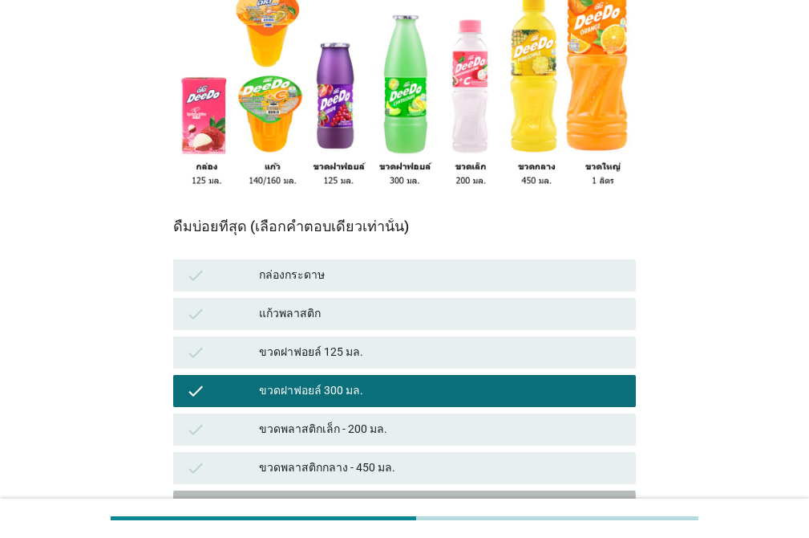
drag, startPoint x: 433, startPoint y: 485, endPoint x: 479, endPoint y: 475, distance: 46.9
click at [434, 497] on div "ขวดพลาสติกใหญ่ - 1 ลิตร" at bounding box center [441, 506] width 364 height 19
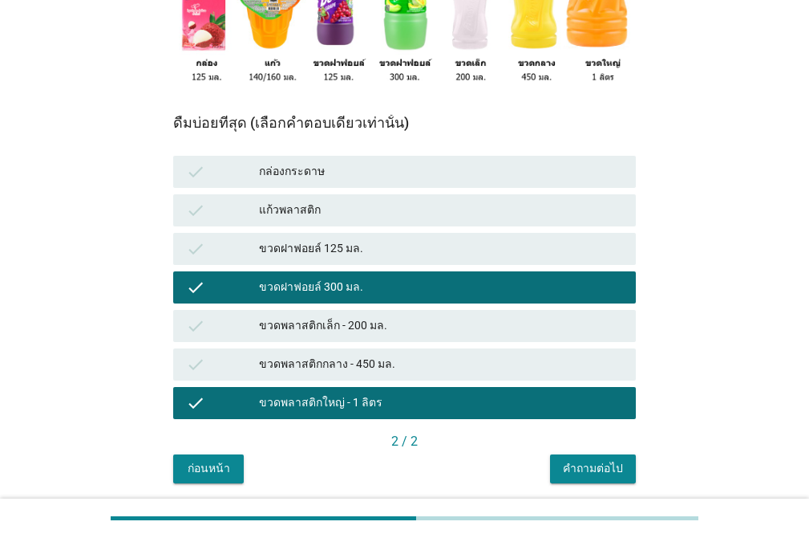
scroll to position [349, 0]
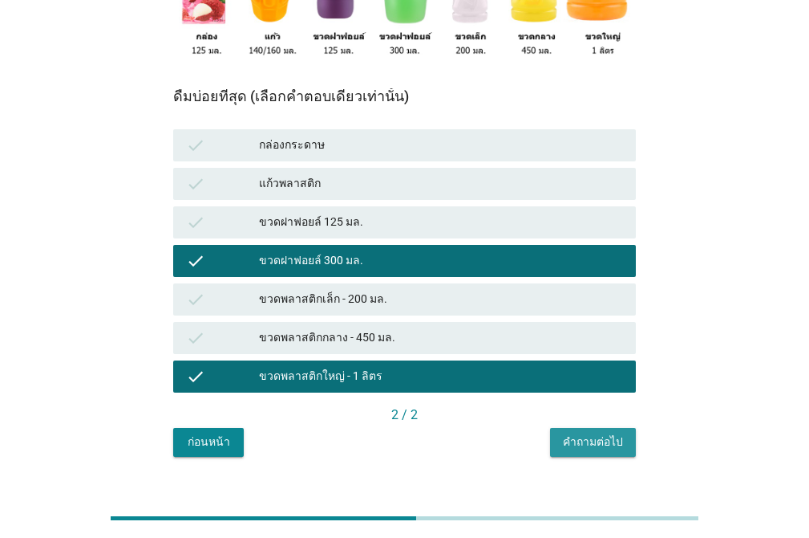
click at [607, 433] on div "คำถามต่อไป" at bounding box center [593, 441] width 60 height 17
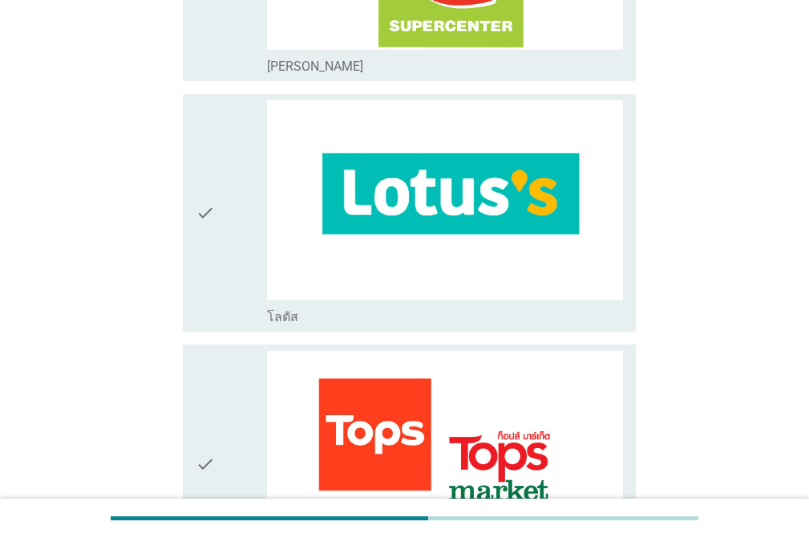
scroll to position [2184, 0]
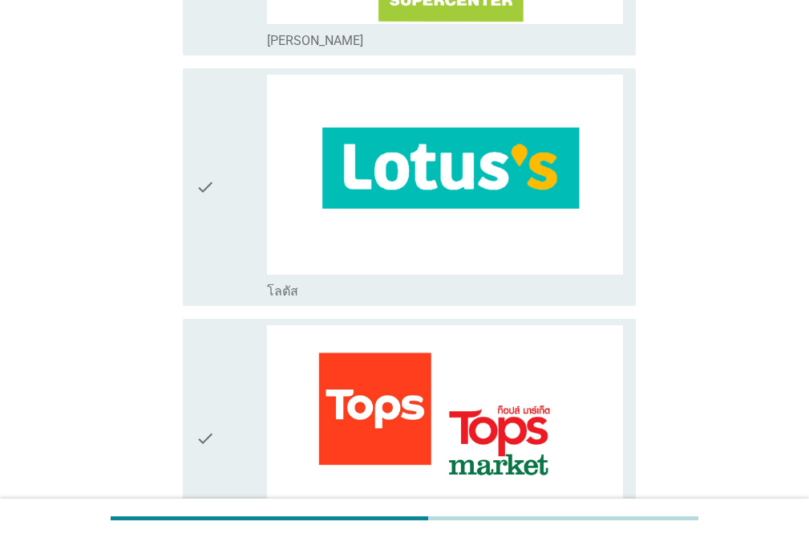
click at [219, 97] on div "check" at bounding box center [231, 187] width 71 height 225
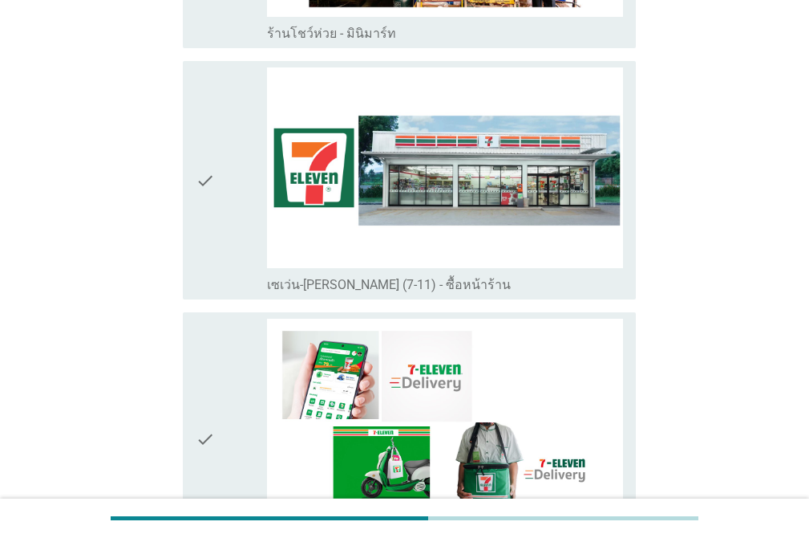
scroll to position [3329, 0]
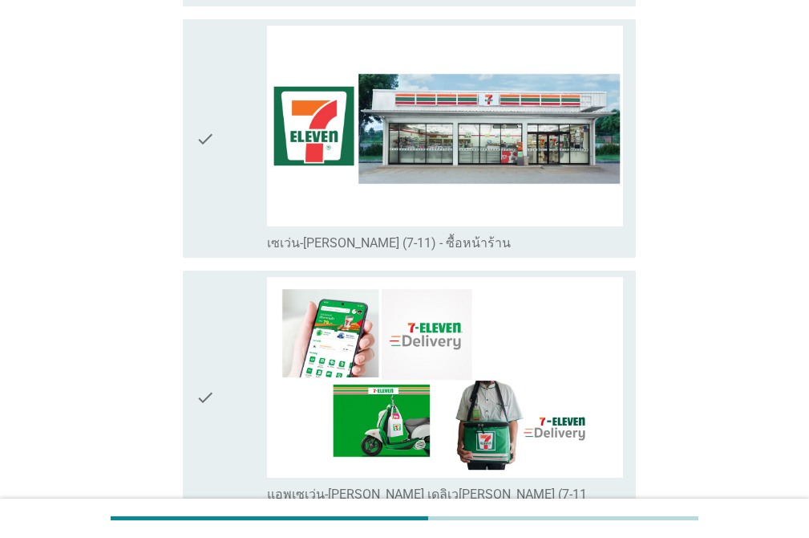
click at [231, 176] on div "check" at bounding box center [231, 138] width 71 height 225
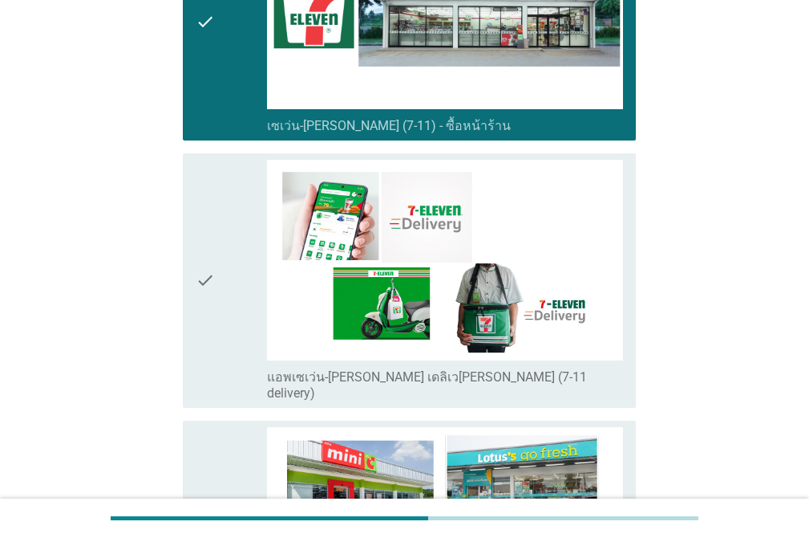
scroll to position [4764, 0]
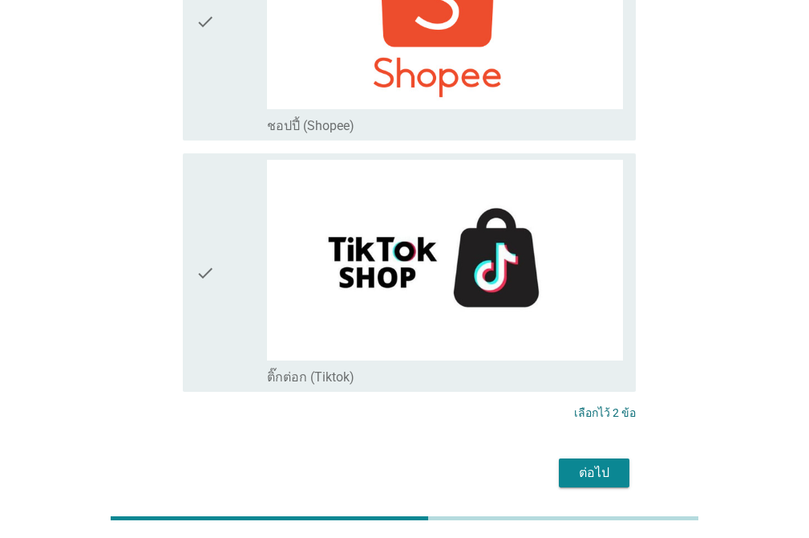
click at [597, 463] on div "ต่อไป" at bounding box center [594, 472] width 45 height 19
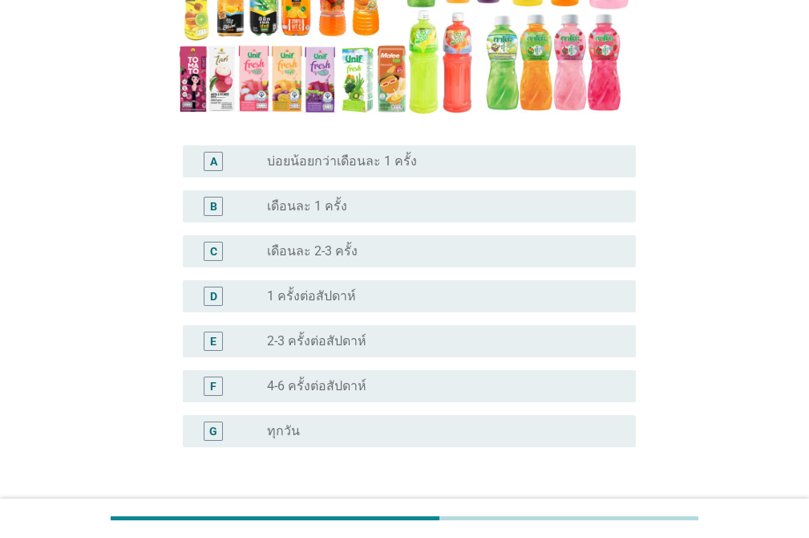
scroll to position [357, 0]
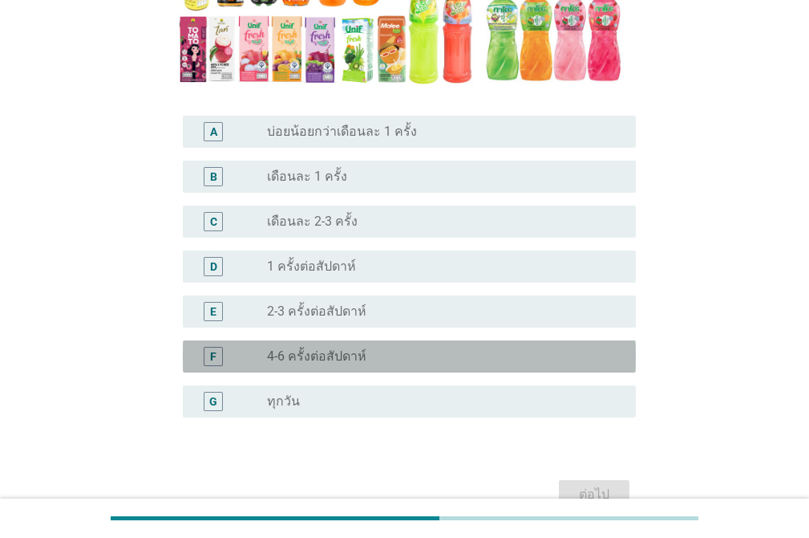
click at [323, 348] on label "4-6 ครั้งต่อสัปดาห์" at bounding box center [316, 356] width 99 height 16
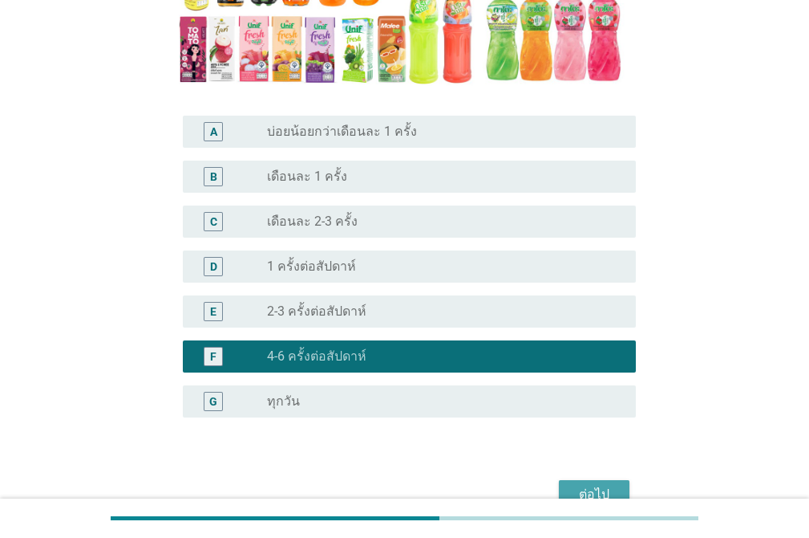
click at [577, 480] on button "ต่อไป" at bounding box center [594, 494] width 71 height 29
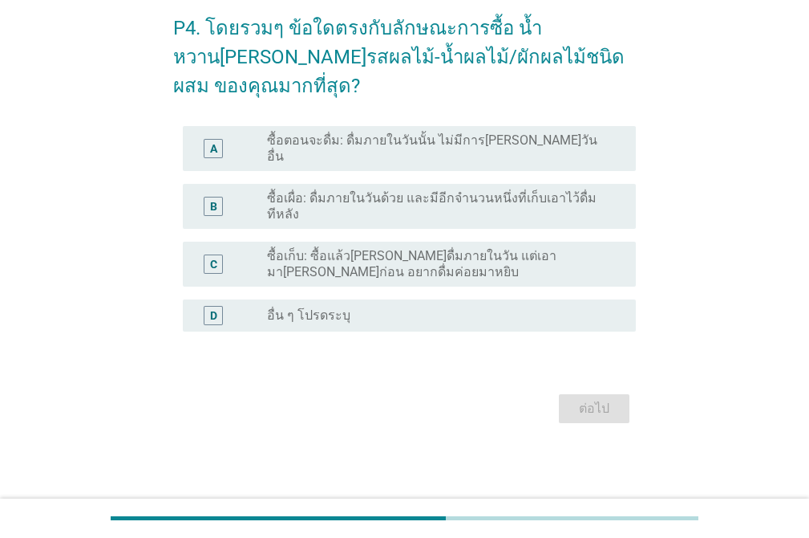
scroll to position [0, 0]
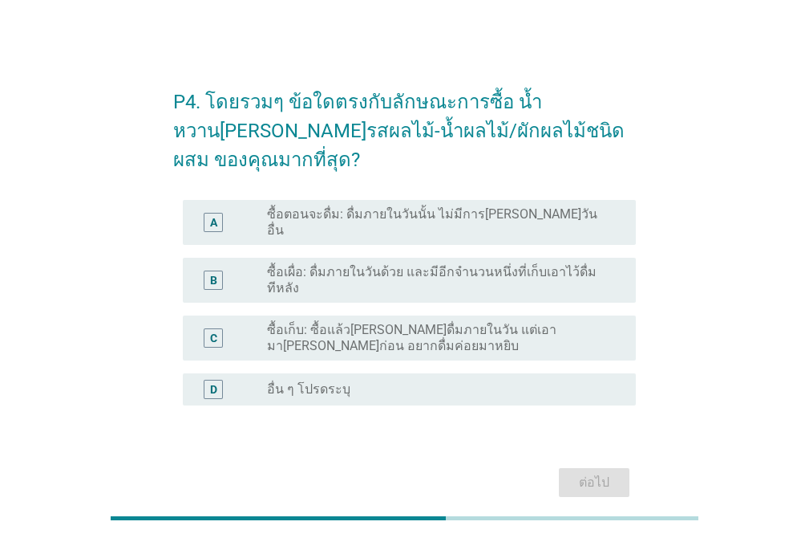
click at [376, 264] on div "radio_button_unchecked ซื้อเผื่อ: ดื่มภายในวันด้วย และมีอีกจำนวนหนึ่งที่เก็บเอา…" at bounding box center [445, 280] width 356 height 32
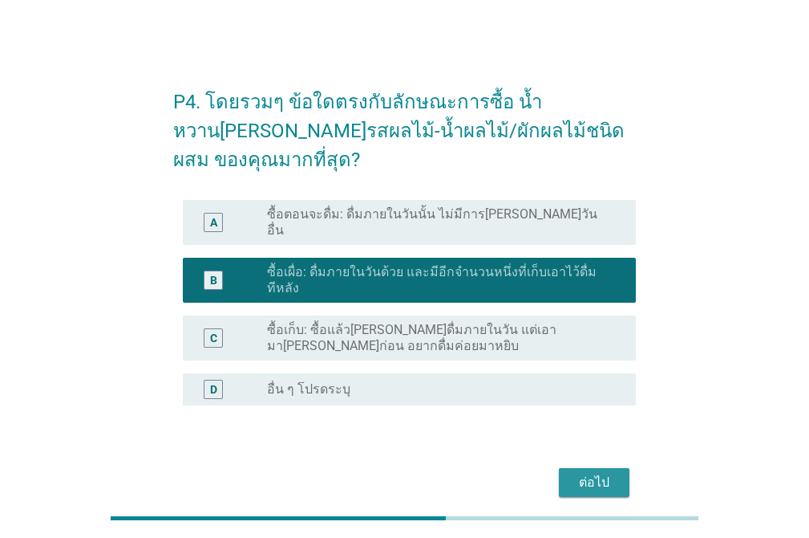
click at [598, 473] on div "ต่อไป" at bounding box center [594, 482] width 45 height 19
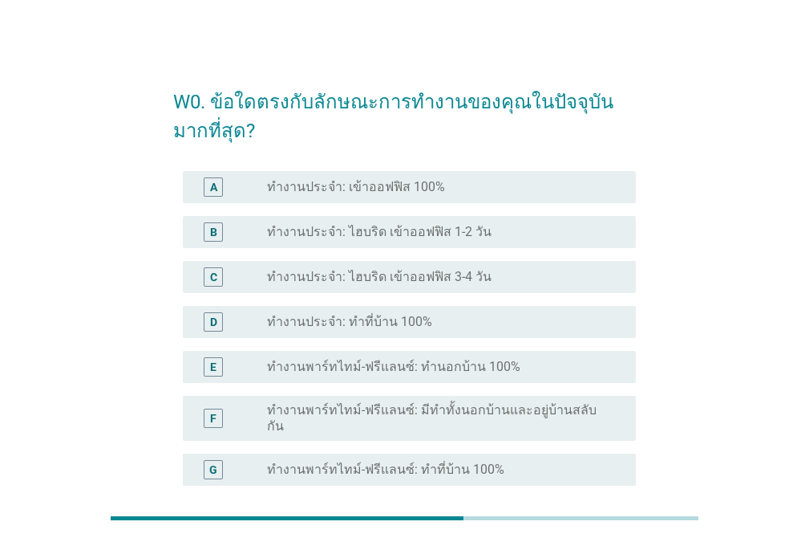
click at [473, 318] on div "radio_button_unchecked ทำงานประจำ: ทำที่บ้าน 100%" at bounding box center [438, 322] width 343 height 16
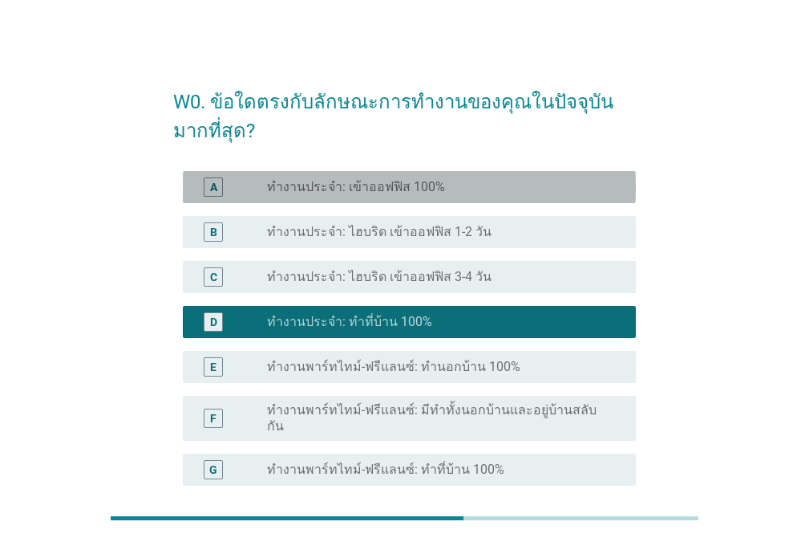
click at [562, 187] on div "radio_button_unchecked ทำงานประจำ: เข้าออฟฟิส 100%" at bounding box center [438, 187] width 343 height 16
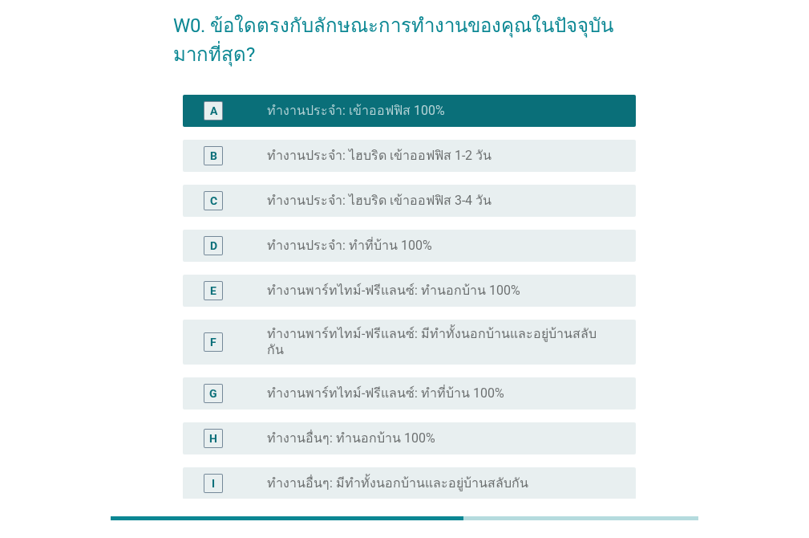
scroll to position [411, 0]
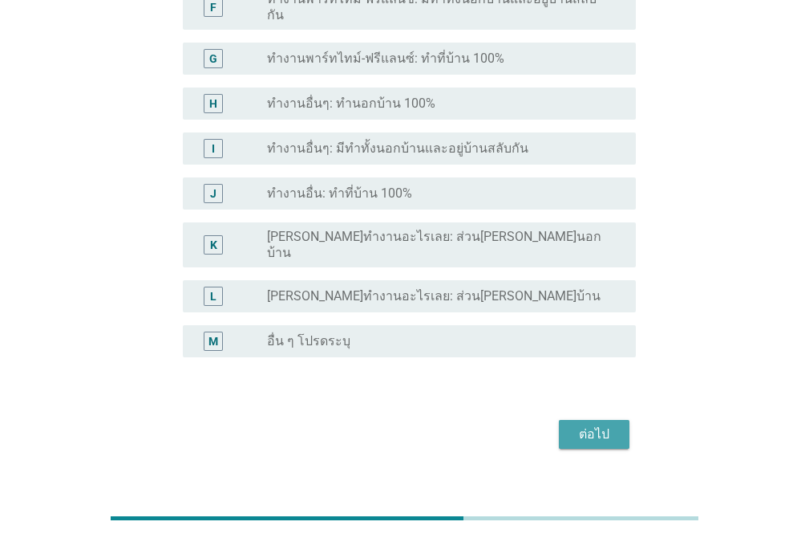
click at [611, 424] on div "ต่อไป" at bounding box center [594, 433] width 45 height 19
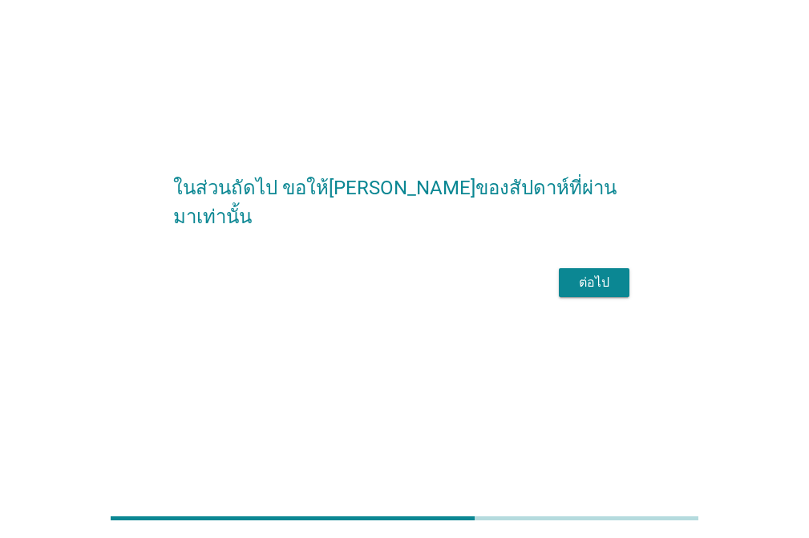
scroll to position [0, 0]
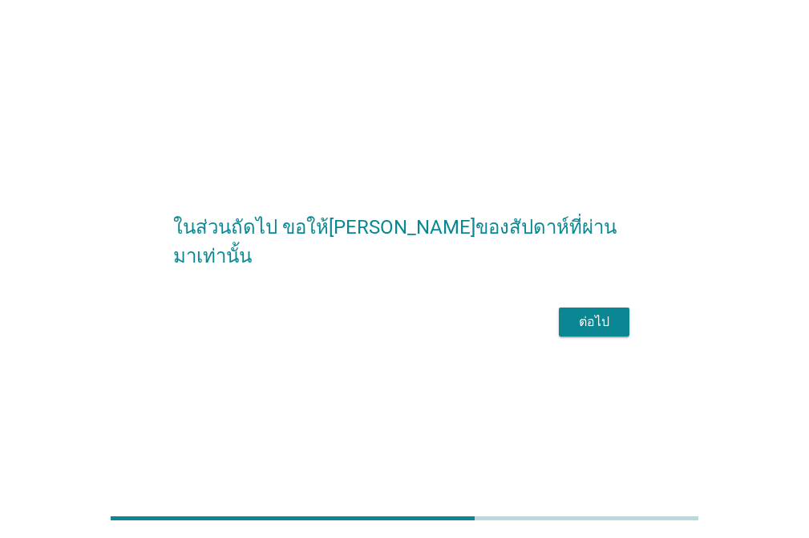
click at [592, 331] on div "ต่อไป" at bounding box center [594, 321] width 45 height 19
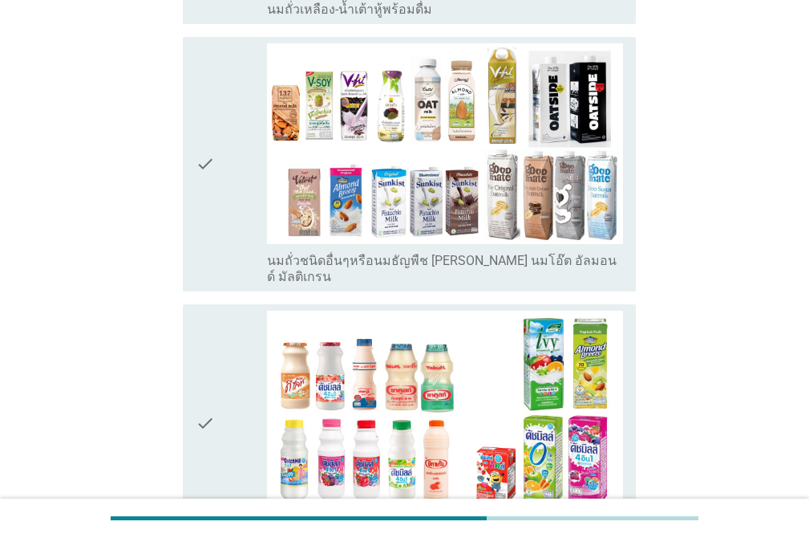
scroll to position [1348, 0]
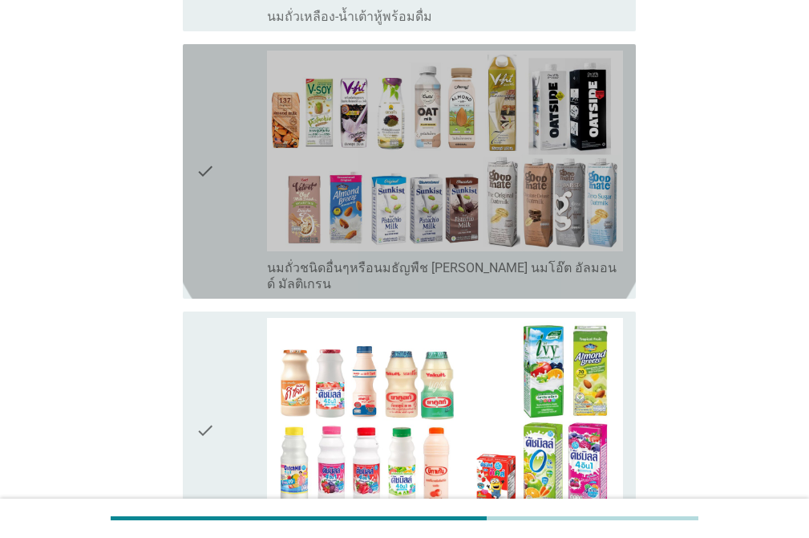
click at [235, 140] on div "check" at bounding box center [231, 171] width 71 height 241
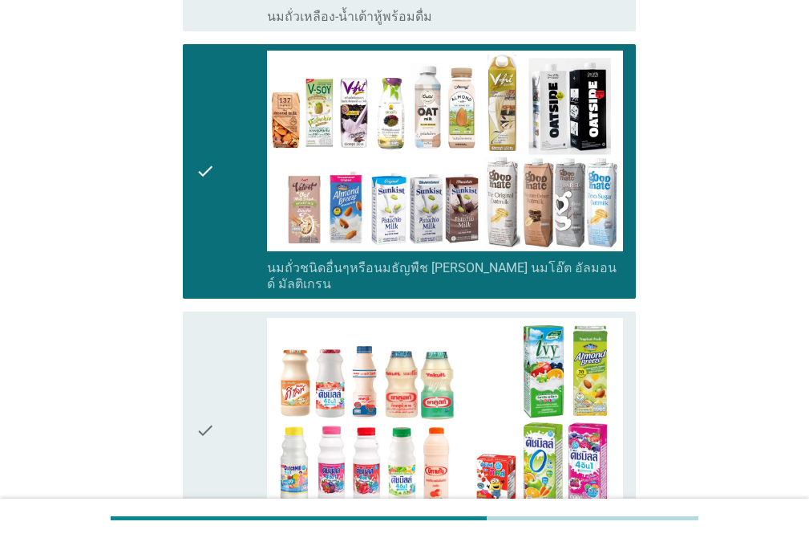
click at [224, 318] on div "check" at bounding box center [231, 430] width 71 height 225
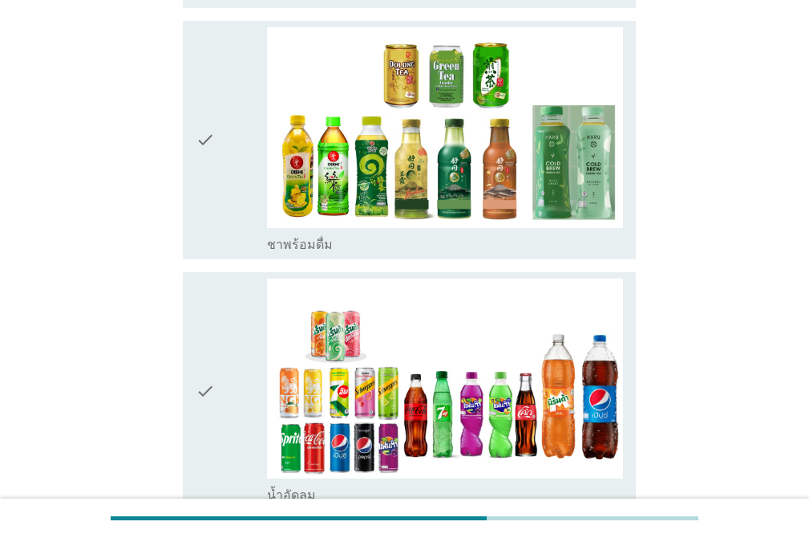
scroll to position [2154, 0]
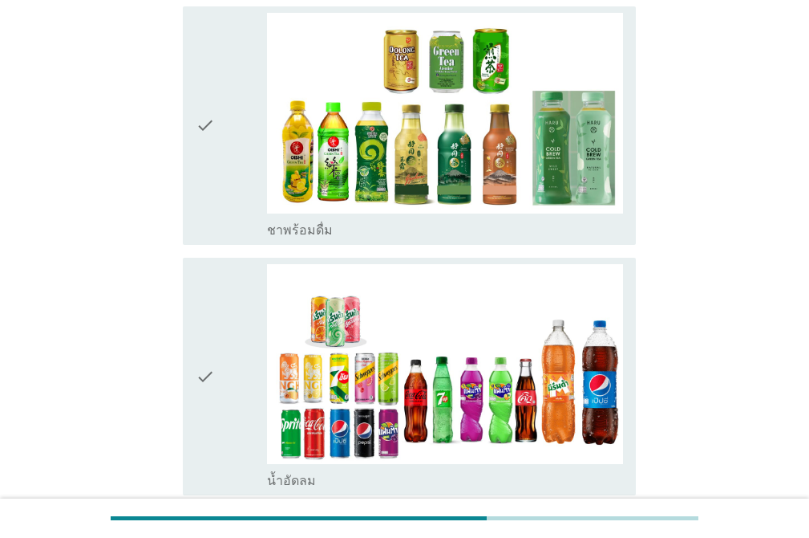
click at [205, 91] on icon "check" at bounding box center [205, 125] width 19 height 225
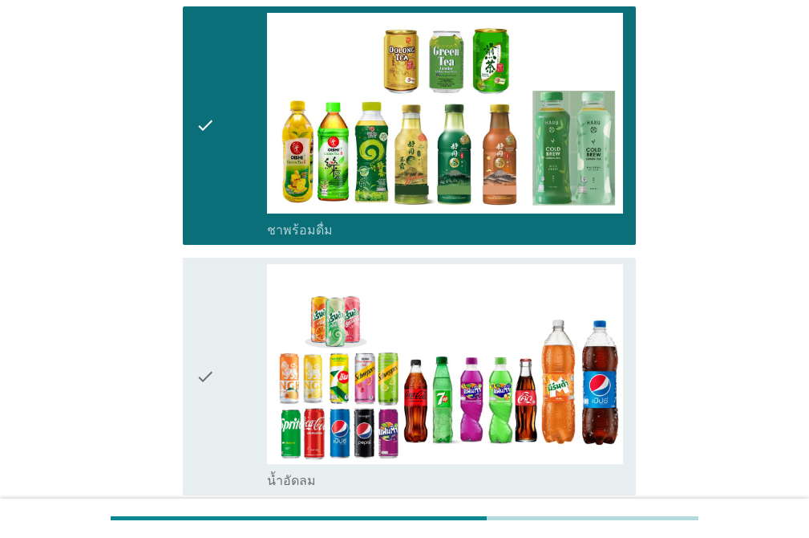
click at [210, 264] on icon "check" at bounding box center [205, 376] width 19 height 225
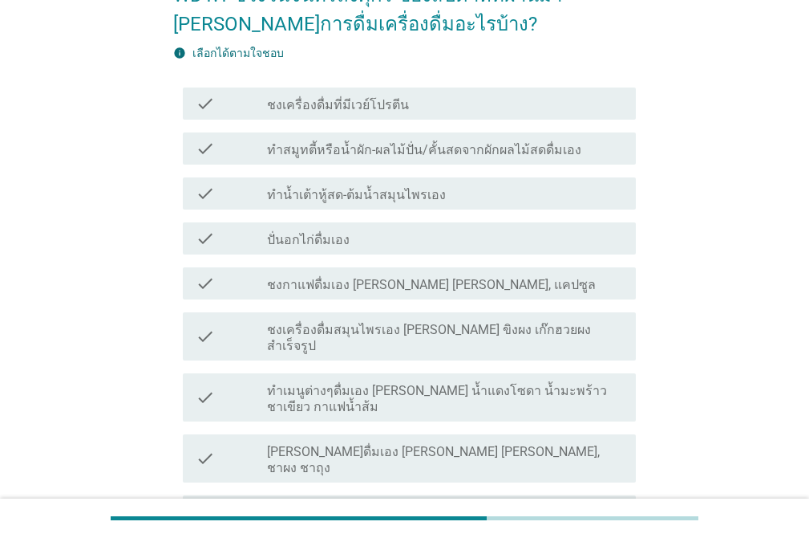
scroll to position [136, 0]
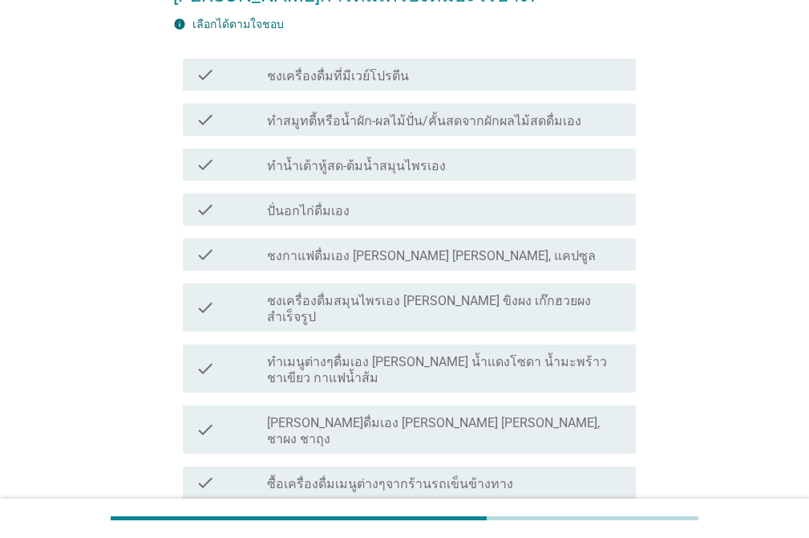
click at [223, 121] on div "check" at bounding box center [231, 119] width 71 height 19
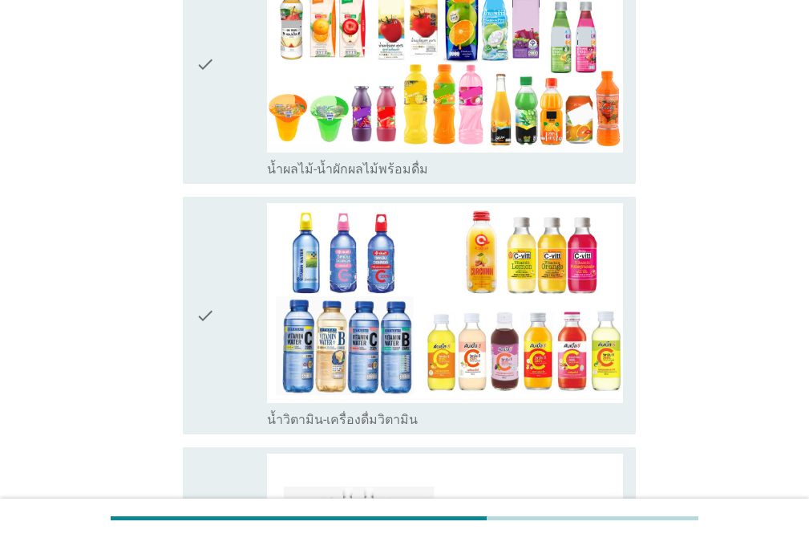
scroll to position [2960, 0]
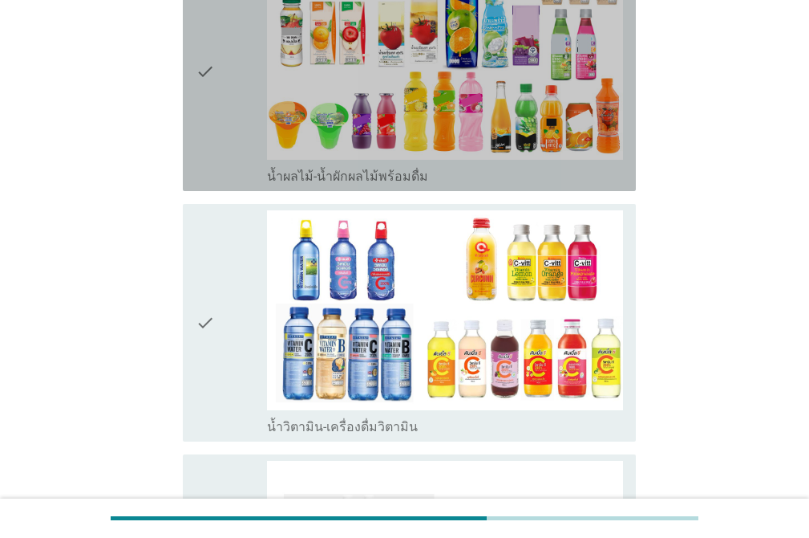
click at [217, 17] on div "check" at bounding box center [231, 71] width 71 height 225
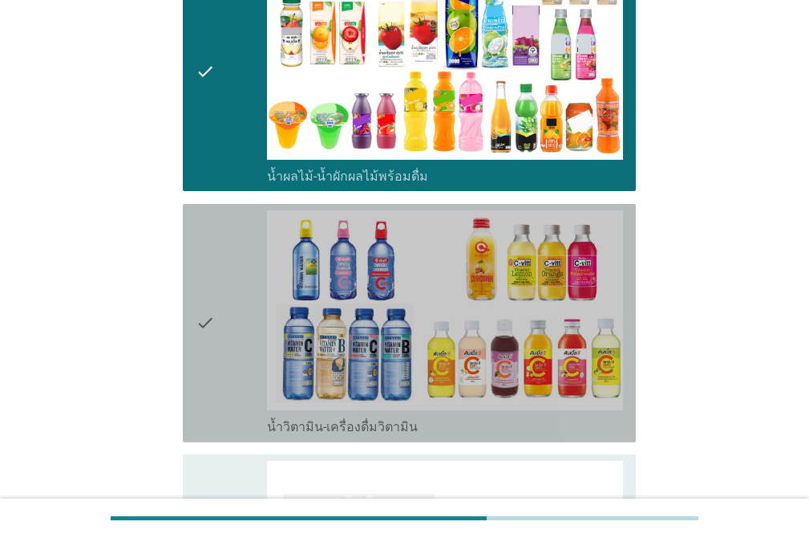
click at [203, 304] on icon "check" at bounding box center [205, 322] width 19 height 225
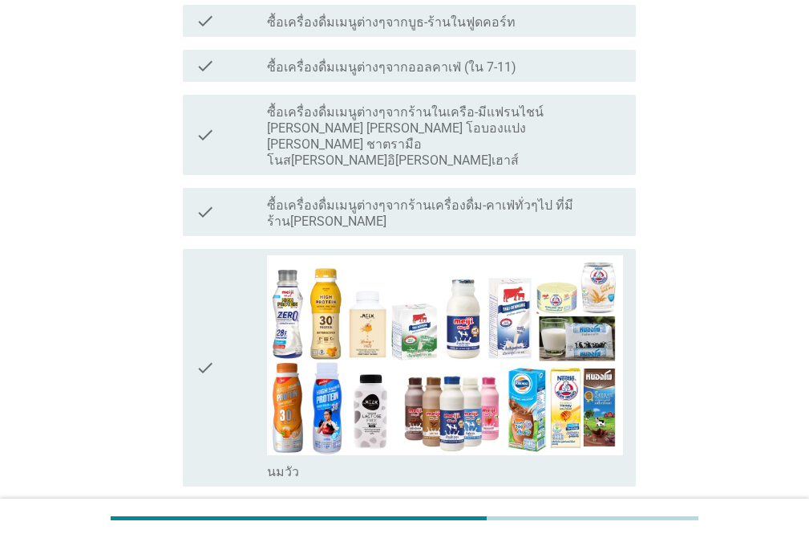
scroll to position [649, 0]
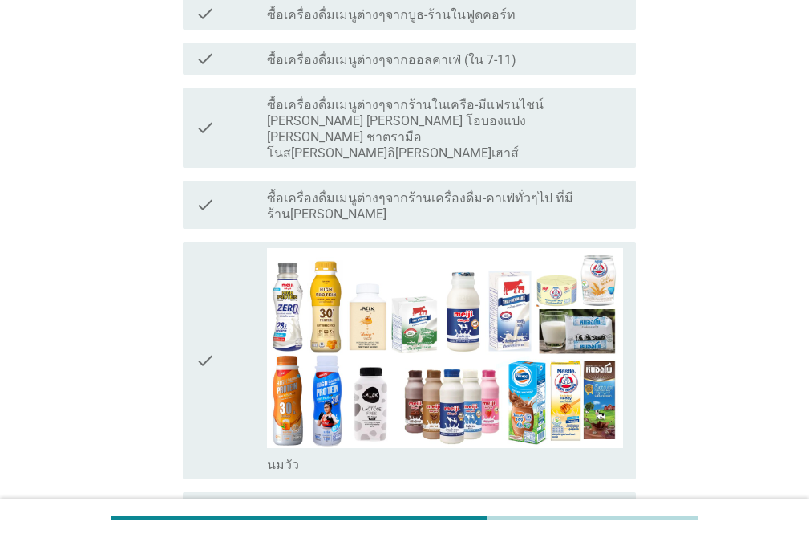
click at [191, 241] on div "check check_box_outline_blank [PERSON_NAME]" at bounding box center [409, 360] width 453 height 238
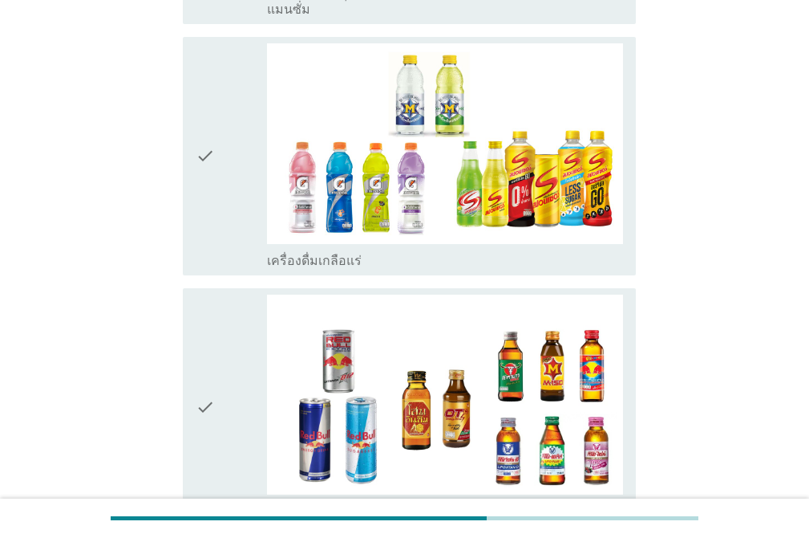
scroll to position [3652, 0]
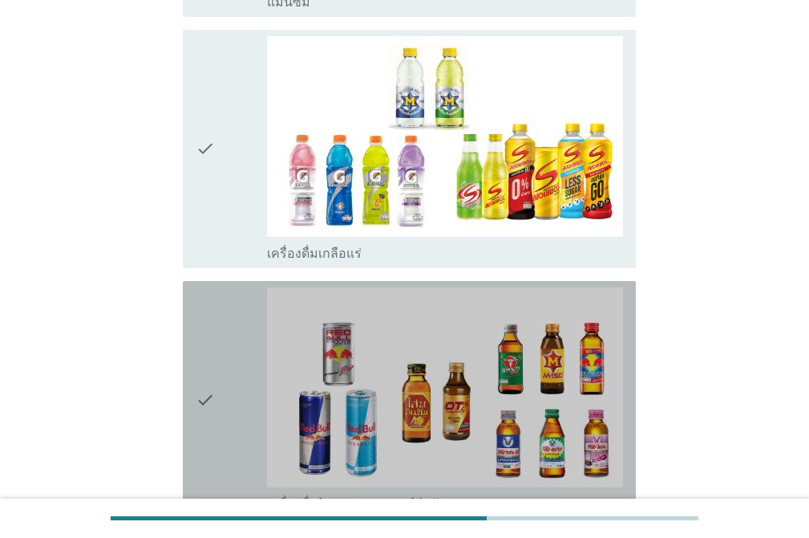
click at [200, 287] on icon "check" at bounding box center [205, 399] width 19 height 225
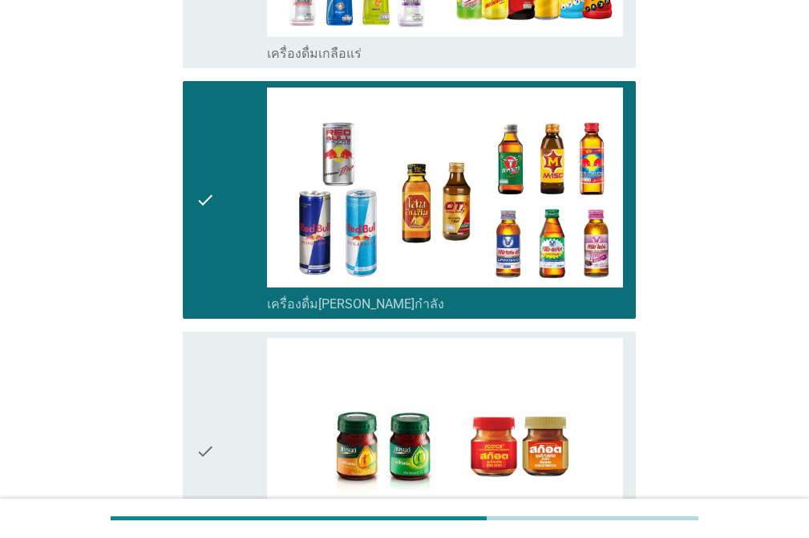
scroll to position [3987, 0]
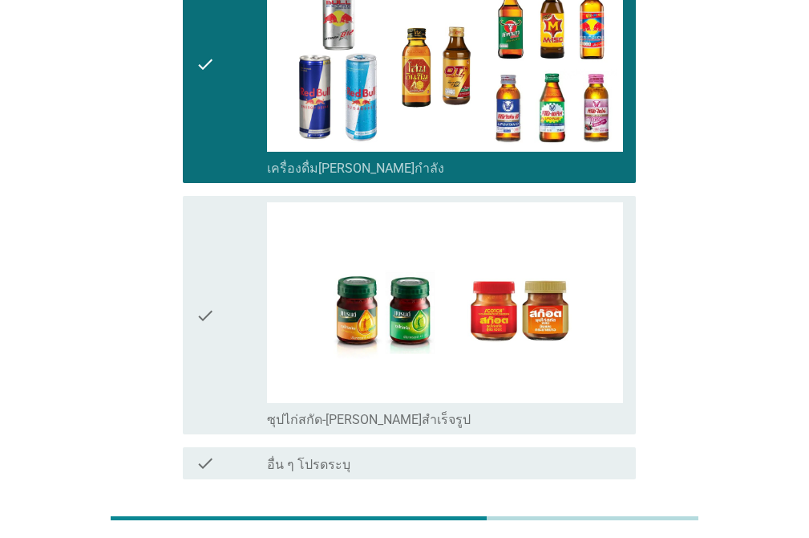
click at [603, 524] on div "ต่อไป" at bounding box center [594, 536] width 45 height 19
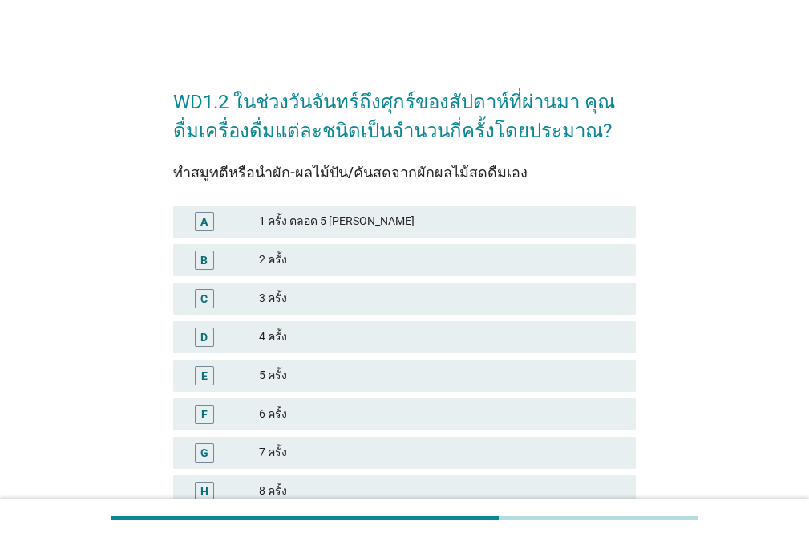
click at [332, 373] on div "5 ครั้ง" at bounding box center [441, 375] width 364 height 19
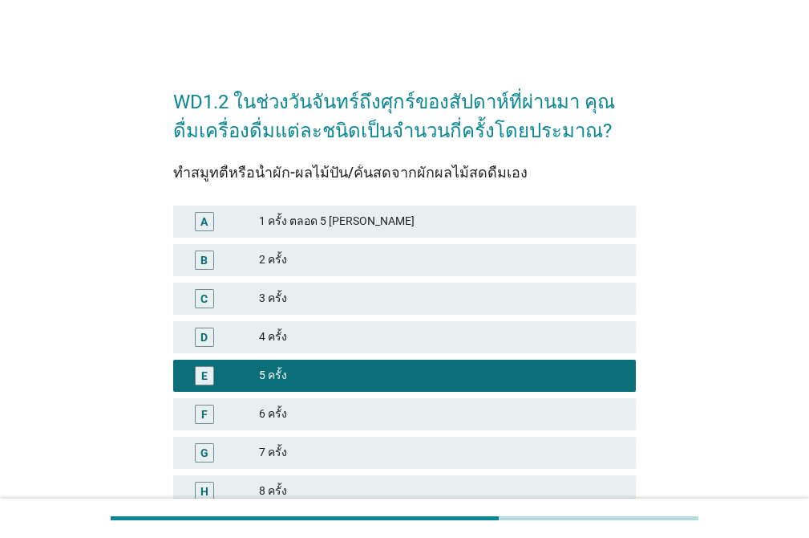
click at [339, 343] on div "4 ครั้ง" at bounding box center [441, 336] width 364 height 19
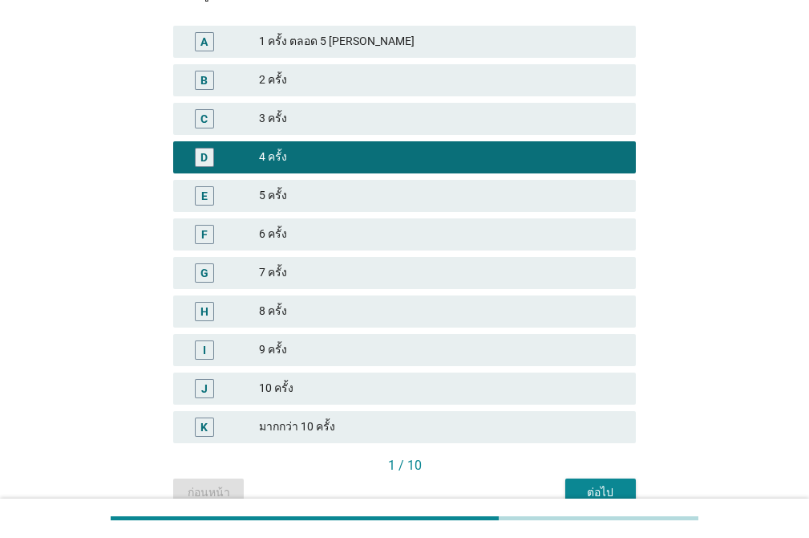
scroll to position [259, 0]
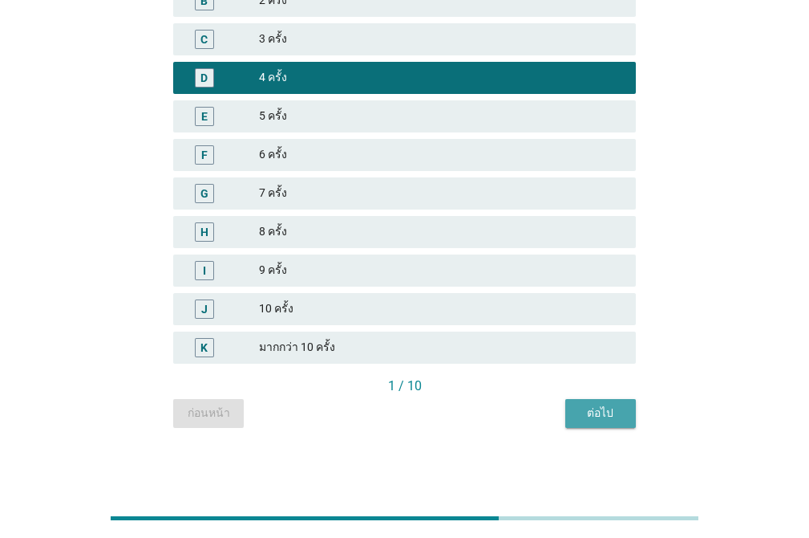
click at [603, 418] on div "ต่อไป" at bounding box center [600, 412] width 45 height 17
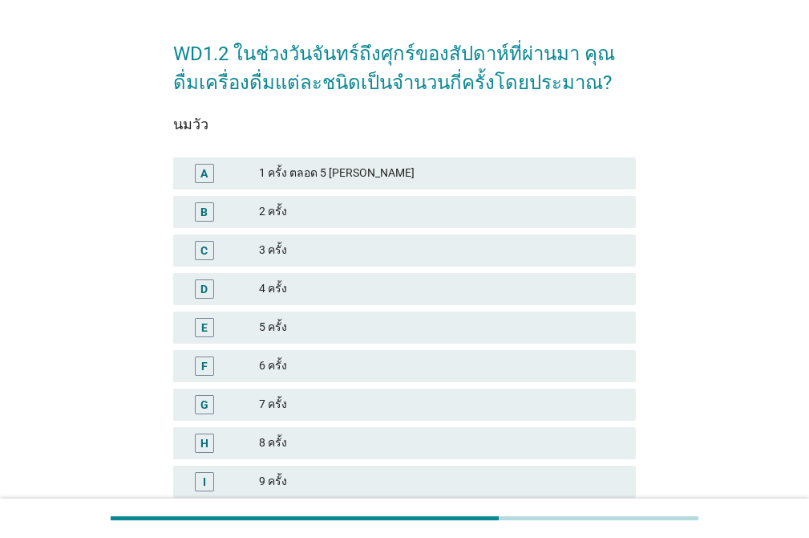
scroll to position [59, 0]
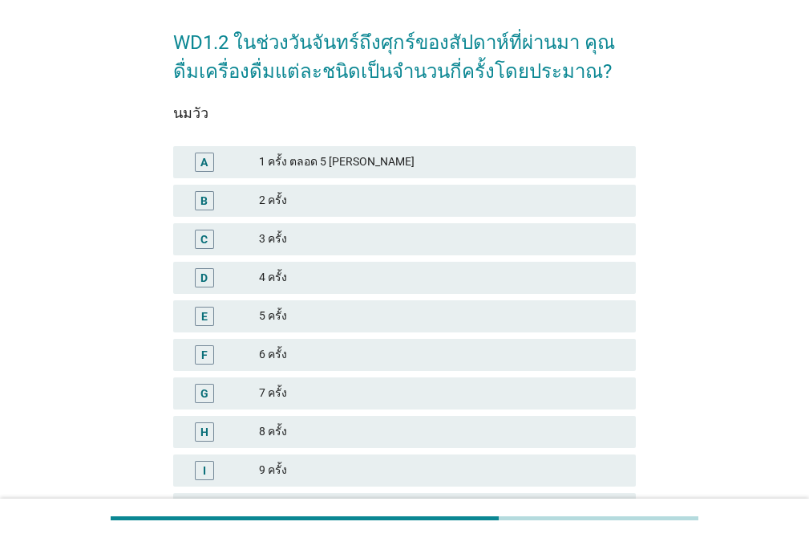
click at [340, 276] on div "4 ครั้ง" at bounding box center [441, 277] width 364 height 19
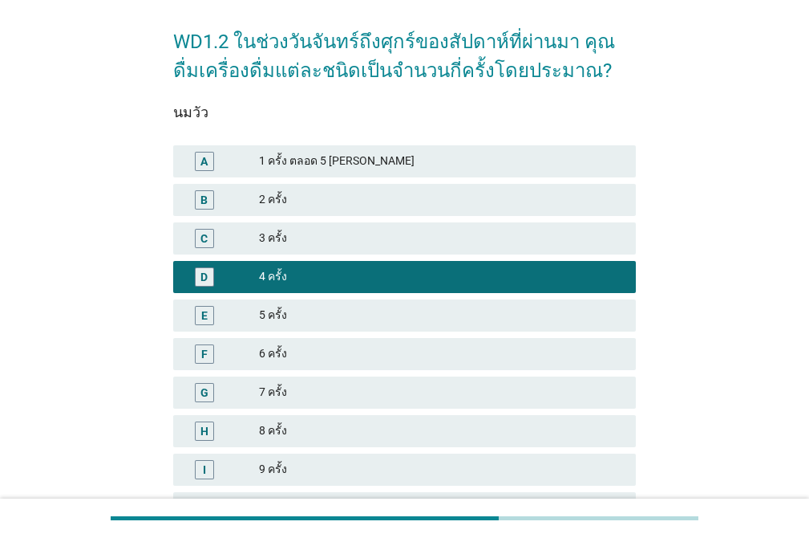
scroll to position [259, 0]
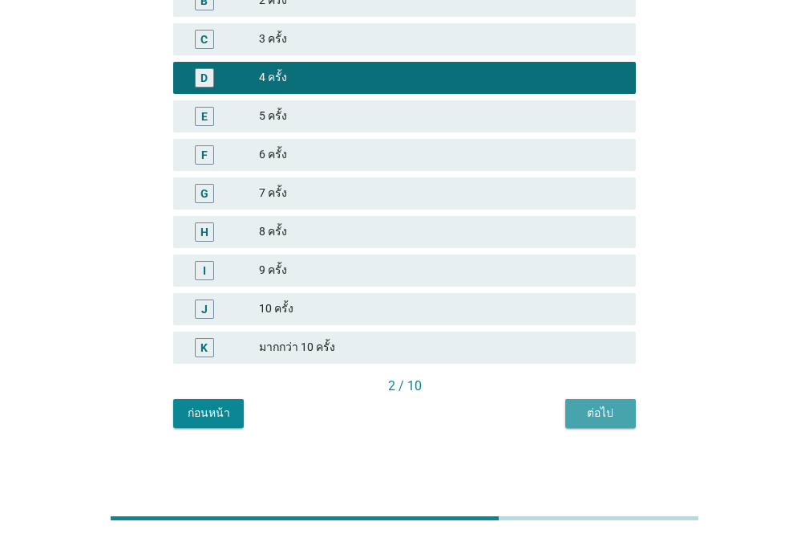
click at [615, 415] on div "ต่อไป" at bounding box center [600, 412] width 45 height 17
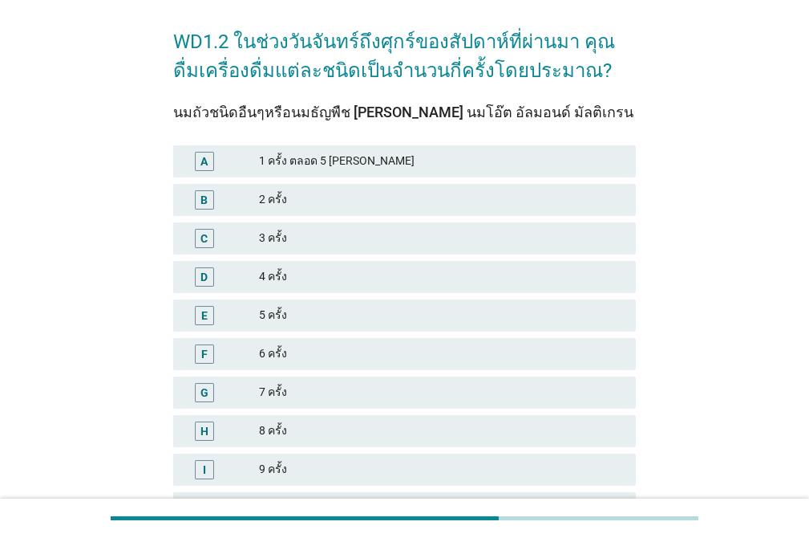
scroll to position [98, 0]
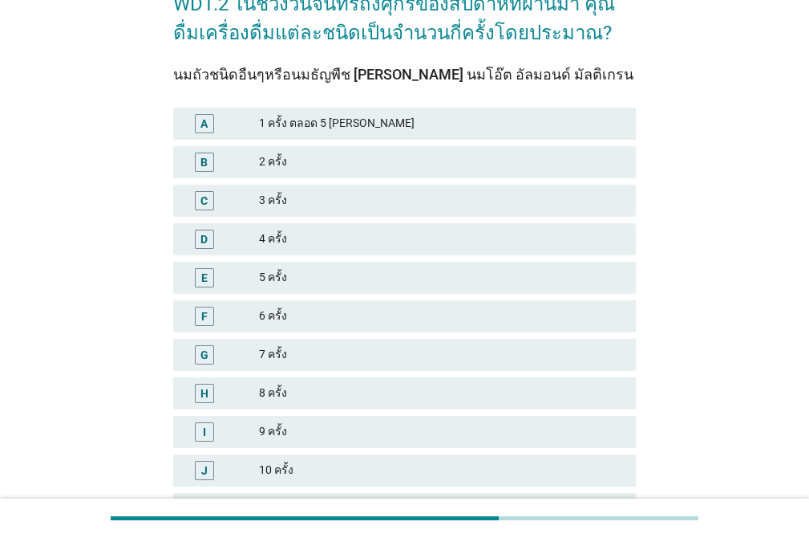
click at [359, 245] on div "4 ครั้ง" at bounding box center [441, 238] width 364 height 19
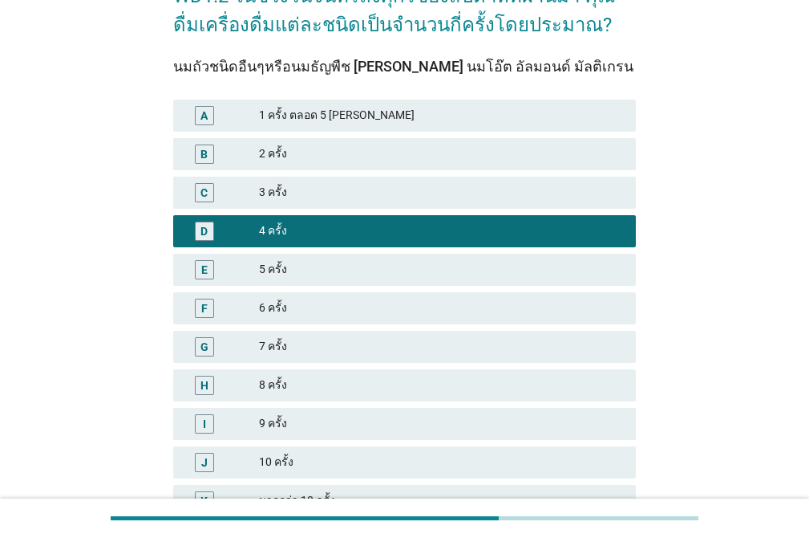
scroll to position [259, 0]
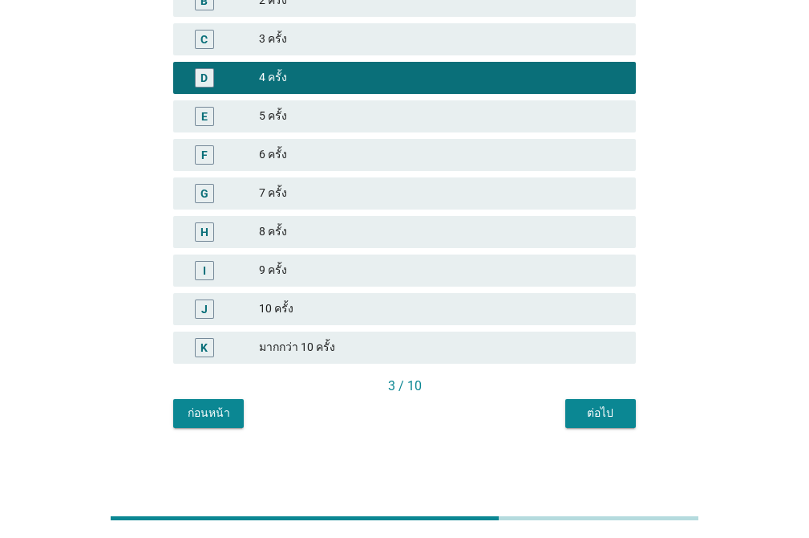
click at [623, 413] on div "ต่อไป" at bounding box center [600, 412] width 45 height 17
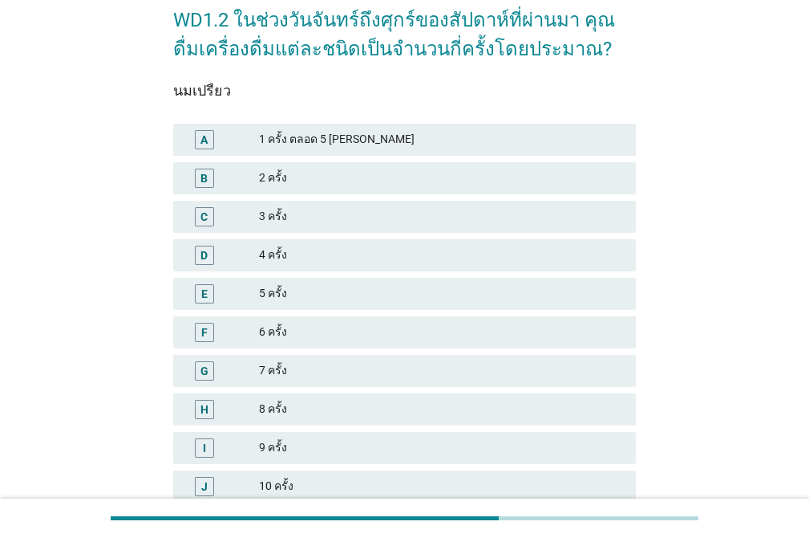
scroll to position [86, 0]
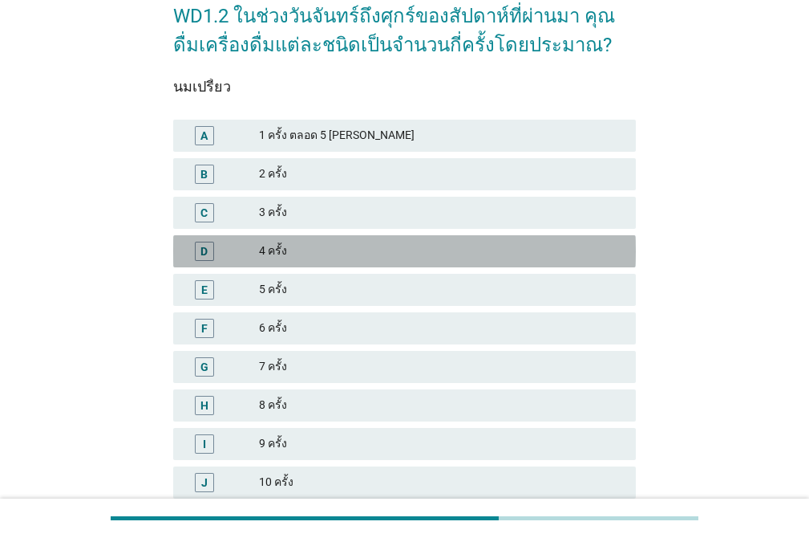
drag, startPoint x: 293, startPoint y: 245, endPoint x: 347, endPoint y: 237, distance: 54.3
click at [294, 245] on div "4 ครั้ง" at bounding box center [441, 250] width 364 height 19
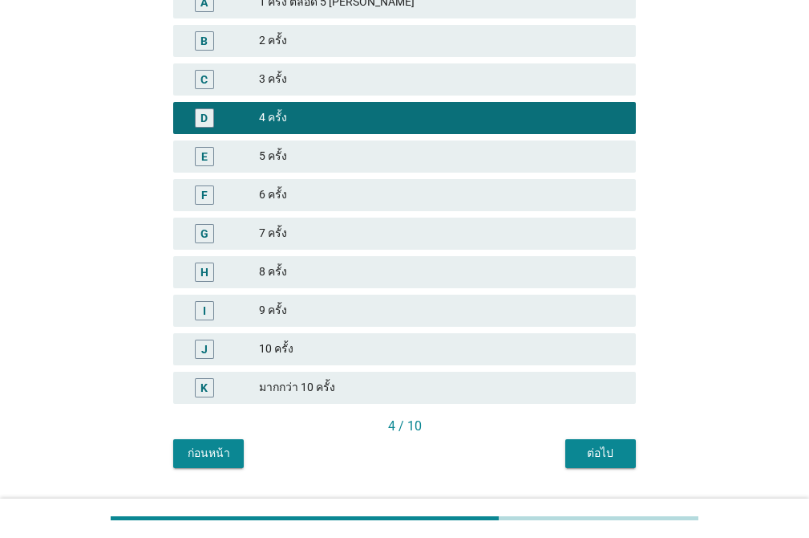
scroll to position [245, 0]
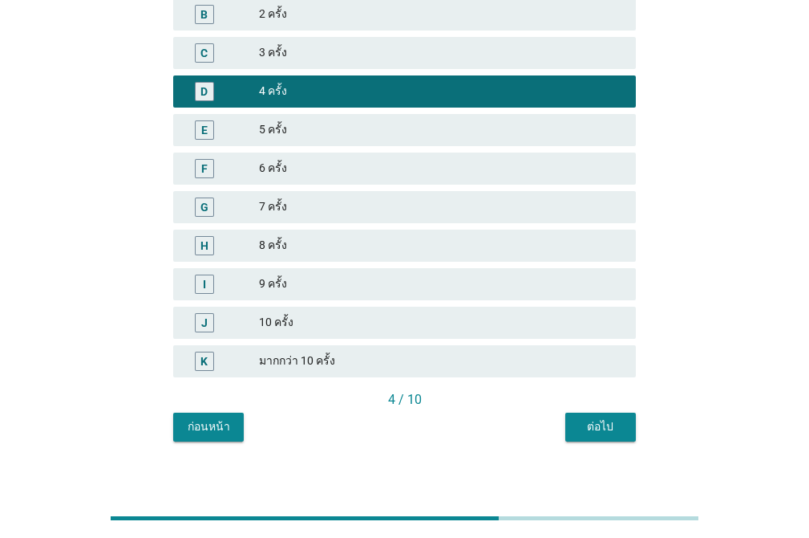
click at [619, 420] on div "ต่อไป" at bounding box center [600, 426] width 45 height 17
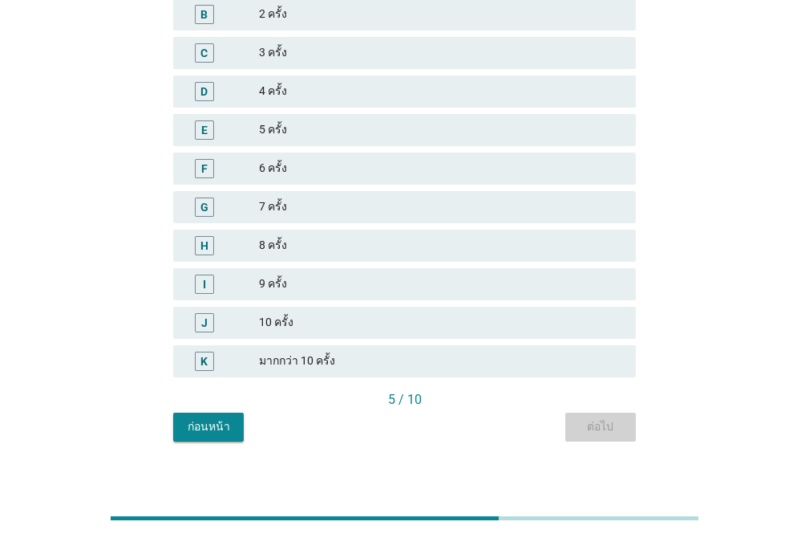
scroll to position [0, 0]
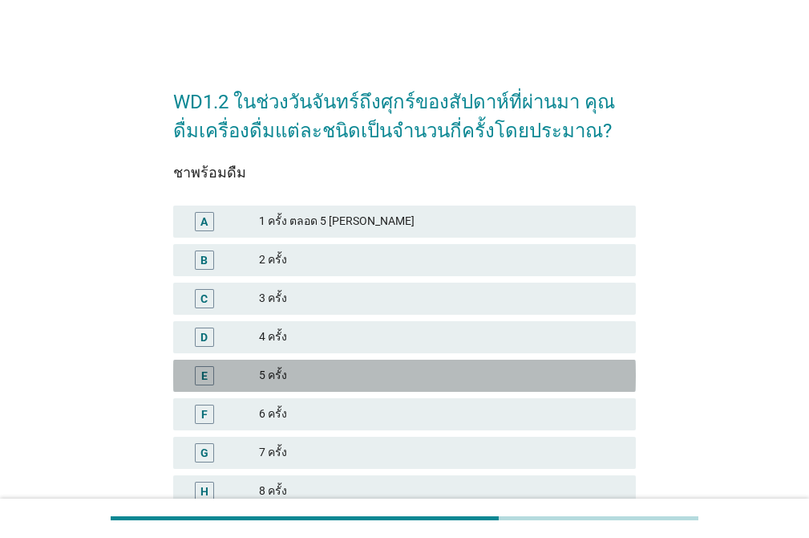
drag, startPoint x: 328, startPoint y: 373, endPoint x: 448, endPoint y: 373, distance: 119.5
click at [331, 373] on div "5 ครั้ง" at bounding box center [441, 375] width 364 height 19
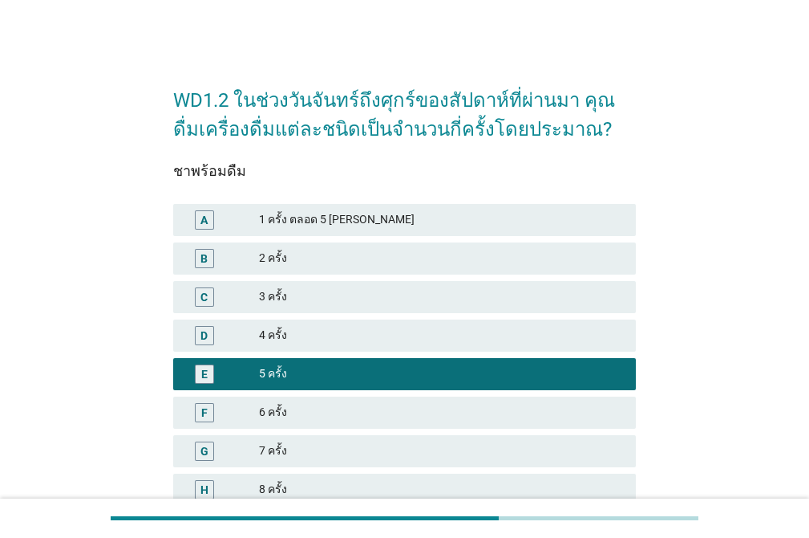
scroll to position [259, 0]
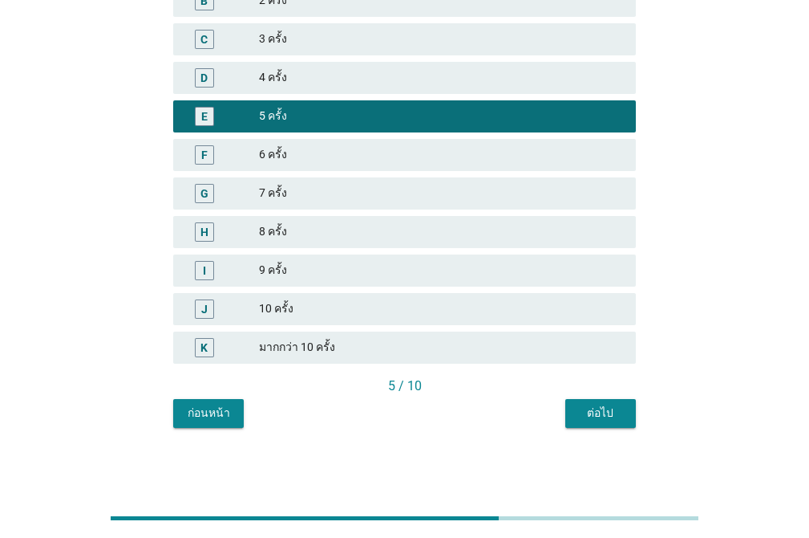
click at [625, 415] on button "ต่อไป" at bounding box center [601, 413] width 71 height 29
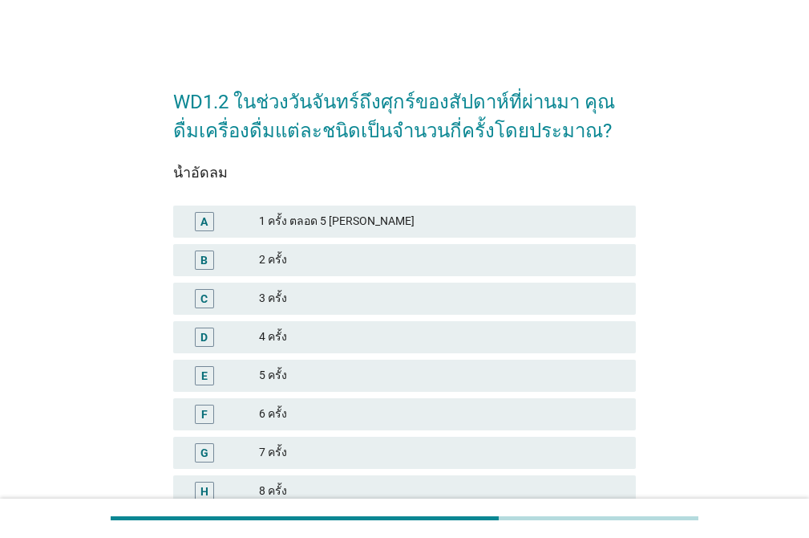
drag, startPoint x: 459, startPoint y: 299, endPoint x: 584, endPoint y: 316, distance: 126.3
click at [460, 298] on div "3 ครั้ง" at bounding box center [441, 298] width 364 height 19
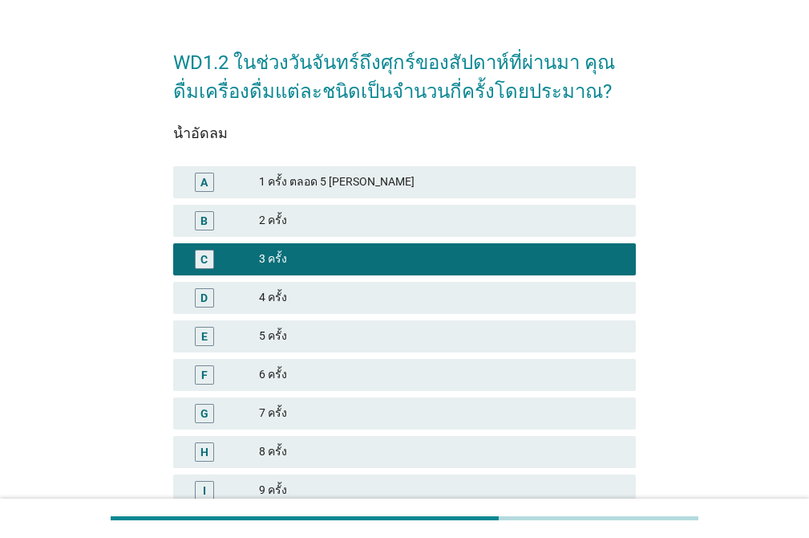
scroll to position [214, 0]
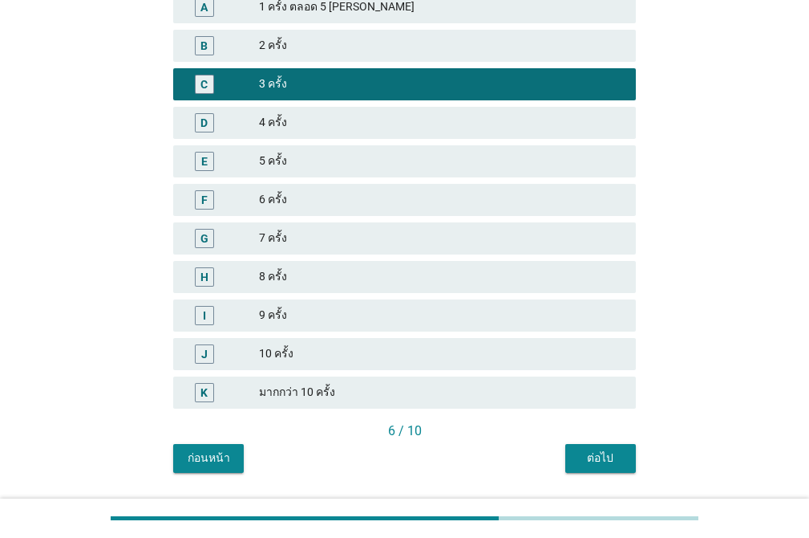
click at [617, 462] on div "ต่อไป" at bounding box center [600, 457] width 45 height 17
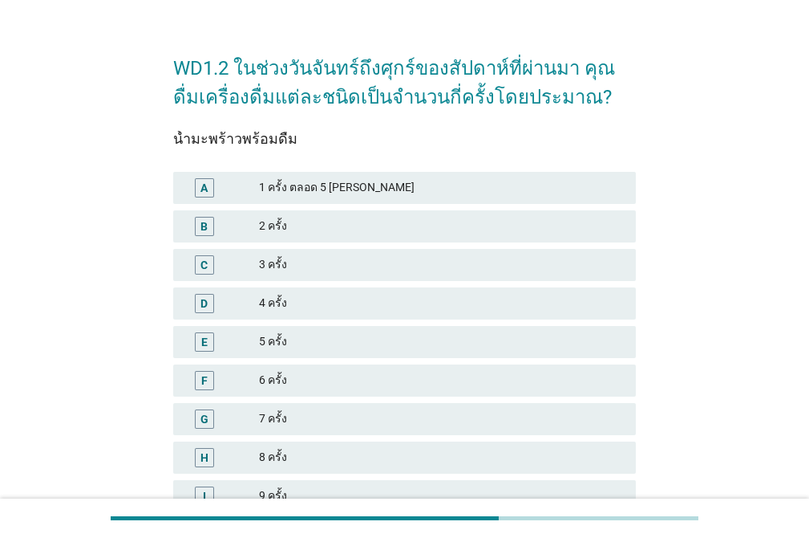
scroll to position [71, 0]
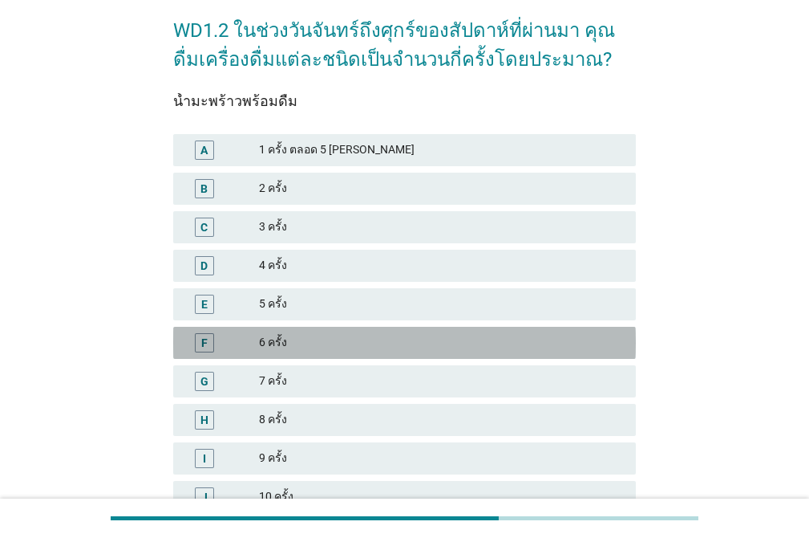
click at [482, 349] on div "6 ครั้ง" at bounding box center [441, 342] width 364 height 19
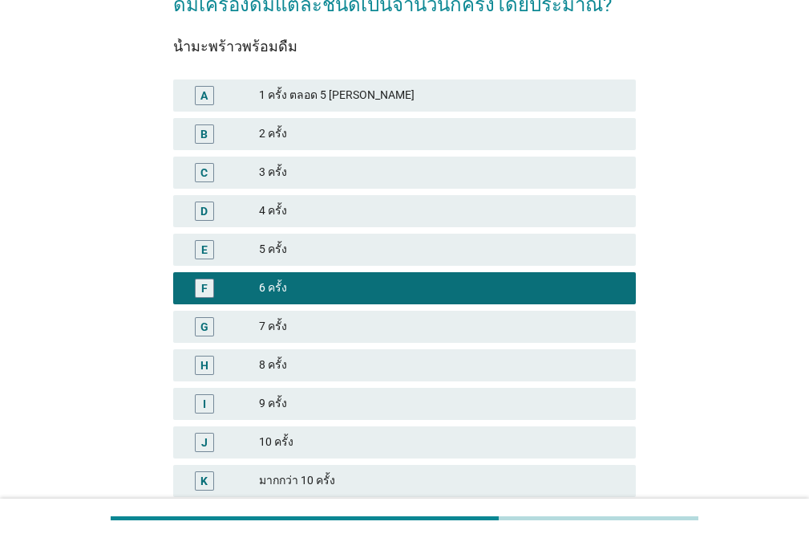
scroll to position [205, 0]
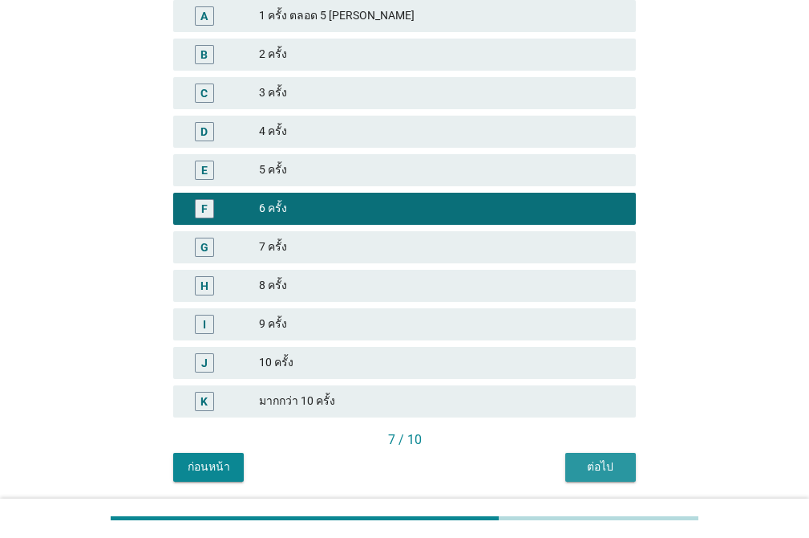
click at [617, 462] on div "ต่อไป" at bounding box center [600, 466] width 45 height 17
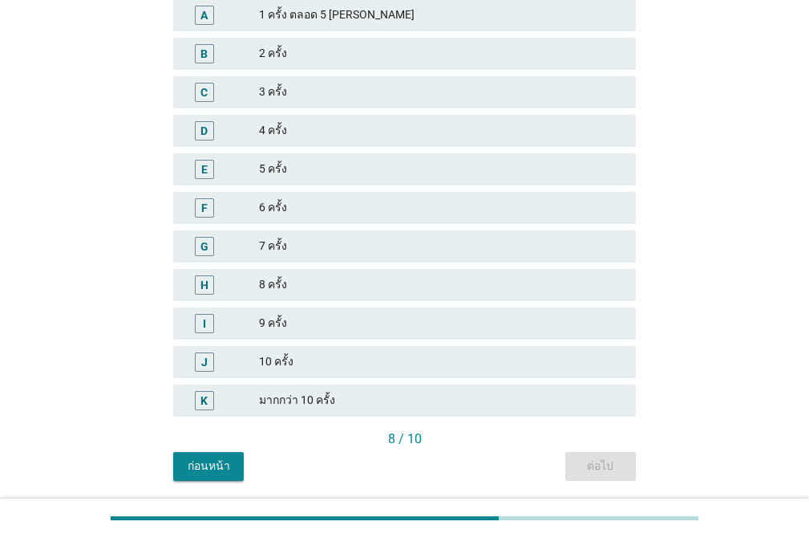
scroll to position [219, 0]
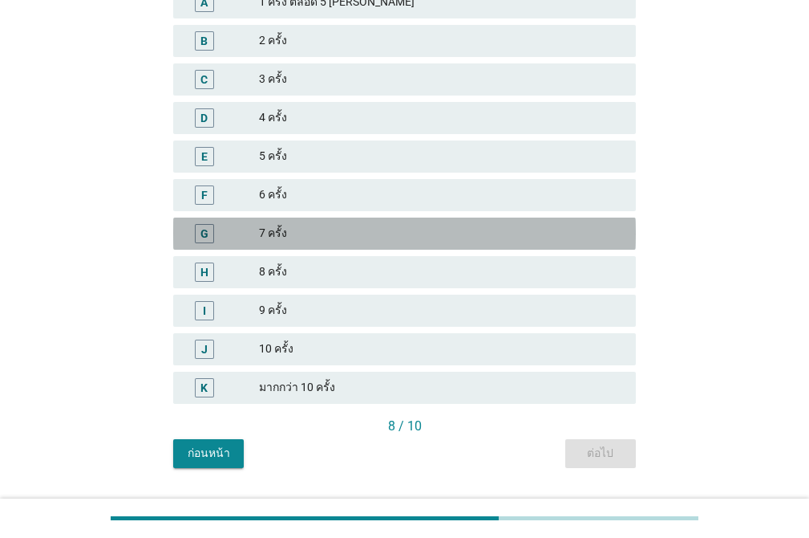
click at [332, 225] on div "7 ครั้ง" at bounding box center [441, 233] width 364 height 19
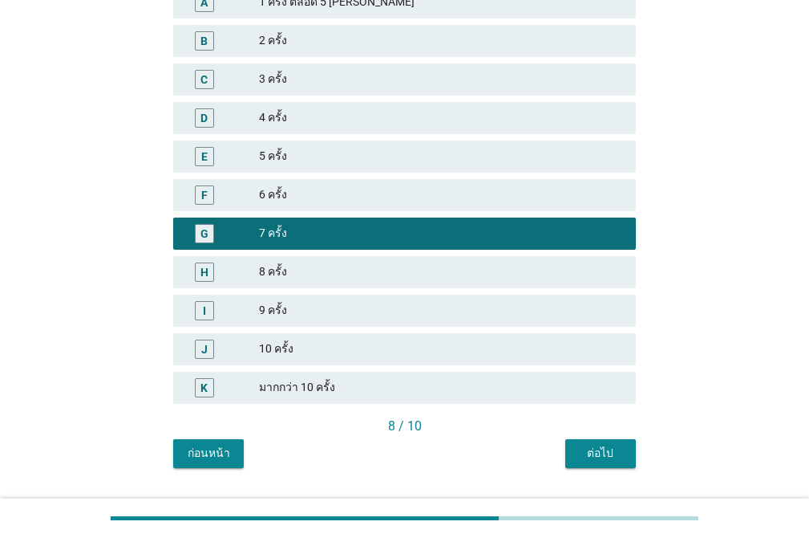
click at [603, 456] on div "ต่อไป" at bounding box center [600, 452] width 45 height 17
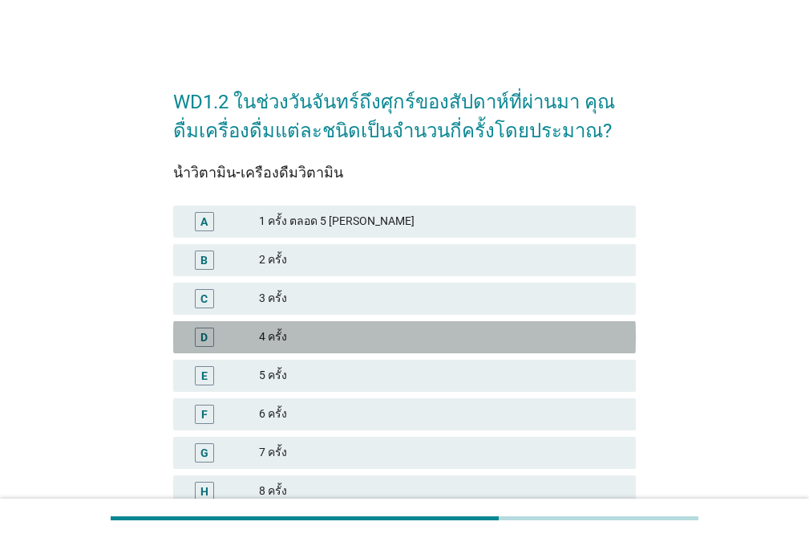
click at [319, 337] on div "4 ครั้ง" at bounding box center [441, 336] width 364 height 19
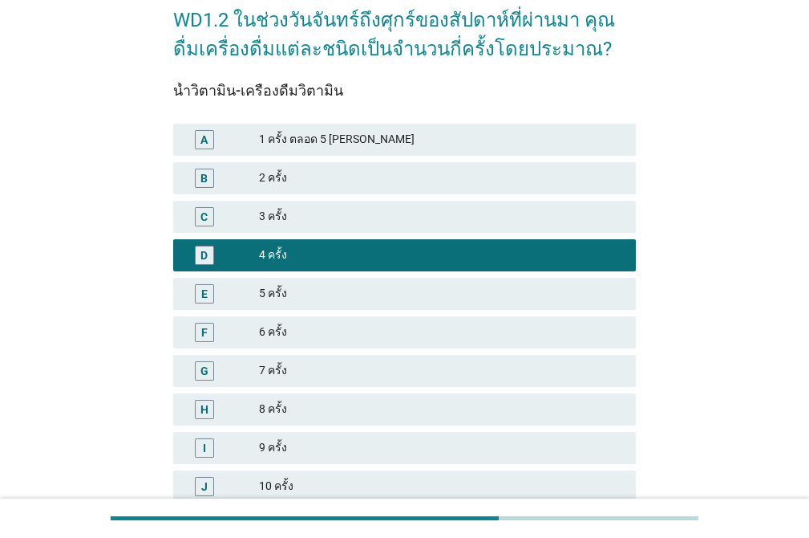
scroll to position [116, 0]
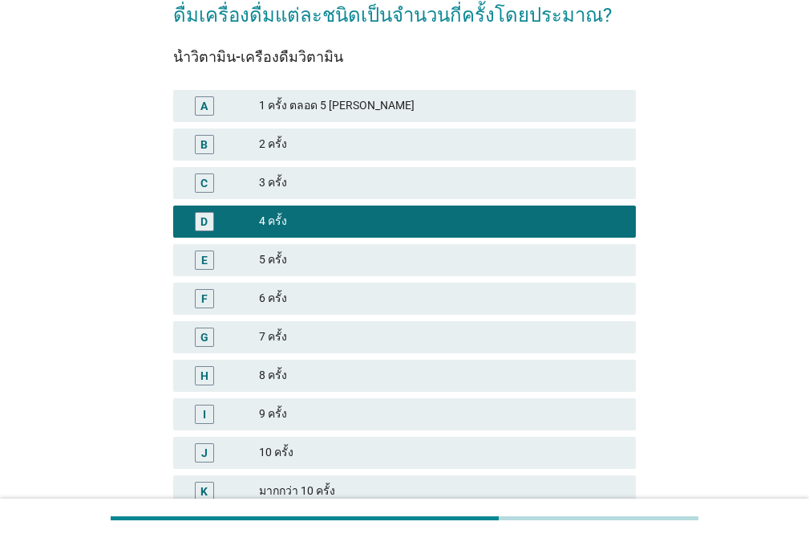
click at [429, 264] on div "5 ครั้ง" at bounding box center [441, 259] width 364 height 19
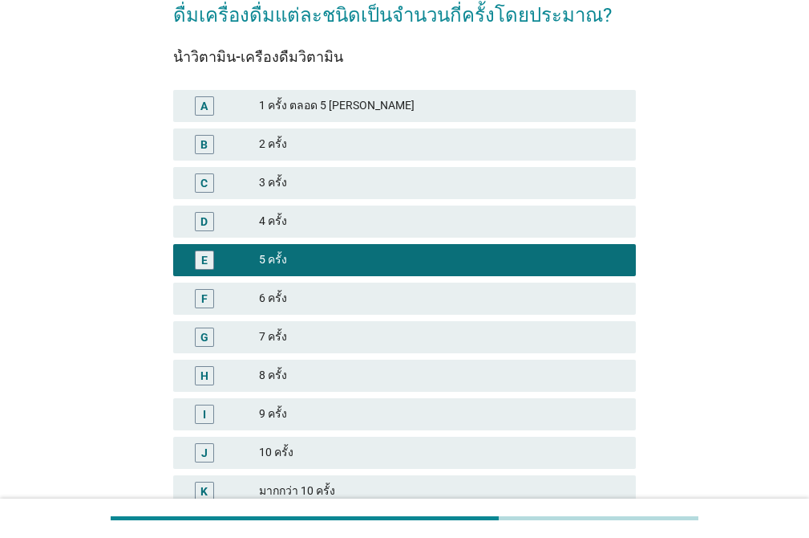
click at [516, 237] on div "D 4 ครั้ง" at bounding box center [404, 221] width 463 height 32
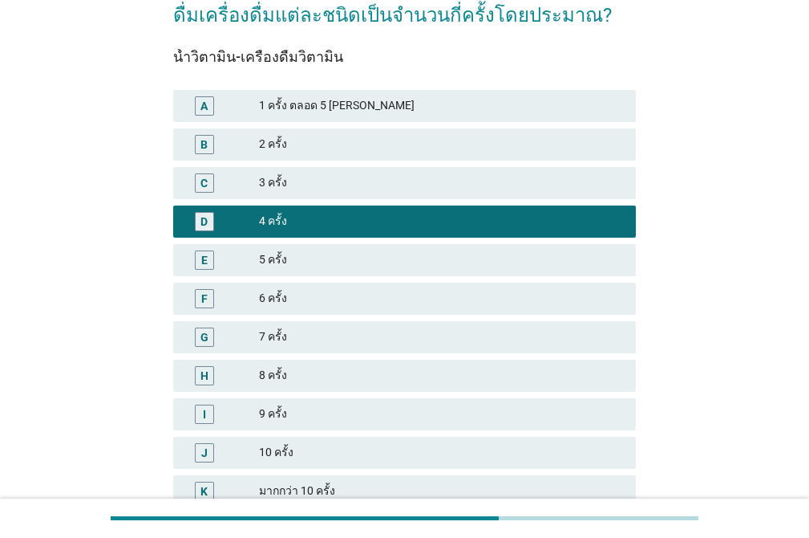
scroll to position [259, 0]
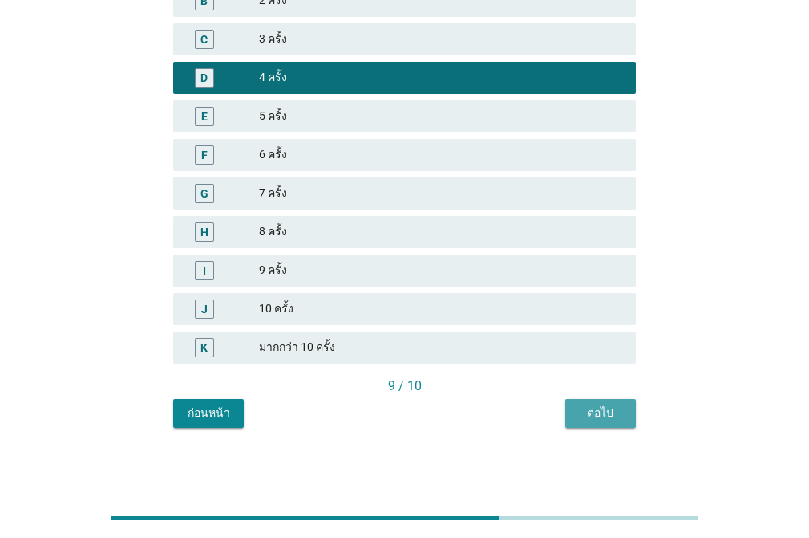
click at [623, 419] on button "ต่อไป" at bounding box center [601, 413] width 71 height 29
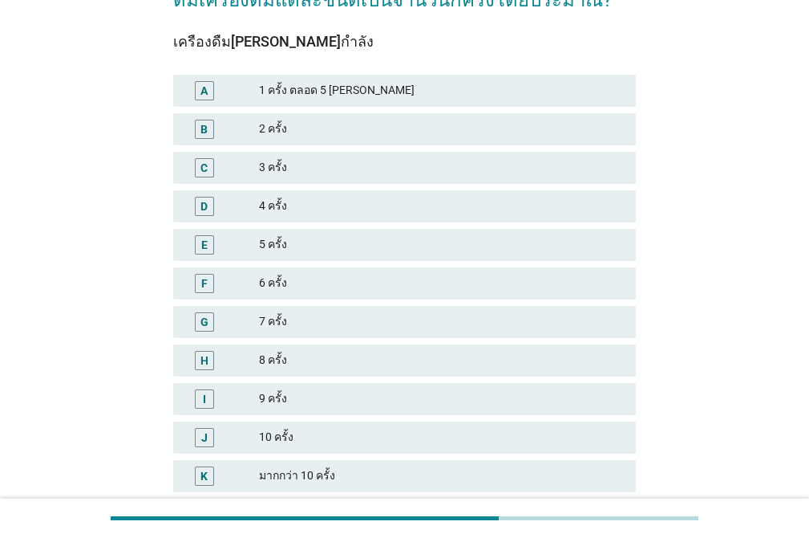
scroll to position [180, 0]
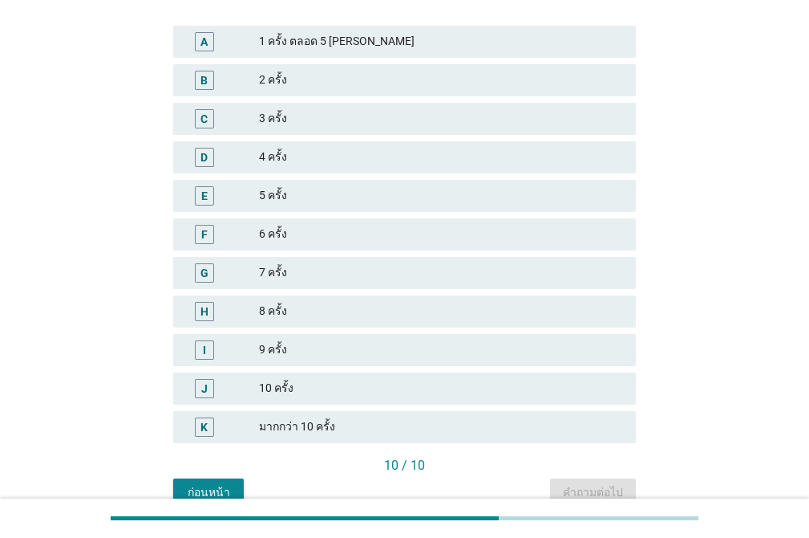
click at [351, 205] on div "5 ครั้ง" at bounding box center [441, 195] width 364 height 19
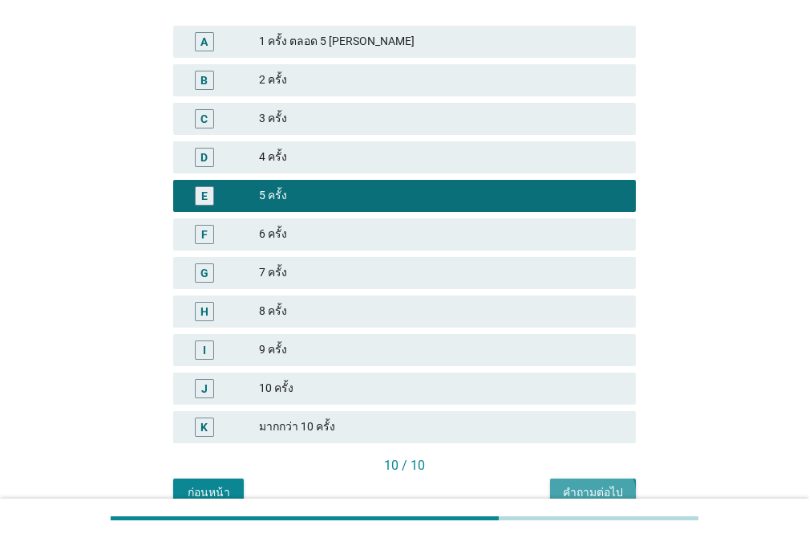
click at [599, 483] on button "คำถามต่อไป" at bounding box center [593, 492] width 86 height 29
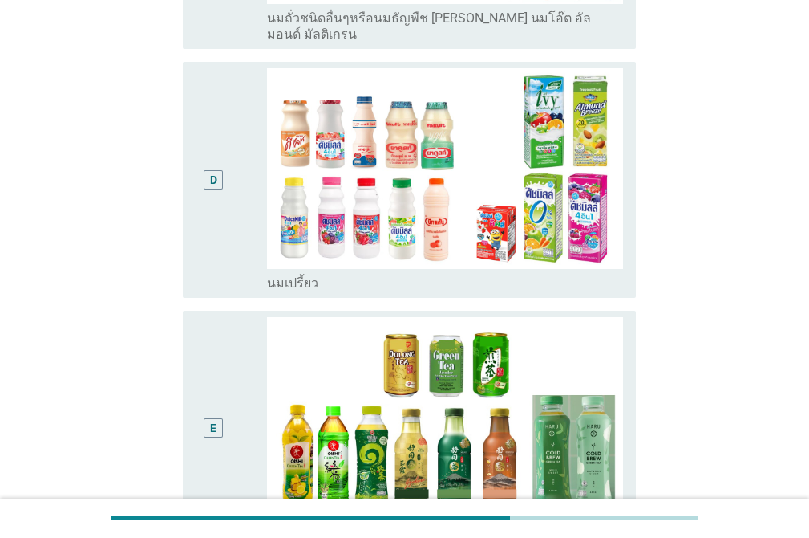
scroll to position [752, 0]
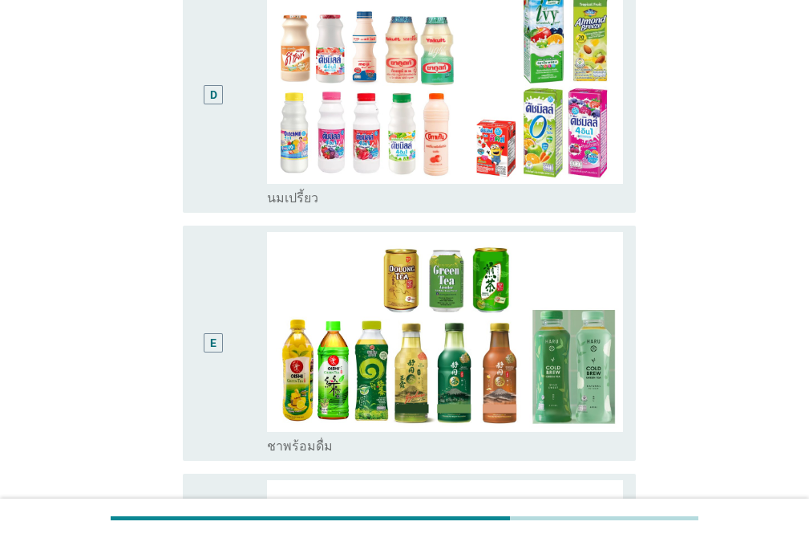
click at [206, 248] on div "E" at bounding box center [213, 343] width 35 height 223
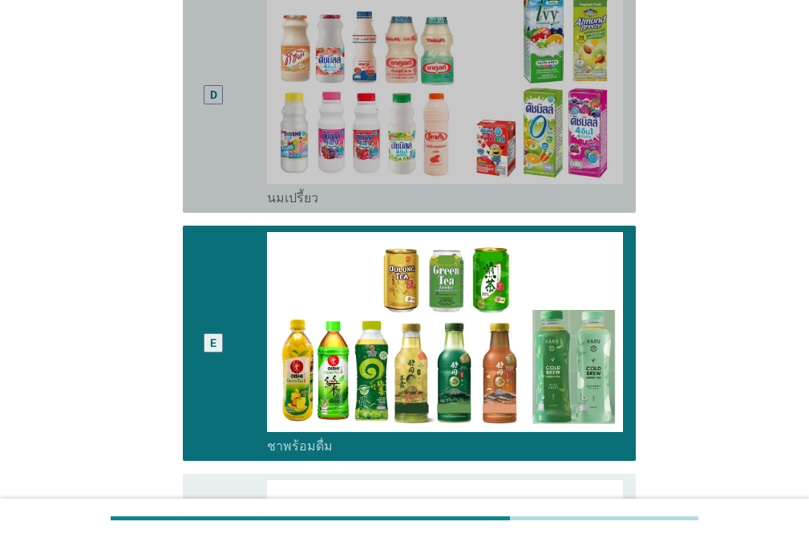
click at [203, 176] on div "D" at bounding box center [213, 94] width 35 height 223
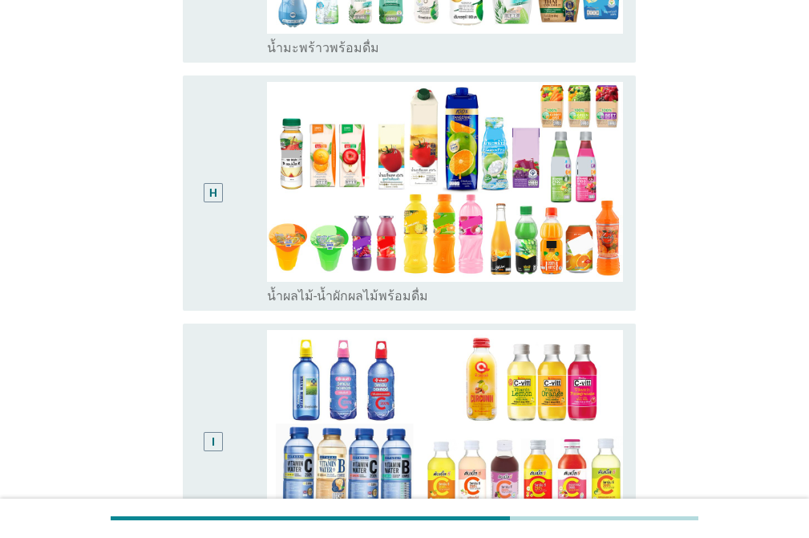
scroll to position [1643, 0]
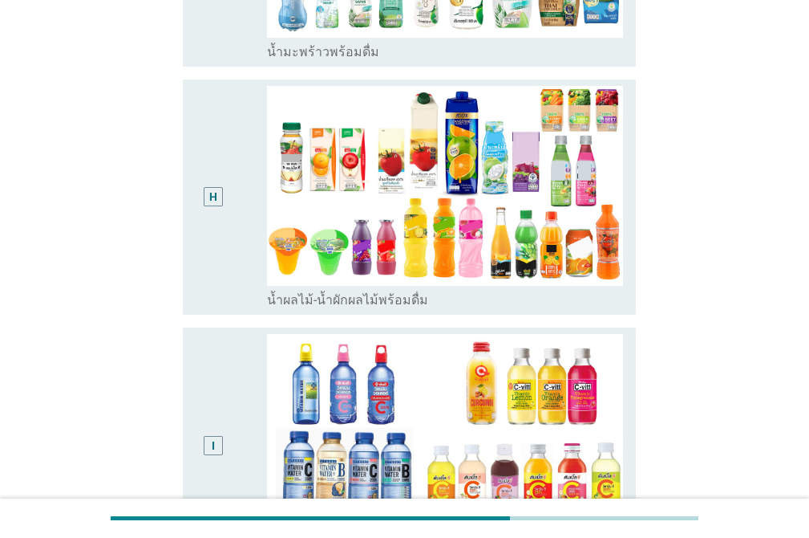
click at [196, 86] on div "H" at bounding box center [213, 197] width 35 height 223
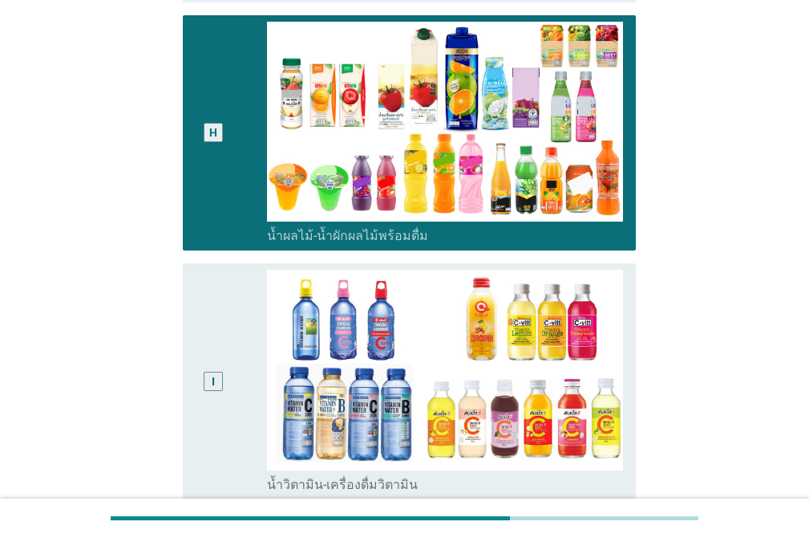
scroll to position [2152, 0]
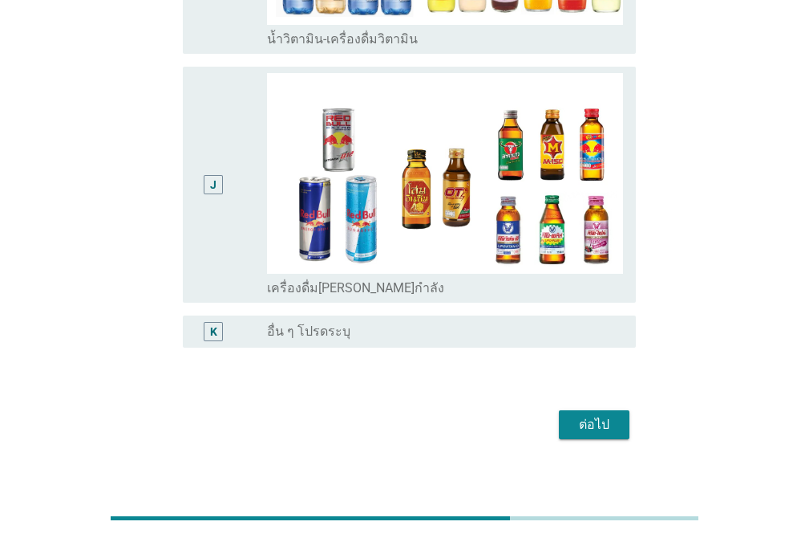
click at [603, 415] on div "ต่อไป" at bounding box center [594, 424] width 45 height 19
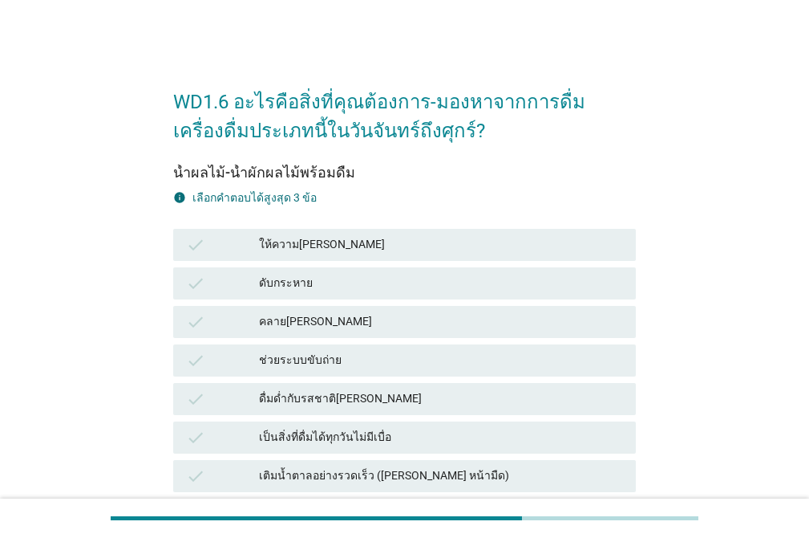
click at [313, 247] on div "ให้ความ[PERSON_NAME]" at bounding box center [441, 244] width 364 height 19
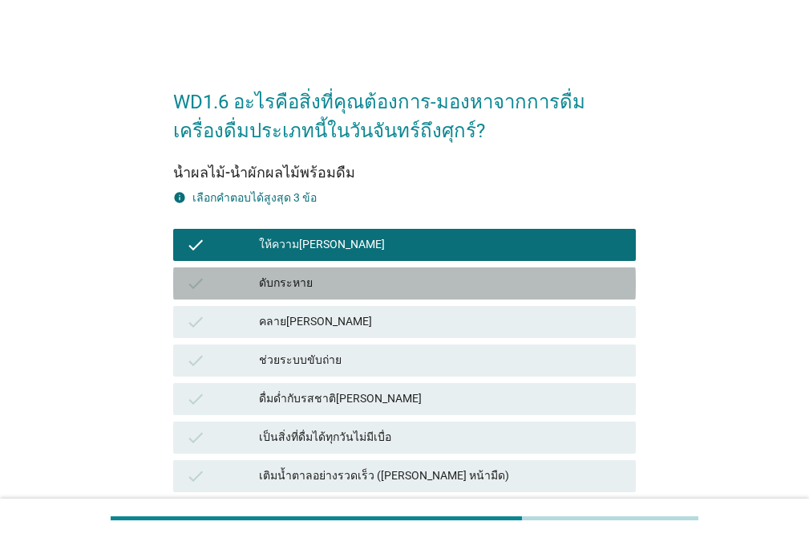
click at [359, 282] on div "ดับกระหาย" at bounding box center [441, 283] width 364 height 19
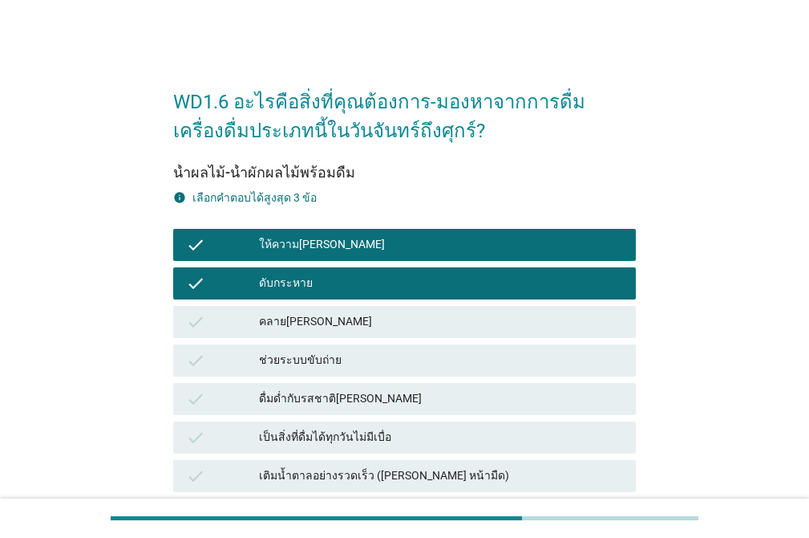
click at [422, 366] on div "ช่วยระบบขับถ่าย" at bounding box center [441, 360] width 364 height 19
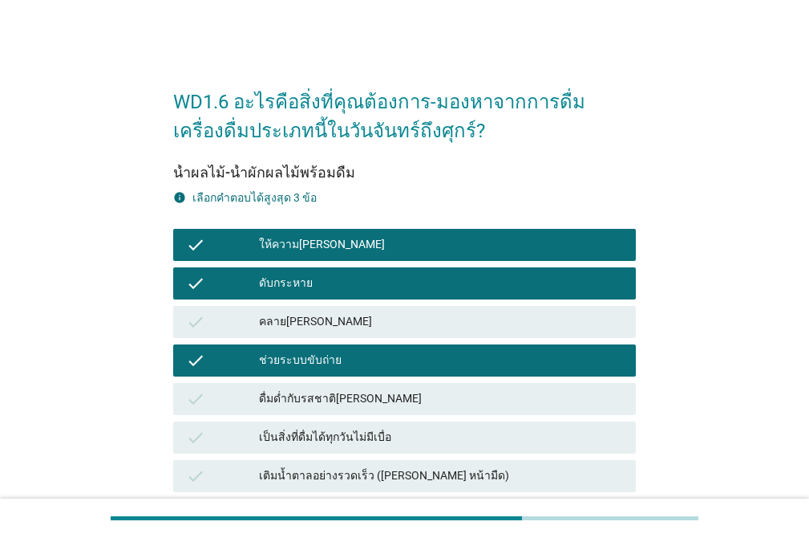
scroll to position [470, 0]
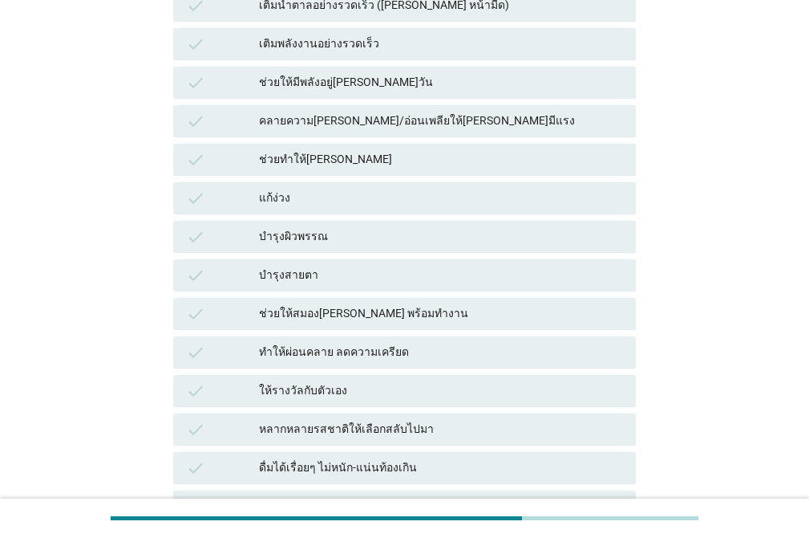
click at [470, 316] on div "ช่วยให้สมอง[PERSON_NAME] พร้อมทำงาน" at bounding box center [441, 313] width 364 height 19
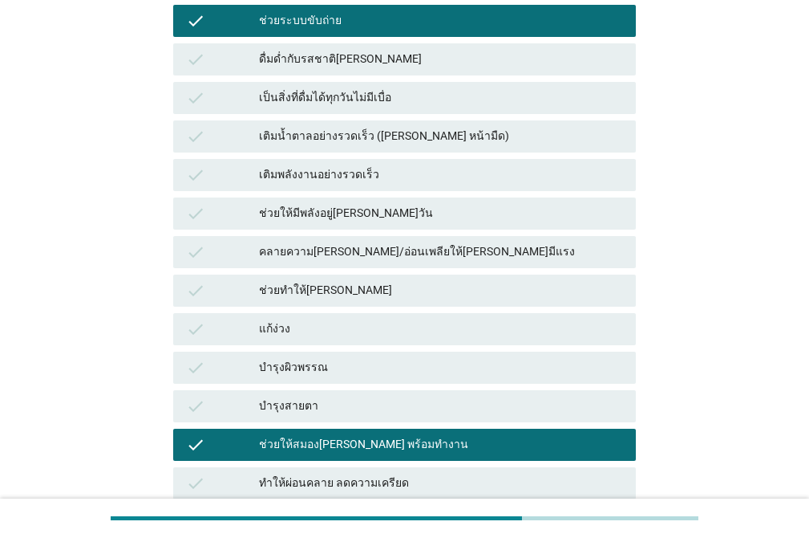
scroll to position [299, 0]
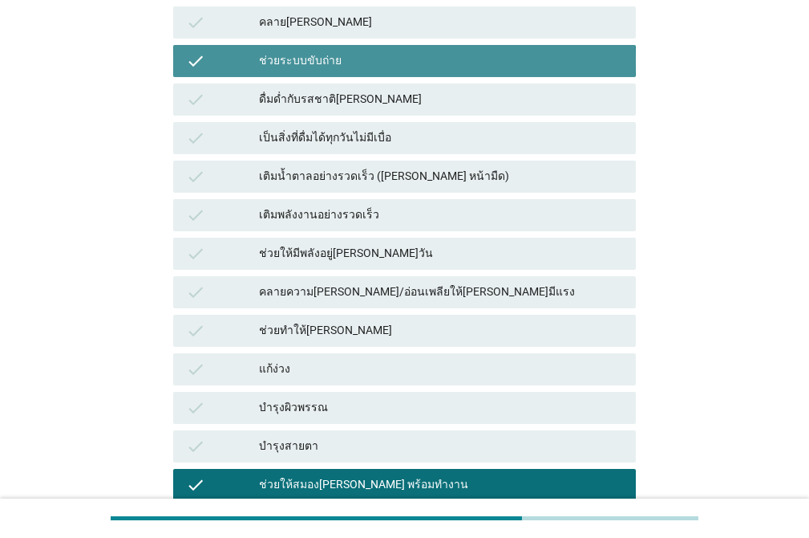
click at [558, 59] on div "ช่วยระบบขับถ่าย" at bounding box center [441, 60] width 364 height 19
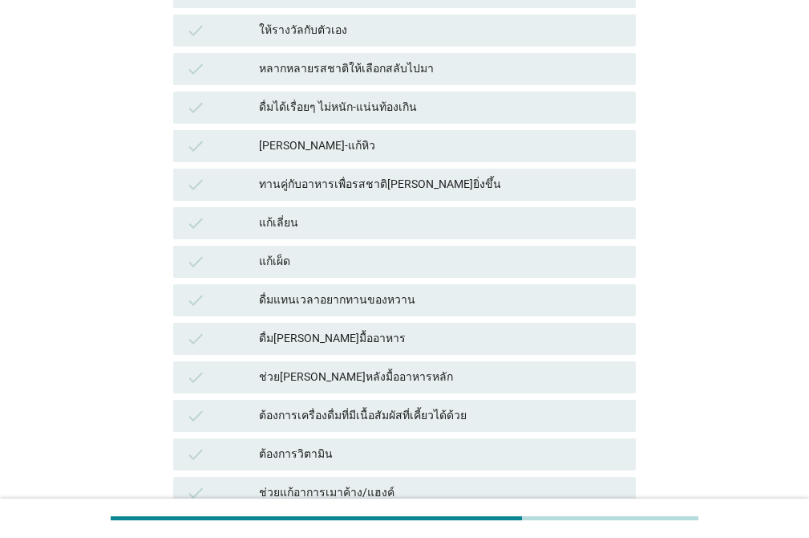
scroll to position [1153, 0]
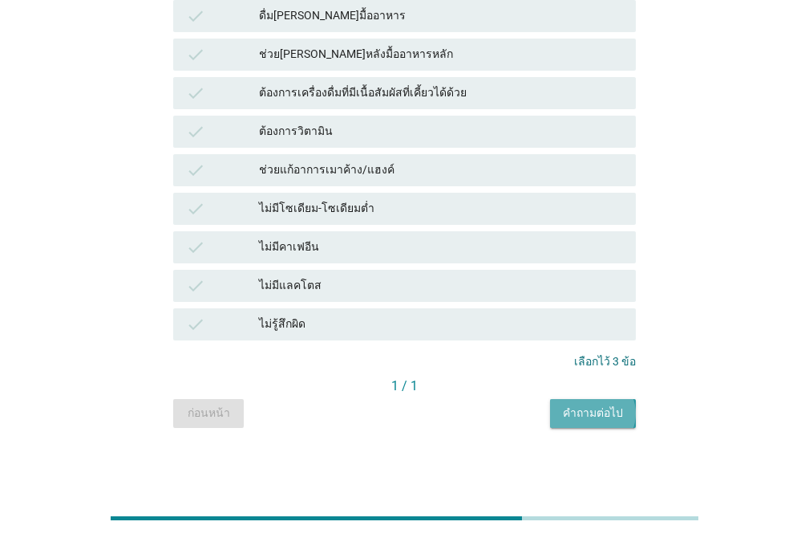
click at [612, 420] on div "คำถามต่อไป" at bounding box center [593, 412] width 60 height 17
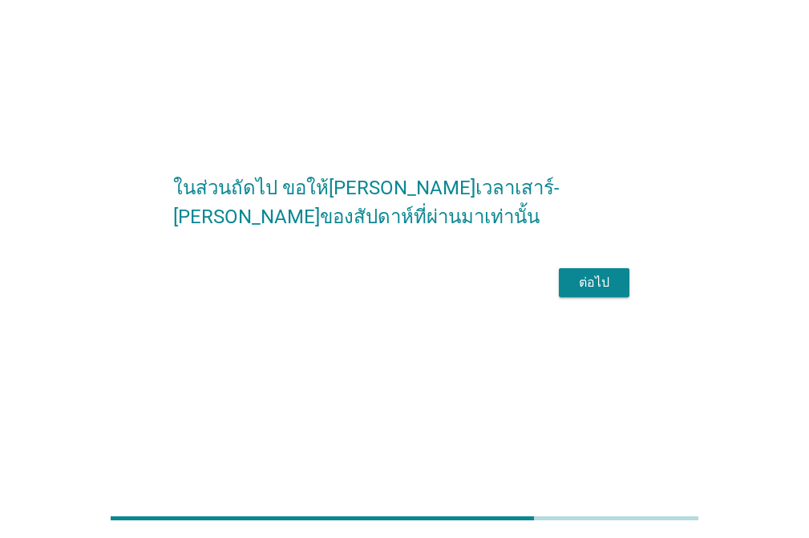
scroll to position [0, 0]
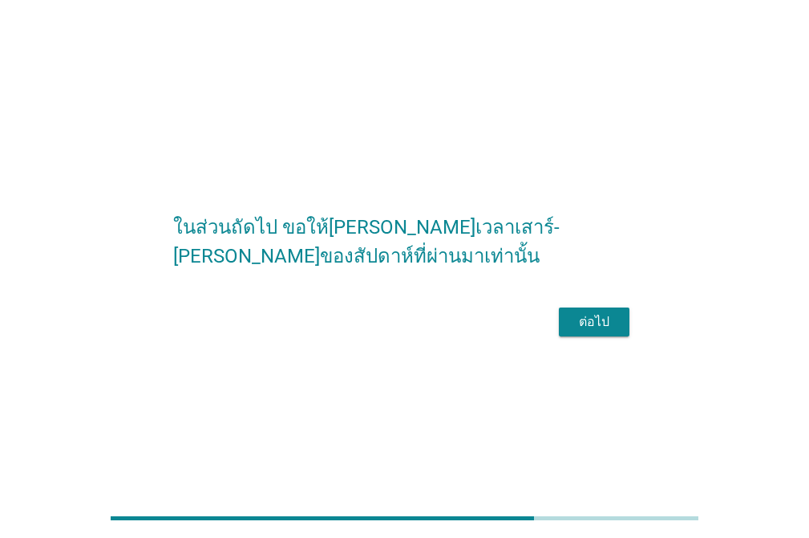
click at [597, 331] on div "ต่อไป" at bounding box center [594, 321] width 45 height 19
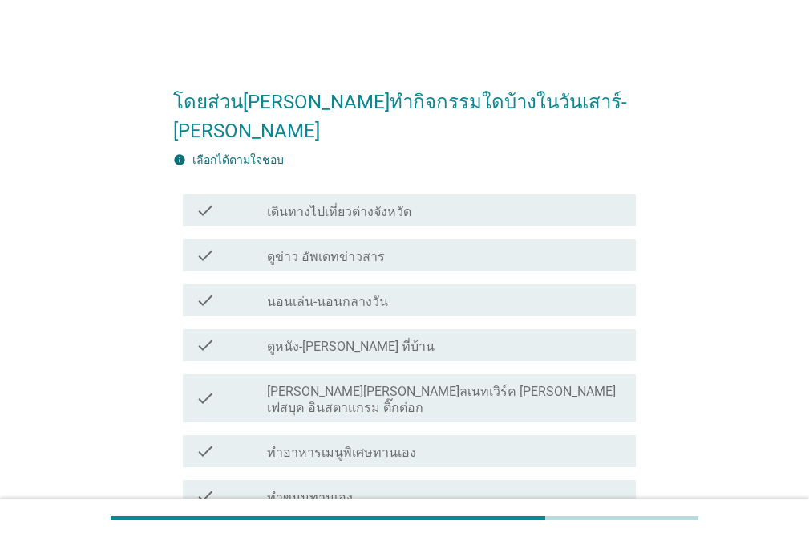
click at [396, 335] on div "check_box_outline_blank ดูหนัง-[PERSON_NAME] ที่บ้าน" at bounding box center [445, 344] width 356 height 19
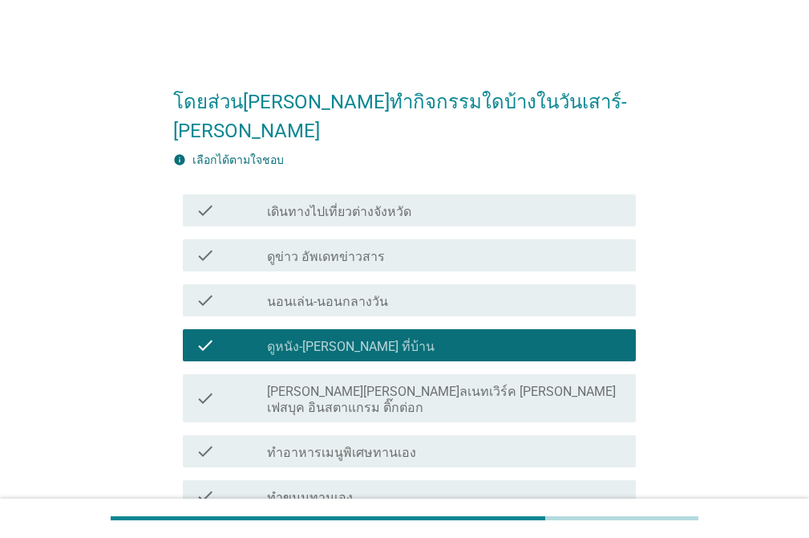
click at [518, 201] on div "check_box_outline_blank เดินทางไปเที่ยวต่างจังหวัด" at bounding box center [445, 210] width 356 height 19
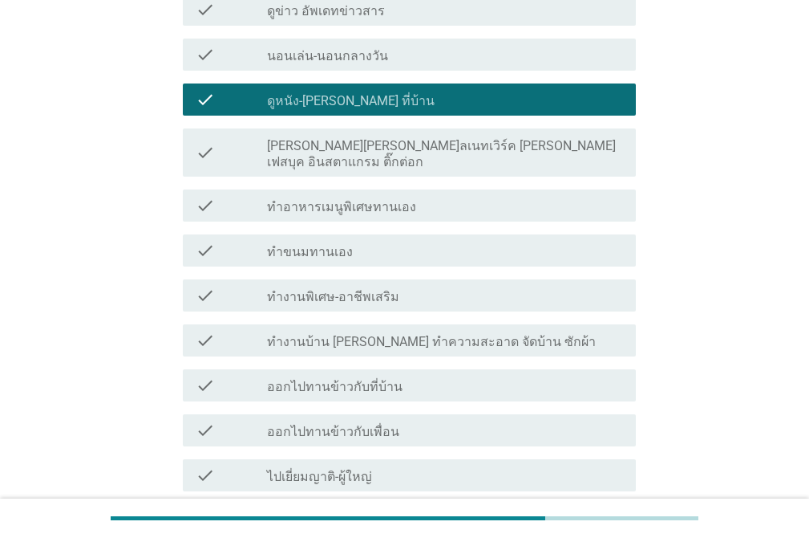
scroll to position [250, 0]
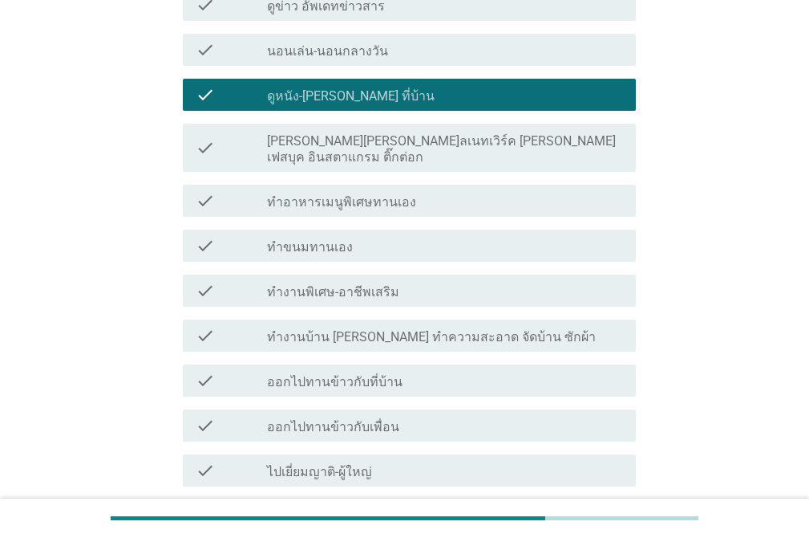
click at [492, 133] on label "[PERSON_NAME][PERSON_NAME]ลเนทเวิร์ค [PERSON_NAME] เฟสบุค อินสตาแกรม ติ๊กต่อก" at bounding box center [445, 149] width 356 height 32
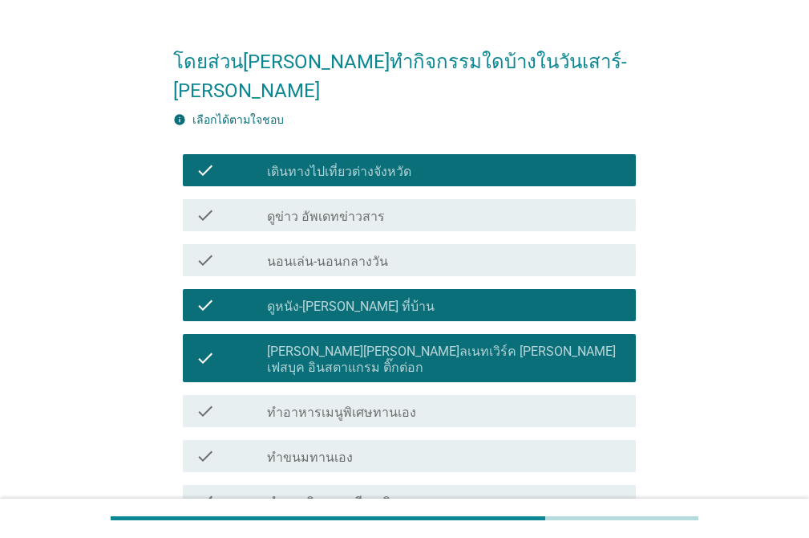
scroll to position [45, 0]
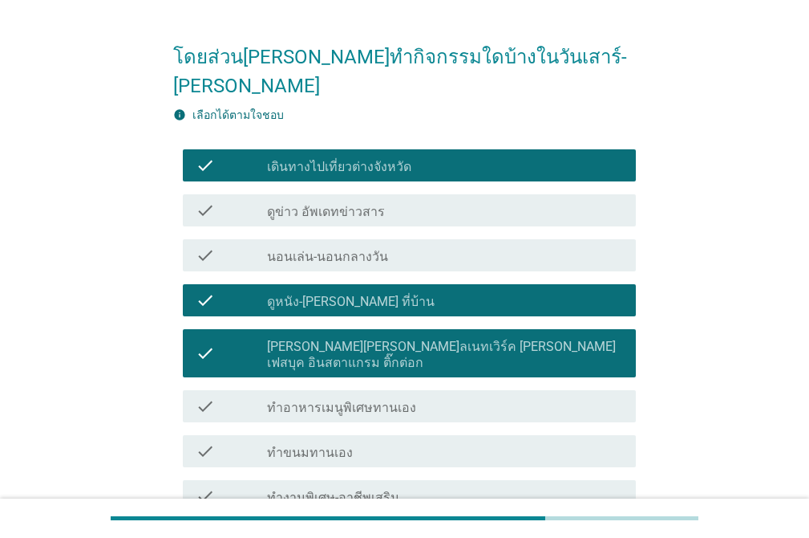
click at [620, 156] on div "check_box_outline_blank เดินทางไปเที่ยวต่างจังหวัด" at bounding box center [445, 165] width 356 height 19
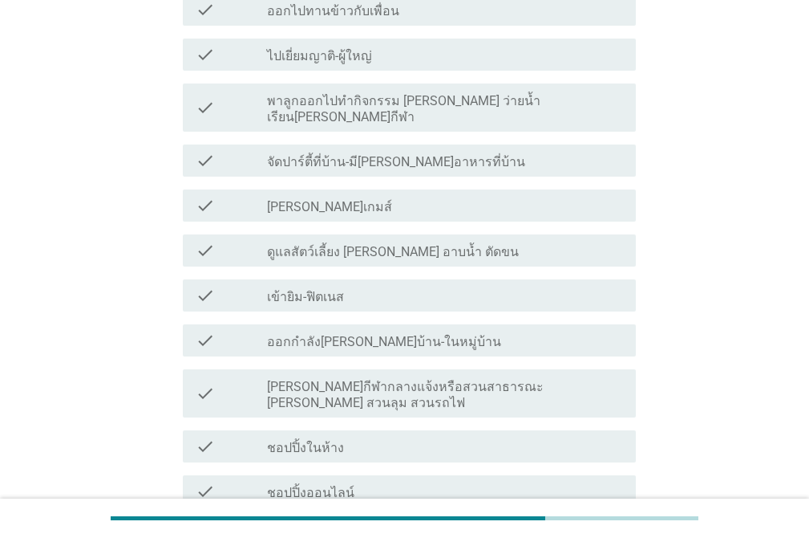
scroll to position [720, 0]
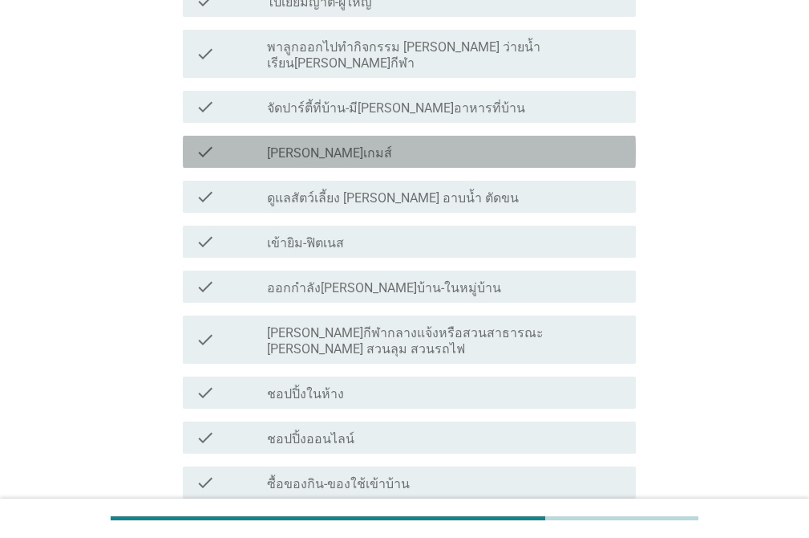
click at [488, 142] on div "check_box_outline_blank [PERSON_NAME]เกมส์" at bounding box center [445, 151] width 356 height 19
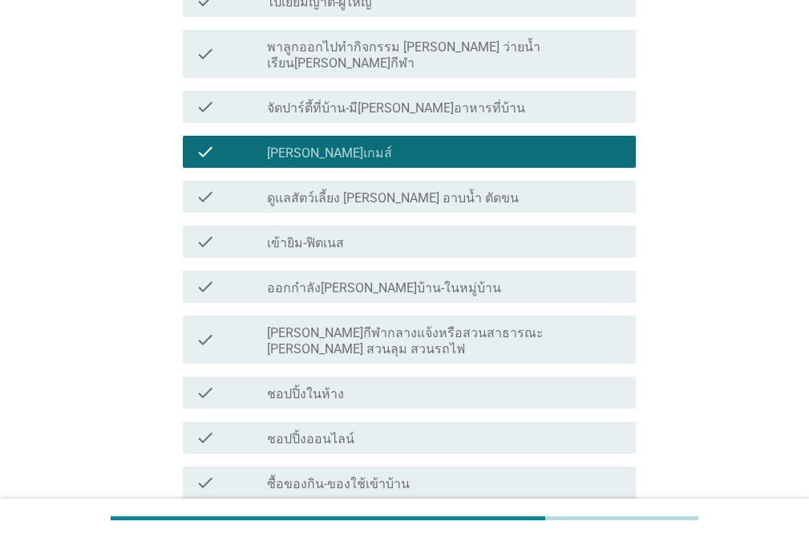
click at [501, 383] on div "check_box_outline_blank ชอปปิ้งในห้าง" at bounding box center [445, 392] width 356 height 19
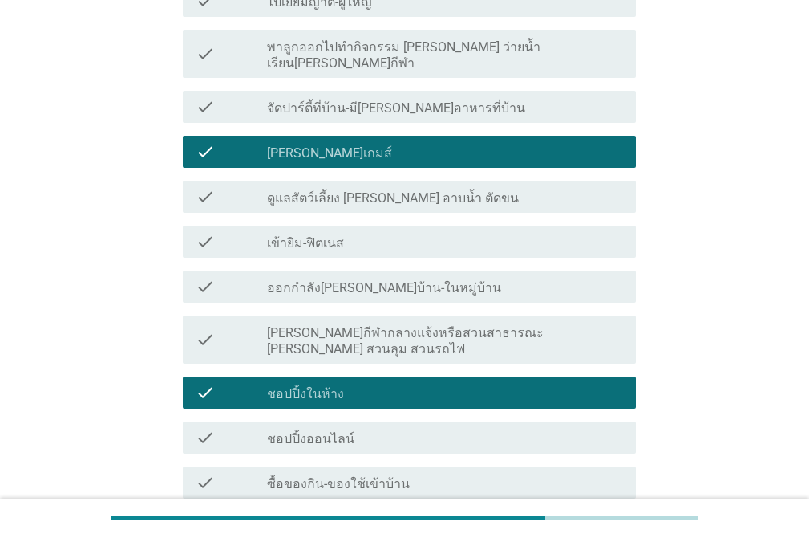
click at [517, 473] on div "check_box_outline_blank ซื้อของกิน-ของใช้เข้าบ้าน" at bounding box center [445, 482] width 356 height 19
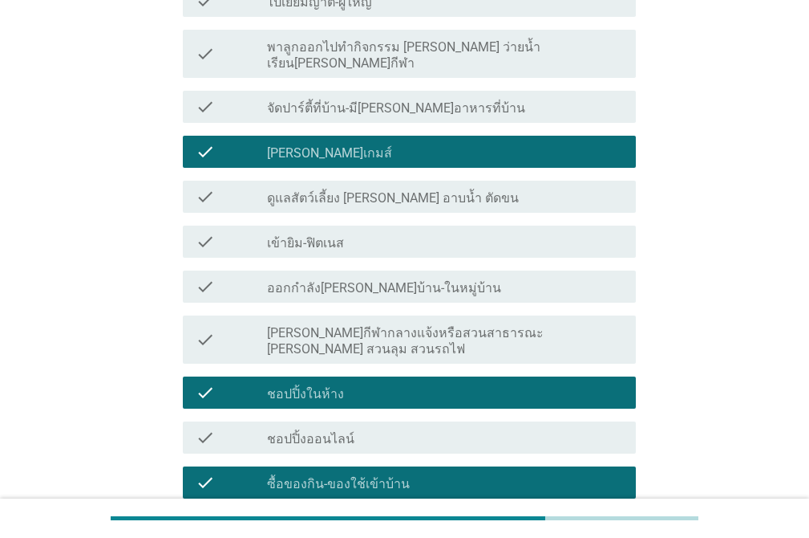
scroll to position [880, 0]
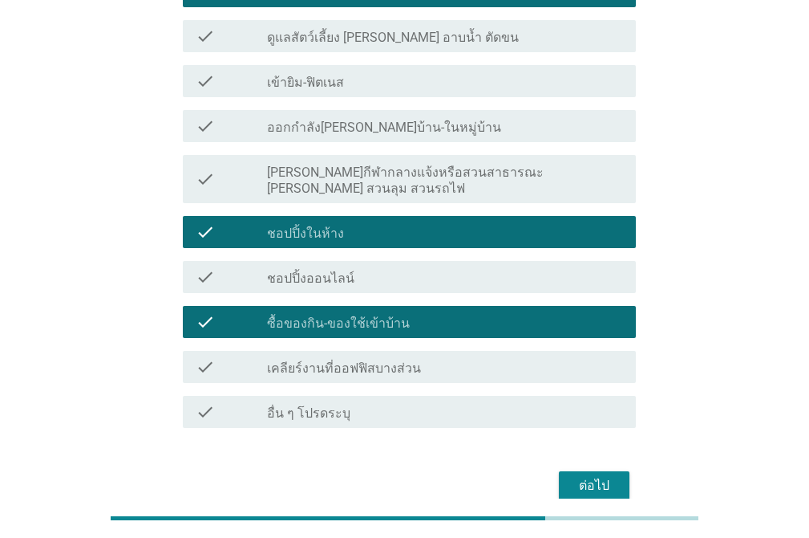
click at [587, 476] on div "ต่อไป" at bounding box center [594, 485] width 45 height 19
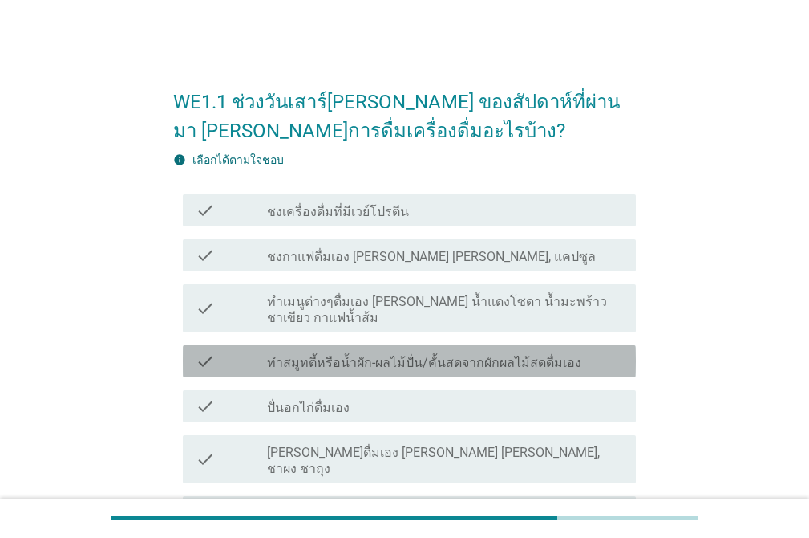
drag, startPoint x: 414, startPoint y: 341, endPoint x: 434, endPoint y: 325, distance: 25.7
click at [415, 355] on label "ทำสมูทตี้หรือน้ำผัก-ผลไม้ปั่น/คั้นสดจากผักผลไม้สดดื่มเอง" at bounding box center [424, 363] width 314 height 16
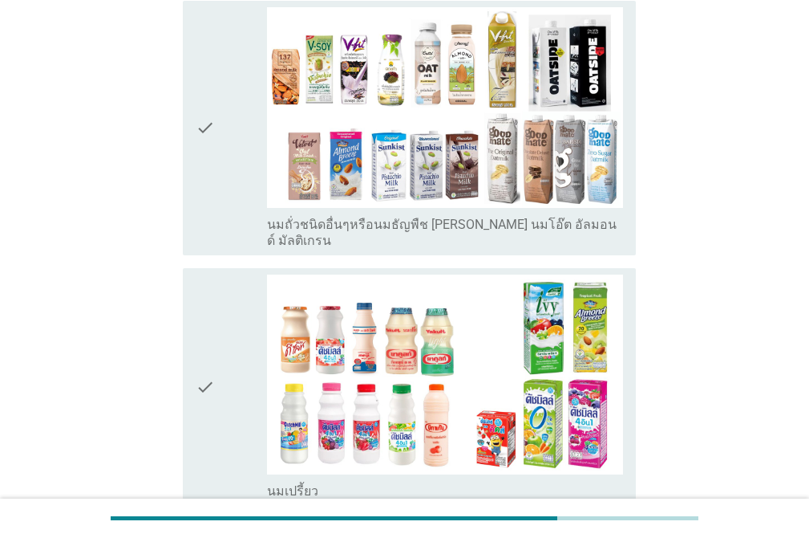
scroll to position [1412, 0]
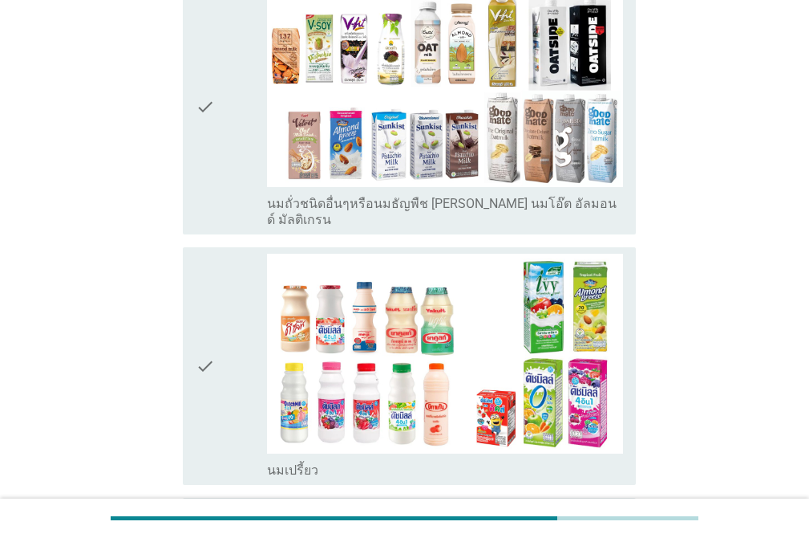
click at [208, 254] on icon "check" at bounding box center [205, 366] width 19 height 225
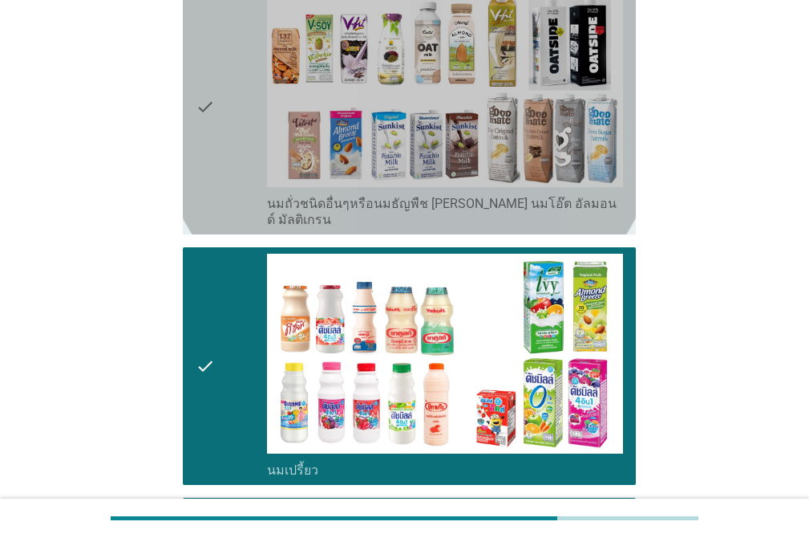
click at [221, 82] on div "check" at bounding box center [231, 106] width 71 height 241
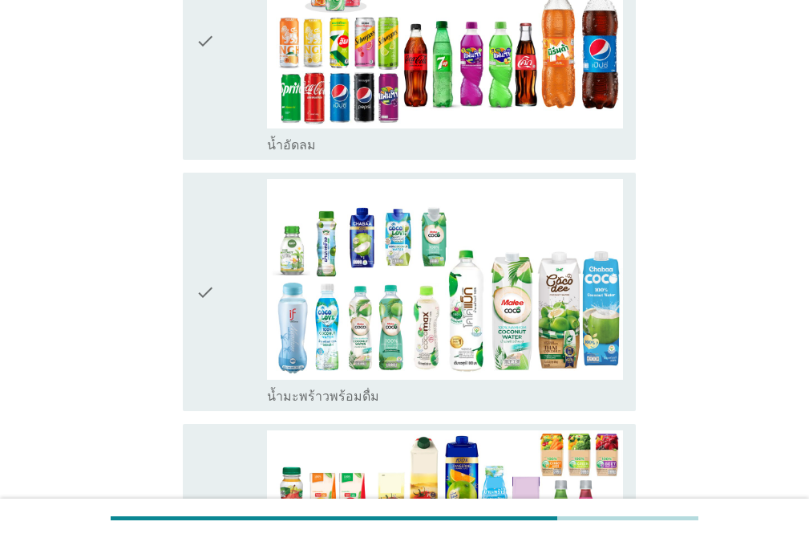
scroll to position [2511, 0]
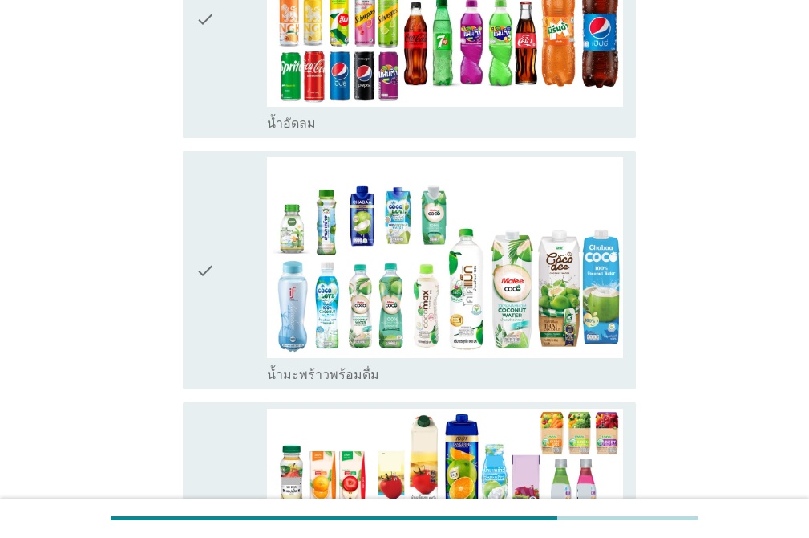
click at [219, 222] on div "check" at bounding box center [231, 269] width 71 height 225
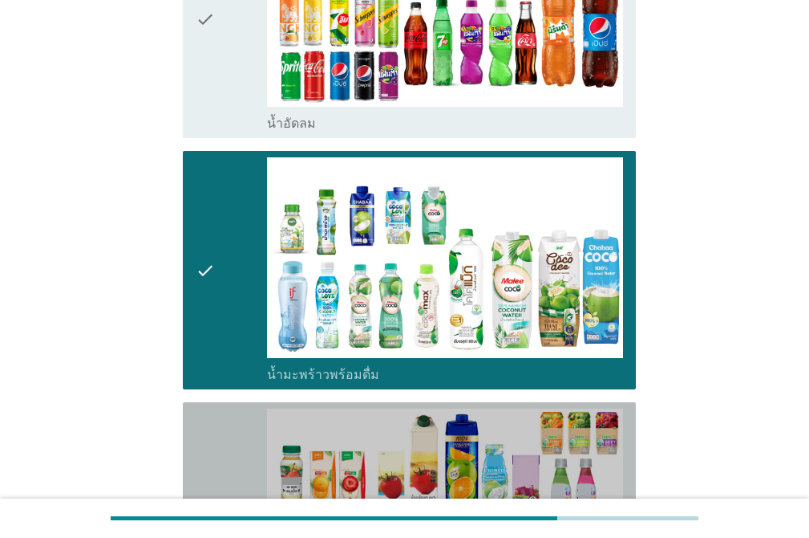
drag, startPoint x: 227, startPoint y: 333, endPoint x: 291, endPoint y: 323, distance: 65.0
click at [226, 408] on div "check" at bounding box center [231, 520] width 71 height 225
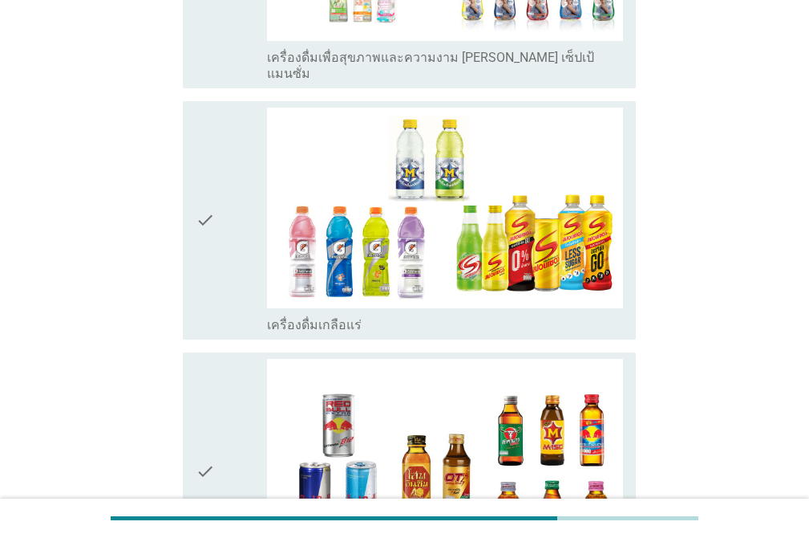
scroll to position [3617, 0]
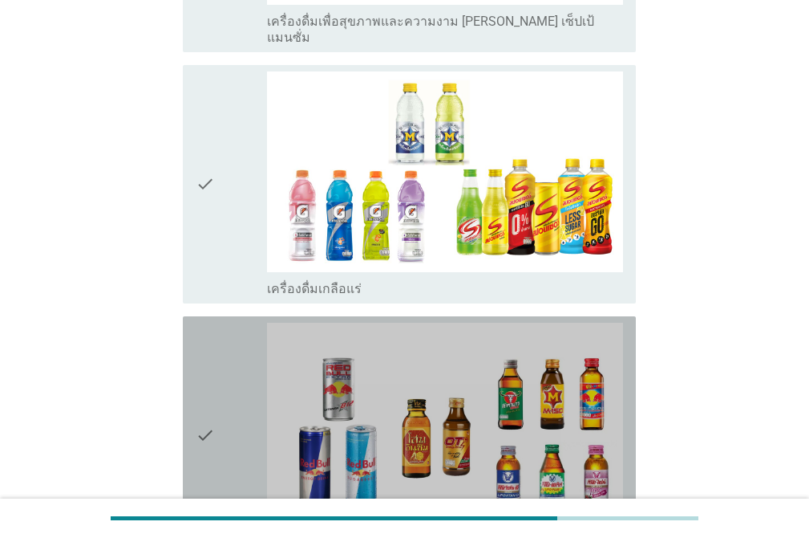
click at [189, 316] on div "check check_box_outline_blank เครื่องดื่ม[PERSON_NAME]กำลัง" at bounding box center [409, 435] width 453 height 238
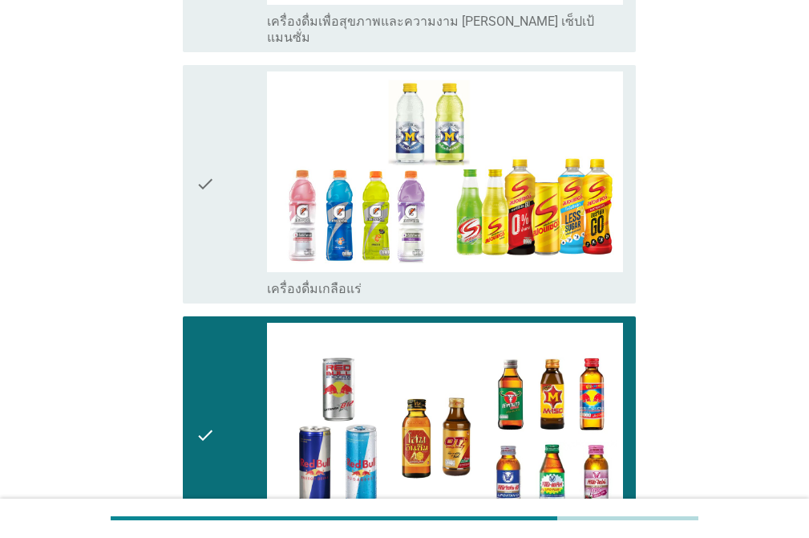
click at [213, 128] on icon "check" at bounding box center [205, 183] width 19 height 225
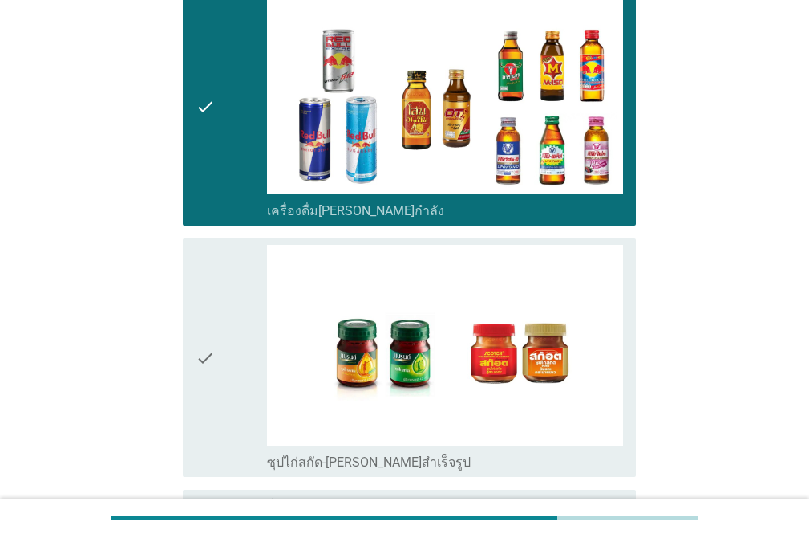
scroll to position [3987, 0]
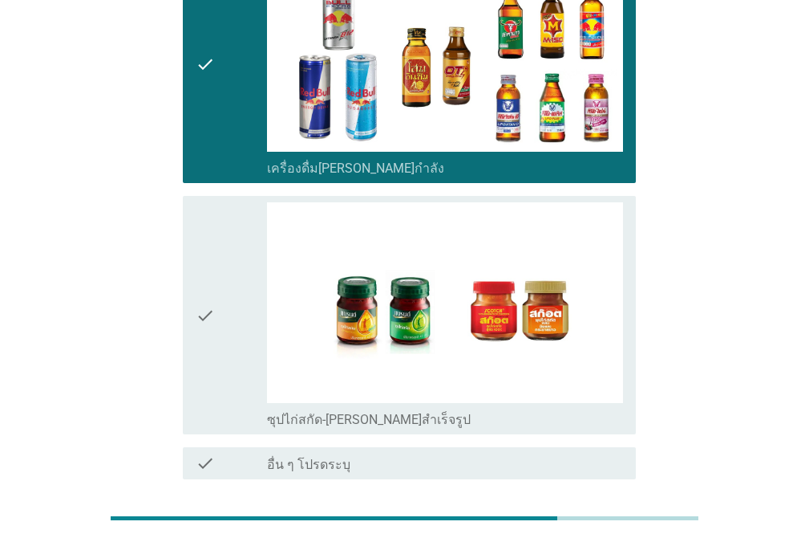
click at [600, 524] on div "ต่อไป" at bounding box center [594, 536] width 45 height 19
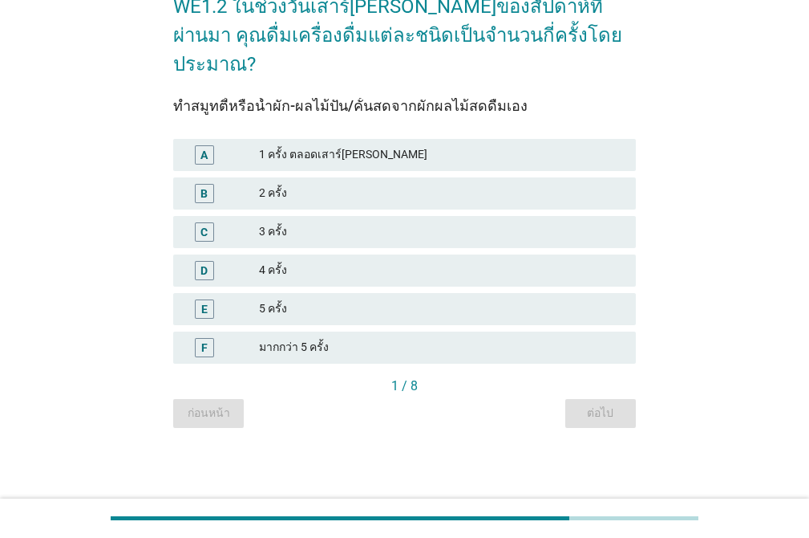
scroll to position [0, 0]
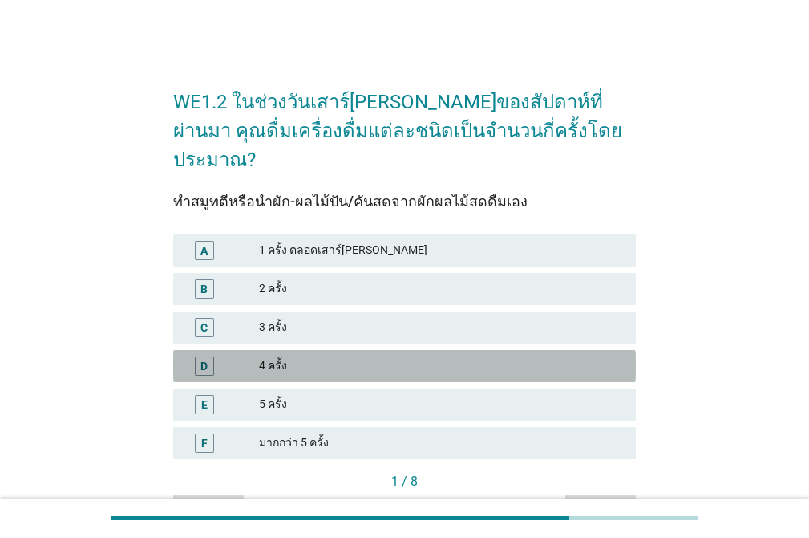
click at [333, 356] on div "4 ครั้ง" at bounding box center [441, 365] width 364 height 19
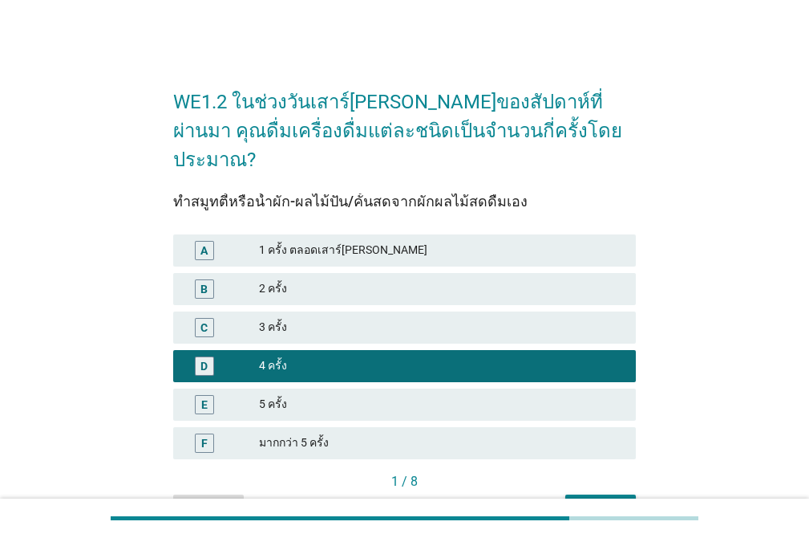
click at [599, 500] on div "ต่อไป" at bounding box center [600, 508] width 45 height 17
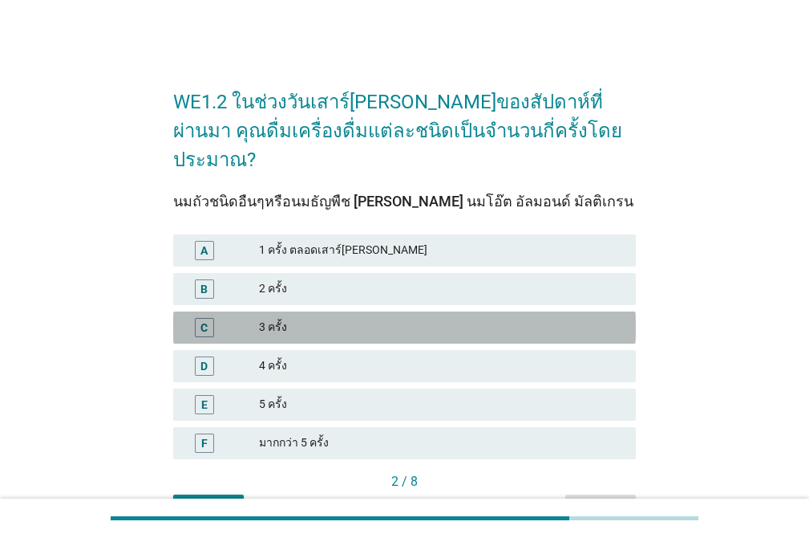
click at [284, 318] on div "3 ครั้ง" at bounding box center [441, 327] width 364 height 19
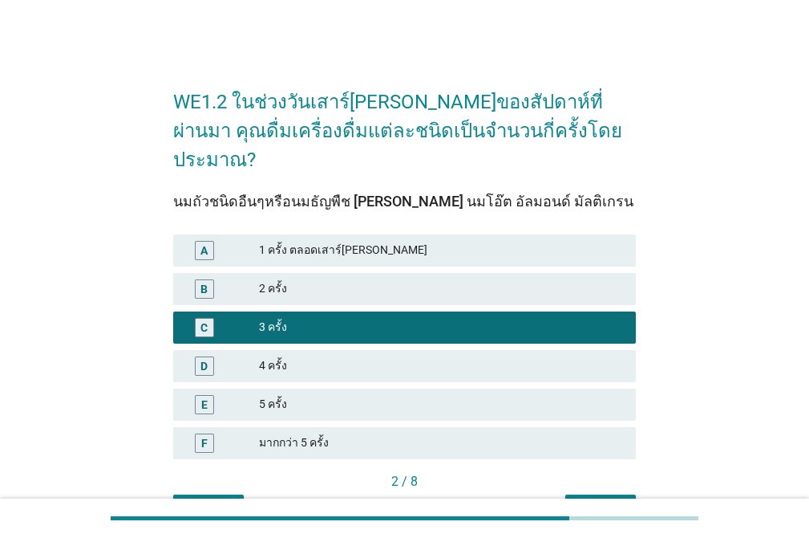
click at [594, 500] on div "ต่อไป" at bounding box center [600, 508] width 45 height 17
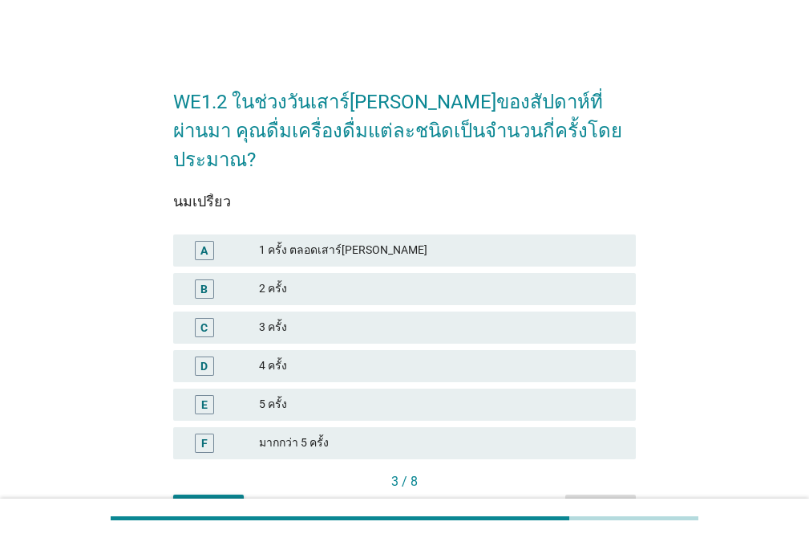
click at [252, 356] on div "D" at bounding box center [222, 365] width 73 height 19
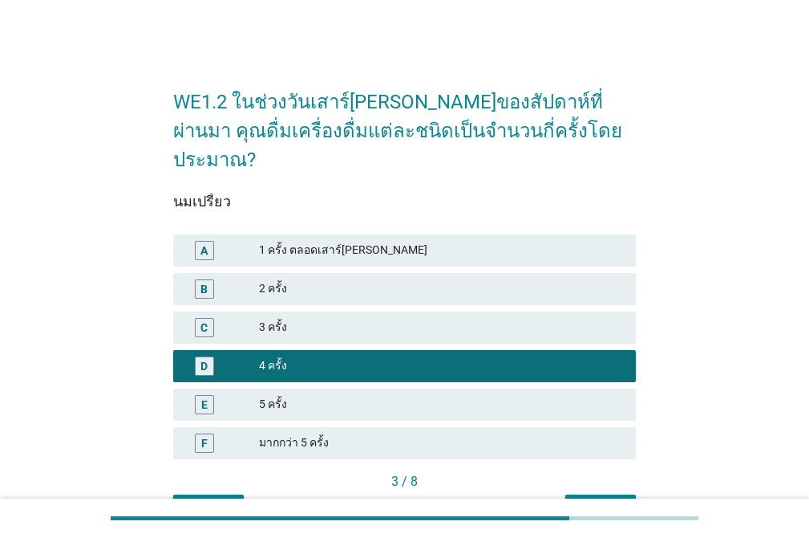
drag, startPoint x: 280, startPoint y: 305, endPoint x: 300, endPoint y: 306, distance: 20.1
click at [285, 318] on div "3 ครั้ง" at bounding box center [441, 327] width 364 height 19
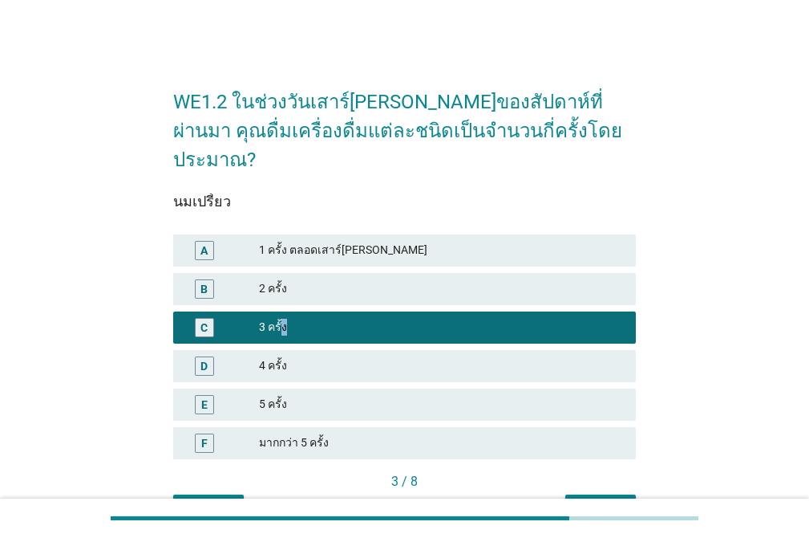
click at [607, 500] on div "ต่อไป" at bounding box center [600, 508] width 45 height 17
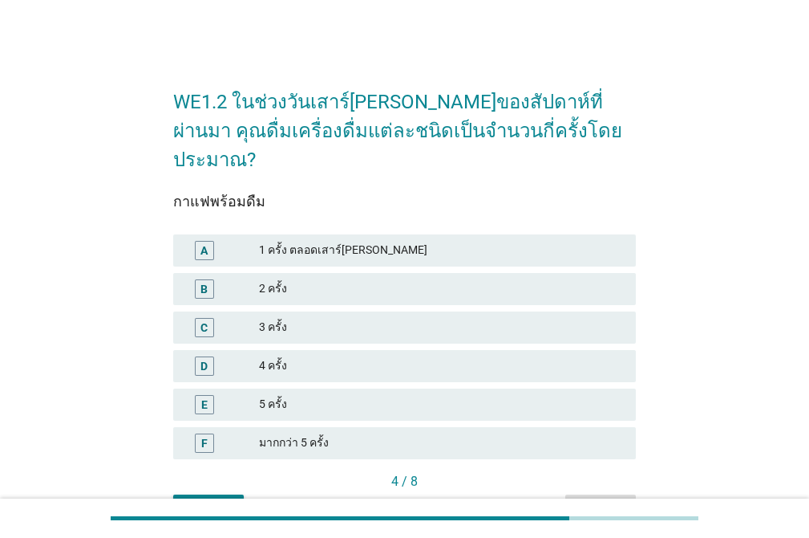
drag, startPoint x: 335, startPoint y: 327, endPoint x: 355, endPoint y: 337, distance: 22.2
click at [337, 356] on div "4 ครั้ง" at bounding box center [441, 365] width 364 height 19
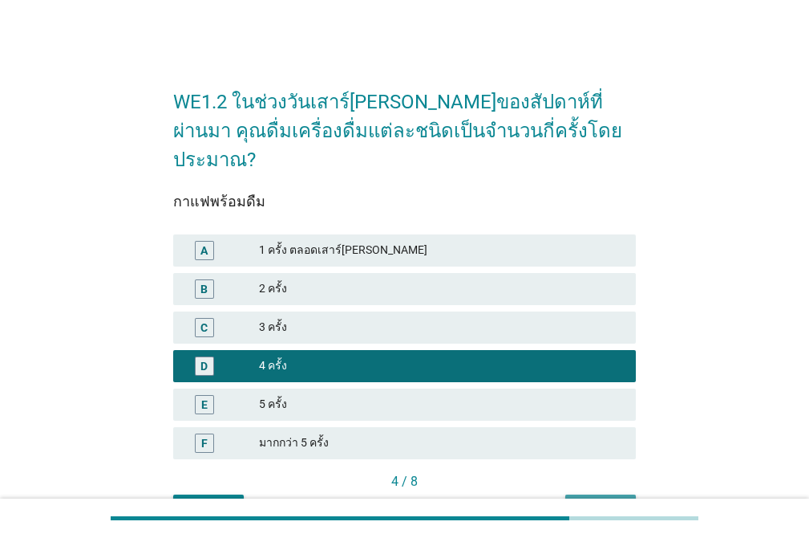
click at [594, 500] on div "ต่อไป" at bounding box center [600, 508] width 45 height 17
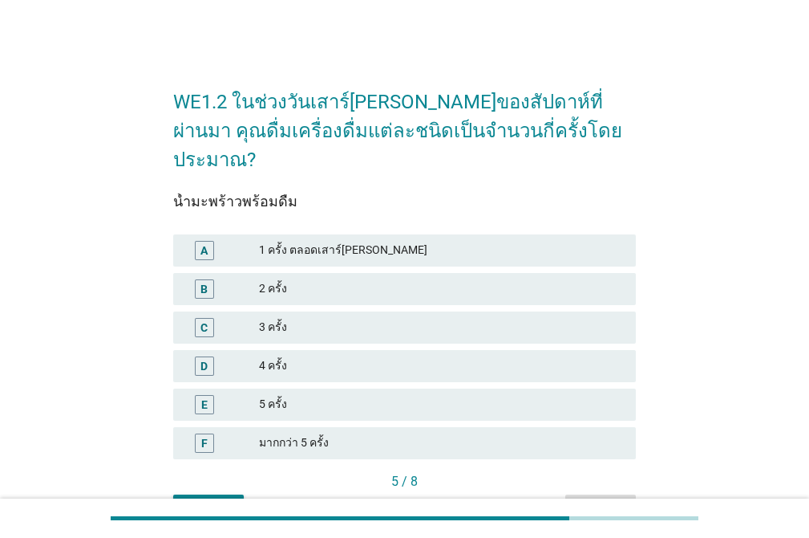
click at [308, 388] on div "E 5 ครั้ง" at bounding box center [404, 404] width 463 height 32
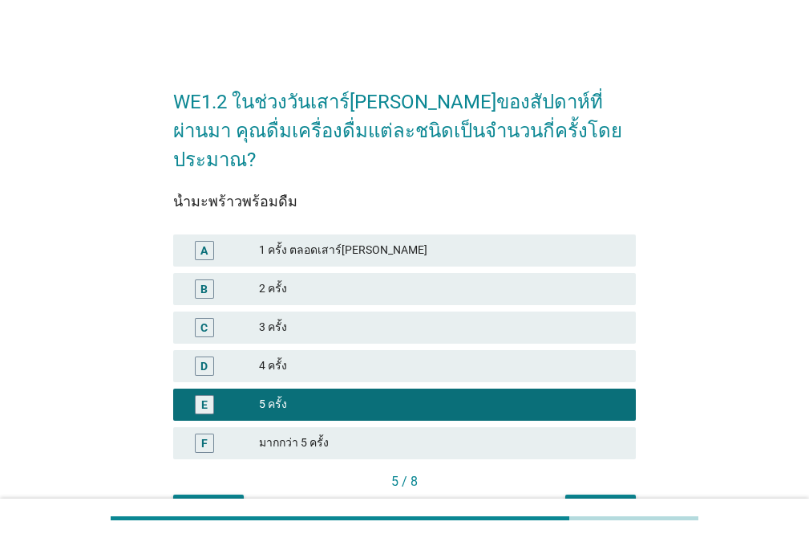
click at [584, 500] on div "ต่อไป" at bounding box center [600, 508] width 45 height 17
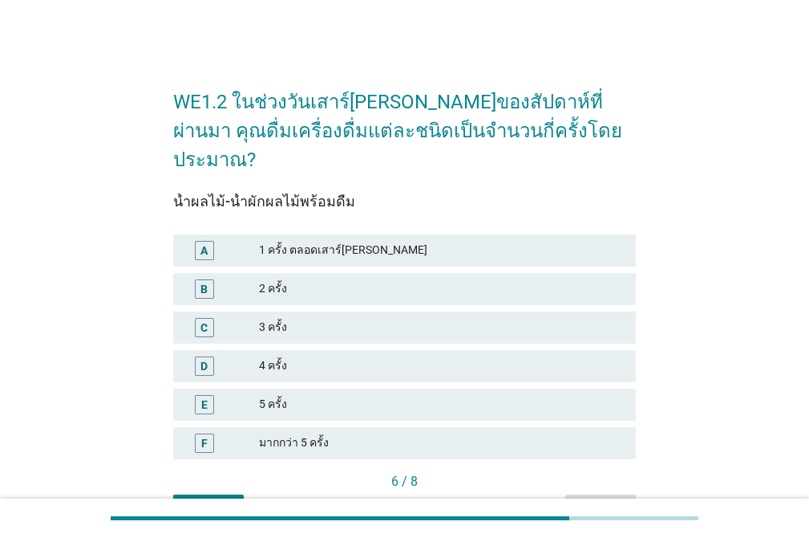
click at [340, 395] on div "5 ครั้ง" at bounding box center [441, 404] width 364 height 19
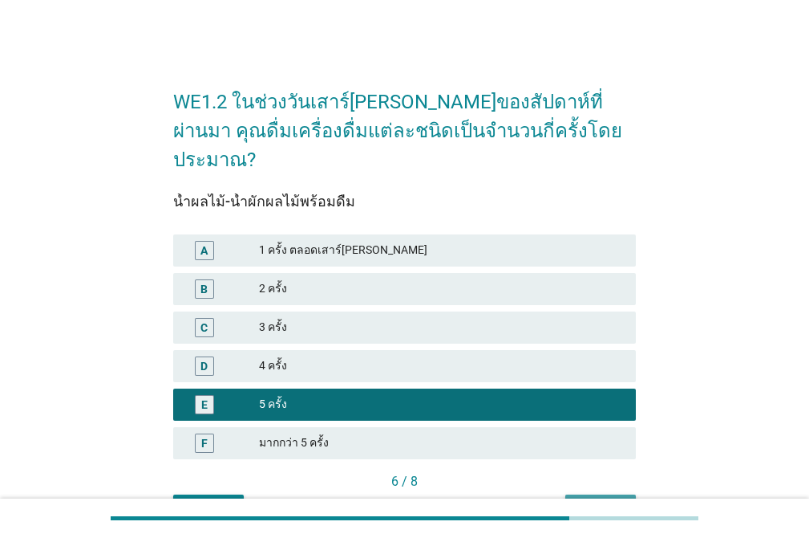
click at [589, 500] on div "ต่อไป" at bounding box center [600, 508] width 45 height 17
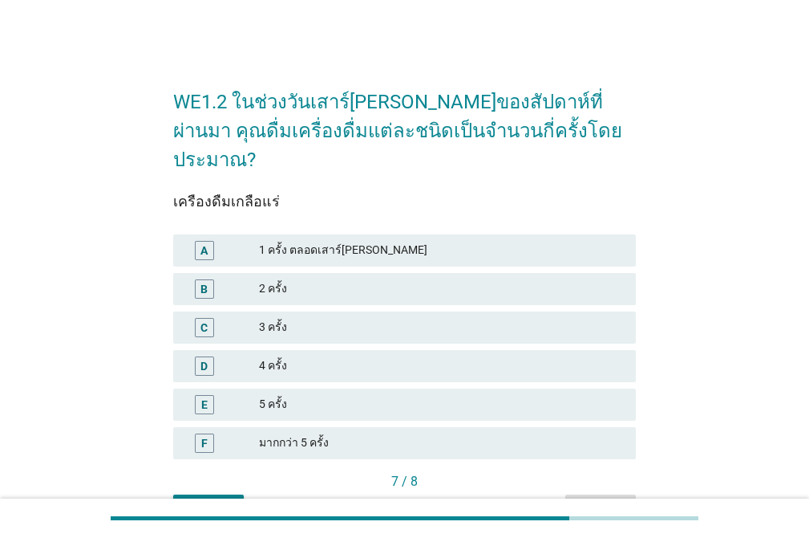
click at [302, 350] on div "D 4 ครั้ง" at bounding box center [404, 366] width 463 height 32
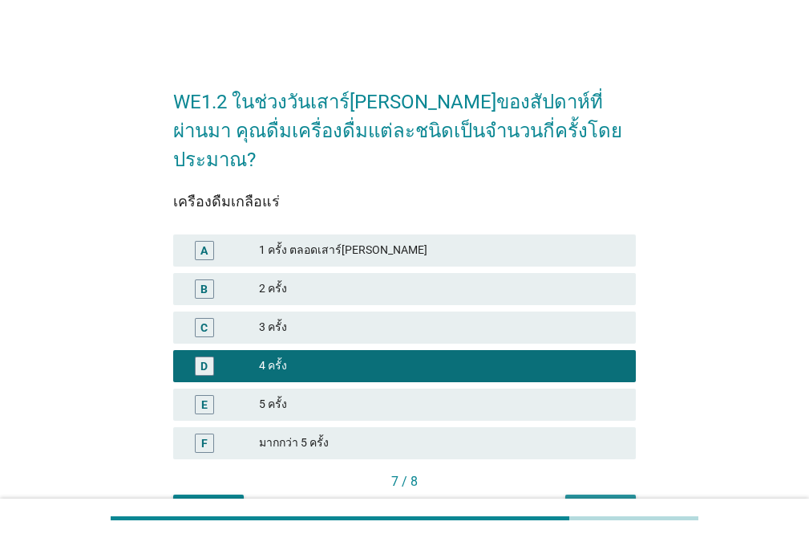
click at [620, 494] on button "ต่อไป" at bounding box center [601, 508] width 71 height 29
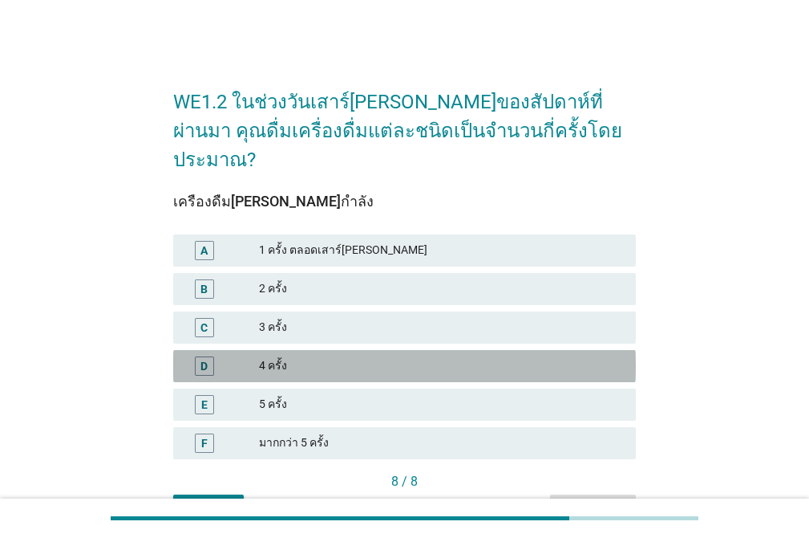
click at [339, 356] on div "4 ครั้ง" at bounding box center [441, 365] width 364 height 19
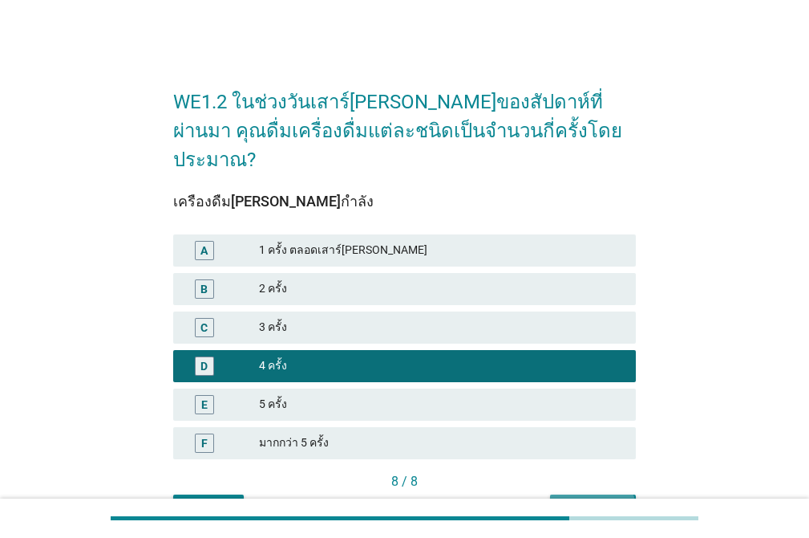
click at [606, 500] on div "คำถามต่อไป" at bounding box center [593, 508] width 60 height 17
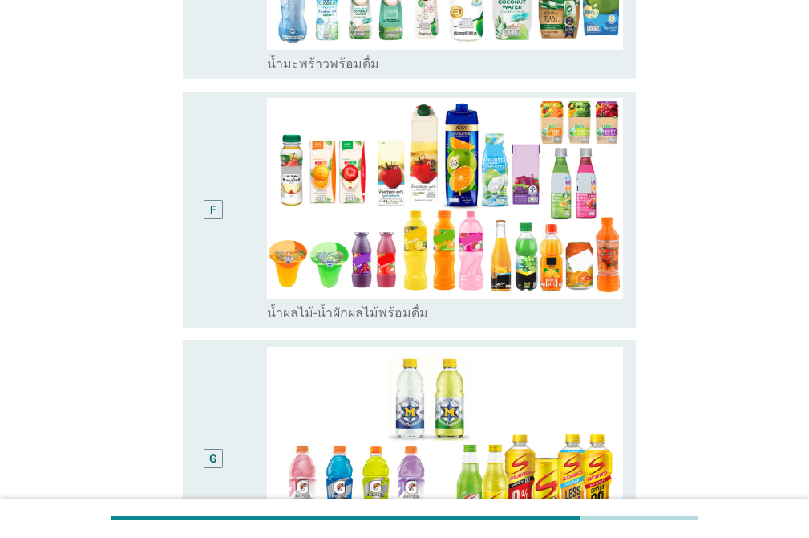
scroll to position [1085, 0]
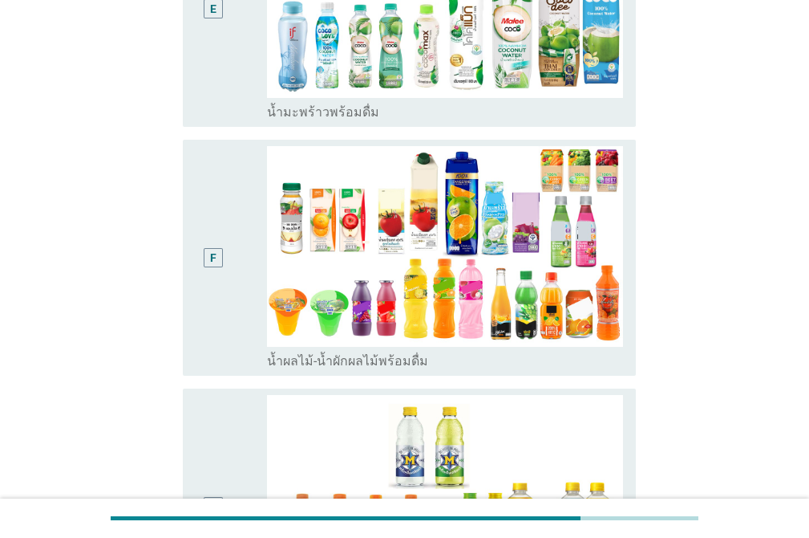
click at [221, 166] on div "F" at bounding box center [213, 257] width 35 height 223
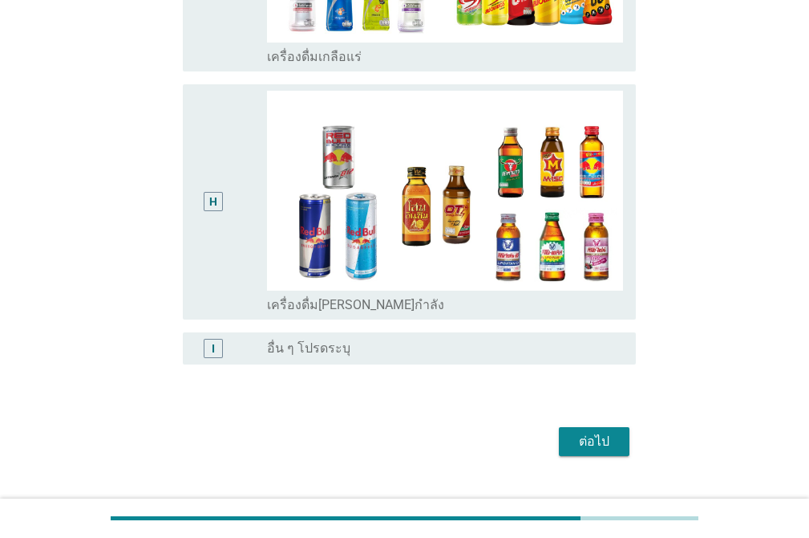
scroll to position [1656, 0]
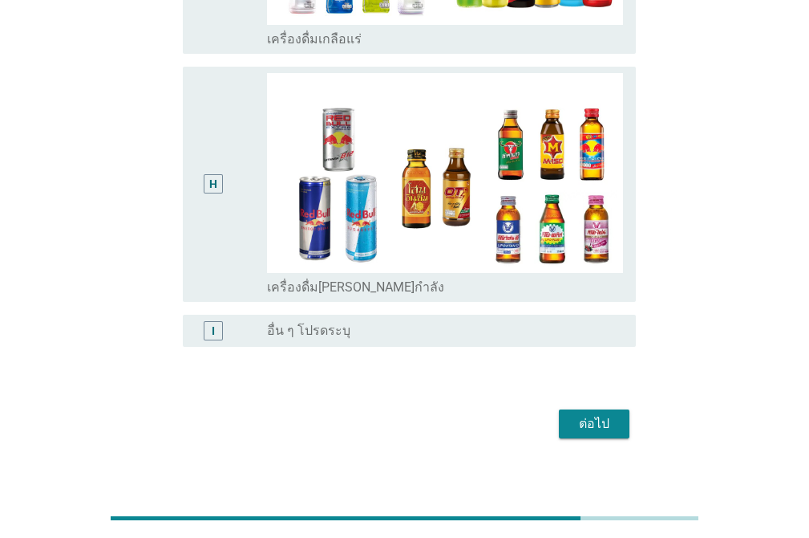
click at [583, 409] on button "ต่อไป" at bounding box center [594, 423] width 71 height 29
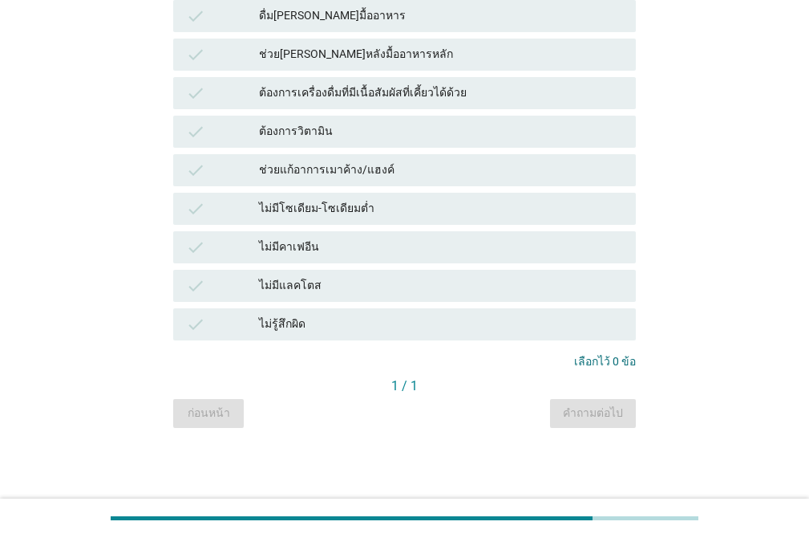
scroll to position [0, 0]
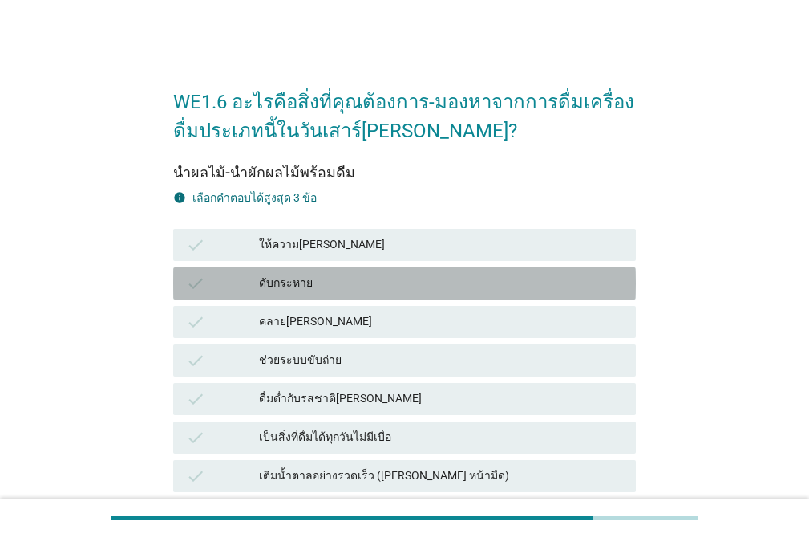
click at [435, 274] on div "ดับกระหาย" at bounding box center [441, 283] width 364 height 19
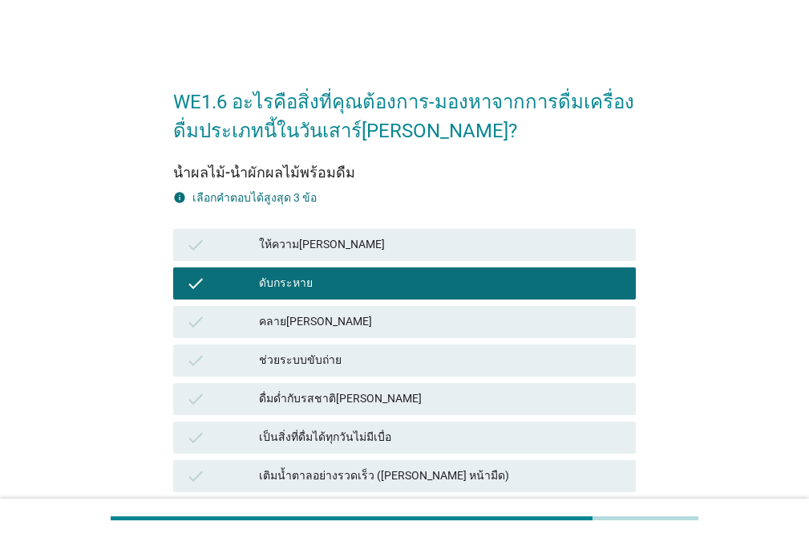
click at [433, 247] on div "ให้ความ[PERSON_NAME]" at bounding box center [441, 244] width 364 height 19
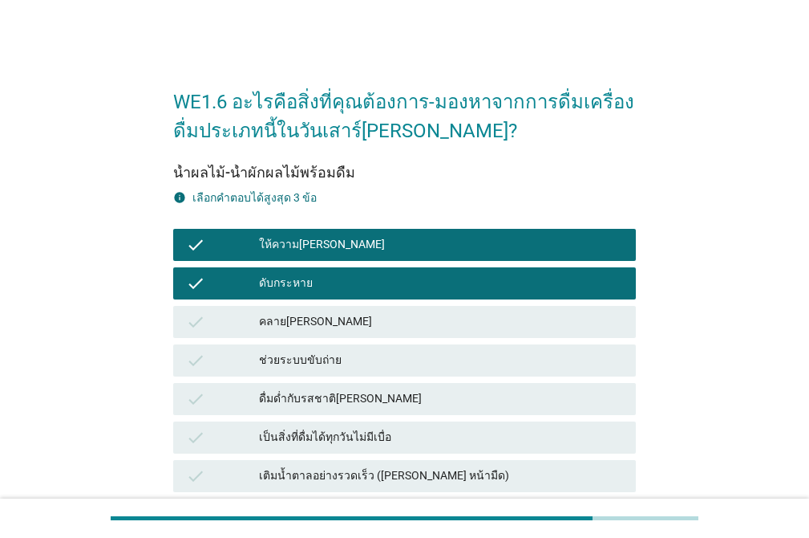
click at [452, 371] on div "check ช่วยระบบขับถ่าย" at bounding box center [404, 360] width 463 height 32
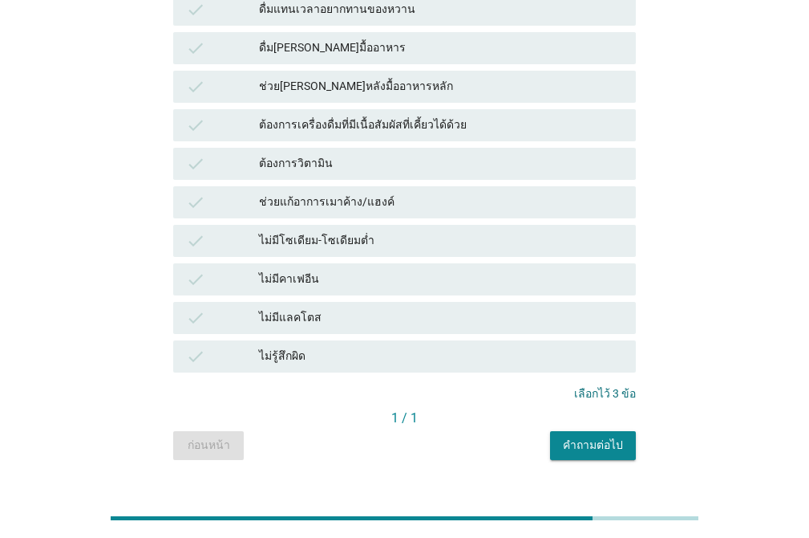
scroll to position [1153, 0]
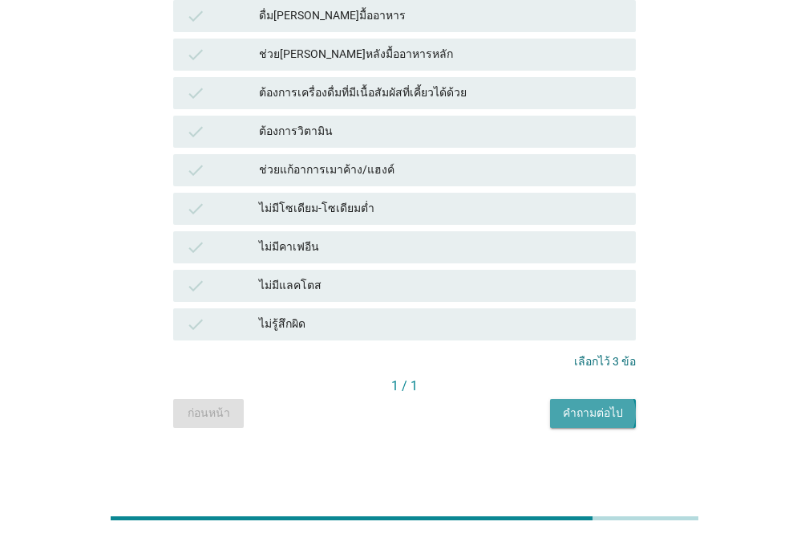
click at [603, 415] on div "คำถามต่อไป" at bounding box center [593, 412] width 60 height 17
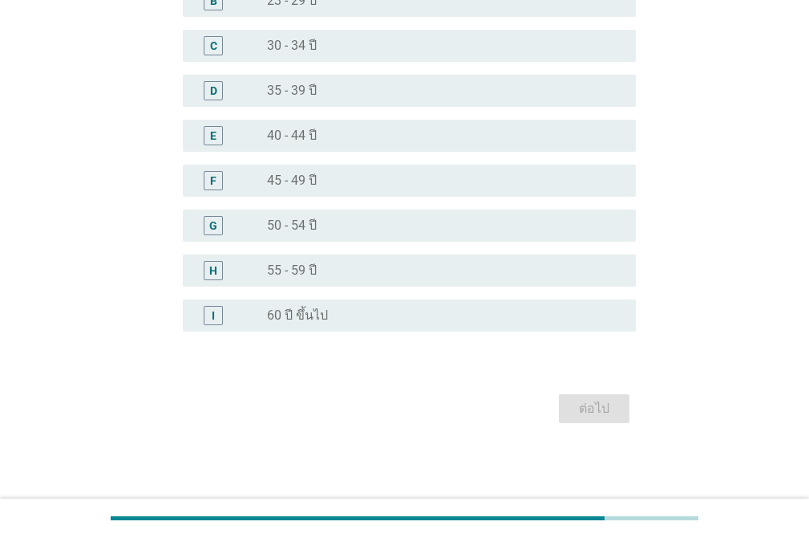
scroll to position [0, 0]
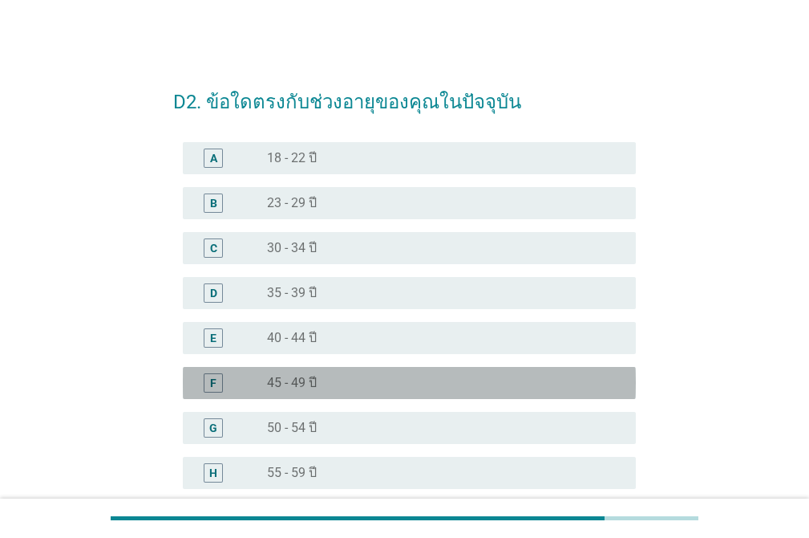
click at [379, 381] on div "radio_button_unchecked 45 - 49 ปี" at bounding box center [438, 383] width 343 height 16
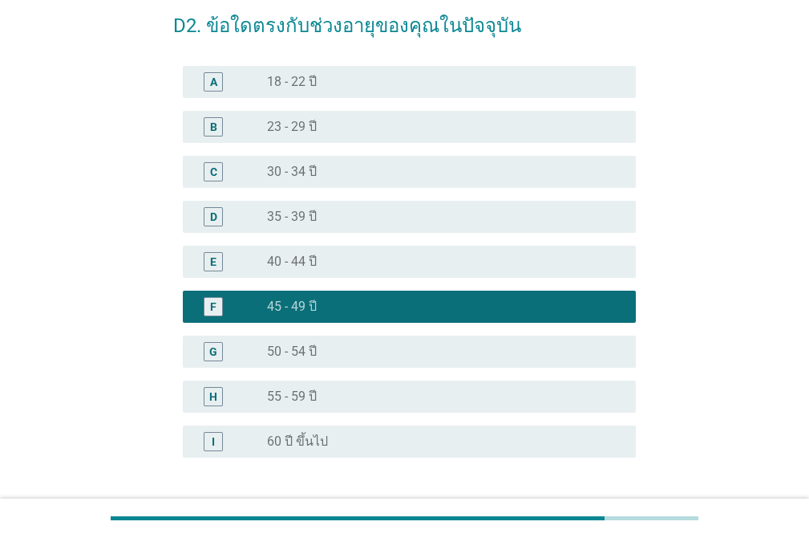
scroll to position [202, 0]
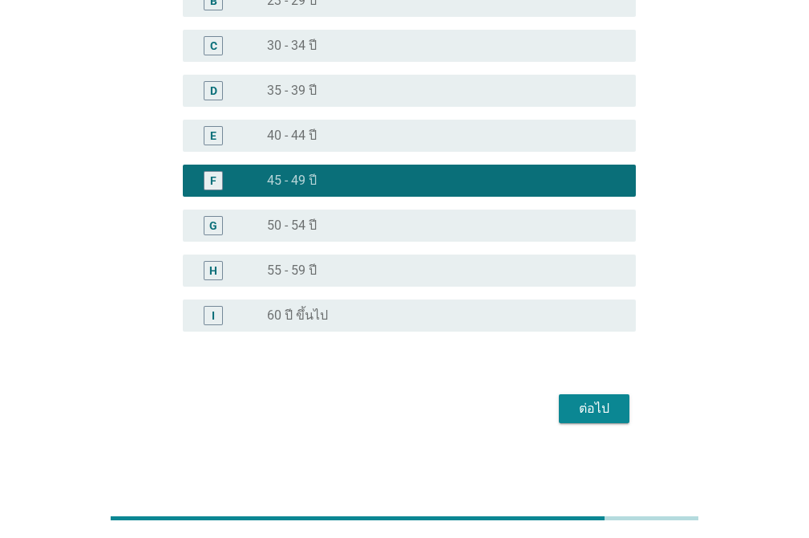
click at [600, 412] on div "ต่อไป" at bounding box center [594, 408] width 45 height 19
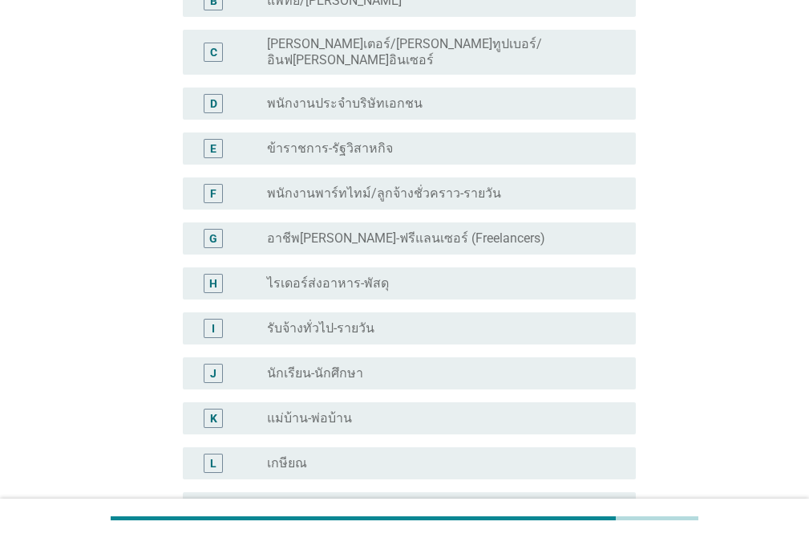
scroll to position [0, 0]
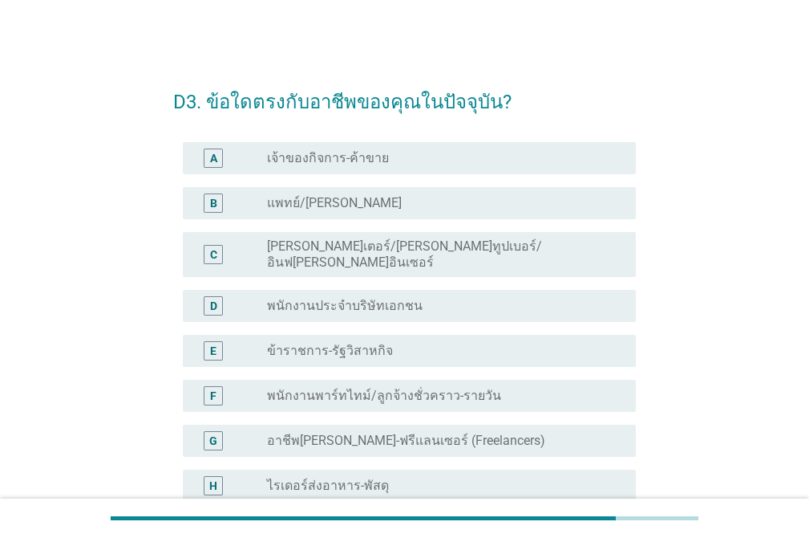
drag, startPoint x: 404, startPoint y: 293, endPoint x: 413, endPoint y: 286, distance: 10.9
click at [405, 298] on label "พนักงานประจำบริษัทเอกชน" at bounding box center [345, 306] width 156 height 16
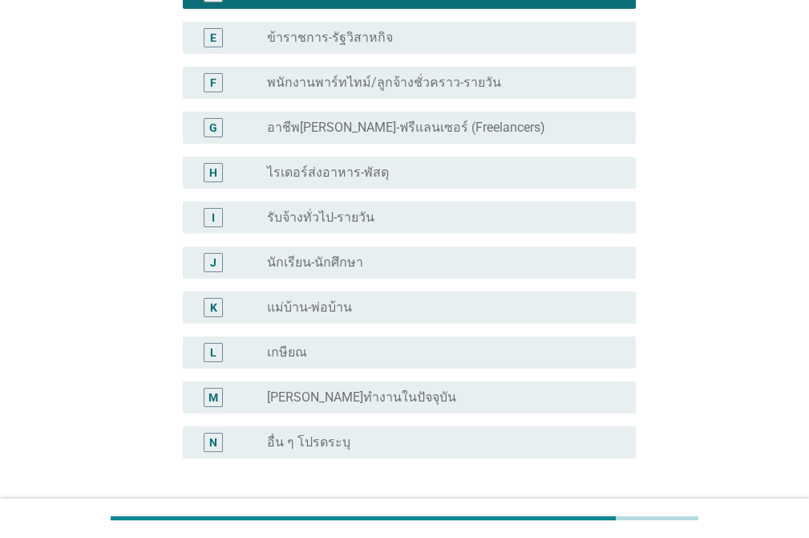
scroll to position [427, 0]
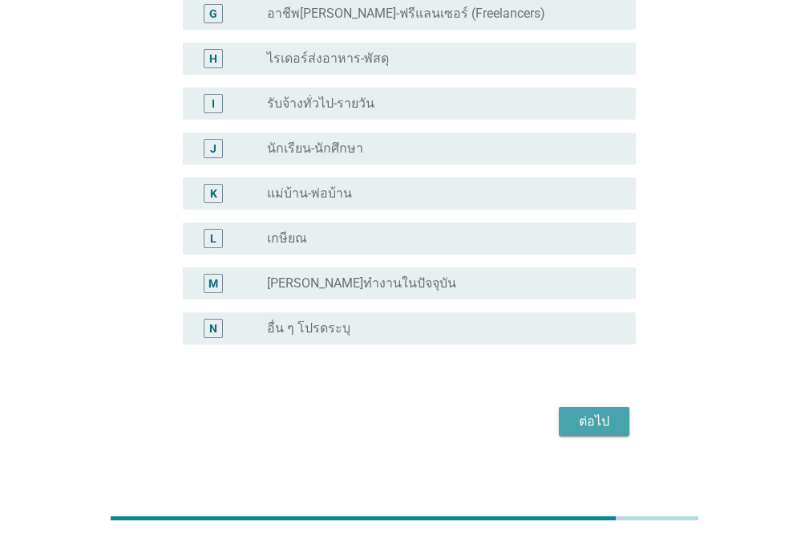
click at [584, 412] on div "ต่อไป" at bounding box center [594, 421] width 45 height 19
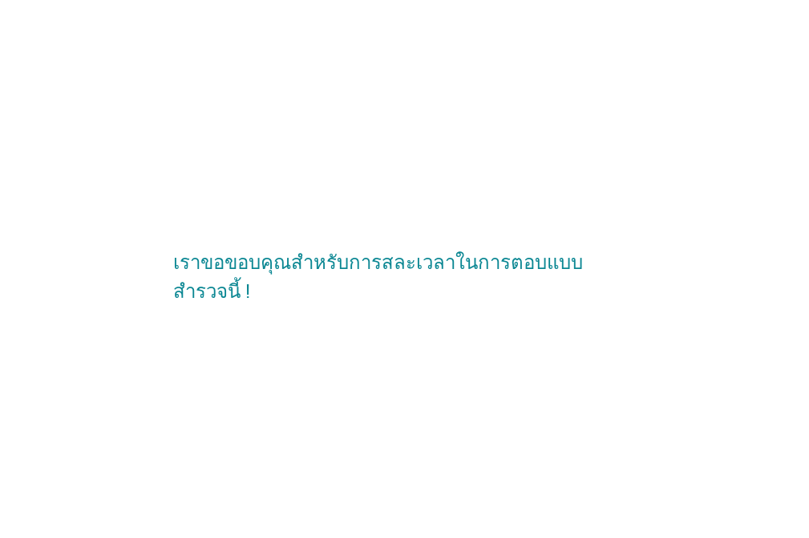
scroll to position [0, 0]
